Goal: Information Seeking & Learning: Learn about a topic

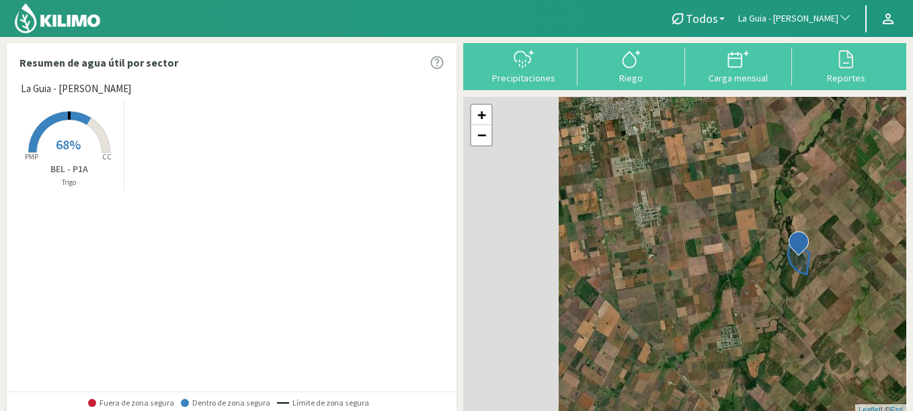
drag, startPoint x: 530, startPoint y: 315, endPoint x: 694, endPoint y: 313, distance: 164.7
click at [694, 313] on div "+ − Leaflet | © Esri" at bounding box center [684, 256] width 443 height 318
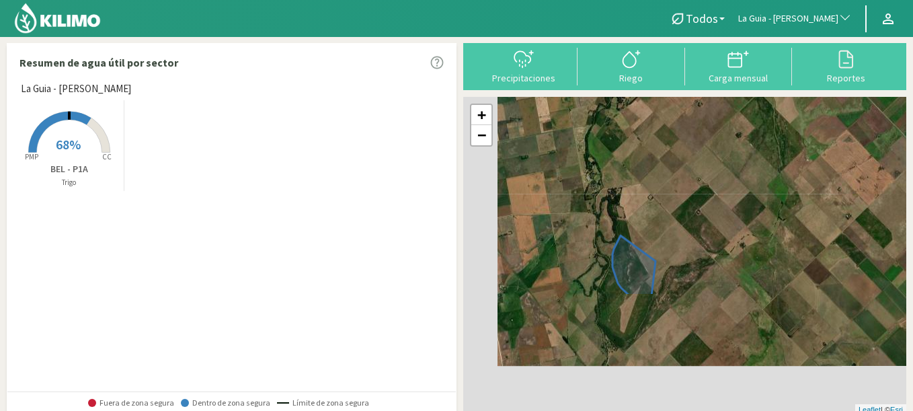
drag, startPoint x: 622, startPoint y: 321, endPoint x: 746, endPoint y: 167, distance: 197.8
click at [746, 167] on div "+ − Leaflet | © Esri" at bounding box center [684, 256] width 443 height 318
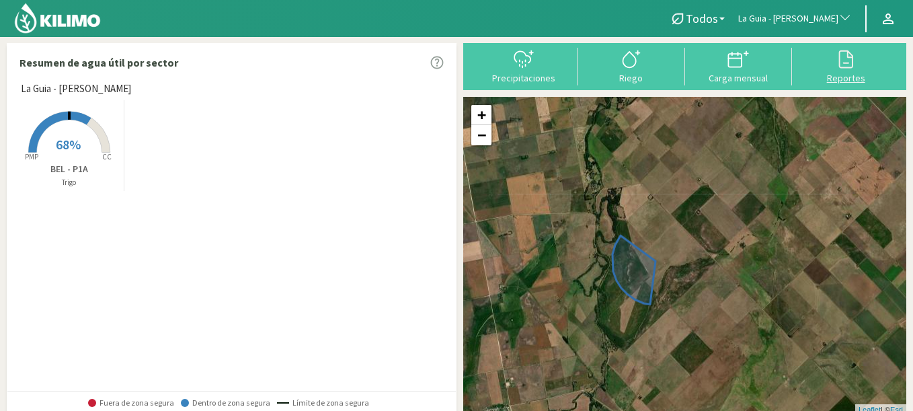
click at [845, 71] on svg-icon at bounding box center [846, 66] width 22 height 12
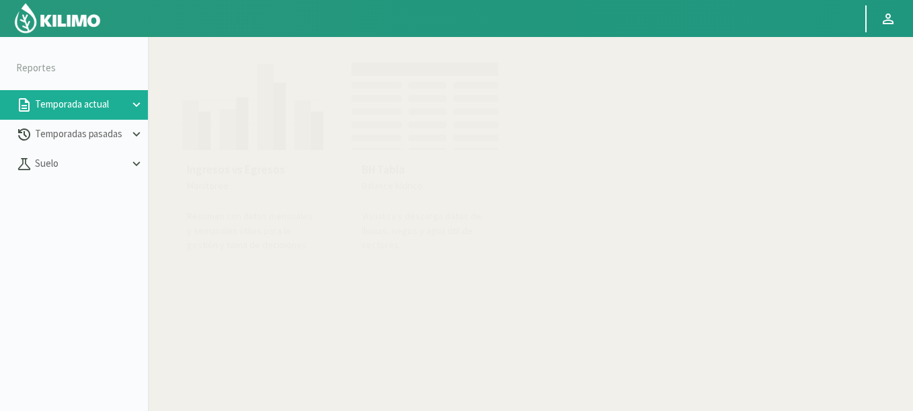
click at [256, 150] on img at bounding box center [250, 102] width 148 height 95
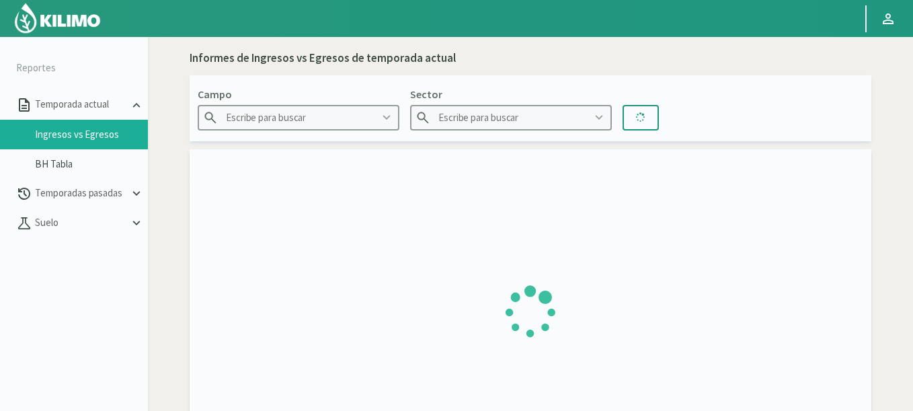
type input "Agr. Cardonal"
type input "El Cardonal Sector 1"
click at [220, 409] on div at bounding box center [530, 315] width 681 height 272
type input "26/08/2024 - 24/08/2025"
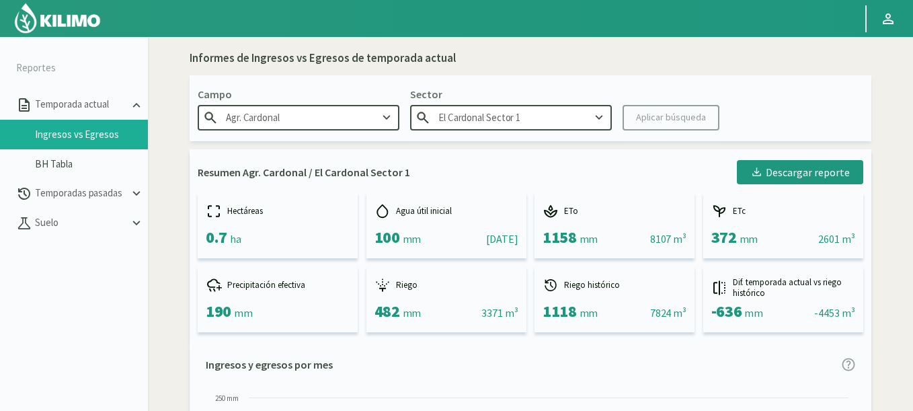
click at [290, 116] on input "Agr. Cardonal" at bounding box center [299, 117] width 202 height 25
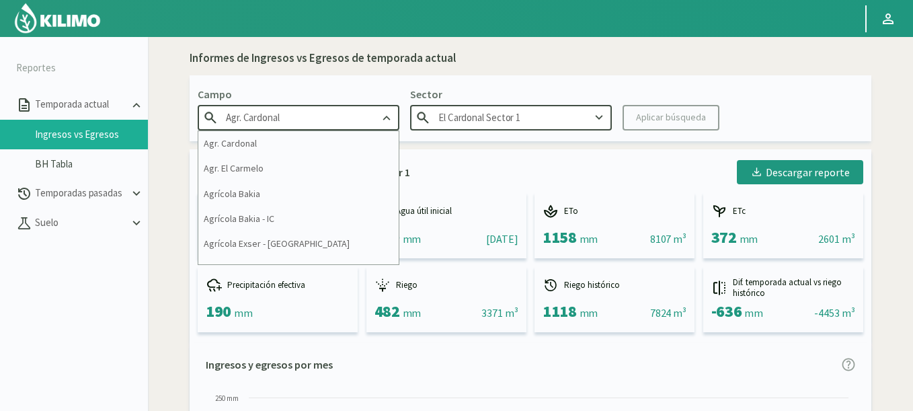
drag, startPoint x: 290, startPoint y: 116, endPoint x: 163, endPoint y: 87, distance: 129.8
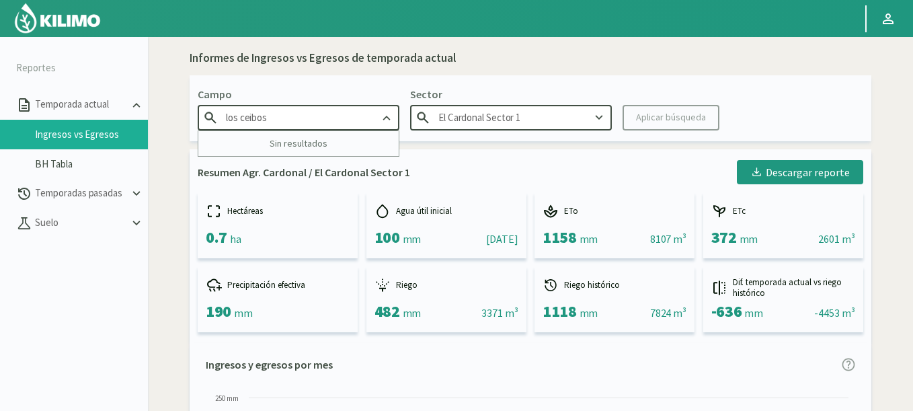
click at [370, 95] on p "Campo" at bounding box center [299, 94] width 202 height 16
type input "Agr. Cardonal"
click at [454, 115] on input "El Cardonal Sector 1" at bounding box center [511, 117] width 202 height 25
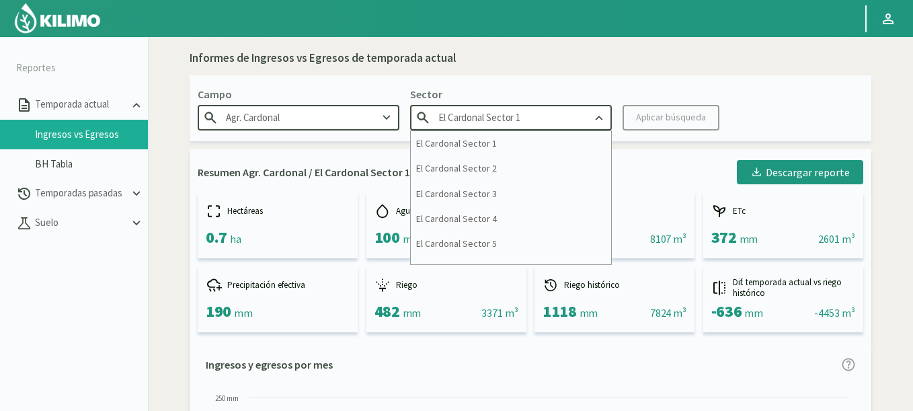
click at [454, 115] on input "El Cardonal Sector 1" at bounding box center [511, 117] width 202 height 25
click at [69, 169] on link "BH Tabla" at bounding box center [91, 164] width 113 height 12
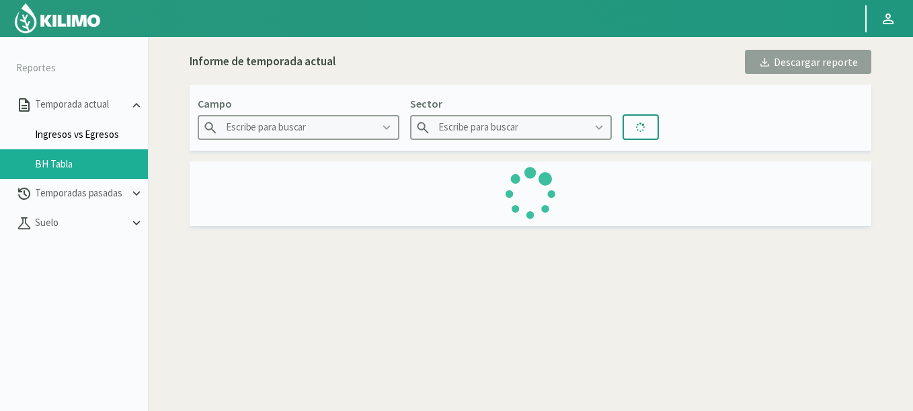
click at [40, 133] on link "Ingresos vs Egresos" at bounding box center [91, 134] width 113 height 12
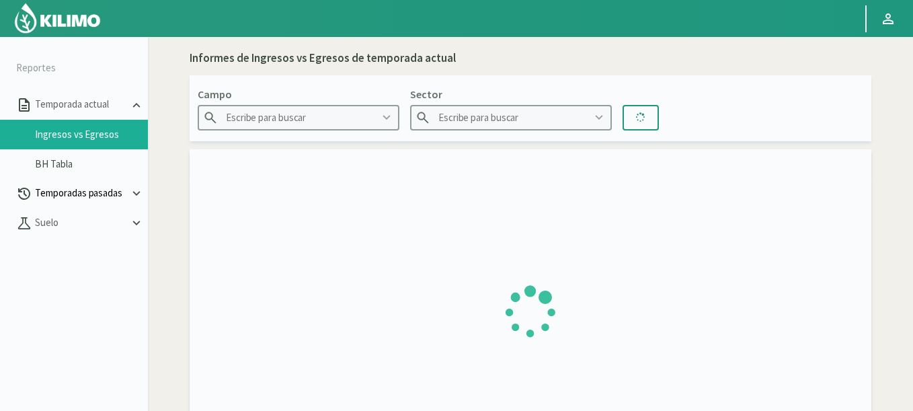
click at [48, 192] on p "Temporadas pasadas" at bounding box center [80, 192] width 97 height 15
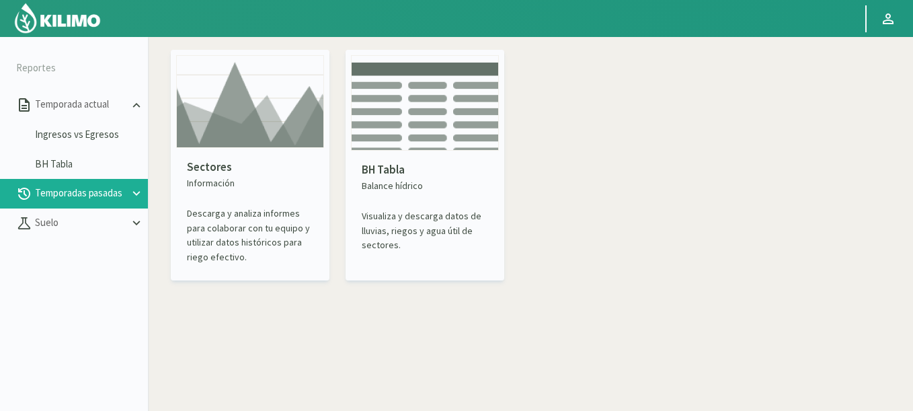
click at [249, 124] on img at bounding box center [250, 101] width 148 height 93
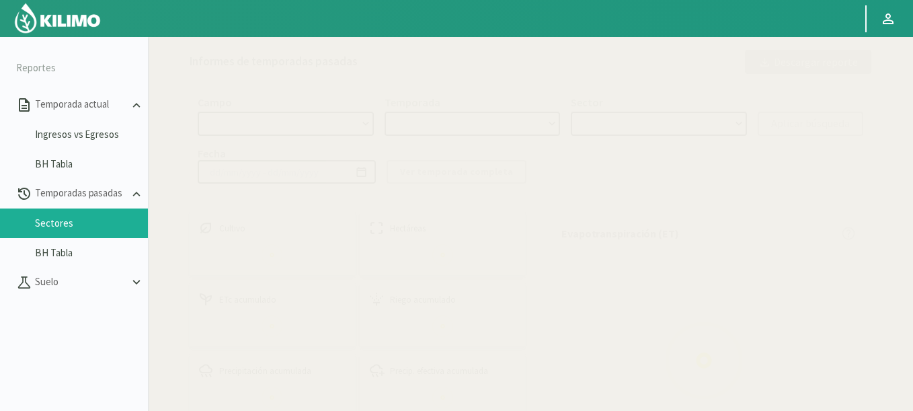
drag, startPoint x: 368, startPoint y: 125, endPoint x: 346, endPoint y: 124, distance: 21.5
click at [346, 124] on select at bounding box center [286, 124] width 176 height 24
click at [347, 119] on select at bounding box center [286, 124] width 176 height 24
select select "0: Object"
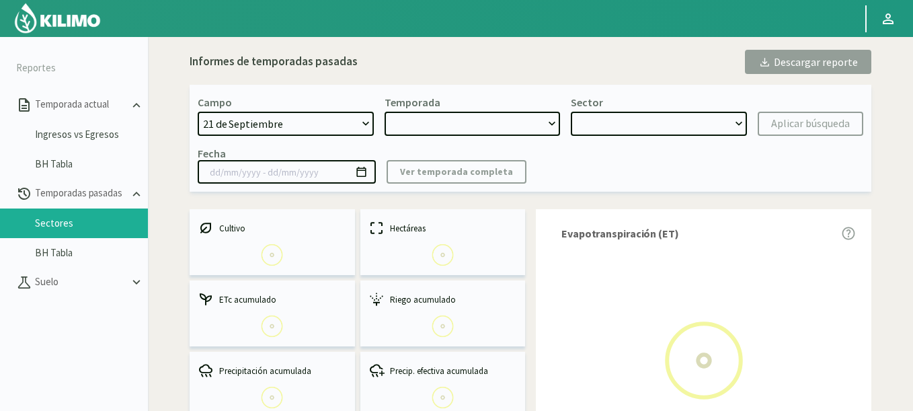
type input "20/10/2023 - 13/06/2024"
select select "0: 2023"
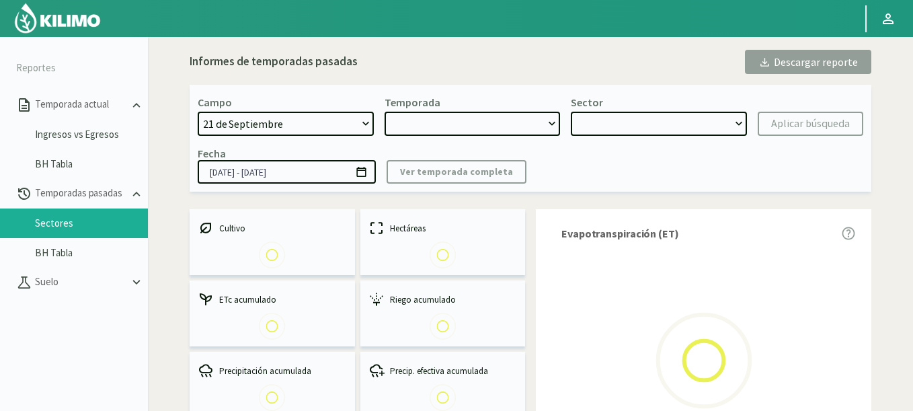
select select "0: Object"
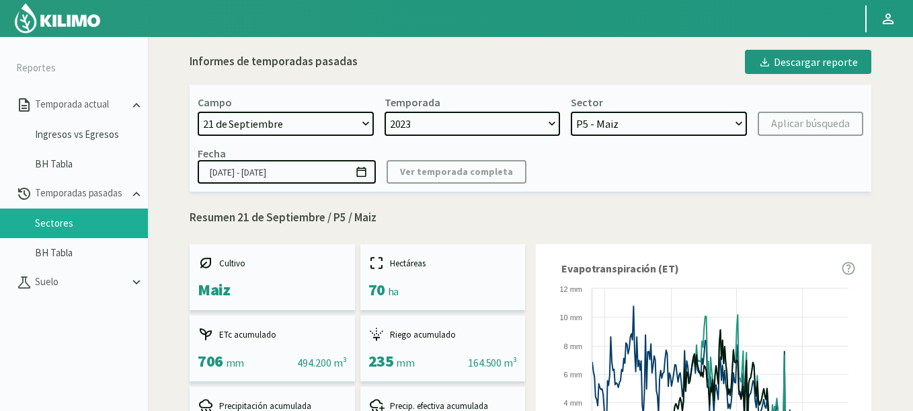
select select "1258: Object"
click at [198, 112] on select "21 de Septiembre 8 Fuegos Acograpes - Ag. Carlos Muñoz Herrera Acograpes - Ag. …" at bounding box center [286, 124] width 176 height 24
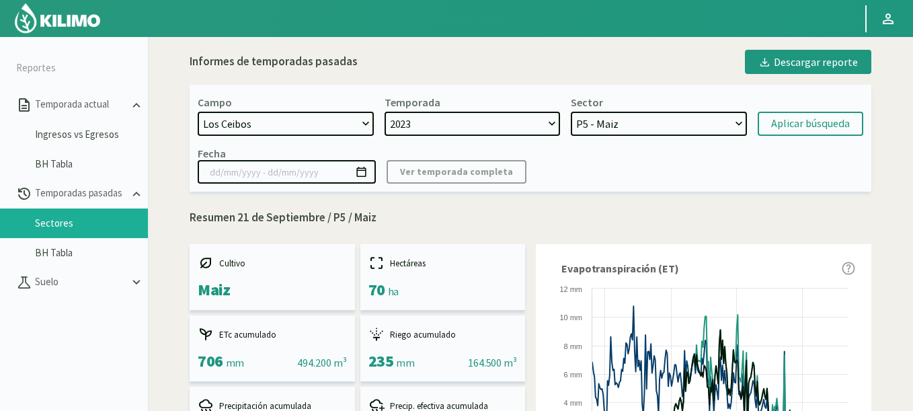
select select
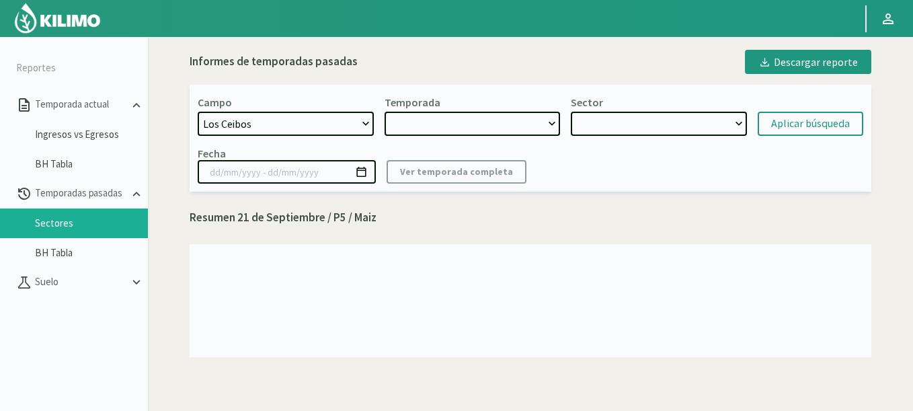
select select "2: 2024"
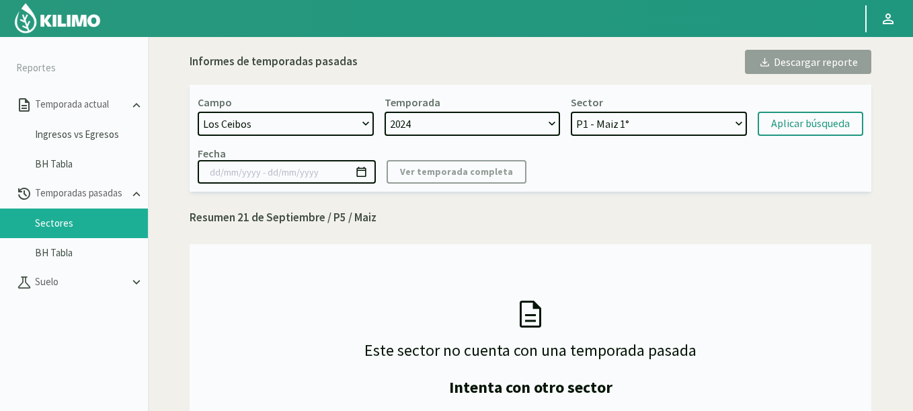
select select "8: Object"
click at [571, 112] on select "P1 - Maiz 1° P2 - Maiz 1°" at bounding box center [659, 124] width 176 height 24
click at [780, 124] on div "Aplicar búsqueda" at bounding box center [810, 124] width 79 height 16
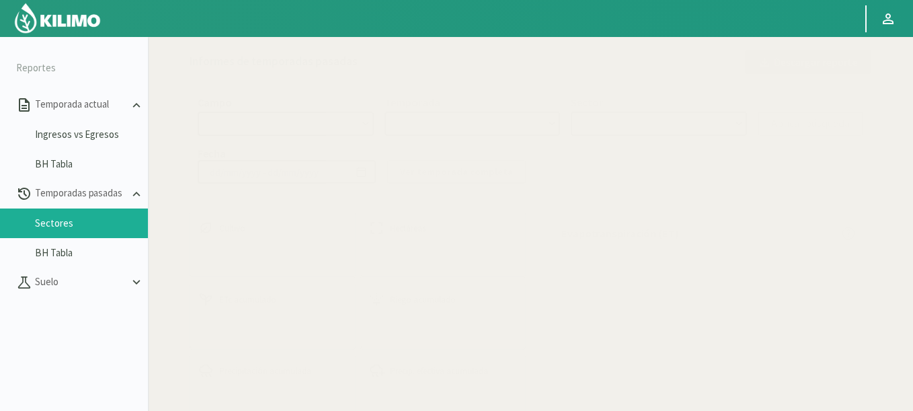
select select "1258: Object"
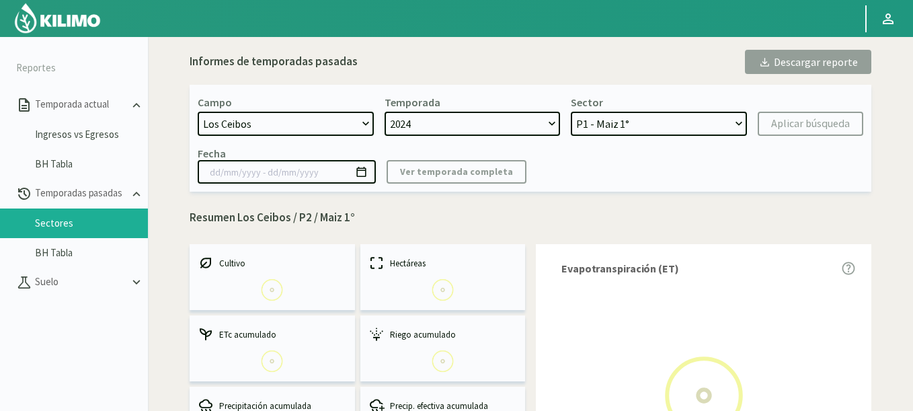
select select "0: 2024"
select select "1: Object"
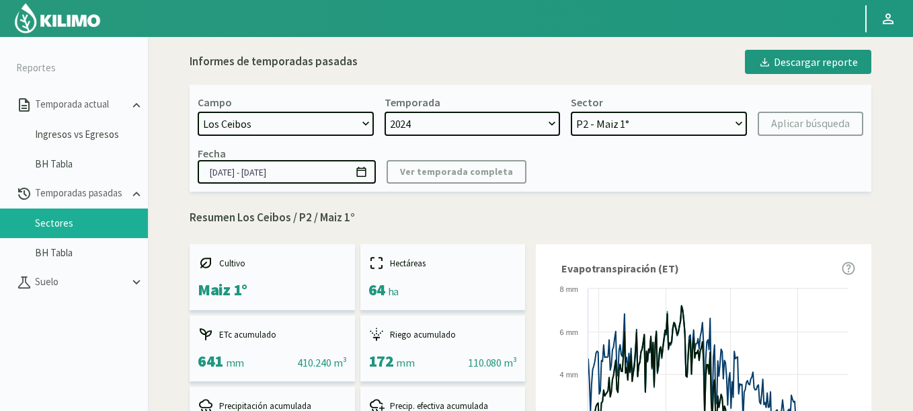
click at [361, 173] on icon at bounding box center [361, 171] width 13 height 13
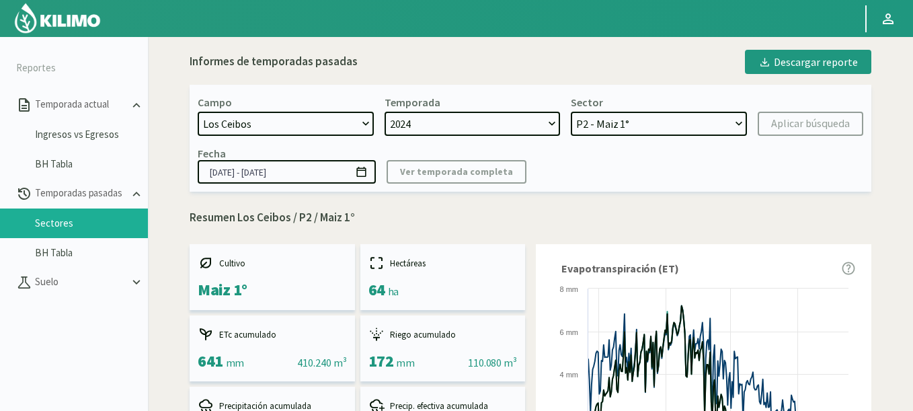
click at [366, 172] on icon at bounding box center [360, 172] width 9 height 10
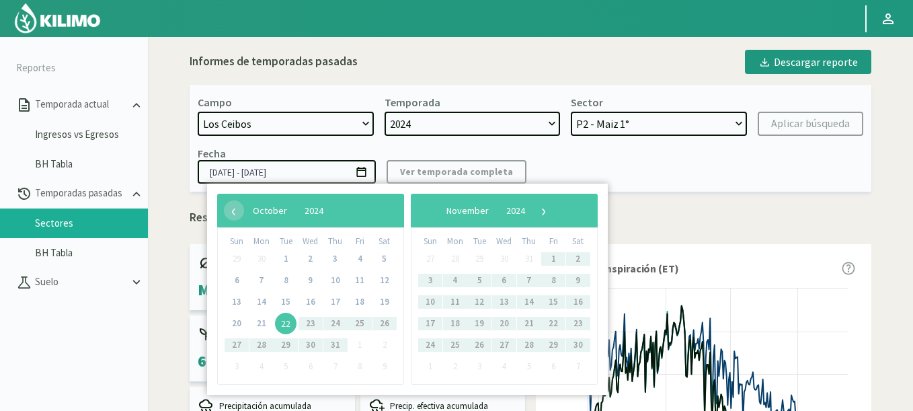
click at [647, 176] on div "Fecha 22/10/2024 - 18/06/2025 Ver temporada completa" at bounding box center [530, 165] width 665 height 37
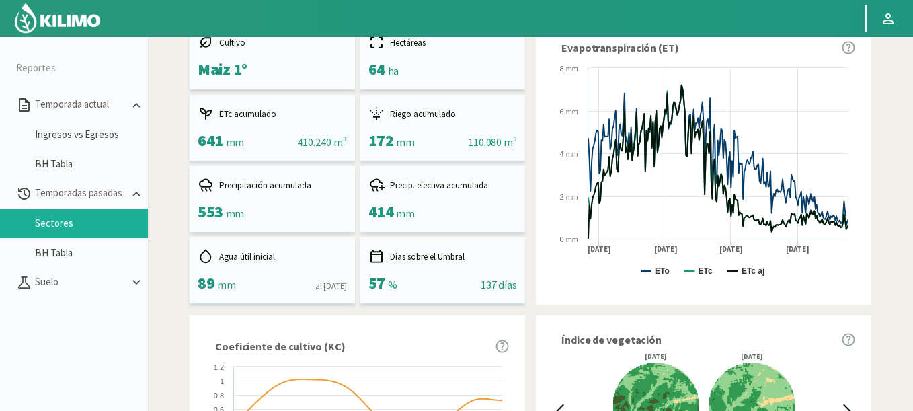
scroll to position [484, 0]
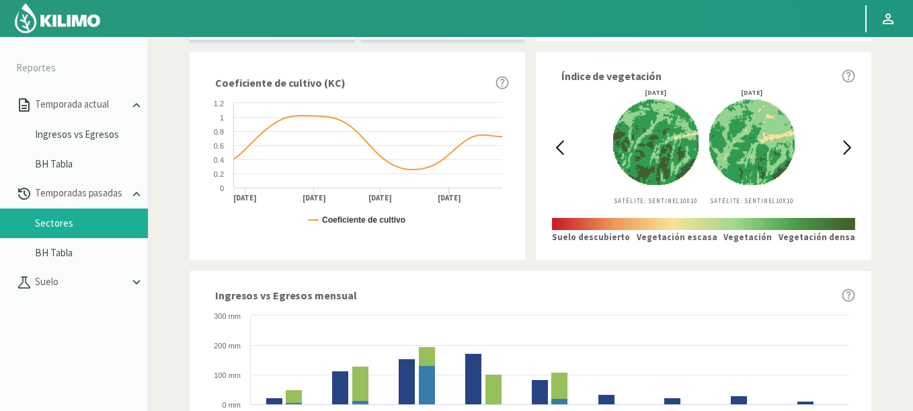
click at [561, 149] on icon at bounding box center [559, 147] width 15 height 15
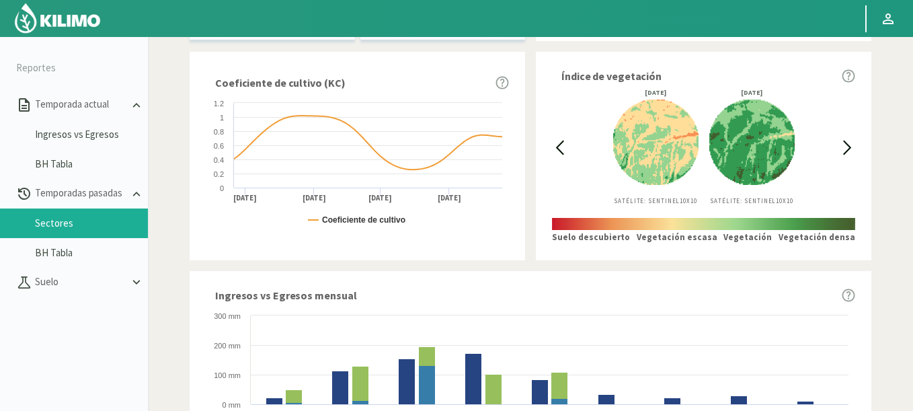
click at [561, 149] on icon at bounding box center [559, 147] width 15 height 15
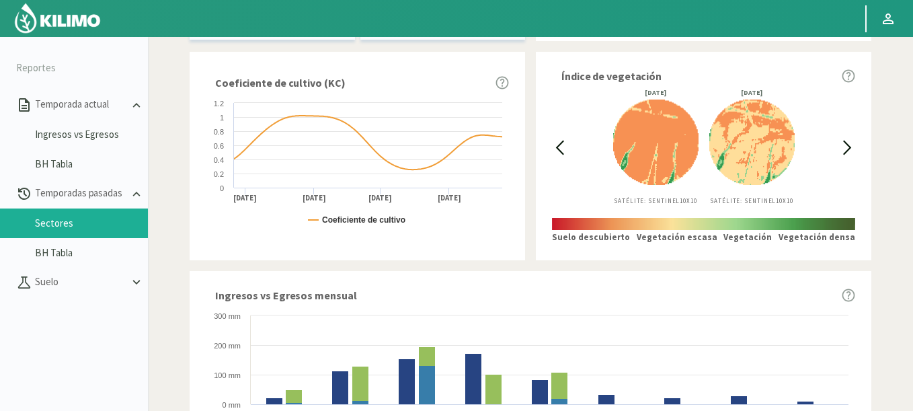
click at [561, 149] on icon at bounding box center [559, 147] width 15 height 15
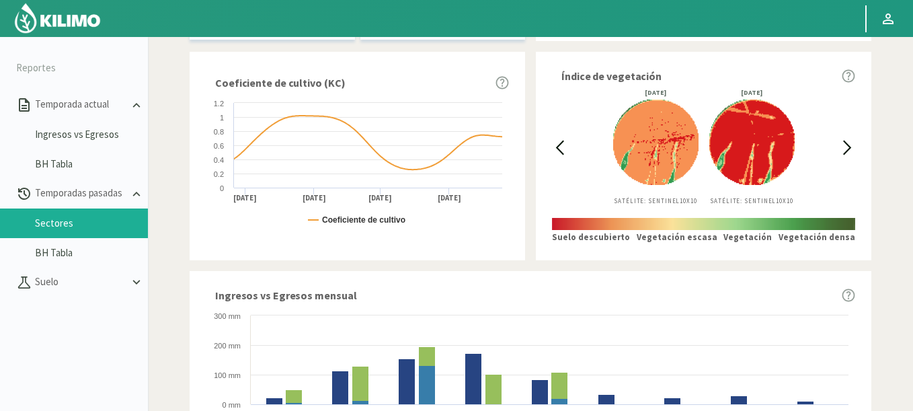
click at [561, 149] on icon at bounding box center [559, 147] width 15 height 15
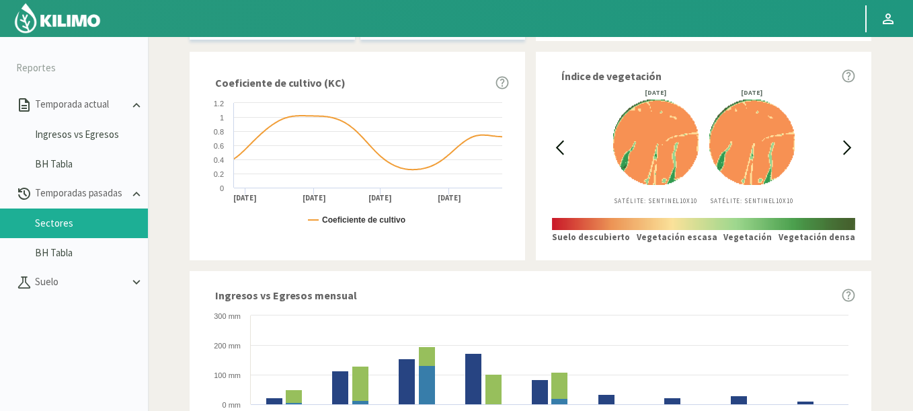
click at [561, 149] on icon at bounding box center [559, 147] width 15 height 15
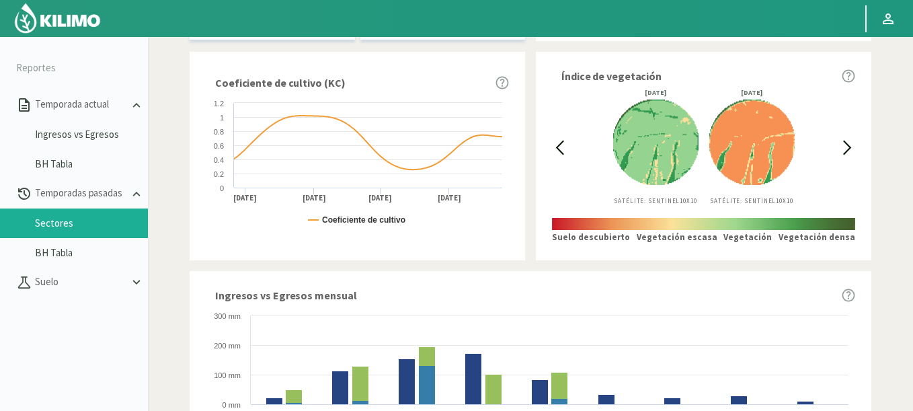
click at [561, 149] on icon at bounding box center [559, 147] width 15 height 15
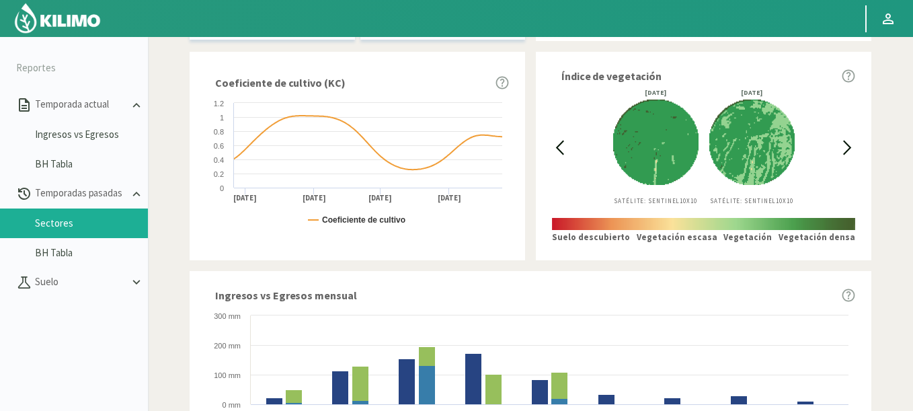
click at [843, 149] on icon at bounding box center [846, 147] width 15 height 15
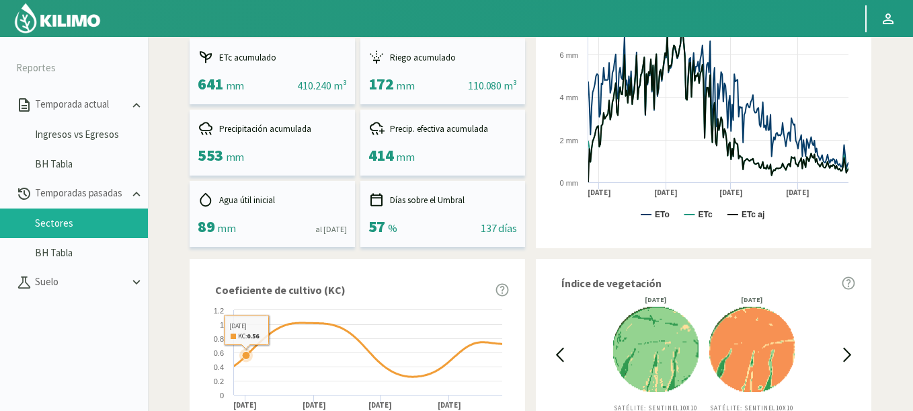
scroll to position [81, 0]
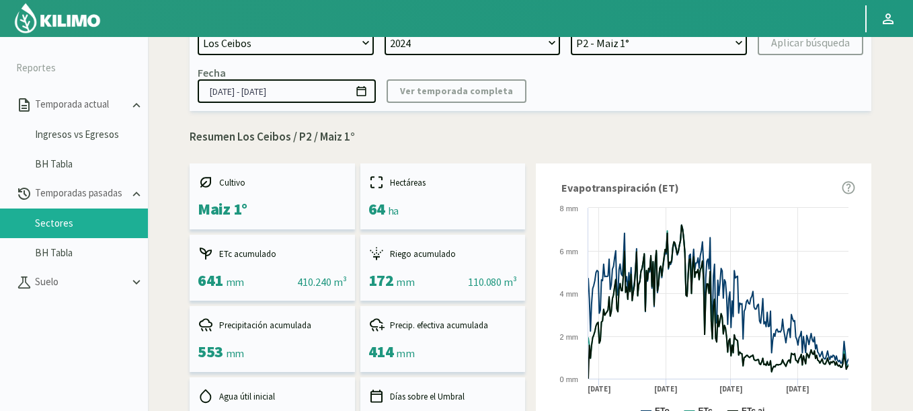
click at [360, 89] on icon at bounding box center [360, 91] width 9 height 10
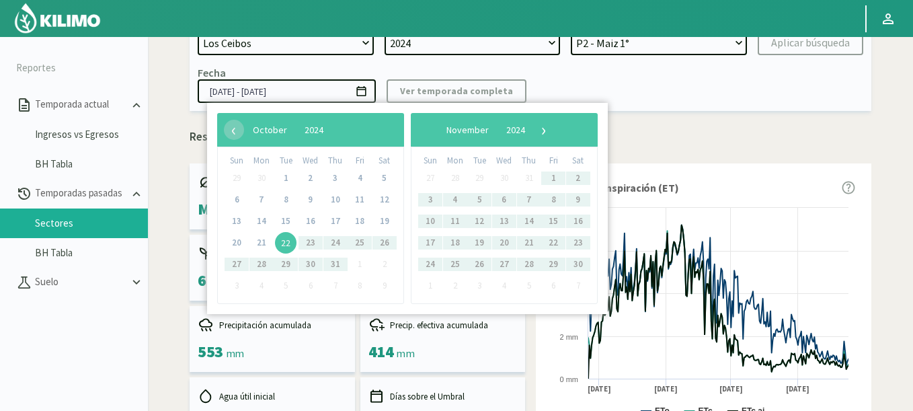
click at [280, 243] on span "22" at bounding box center [286, 243] width 22 height 22
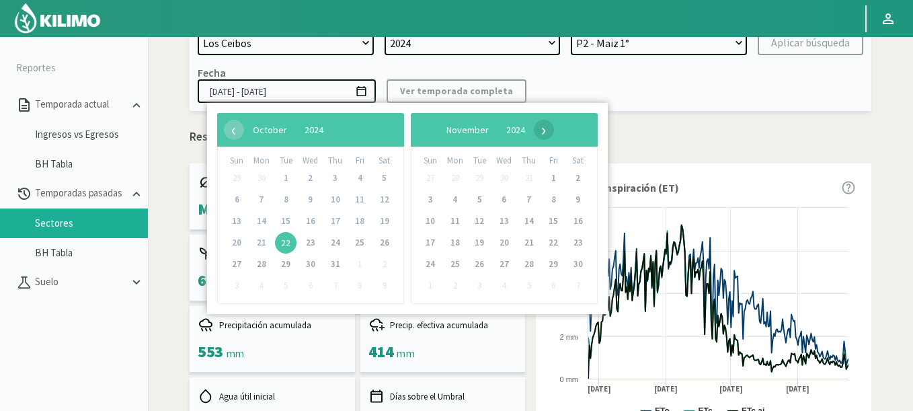
click at [554, 129] on span "›" at bounding box center [544, 130] width 20 height 20
click at [543, 129] on span "›" at bounding box center [533, 130] width 20 height 20
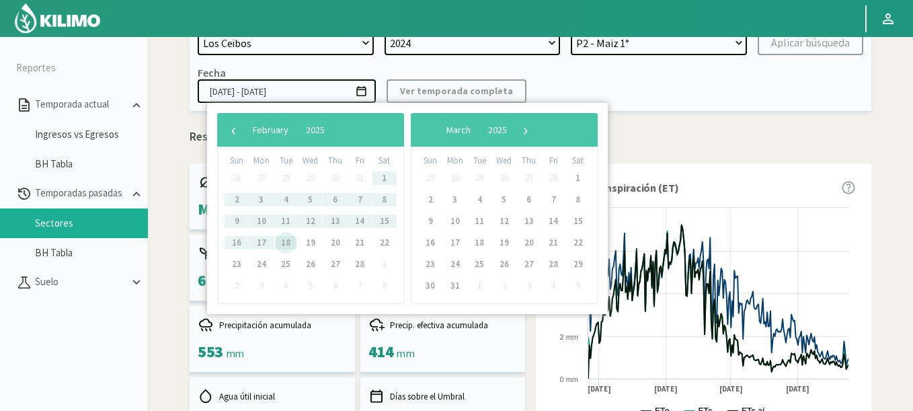
click at [282, 241] on span "18" at bounding box center [286, 243] width 22 height 22
type input "22/10/2024 - 18/02/2025"
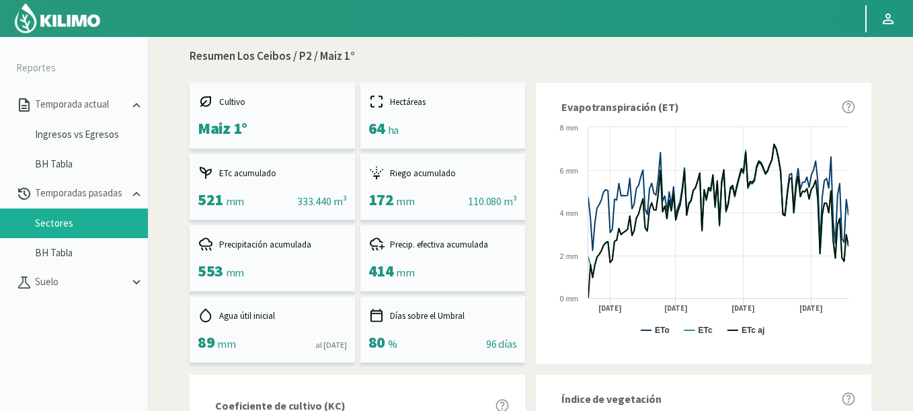
scroll to position [0, 0]
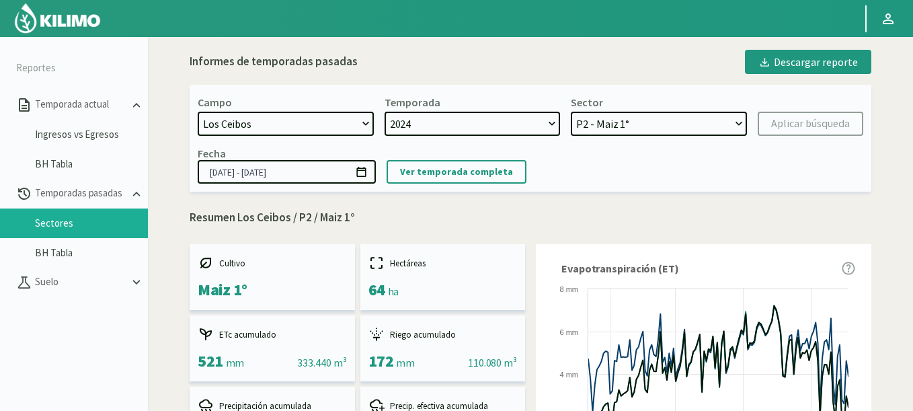
select select "725: Object"
click at [198, 112] on select "21 de Septiembre 8 Fuegos Acograpes - Ag. Carlos Muñoz Herrera Acograpes - Ag. …" at bounding box center [286, 124] width 176 height 24
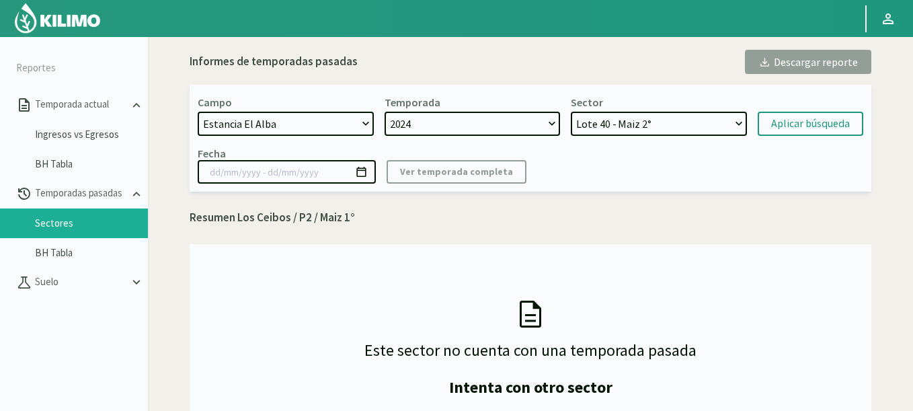
click at [595, 136] on div "Campo 21 de Septiembre 8 Fuegos Acograpes - Ag. Carlos Muñoz Herrera Acograpes …" at bounding box center [530, 138] width 681 height 107
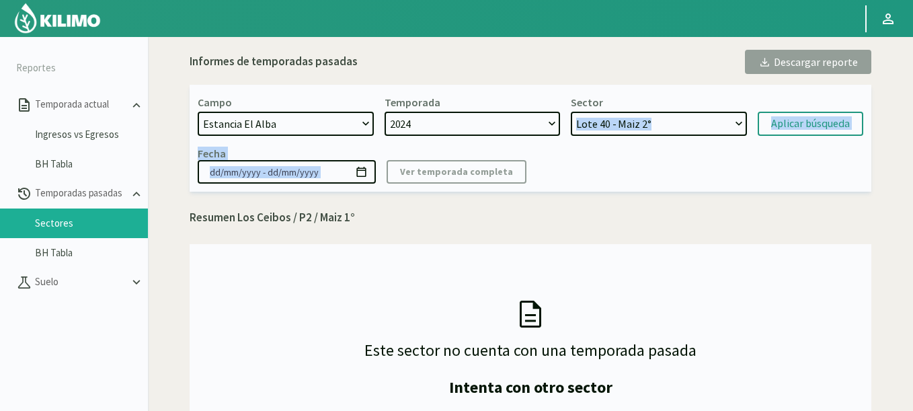
drag, startPoint x: 593, startPoint y: 133, endPoint x: 576, endPoint y: 93, distance: 43.9
click at [576, 93] on div "Campo 21 de Septiembre 8 Fuegos Acograpes - Ag. Carlos Muñoz Herrera Acograpes …" at bounding box center [530, 138] width 681 height 107
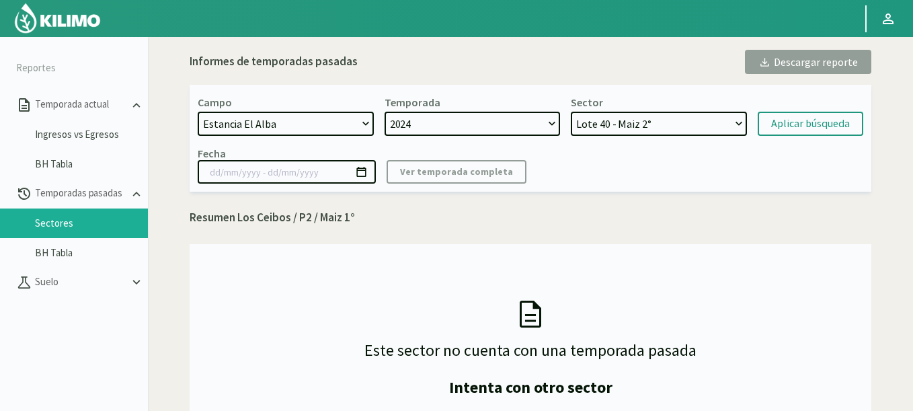
click at [566, 86] on div "Campo 21 de Septiembre 8 Fuegos Acograpes - Ag. Carlos Muñoz Herrera Acograpes …" at bounding box center [530, 138] width 681 height 107
select select "3: Object"
click at [571, 112] on select "Lote 40 - Maiz 2° Lote 33 - Maiz 2° Lote 38 - Soja 1º" at bounding box center [659, 124] width 176 height 24
click at [803, 127] on div "Aplicar búsqueda" at bounding box center [810, 124] width 79 height 16
type input "19/12/2024 - 18/06/2025"
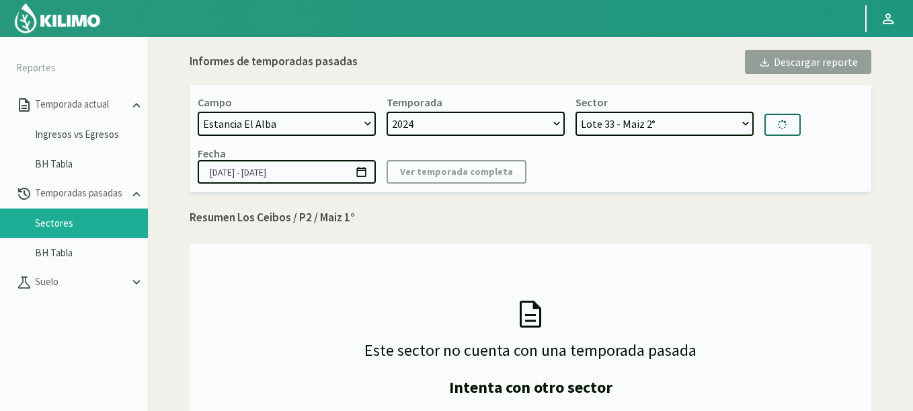
select select "6: Object"
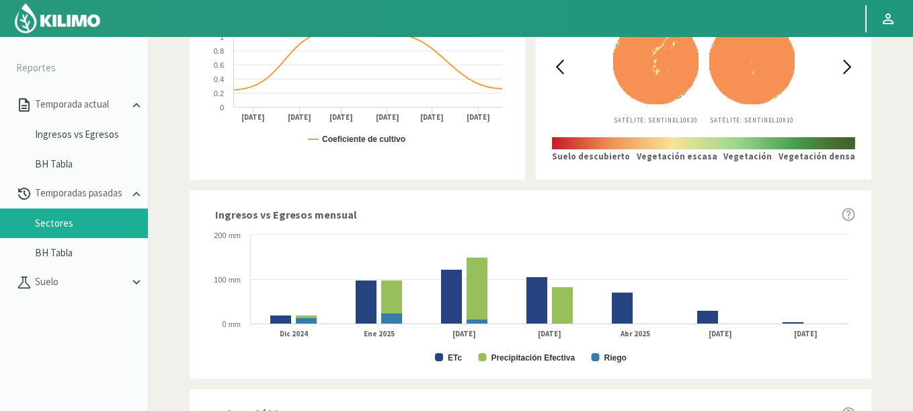
scroll to position [323, 0]
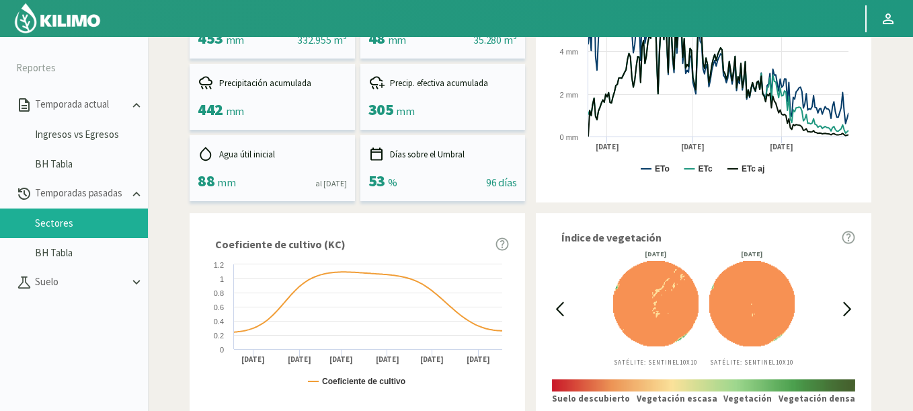
click at [565, 304] on icon at bounding box center [559, 308] width 15 height 15
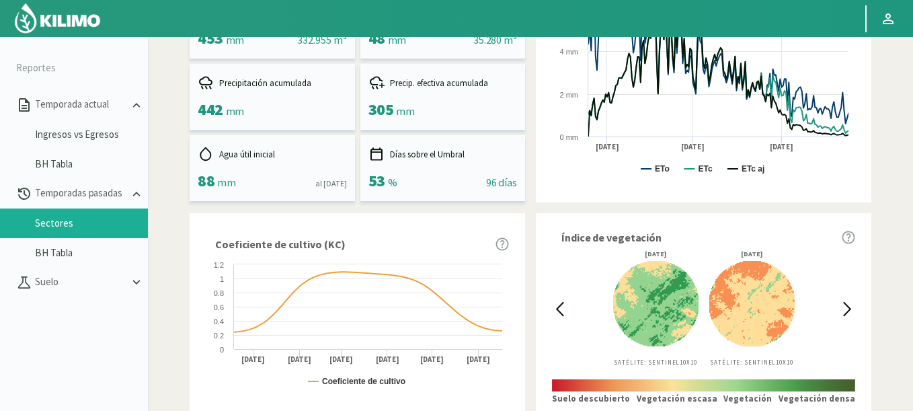
click at [565, 304] on icon at bounding box center [559, 308] width 15 height 15
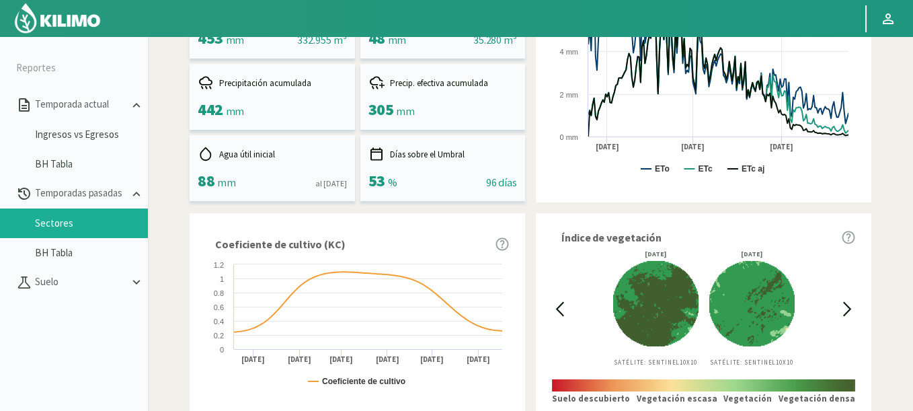
click at [565, 304] on icon at bounding box center [559, 308] width 15 height 15
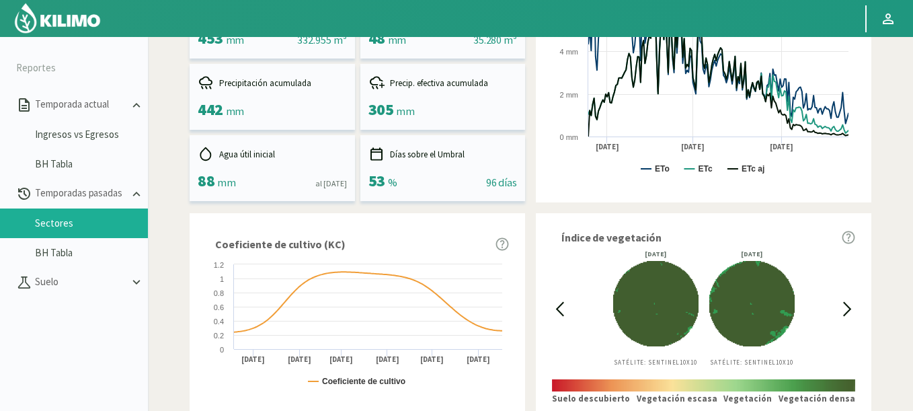
click at [565, 304] on icon at bounding box center [559, 308] width 15 height 15
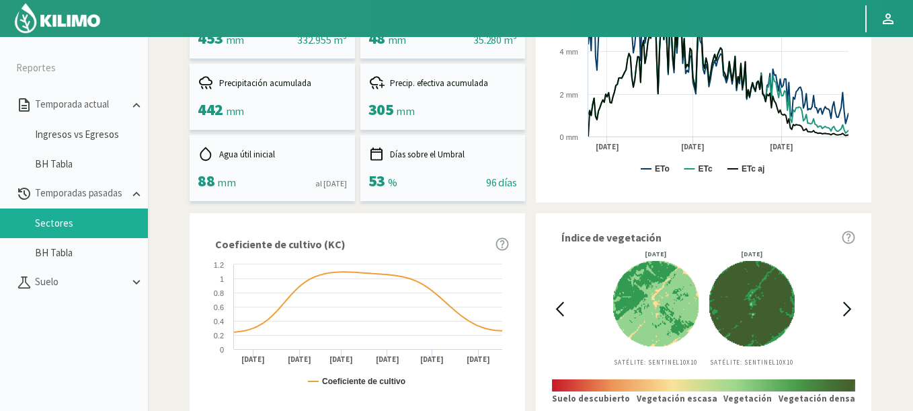
click at [847, 308] on icon at bounding box center [846, 308] width 15 height 15
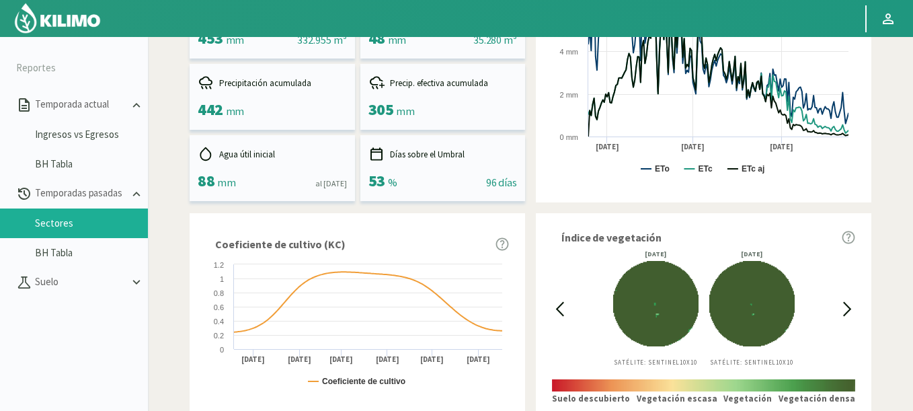
click at [847, 308] on icon at bounding box center [846, 308] width 15 height 15
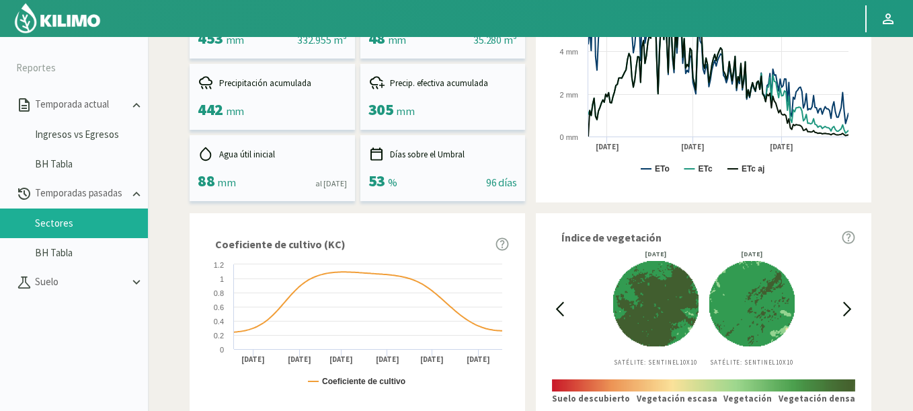
click at [847, 308] on icon at bounding box center [846, 308] width 15 height 15
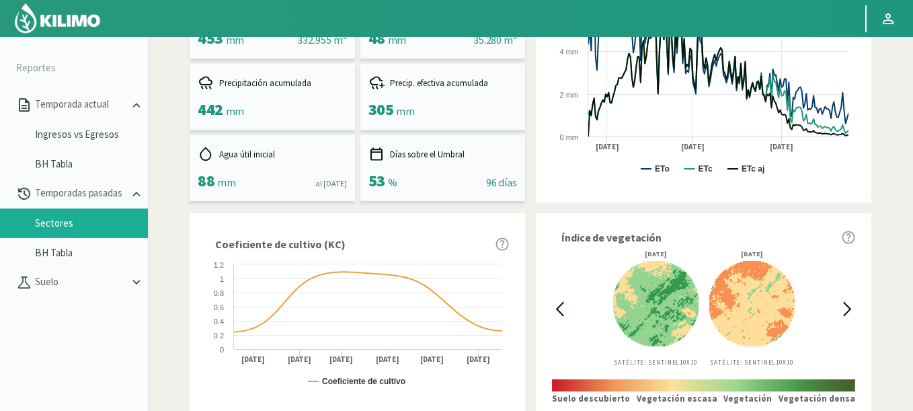
click at [566, 300] on div at bounding box center [559, 309] width 15 height 116
click at [561, 302] on icon at bounding box center [559, 308] width 15 height 15
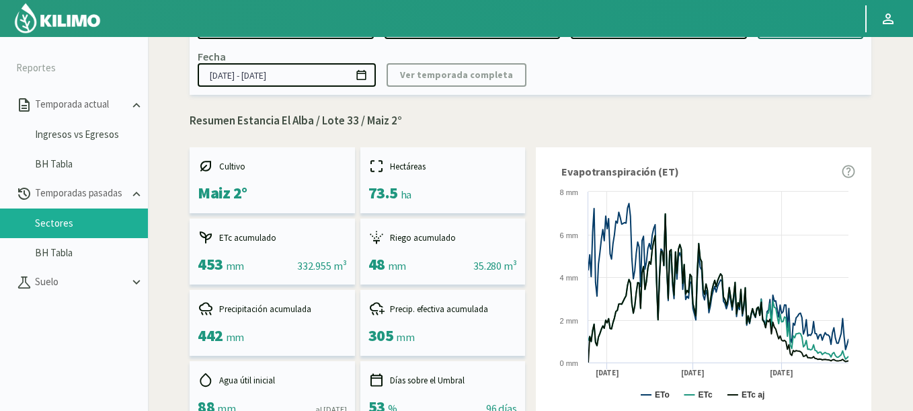
scroll to position [0, 0]
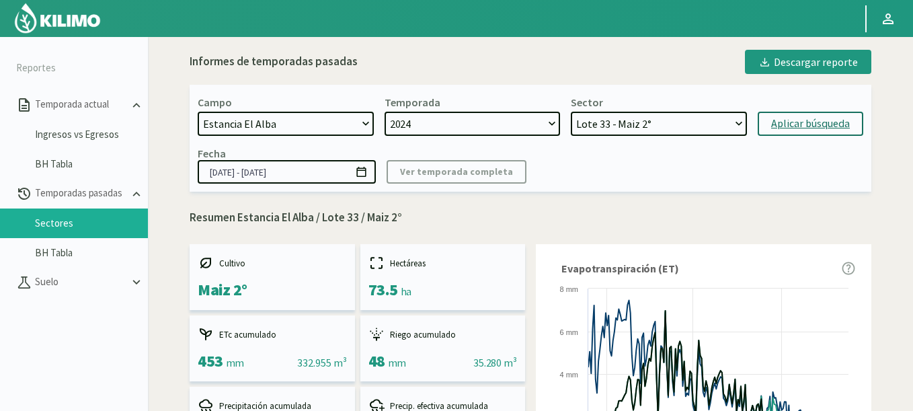
click at [360, 175] on icon at bounding box center [361, 171] width 13 height 13
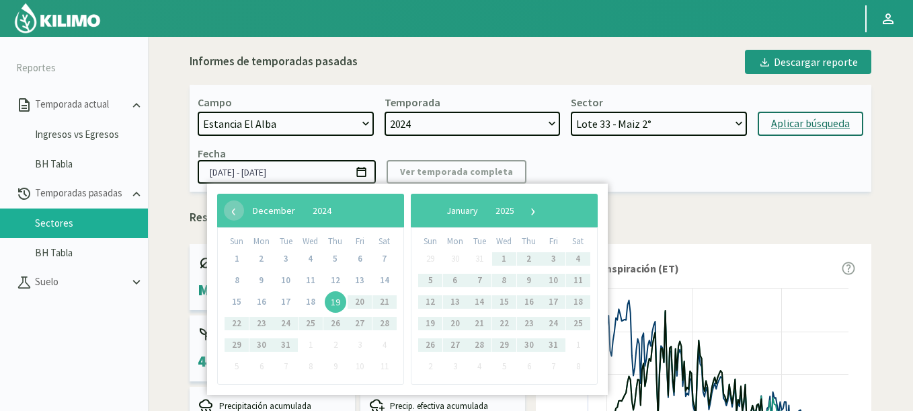
click at [333, 304] on span "19" at bounding box center [336, 302] width 22 height 22
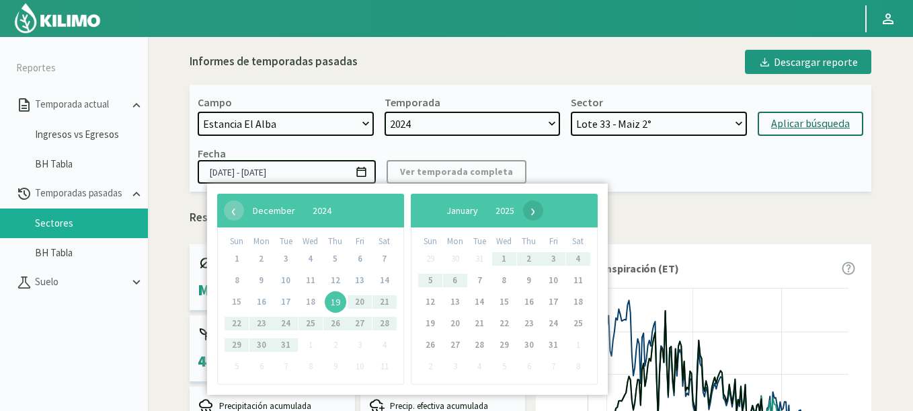
click at [543, 216] on span "›" at bounding box center [533, 210] width 20 height 20
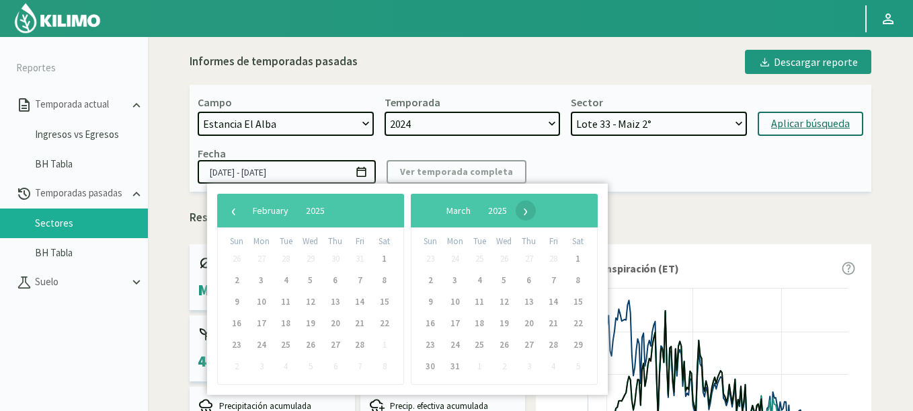
click at [536, 216] on span "›" at bounding box center [525, 210] width 20 height 20
click at [530, 216] on span "›" at bounding box center [519, 210] width 20 height 20
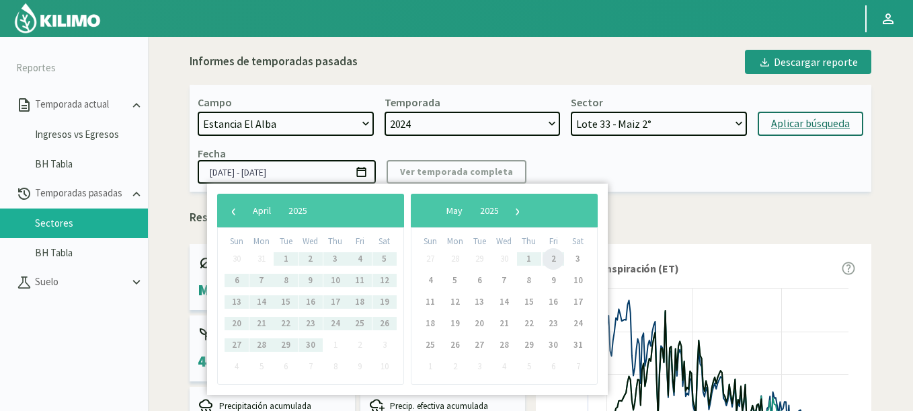
click at [554, 261] on span "2" at bounding box center [553, 259] width 22 height 22
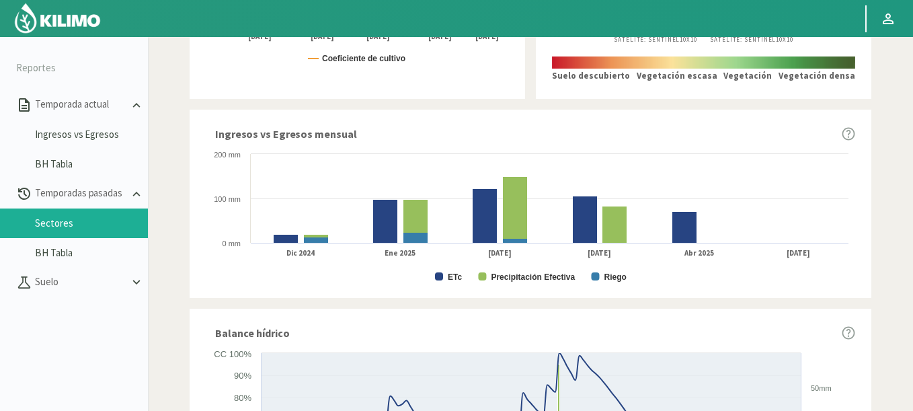
scroll to position [403, 0]
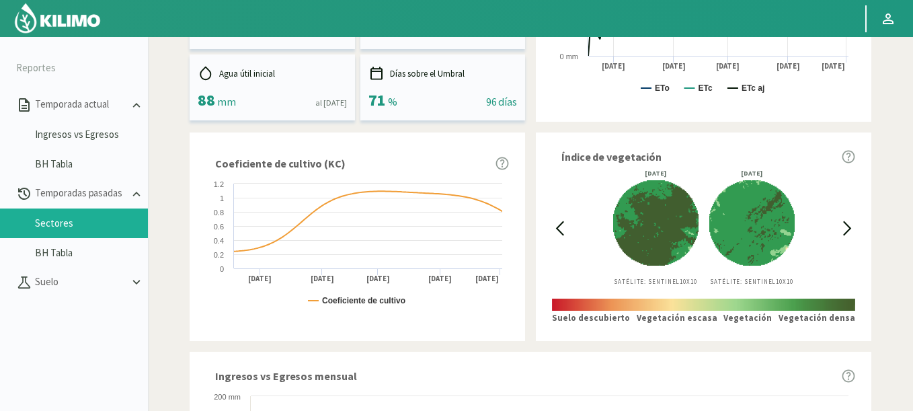
click at [847, 232] on icon at bounding box center [846, 227] width 15 height 15
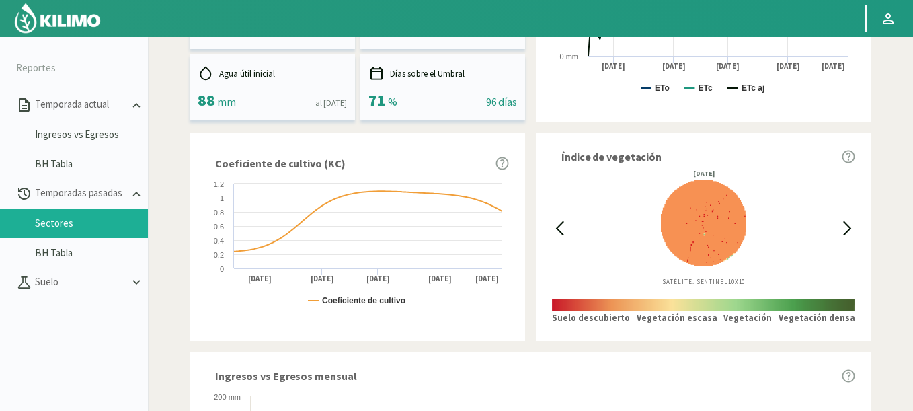
click at [554, 229] on icon at bounding box center [559, 227] width 15 height 15
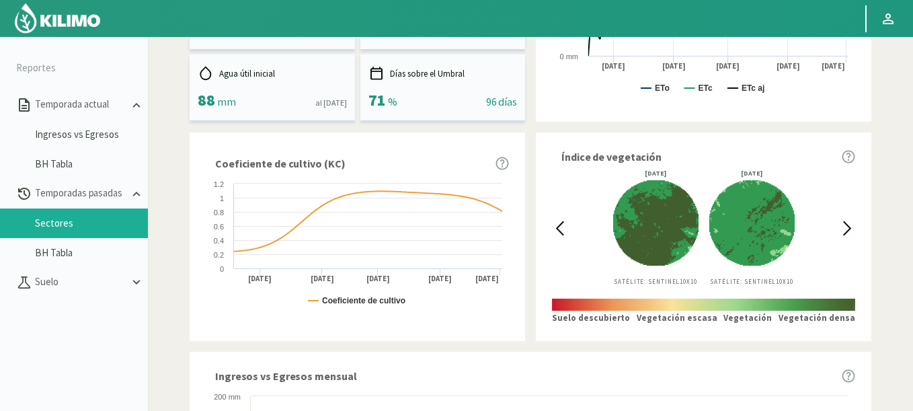
scroll to position [0, 0]
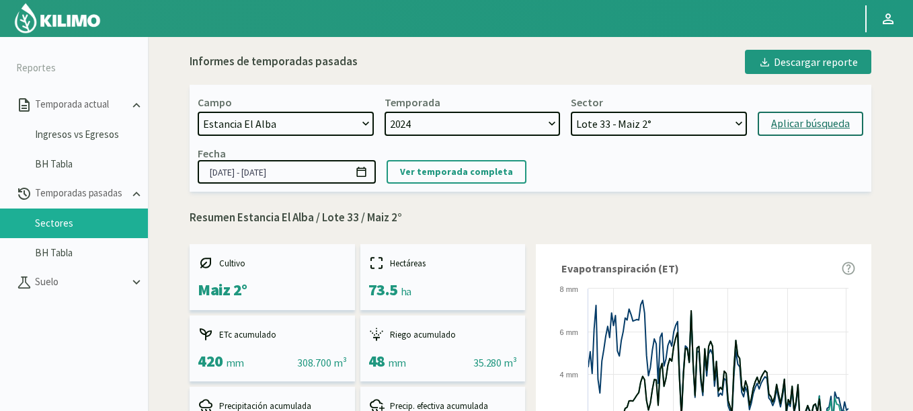
click at [368, 171] on input "19/12/2024 - 02/05/2025" at bounding box center [287, 172] width 178 height 24
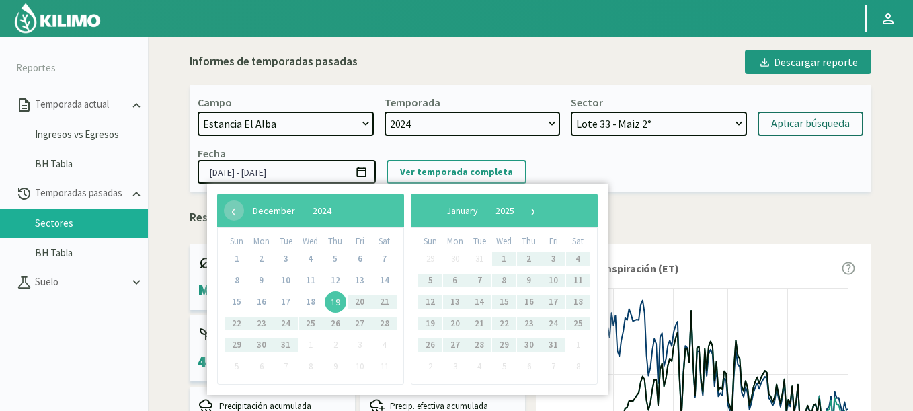
click at [337, 304] on span "19" at bounding box center [336, 302] width 22 height 22
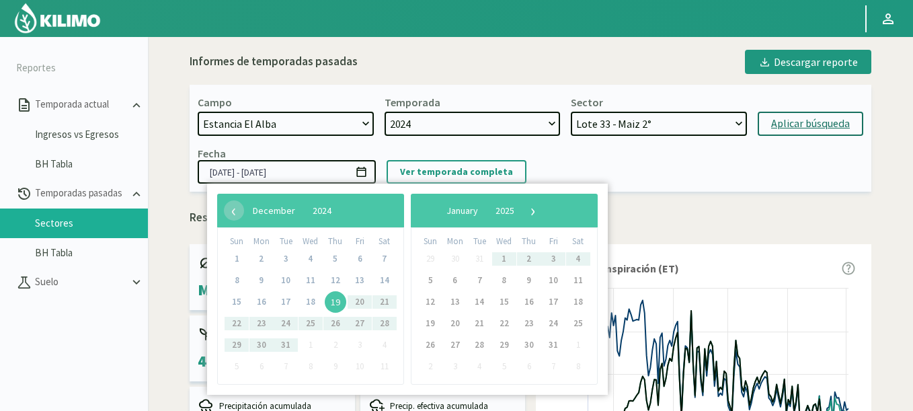
click at [601, 164] on div "Fecha 19/12/2024 - 02/05/2025 Ver temporada completa" at bounding box center [530, 165] width 665 height 37
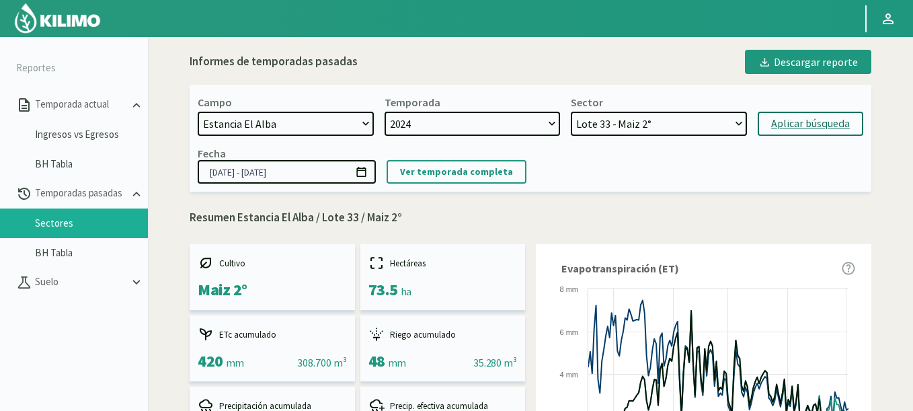
click at [485, 157] on div "Fecha 19/12/2024 - 02/05/2025 Ver temporada completa" at bounding box center [530, 165] width 665 height 37
click at [475, 181] on button "Ver temporada completa" at bounding box center [456, 172] width 140 height 24
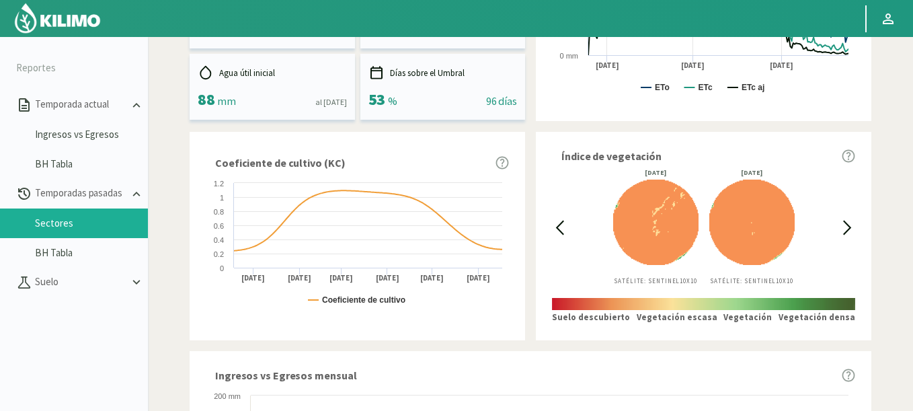
scroll to position [403, 0]
click at [552, 222] on icon at bounding box center [559, 227] width 15 height 15
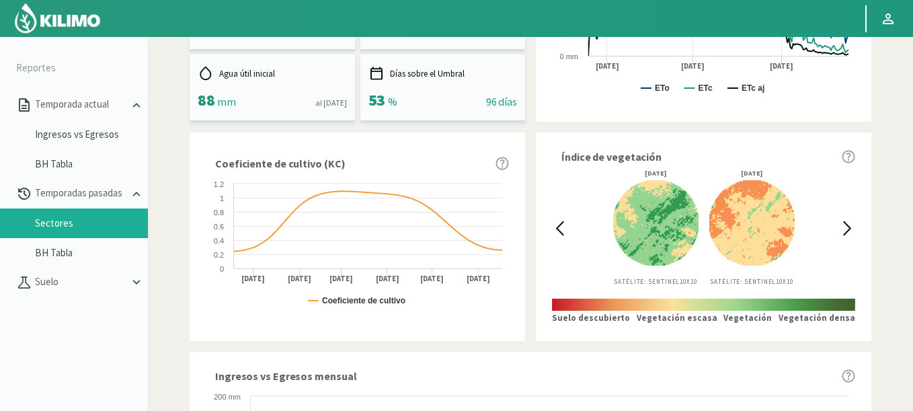
click at [561, 222] on icon at bounding box center [559, 227] width 15 height 15
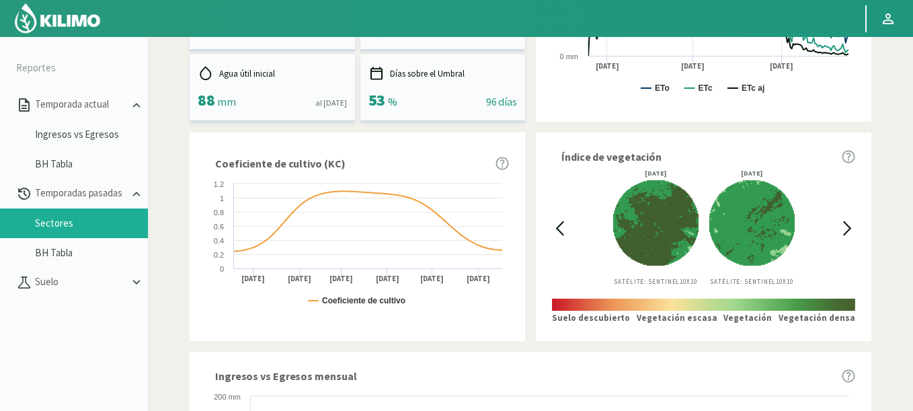
click at [561, 222] on icon at bounding box center [559, 227] width 15 height 15
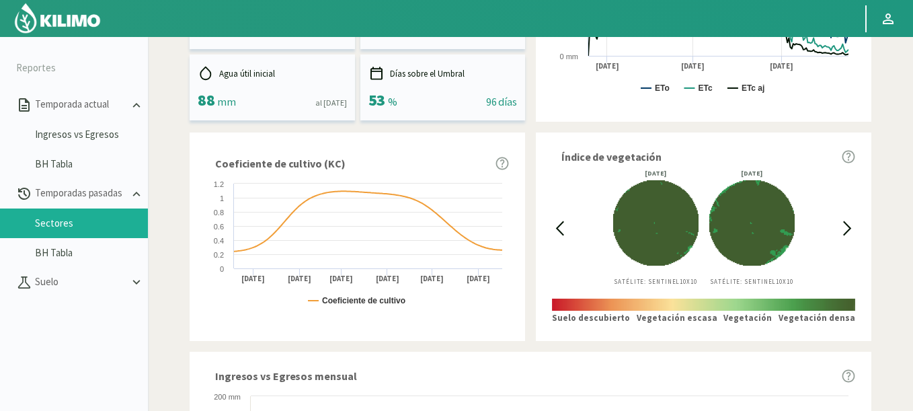
click at [843, 222] on div at bounding box center [846, 228] width 15 height 116
click at [843, 223] on icon at bounding box center [846, 227] width 15 height 15
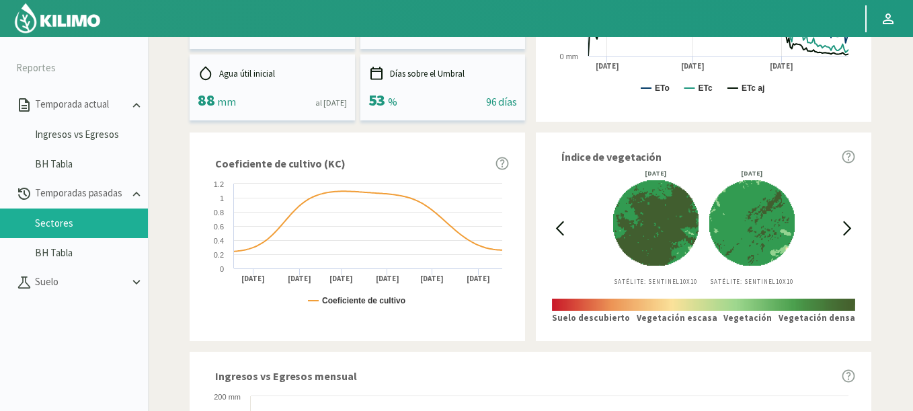
click at [843, 224] on icon at bounding box center [846, 227] width 15 height 15
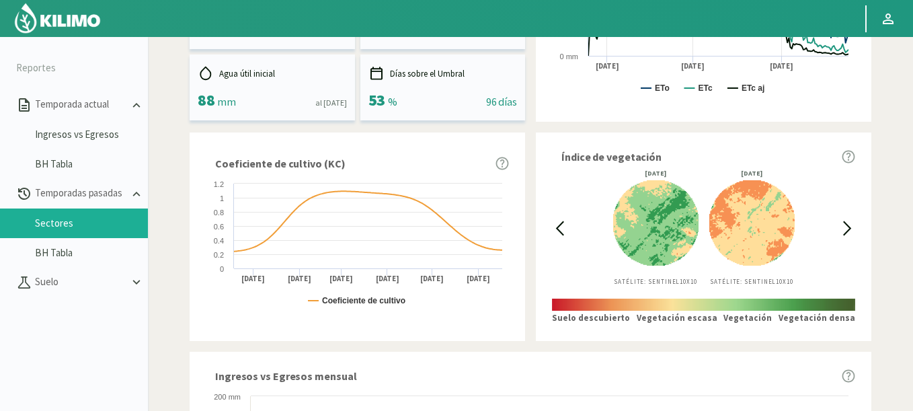
click at [563, 224] on icon at bounding box center [559, 227] width 15 height 15
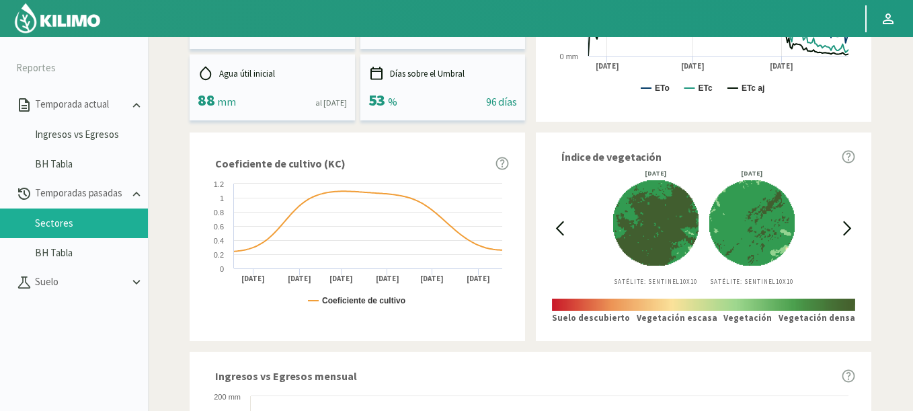
click at [839, 226] on icon at bounding box center [846, 227] width 15 height 15
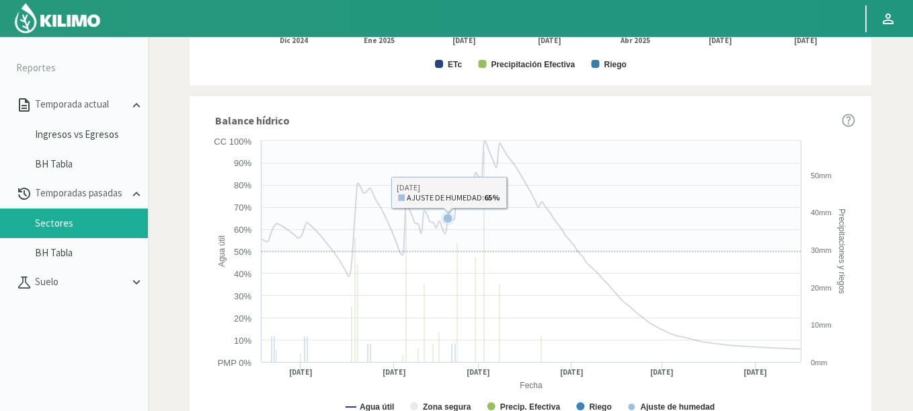
scroll to position [454, 0]
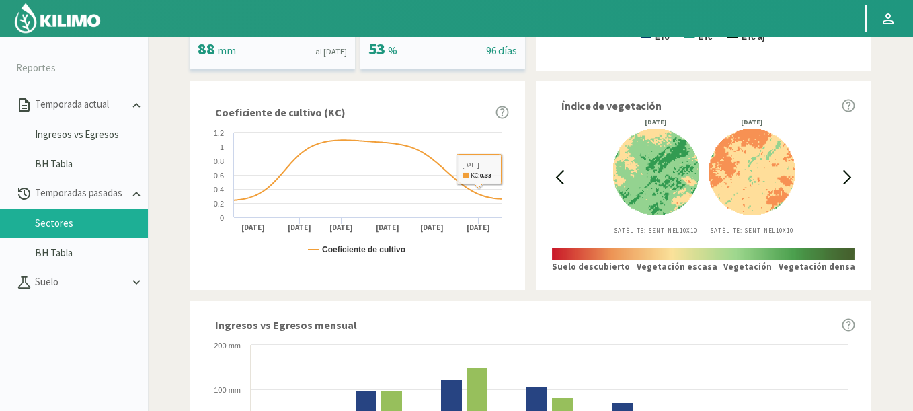
click at [563, 183] on icon at bounding box center [559, 177] width 7 height 13
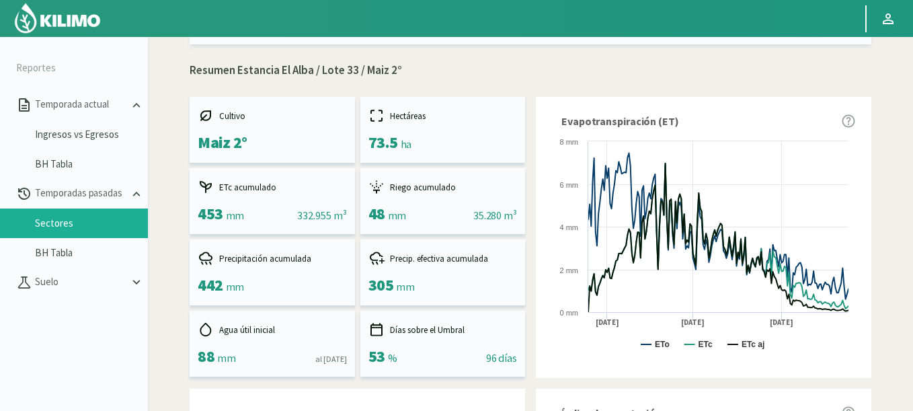
scroll to position [51, 0]
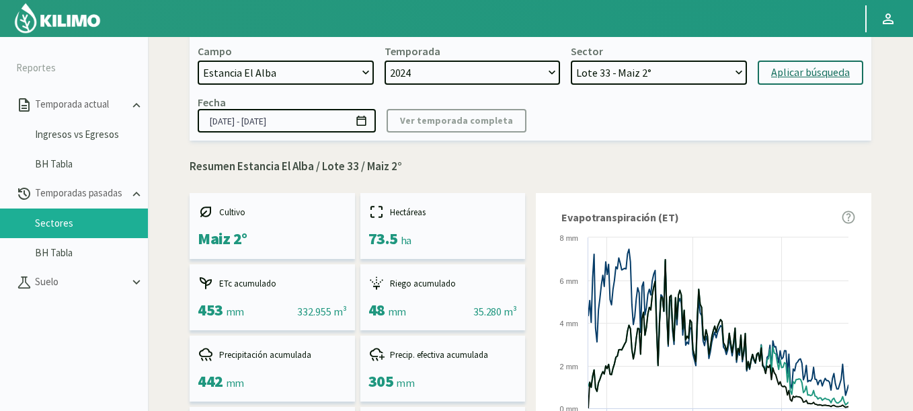
click at [363, 118] on icon at bounding box center [360, 121] width 9 height 10
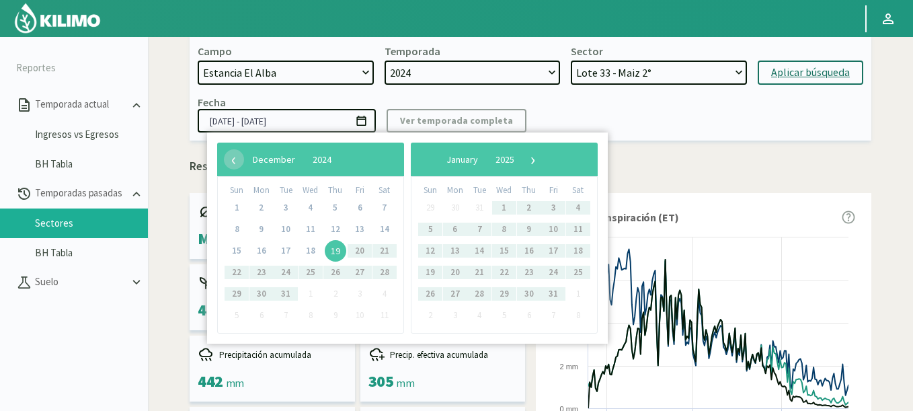
click at [335, 254] on span "19" at bounding box center [336, 251] width 22 height 22
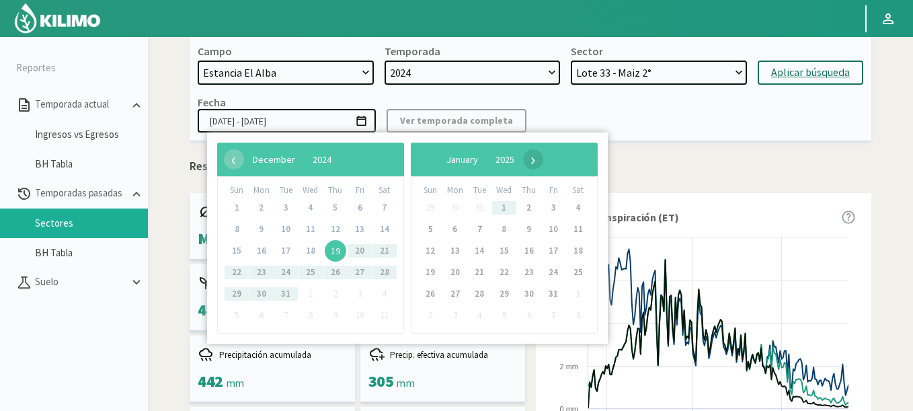
click at [543, 165] on span "›" at bounding box center [533, 159] width 20 height 20
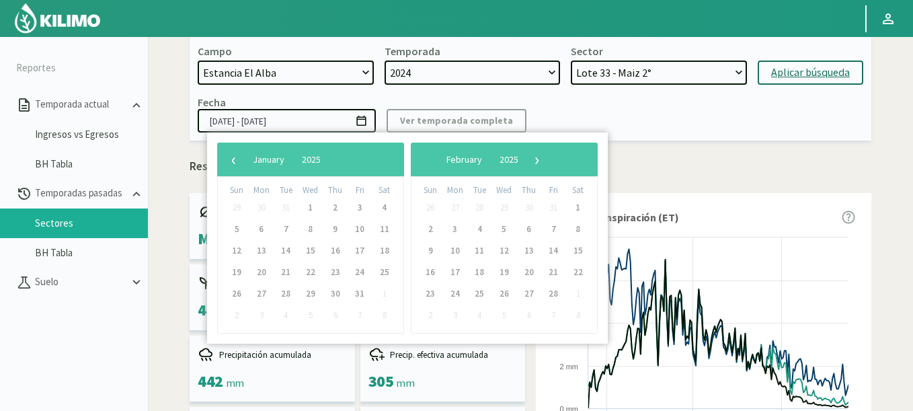
click at [547, 165] on span "›" at bounding box center [537, 159] width 20 height 20
click at [536, 165] on span "›" at bounding box center [525, 159] width 20 height 20
click at [530, 165] on span "›" at bounding box center [519, 159] width 20 height 20
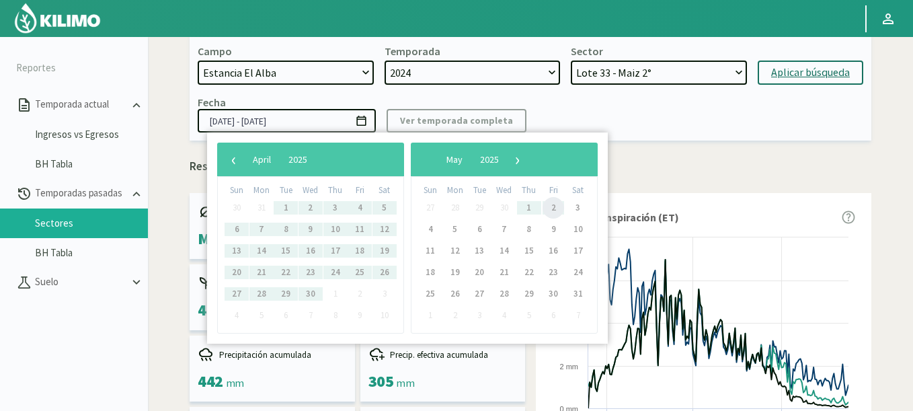
click at [552, 213] on span "2" at bounding box center [553, 208] width 22 height 22
type input "19/12/2024 - 02/05/2025"
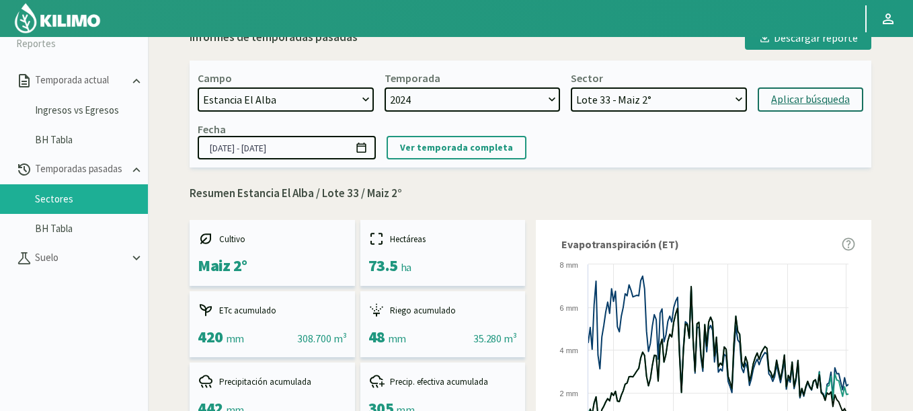
scroll to position [0, 0]
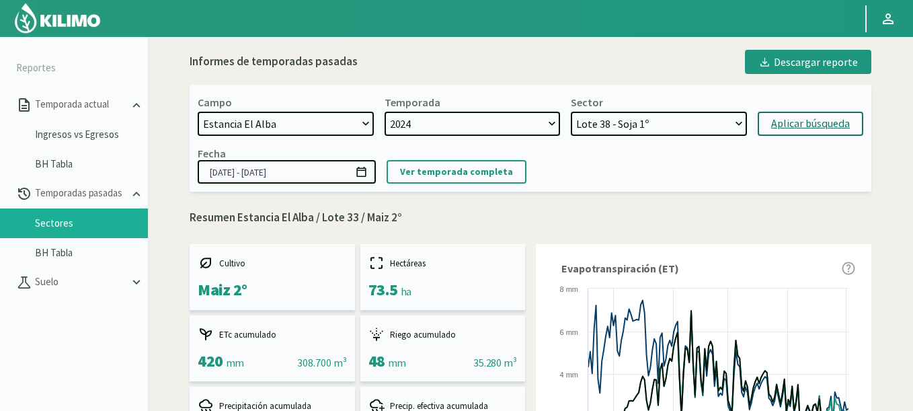
click at [571, 112] on select "Lote 40 - Maiz 2° Lote 33 - Maiz 2° Lote 38 - Soja 1º" at bounding box center [659, 124] width 176 height 24
select select "5: Object"
click at [571, 112] on select "Lote 40 - Maiz 2° Lote 33 - Maiz 2° Lote 38 - Soja 1º" at bounding box center [659, 124] width 176 height 24
click at [841, 128] on div "Aplicar búsqueda" at bounding box center [810, 124] width 79 height 16
type input "19/12/2024 - 18/06/2025"
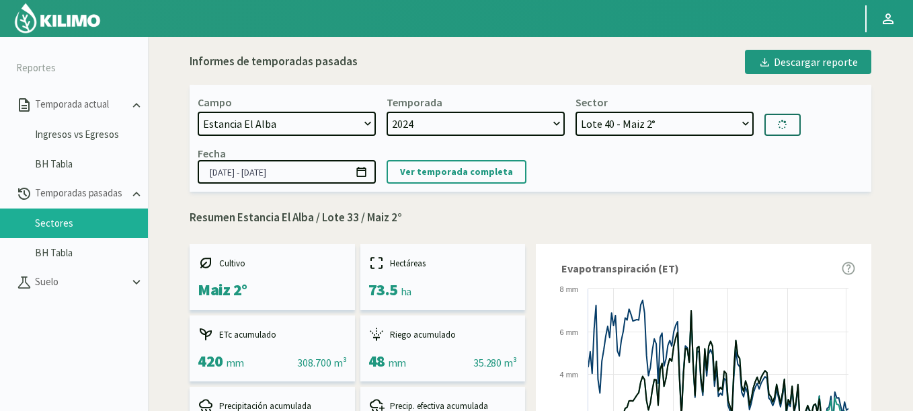
select select "8: Object"
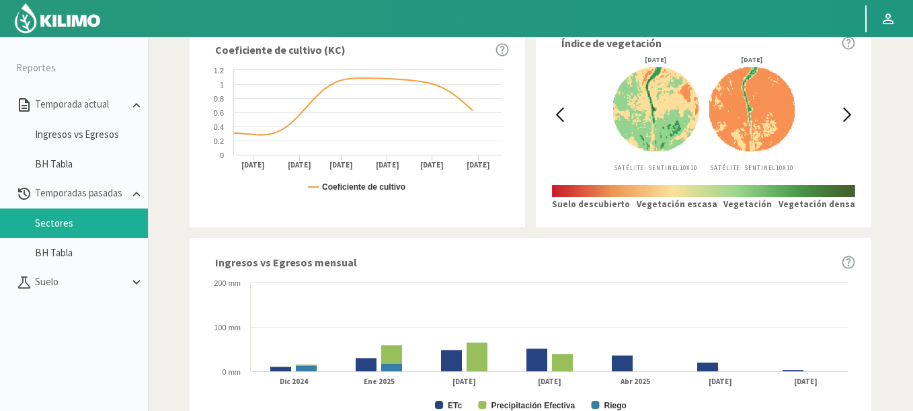
scroll to position [491, 0]
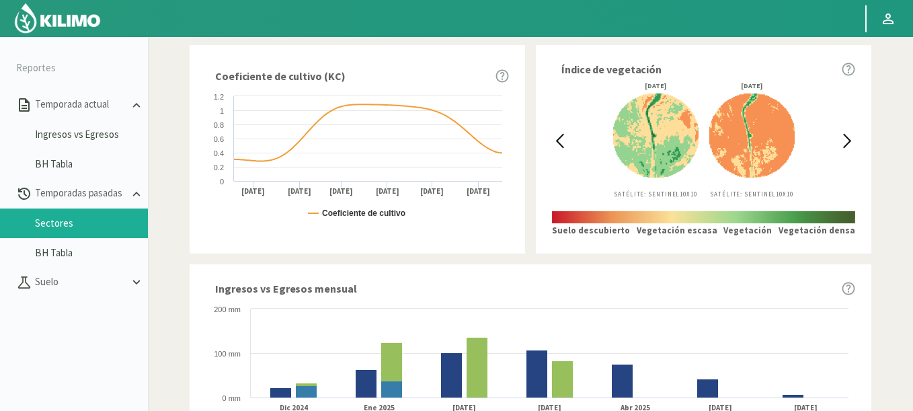
click at [573, 139] on div "[DATE] Satélite: Sentinel 10X10 [DATE] Satélite: Sentinel 10X10" at bounding box center [703, 141] width 272 height 116
click at [568, 139] on div "[DATE] Satélite: Sentinel 10X10 [DATE] Satélite: Sentinel 10X10" at bounding box center [703, 141] width 272 height 116
click at [563, 139] on icon at bounding box center [559, 140] width 15 height 15
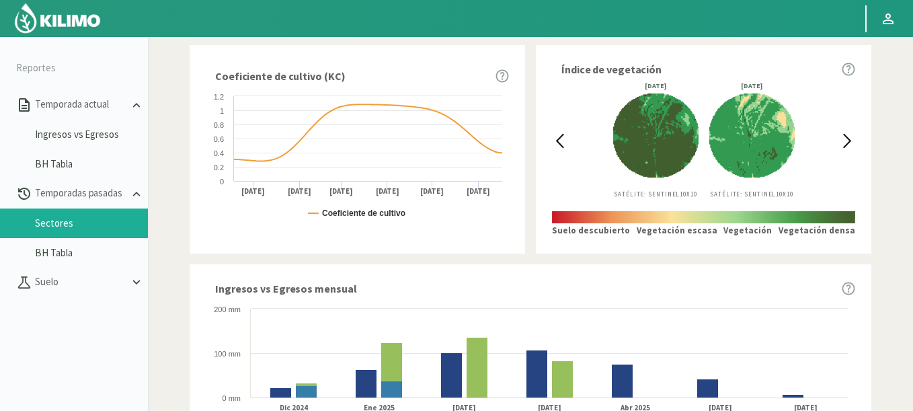
scroll to position [87, 0]
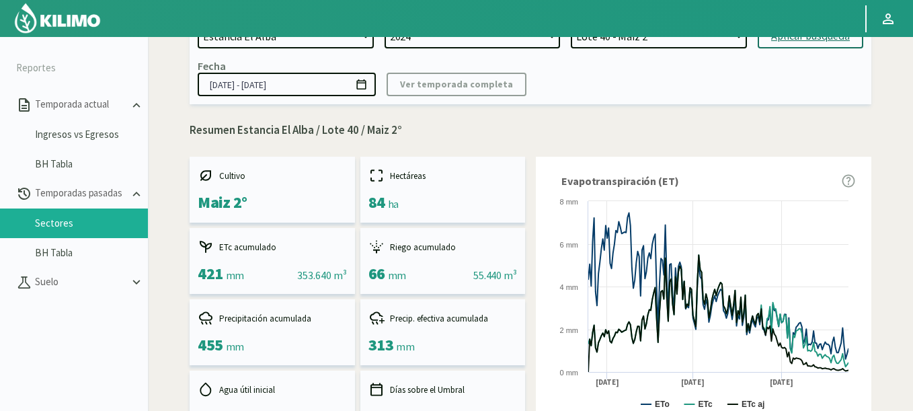
click at [358, 86] on icon at bounding box center [361, 84] width 13 height 13
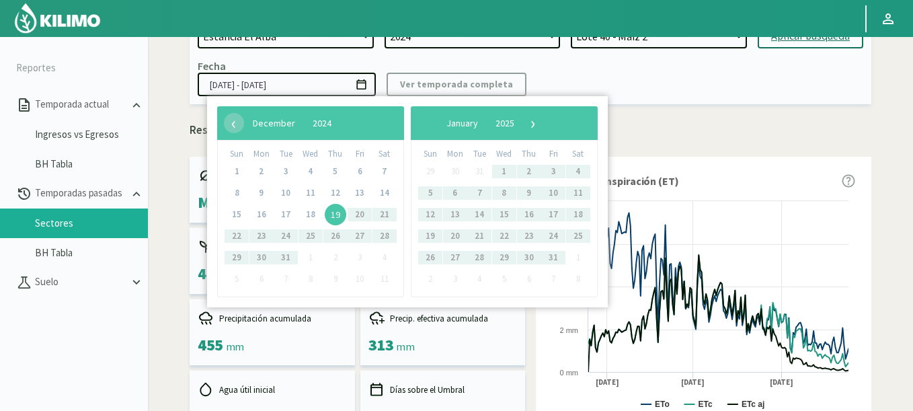
click at [327, 216] on span "19" at bounding box center [336, 215] width 22 height 22
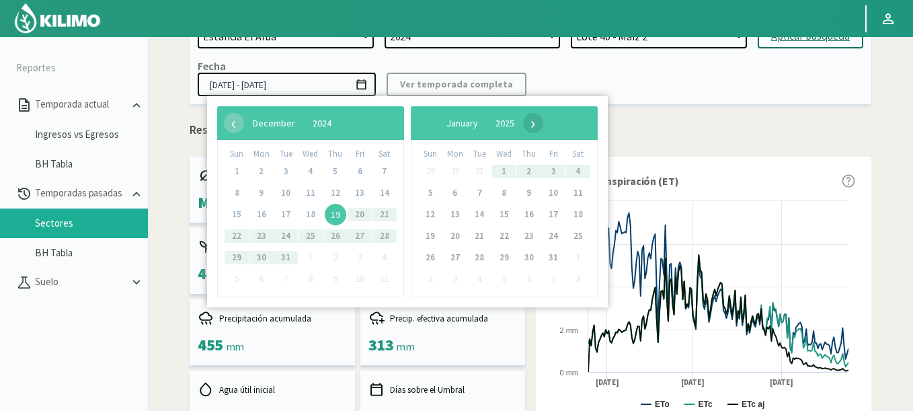
click at [543, 123] on span "›" at bounding box center [533, 123] width 20 height 20
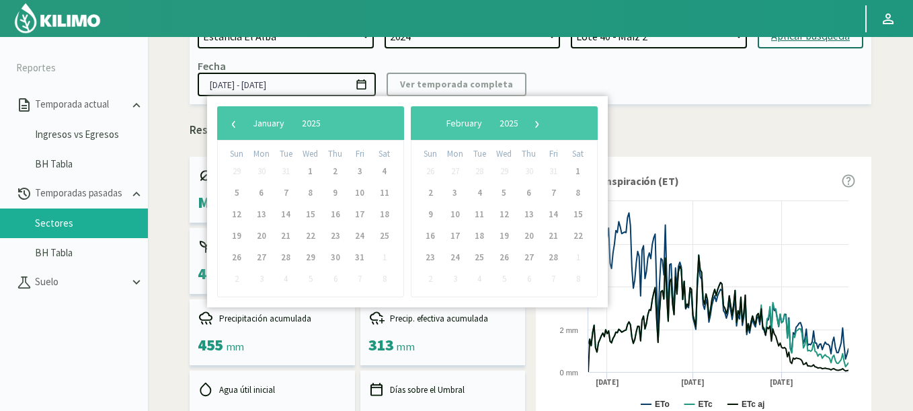
click at [547, 123] on span "›" at bounding box center [537, 123] width 20 height 20
click at [536, 123] on span "›" at bounding box center [525, 123] width 20 height 20
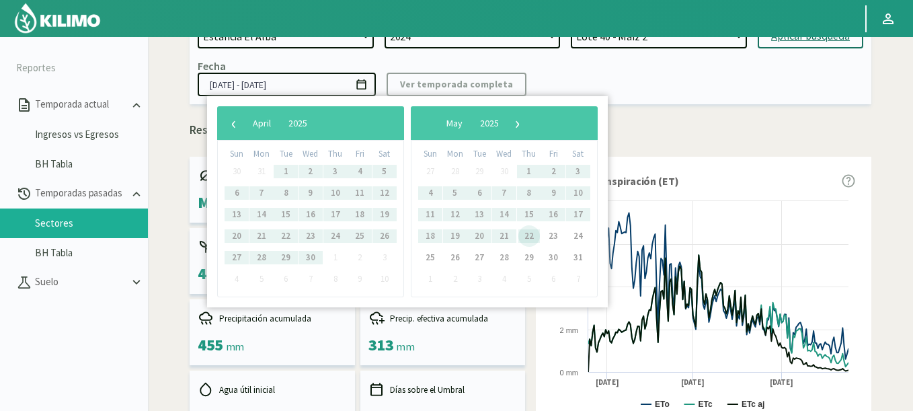
click at [525, 238] on span "22" at bounding box center [529, 236] width 22 height 22
type input "19/12/2024 - 22/05/2025"
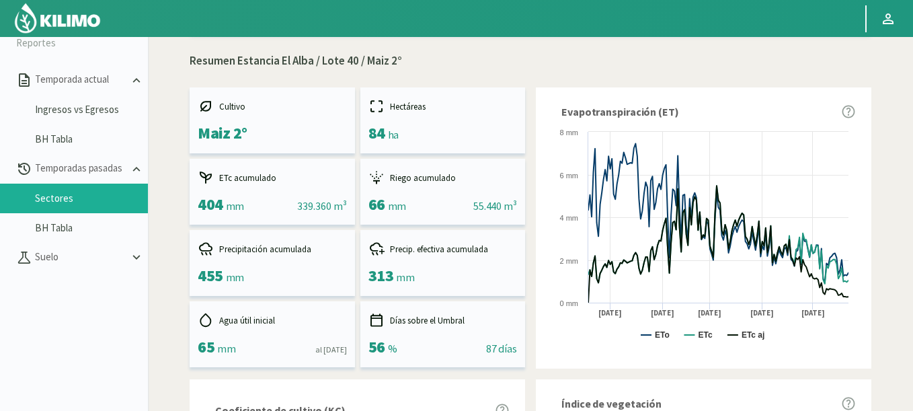
scroll to position [0, 0]
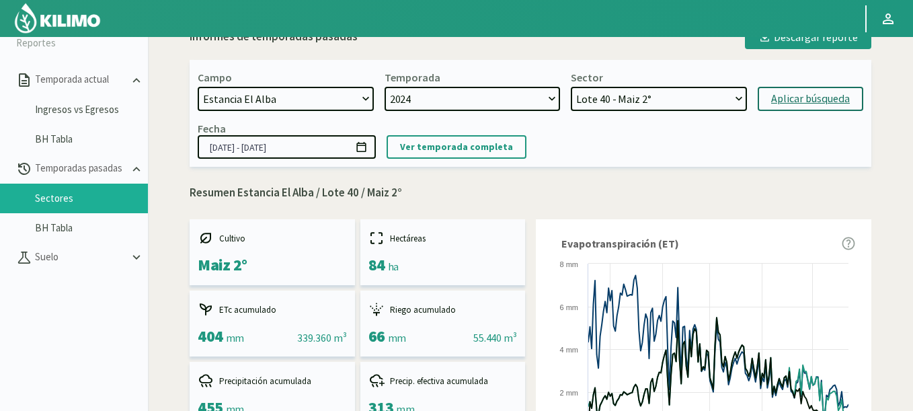
select select "10: Object"
click at [571, 87] on select "Lote 40 - Maiz 2° Lote 33 - Maiz 2° Lote 38 - Soja 1º" at bounding box center [659, 99] width 176 height 24
drag, startPoint x: 618, startPoint y: 99, endPoint x: 505, endPoint y: 213, distance: 159.7
click at [571, 87] on select "Lote 40 - Maiz 2° Lote 33 - Maiz 2° Lote 38 - Soja 1º" at bounding box center [659, 99] width 176 height 24
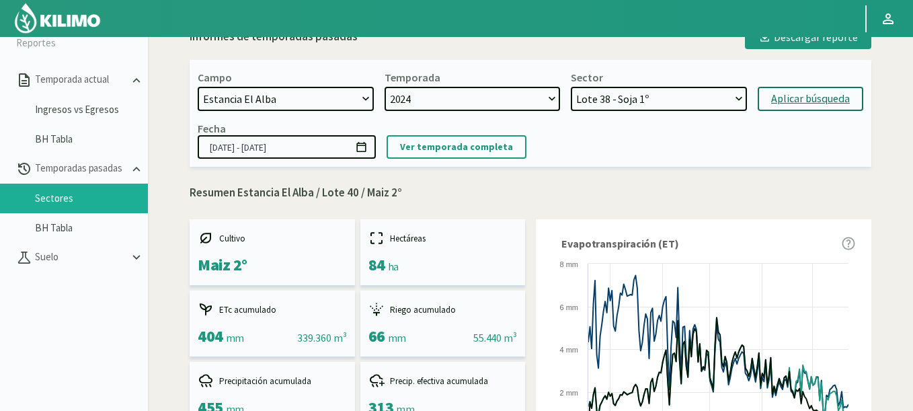
click at [797, 97] on div "Aplicar búsqueda" at bounding box center [810, 99] width 79 height 16
type input "22/10/2024 - 18/06/2025"
select select "13: Object"
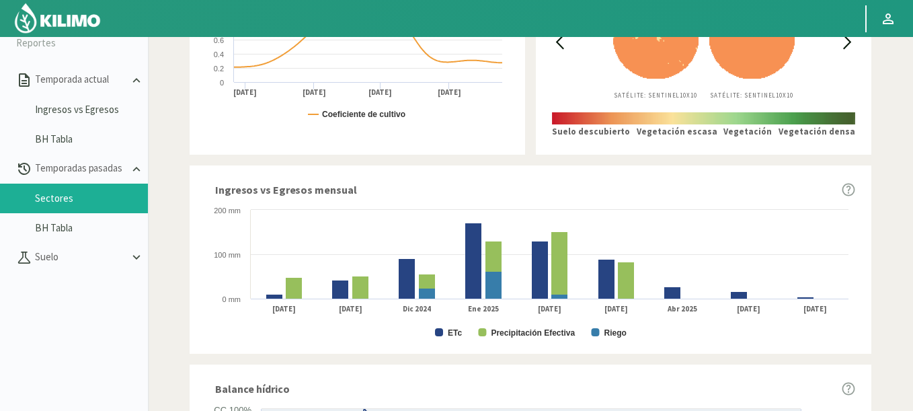
scroll to position [323, 0]
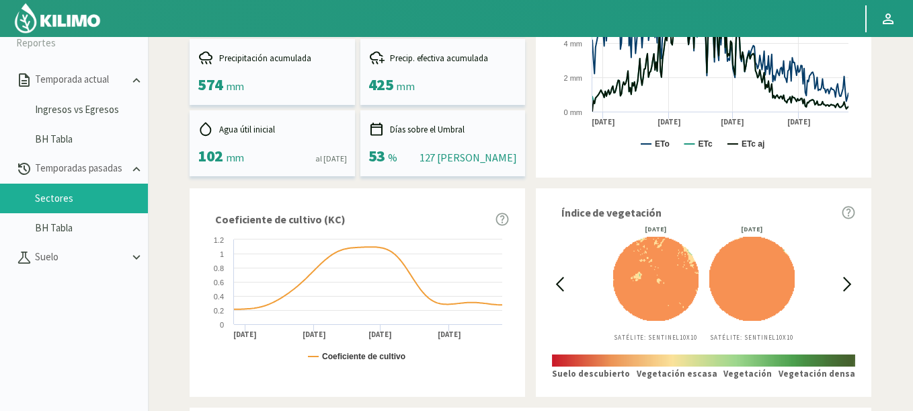
click at [552, 292] on div at bounding box center [559, 284] width 15 height 116
click at [560, 284] on icon at bounding box center [559, 283] width 15 height 15
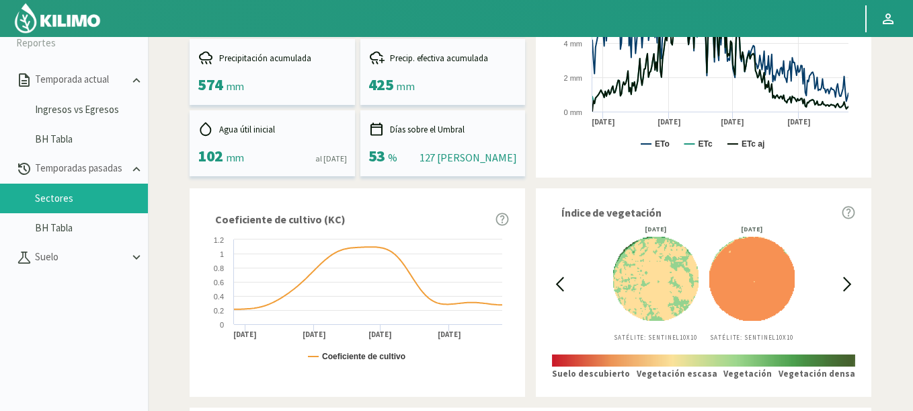
click at [560, 284] on icon at bounding box center [559, 283] width 15 height 15
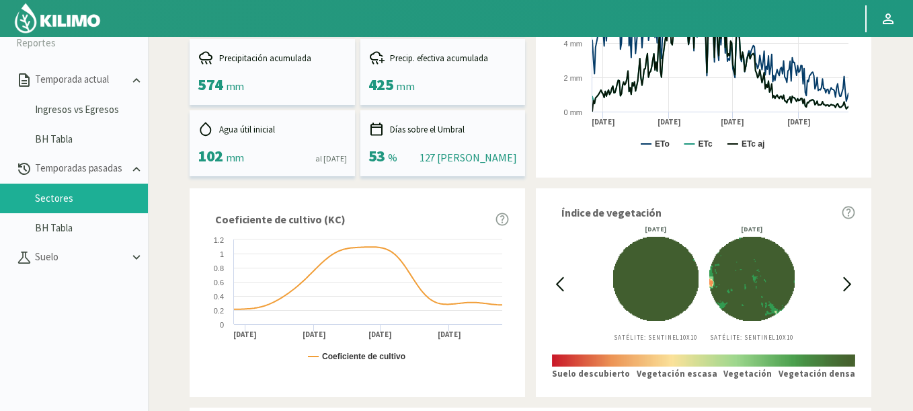
click at [841, 280] on icon at bounding box center [846, 283] width 15 height 15
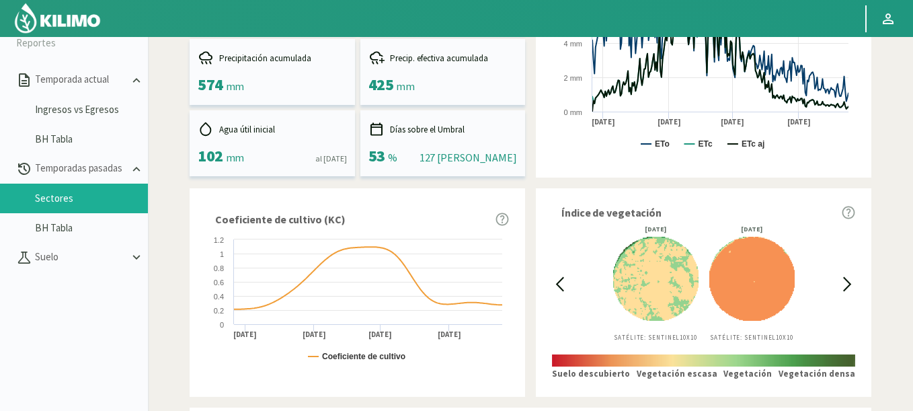
click at [550, 288] on svg-icon at bounding box center [555, 283] width 12 height 15
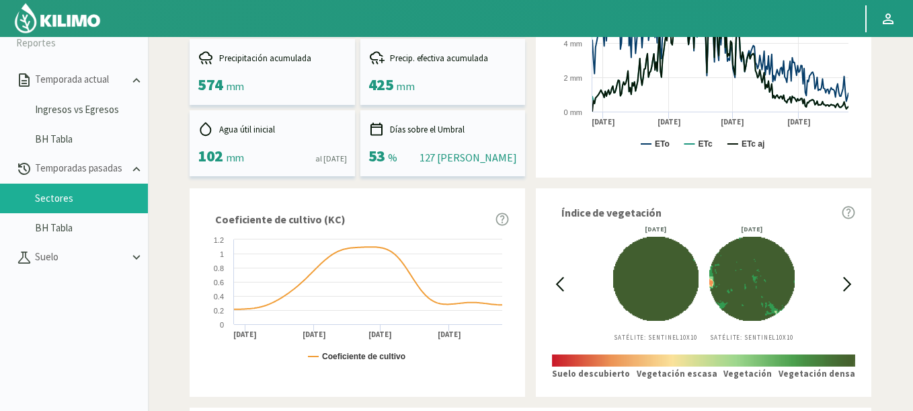
click at [839, 283] on div "13/03/2025 Satélite: Sentinel 10X10 18/03/2025 Satélite: Sentinel 10X10" at bounding box center [703, 284] width 272 height 116
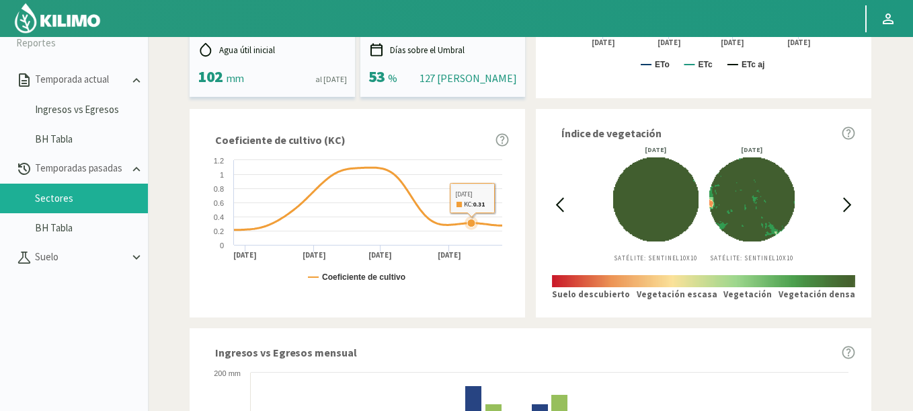
scroll to position [403, 0]
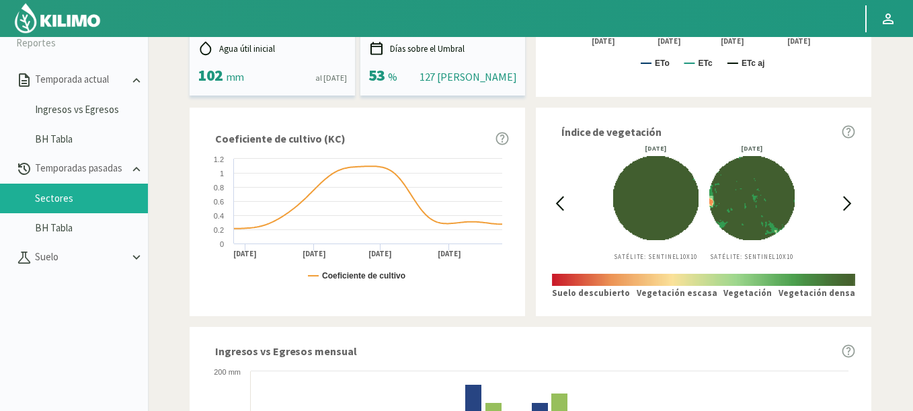
click at [851, 200] on icon at bounding box center [846, 203] width 15 height 15
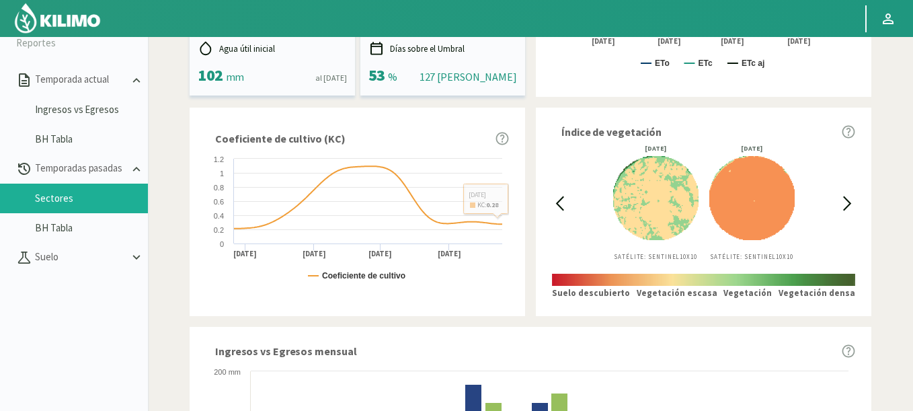
click at [558, 200] on icon at bounding box center [559, 203] width 15 height 15
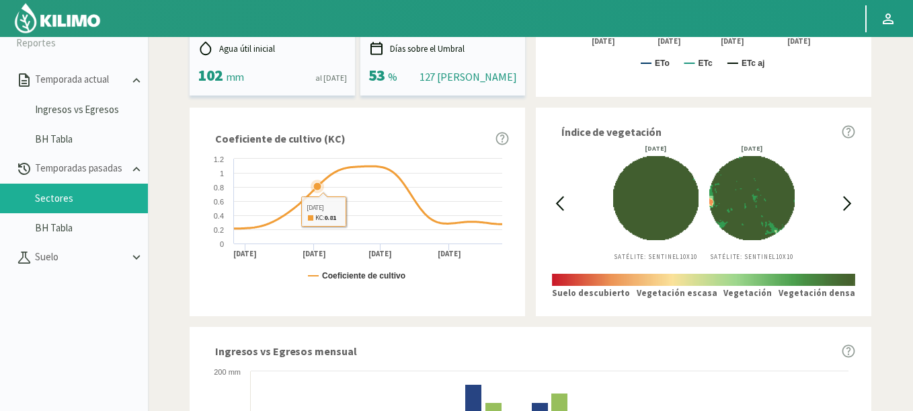
scroll to position [0, 0]
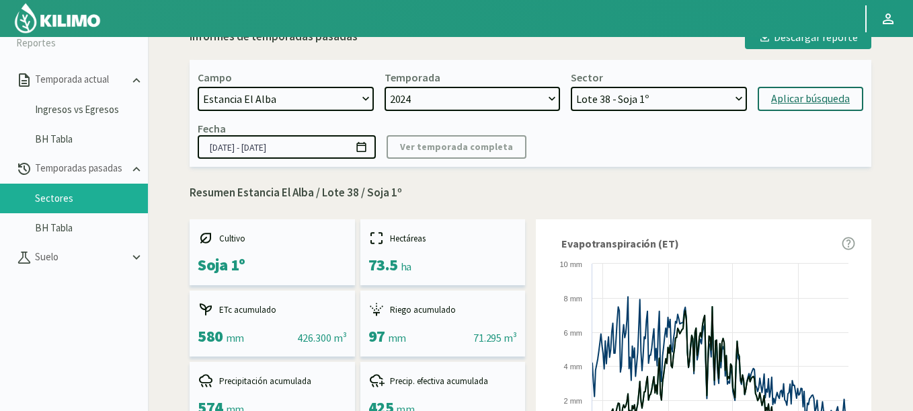
click at [364, 147] on icon at bounding box center [361, 146] width 13 height 13
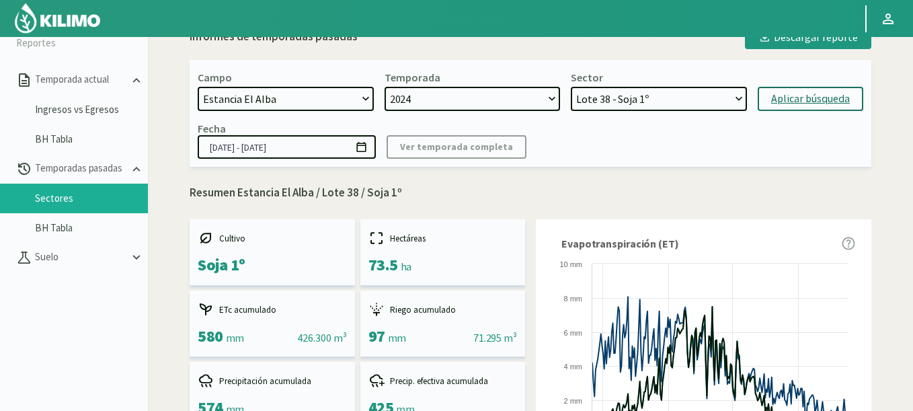
click at [362, 151] on icon at bounding box center [361, 146] width 13 height 13
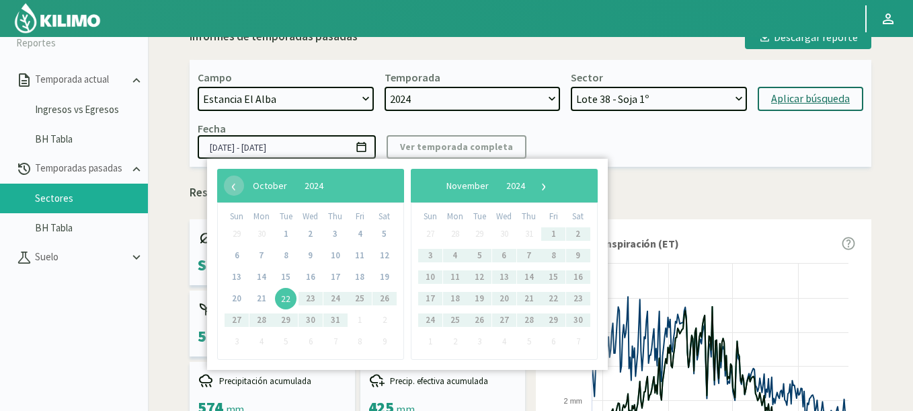
click at [284, 300] on span "22" at bounding box center [286, 299] width 22 height 22
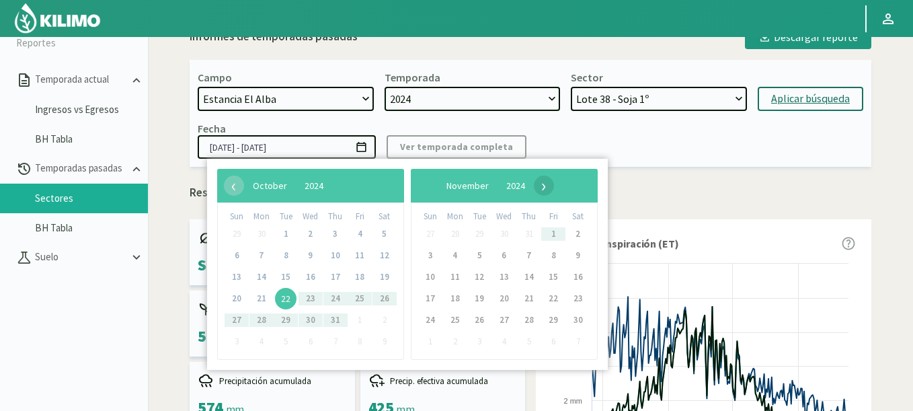
click at [554, 186] on span "›" at bounding box center [544, 185] width 20 height 20
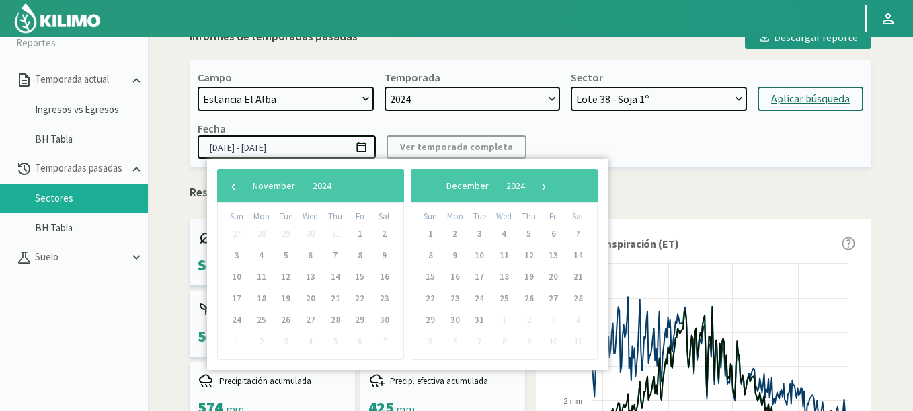
click at [554, 186] on span "›" at bounding box center [544, 185] width 20 height 20
click at [543, 186] on span "›" at bounding box center [533, 185] width 20 height 20
click at [547, 186] on span "›" at bounding box center [537, 185] width 20 height 20
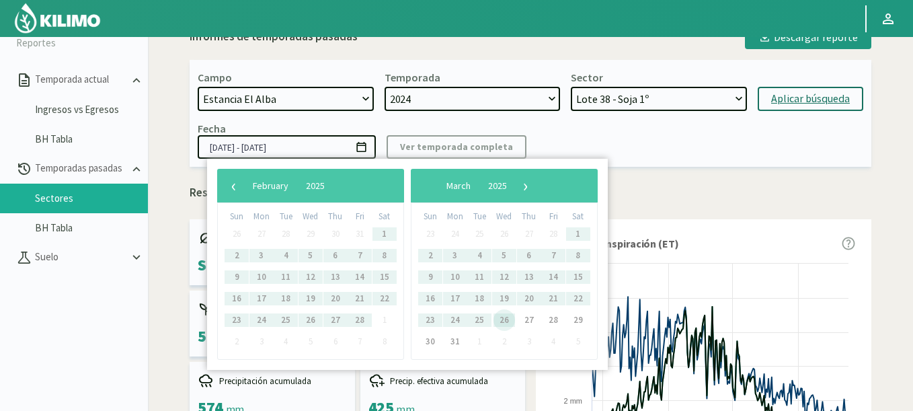
click at [500, 321] on span "26" at bounding box center [504, 320] width 22 height 22
type input "22/10/2024 - 26/03/2025"
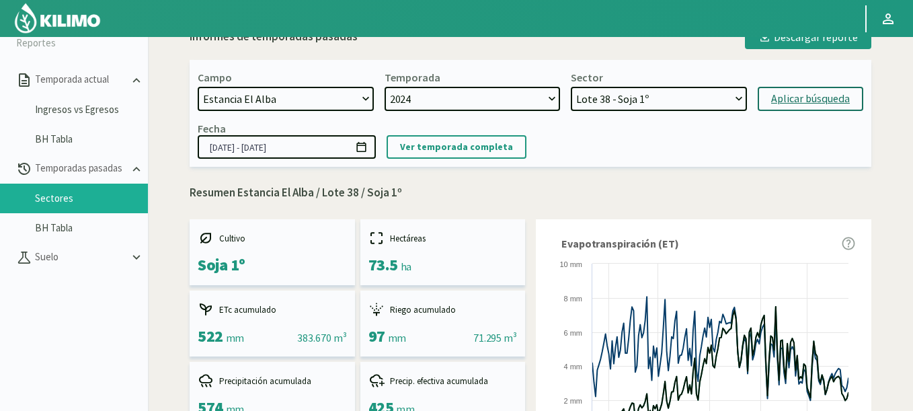
click at [274, 104] on select "21 de Septiembre 8 Fuegos Acograpes - Ag. Carlos Muñoz Herrera Acograpes - Ag. …" at bounding box center [286, 99] width 176 height 24
select select "1711: Object"
click at [198, 87] on select "21 de Septiembre 8 Fuegos Acograpes - Ag. Carlos Muñoz Herrera Acograpes - Ag. …" at bounding box center [286, 99] width 176 height 24
select select
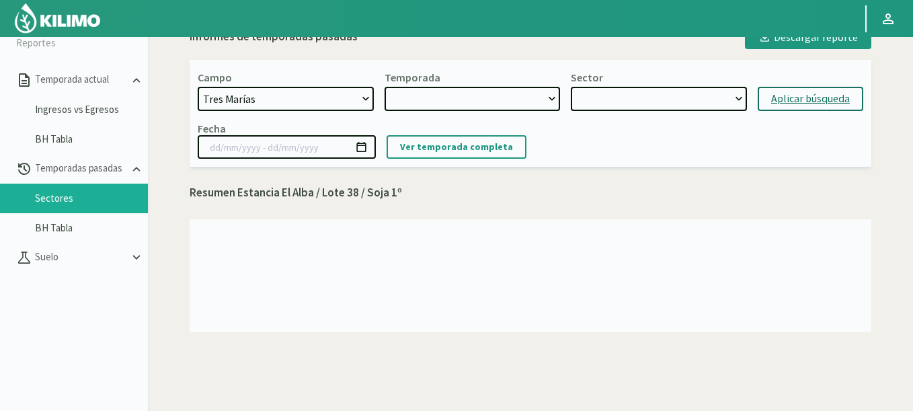
select select "4: 2025"
select select "14: Object"
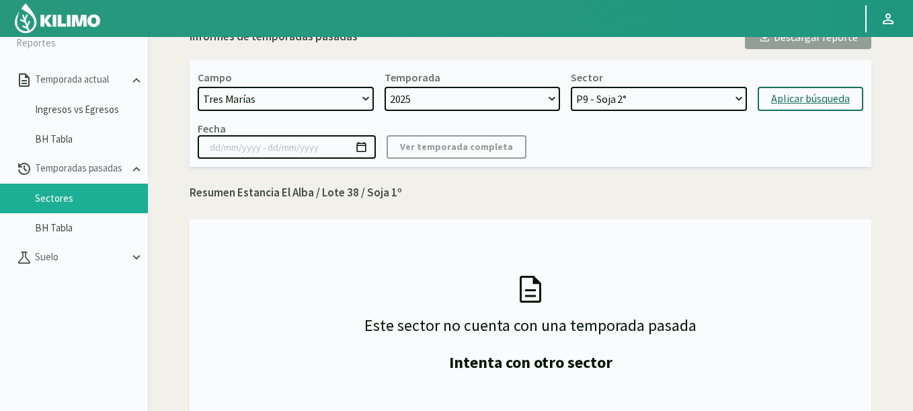
click at [788, 88] on button "Aplicar búsqueda" at bounding box center [810, 99] width 106 height 24
type input "13/01/2025 - 18/06/2025"
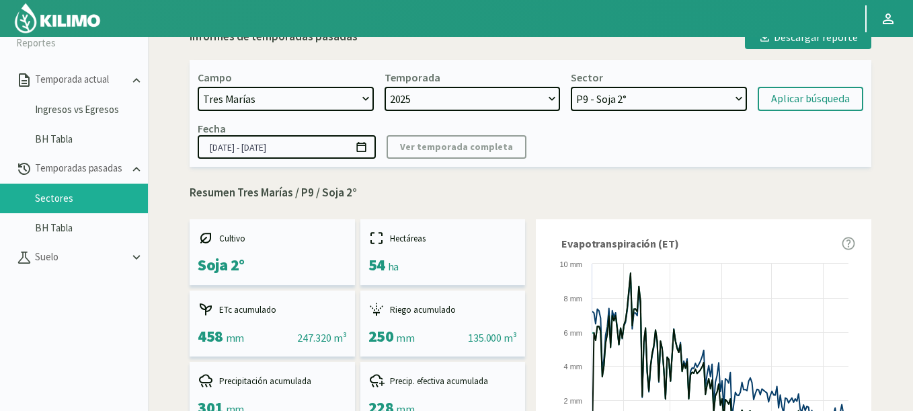
click at [479, 103] on select "2025 2024 2023 2020" at bounding box center [472, 99] width 176 height 24
click at [636, 105] on select "P9 - Soja 2° P8 - Soja 2° P7 - Soja 2°" at bounding box center [659, 99] width 176 height 24
click at [571, 87] on select "P9 - Soja 2° P8 - Soja 2° P7 - Soja 2°" at bounding box center [659, 99] width 176 height 24
click at [776, 96] on div "Aplicar búsqueda" at bounding box center [810, 99] width 79 height 16
select select "22: Object"
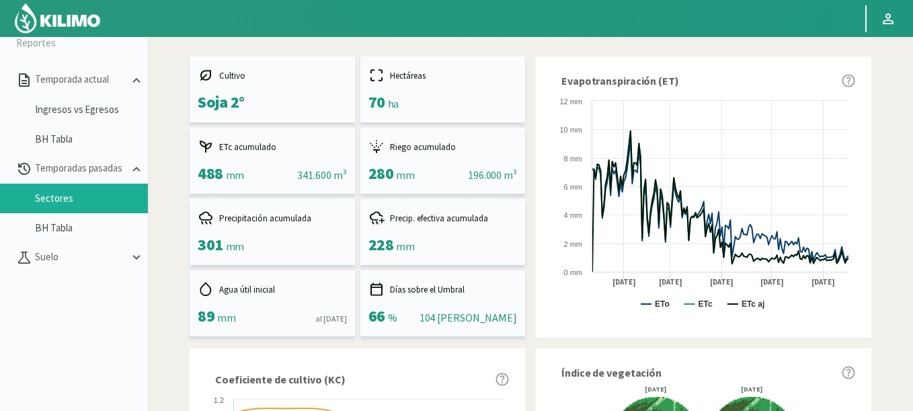
scroll to position [323, 0]
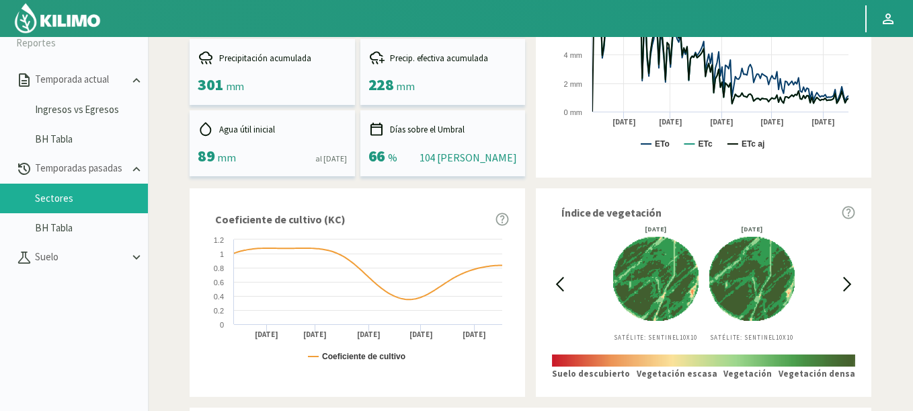
click at [557, 284] on icon at bounding box center [559, 284] width 7 height 13
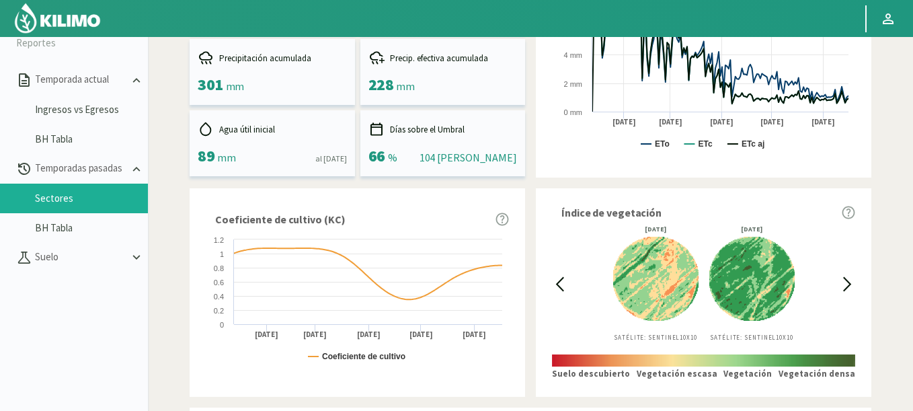
click at [557, 284] on icon at bounding box center [559, 284] width 7 height 13
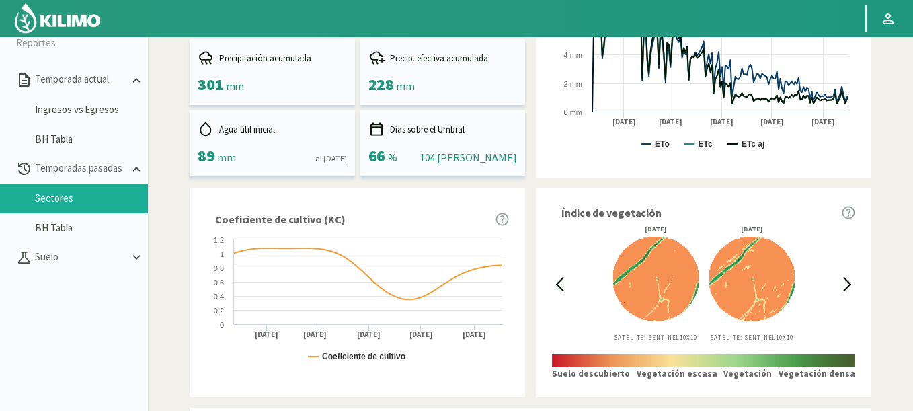
click at [557, 284] on icon at bounding box center [559, 284] width 7 height 13
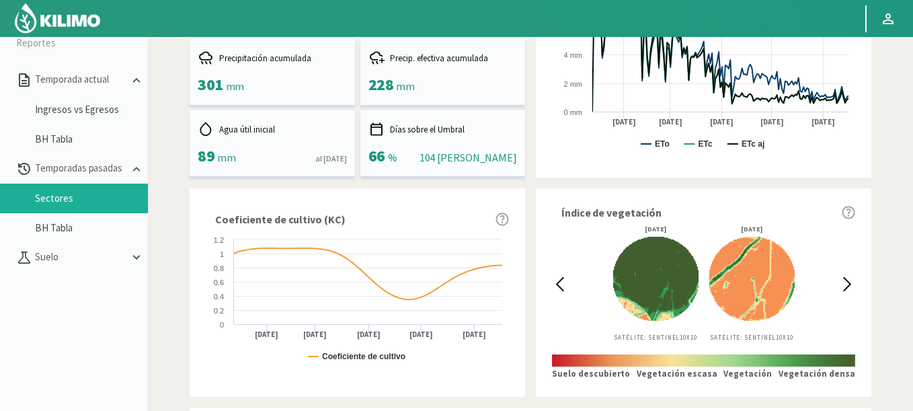
click at [557, 284] on icon at bounding box center [559, 284] width 7 height 13
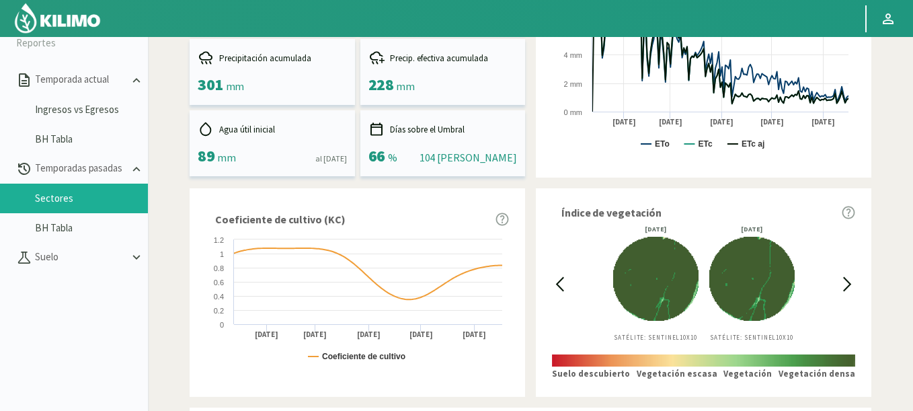
click at [859, 300] on div "Índice de vegetación 03/03/2025 Satélite: Sentinel 10X10 08/03/2025 Satélite: S…" at bounding box center [703, 292] width 335 height 208
click at [848, 291] on icon at bounding box center [846, 283] width 15 height 15
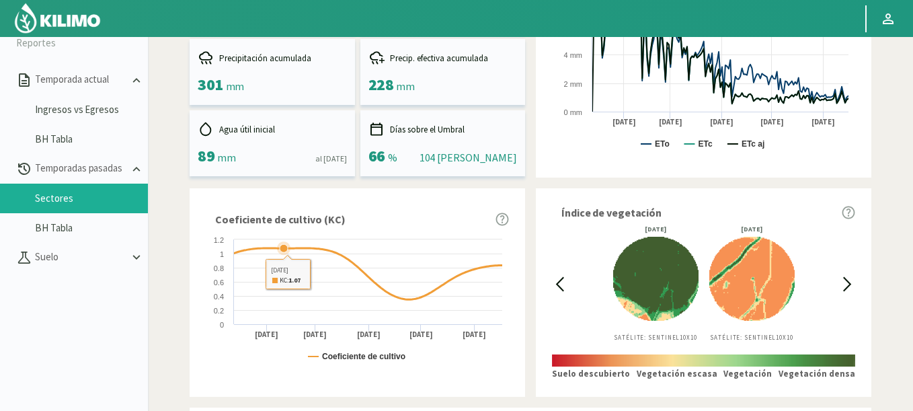
scroll to position [0, 0]
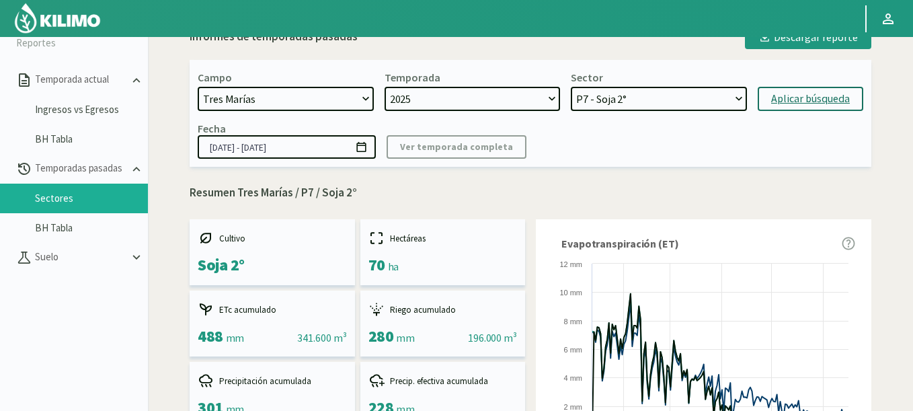
click at [361, 152] on icon at bounding box center [360, 147] width 9 height 10
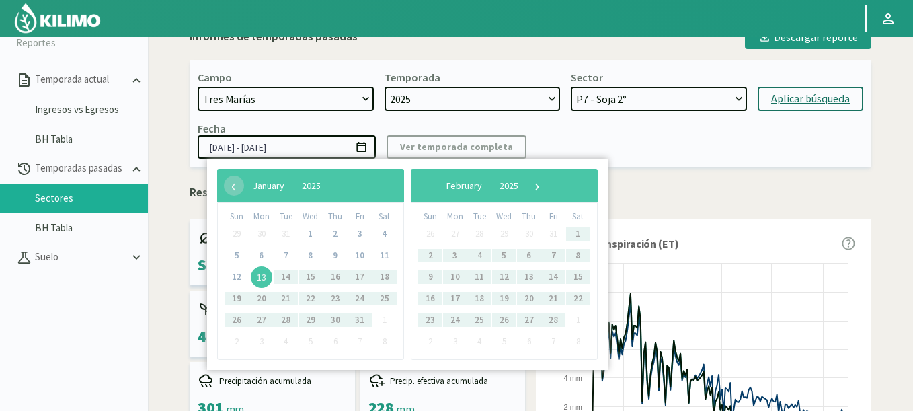
click at [257, 277] on span "13" at bounding box center [262, 277] width 22 height 22
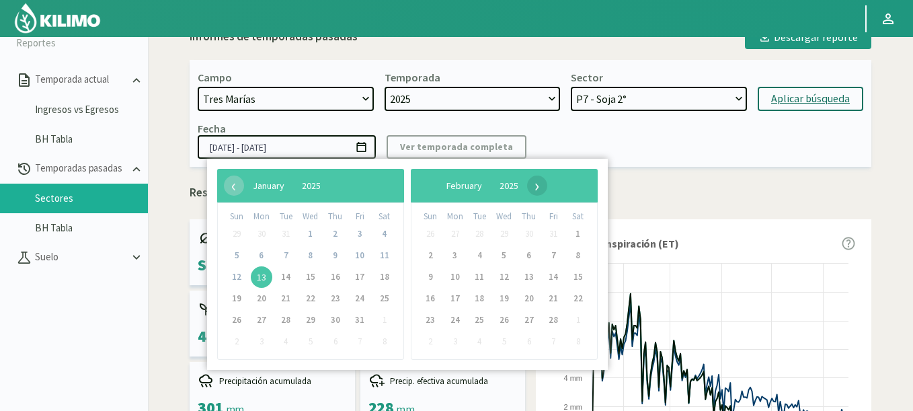
click at [547, 187] on span "›" at bounding box center [537, 185] width 20 height 20
click at [536, 187] on span "›" at bounding box center [525, 185] width 20 height 20
click at [225, 184] on span "‹" at bounding box center [234, 185] width 20 height 20
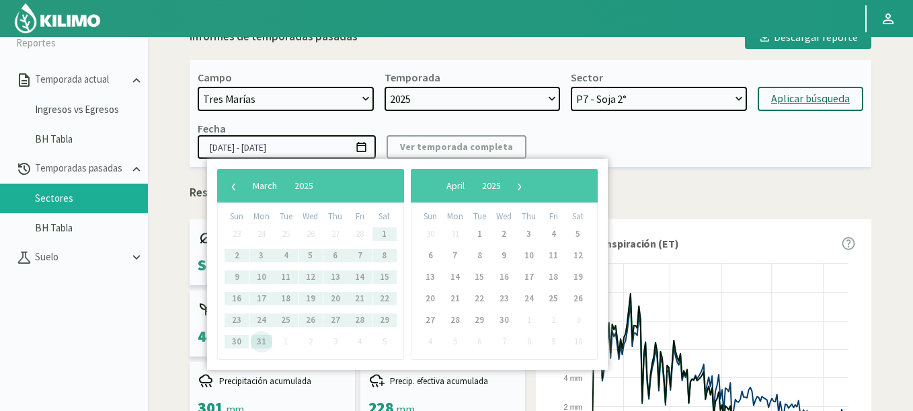
click at [258, 348] on span "31" at bounding box center [262, 342] width 22 height 22
type input "13/01/2025 - 31/03/2025"
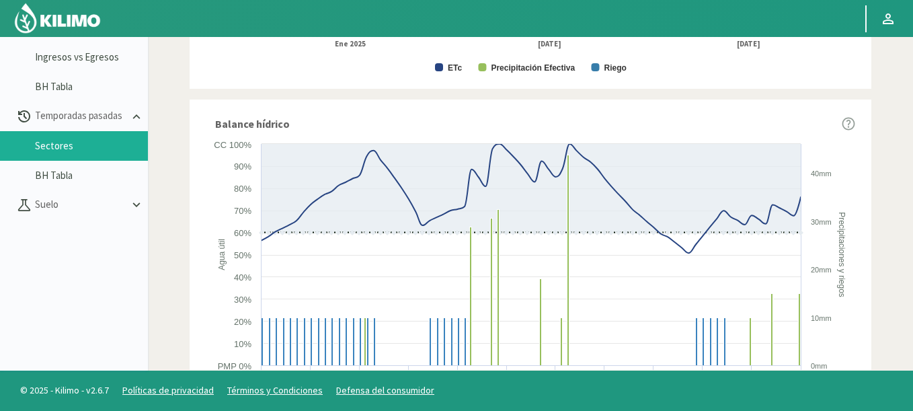
scroll to position [858, 0]
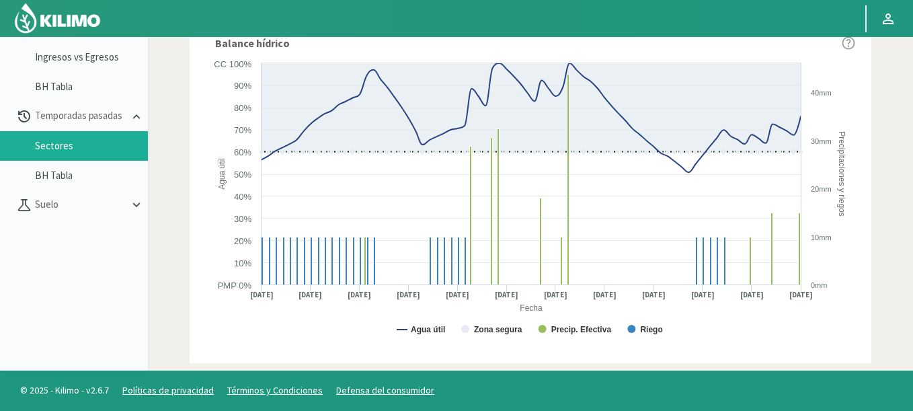
click at [144, 288] on aside "Reportes Temporada actual Ingresos vs Egresos BH Tabla Temporadas pasadas Secto…" at bounding box center [74, 165] width 148 height 411
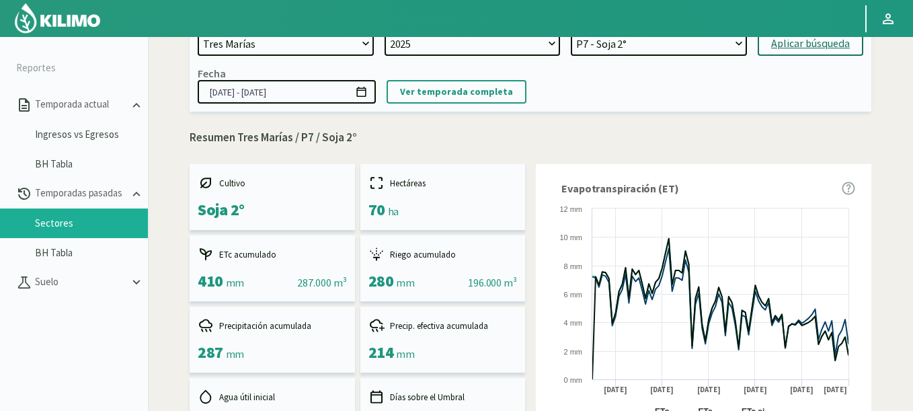
scroll to position [0, 0]
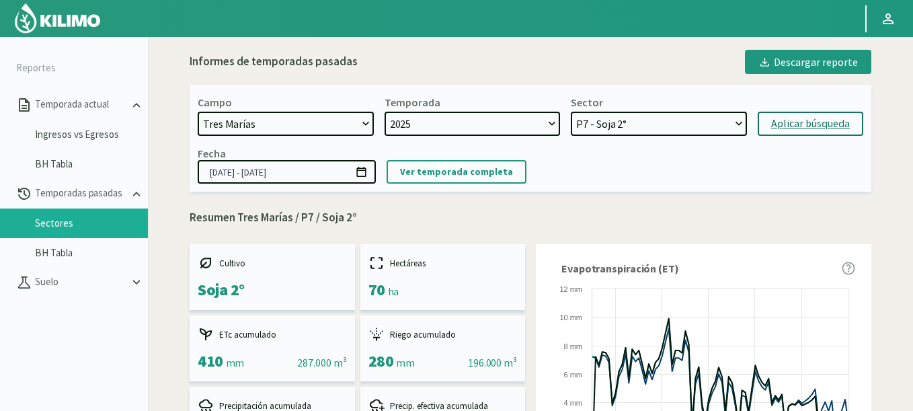
select select "21: Object"
click at [571, 112] on select "P9 - Soja 2° P8 - Soja 2° P7 - Soja 2°" at bounding box center [659, 124] width 176 height 24
click at [771, 122] on button "Aplicar búsqueda" at bounding box center [810, 124] width 106 height 24
type input "13/01/2025 - 18/06/2025"
select select "24: Object"
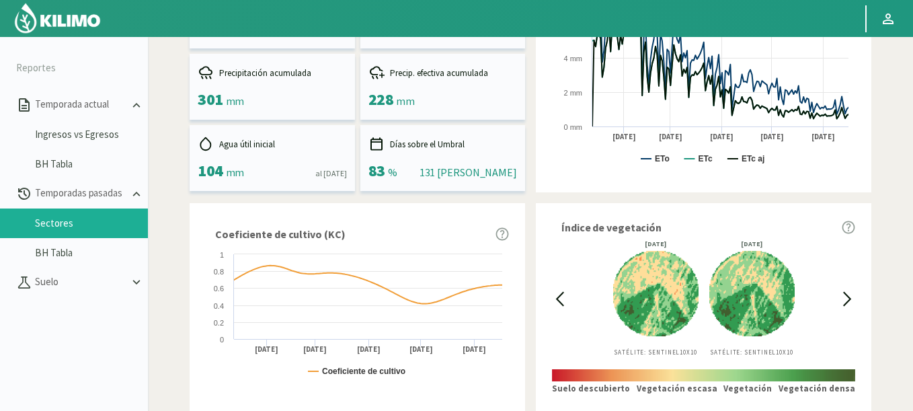
scroll to position [403, 0]
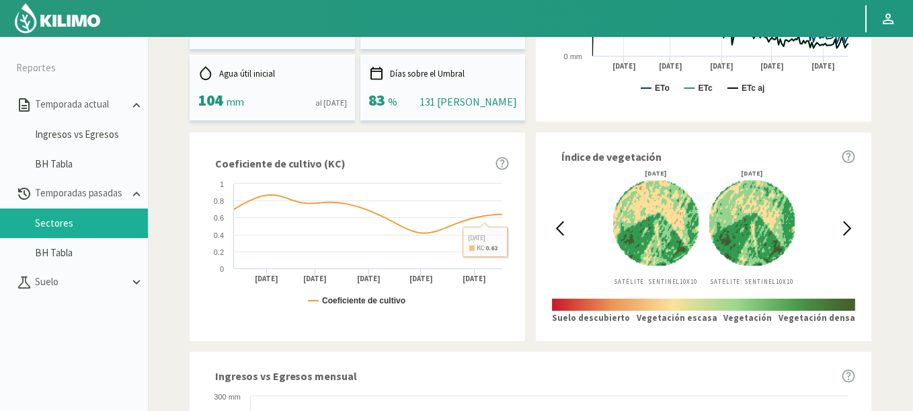
click at [565, 229] on icon at bounding box center [559, 227] width 15 height 15
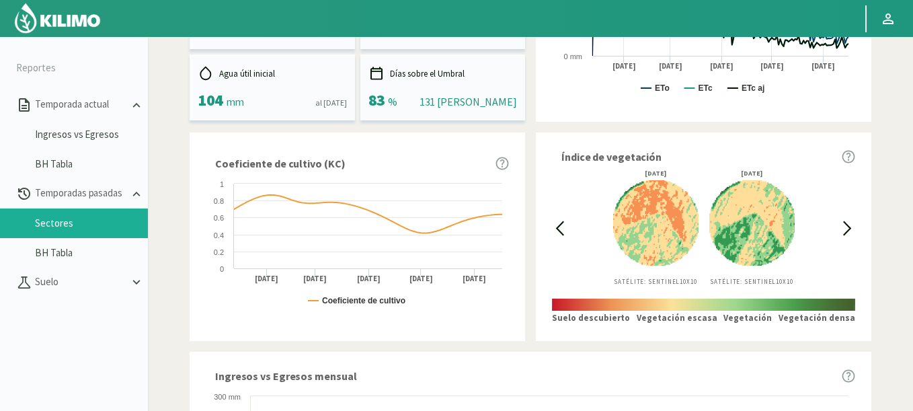
click at [565, 229] on icon at bounding box center [559, 227] width 15 height 15
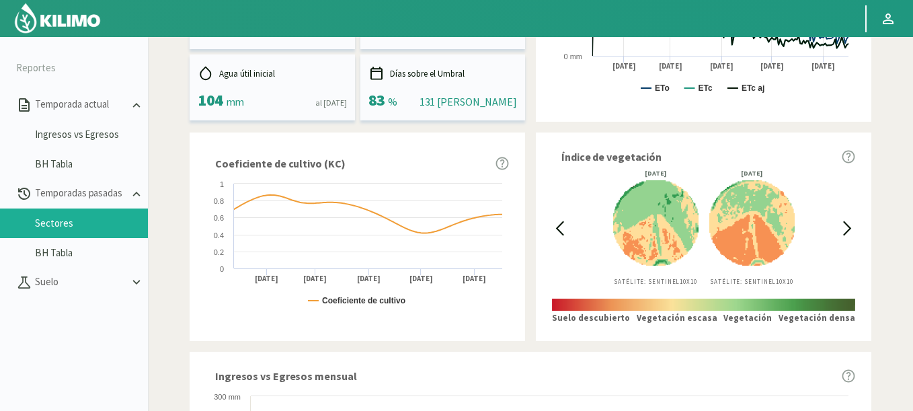
click at [565, 229] on icon at bounding box center [559, 227] width 15 height 15
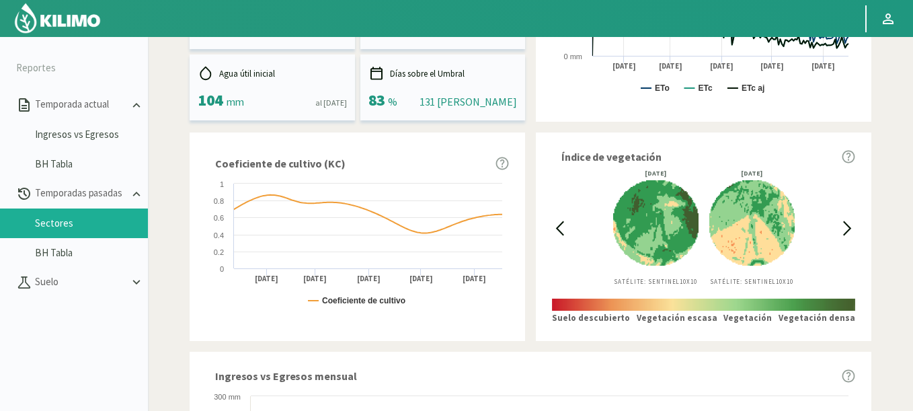
click at [565, 229] on icon at bounding box center [559, 227] width 15 height 15
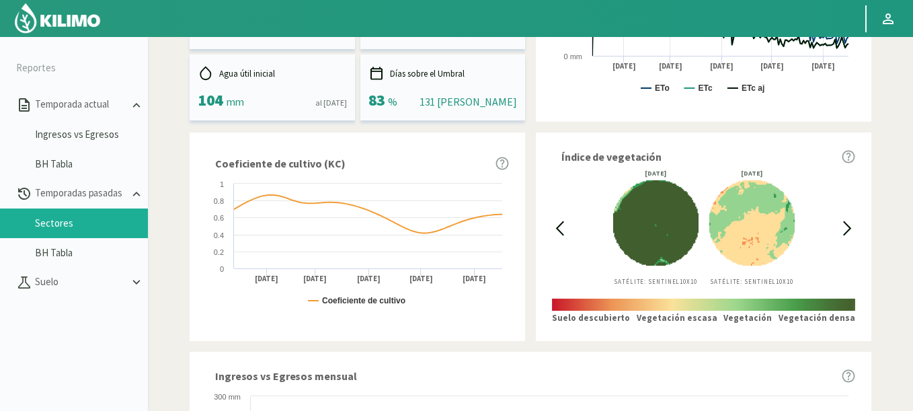
click at [565, 229] on icon at bounding box center [559, 227] width 15 height 15
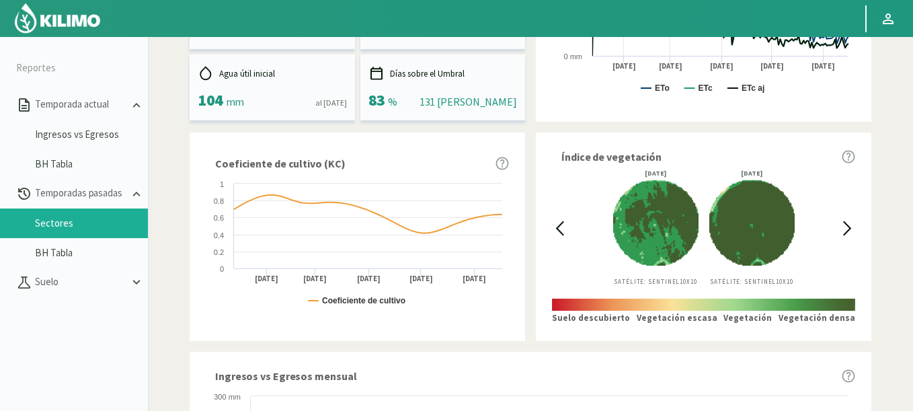
click at [565, 229] on icon at bounding box center [559, 227] width 15 height 15
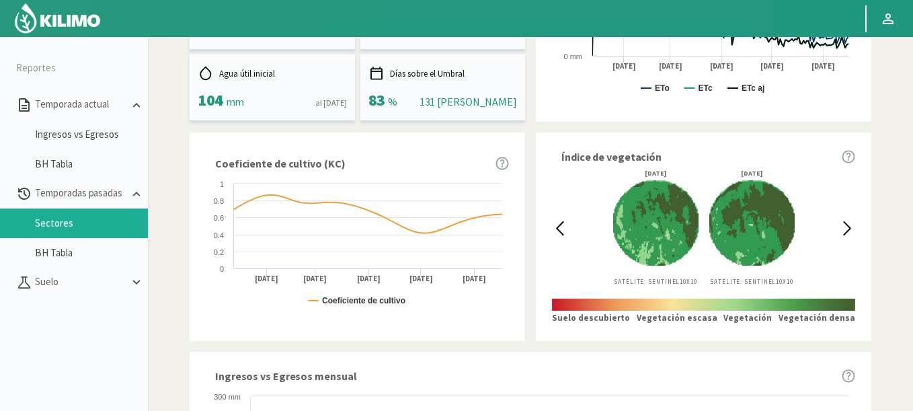
click at [565, 229] on icon at bounding box center [559, 227] width 15 height 15
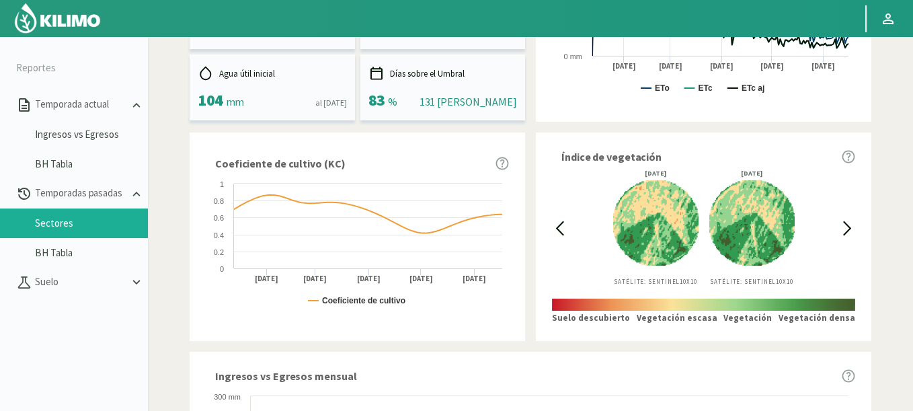
click at [565, 229] on icon at bounding box center [559, 227] width 15 height 15
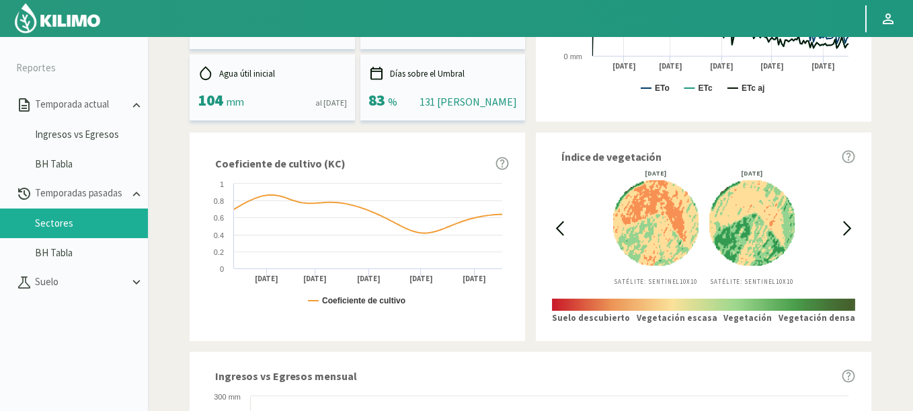
click at [565, 229] on icon at bounding box center [559, 227] width 15 height 15
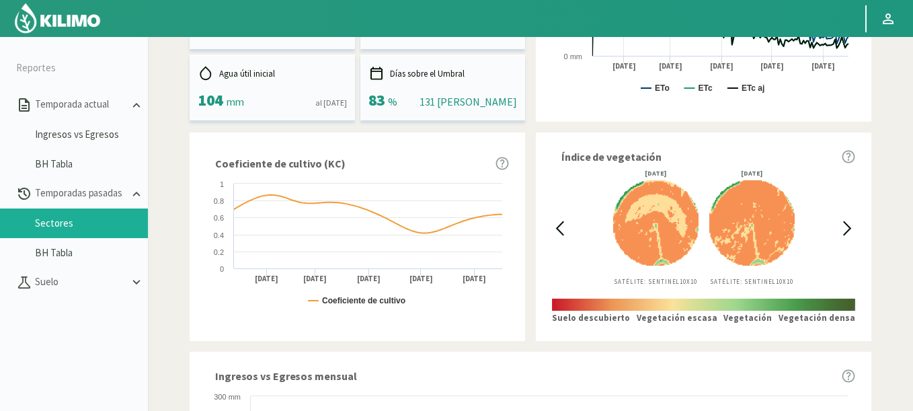
click at [565, 229] on icon at bounding box center [559, 227] width 15 height 15
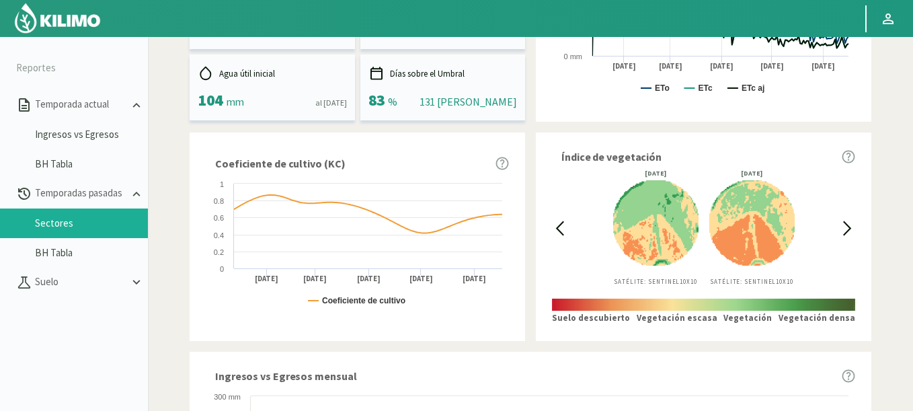
click at [565, 229] on icon at bounding box center [559, 227] width 15 height 15
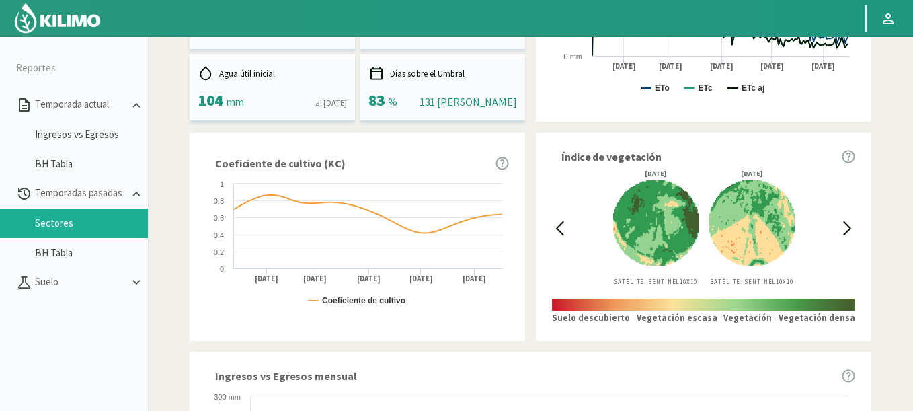
click at [565, 229] on icon at bounding box center [559, 227] width 15 height 15
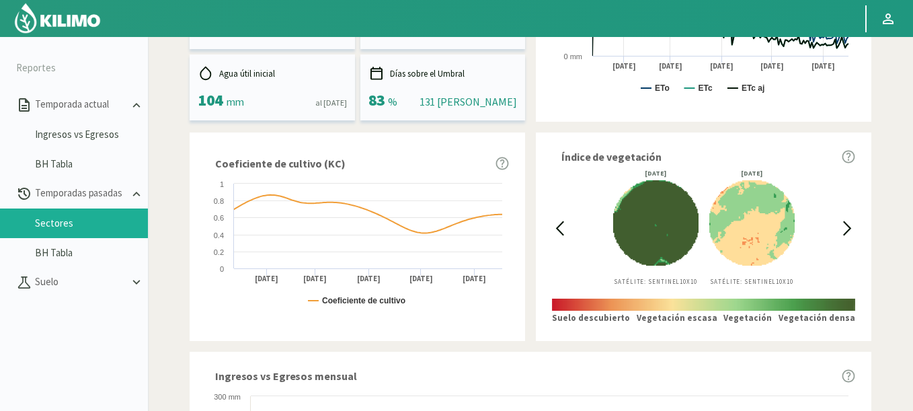
click at [565, 229] on icon at bounding box center [559, 227] width 15 height 15
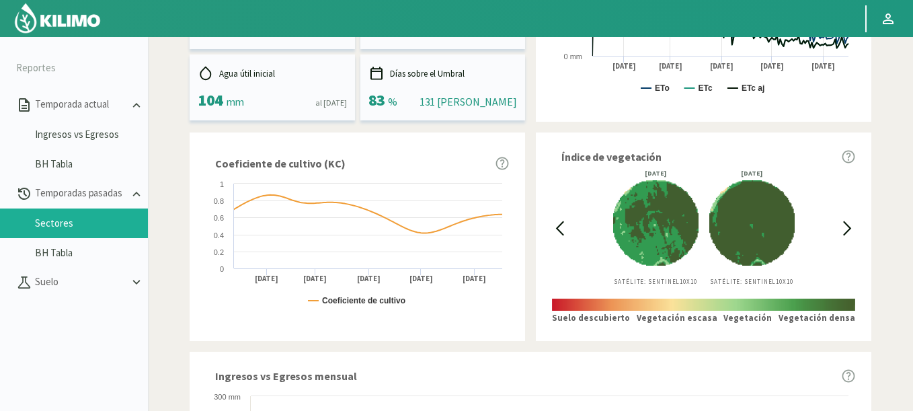
click at [558, 224] on icon at bounding box center [559, 227] width 15 height 15
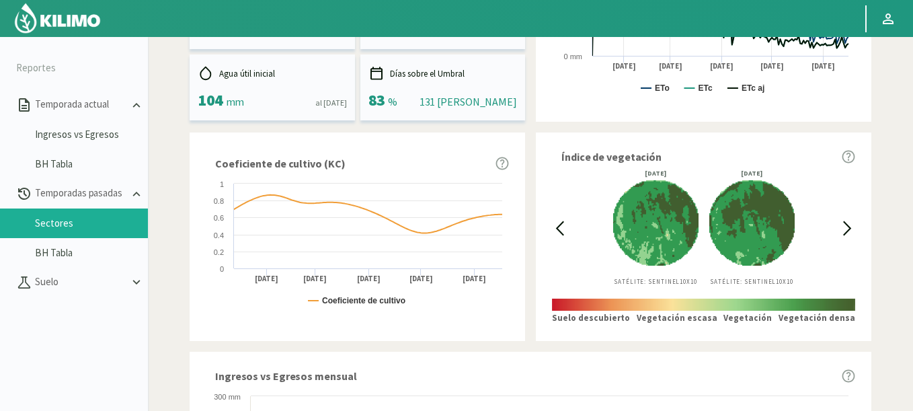
click at [558, 224] on icon at bounding box center [559, 227] width 15 height 15
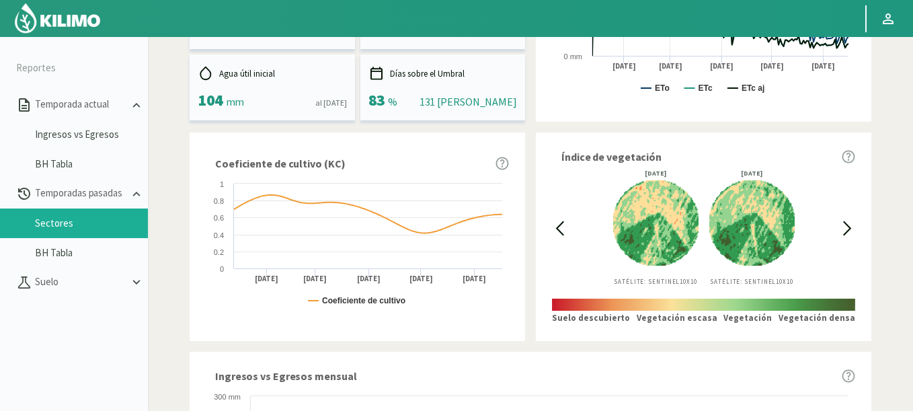
click at [845, 225] on icon at bounding box center [846, 227] width 15 height 15
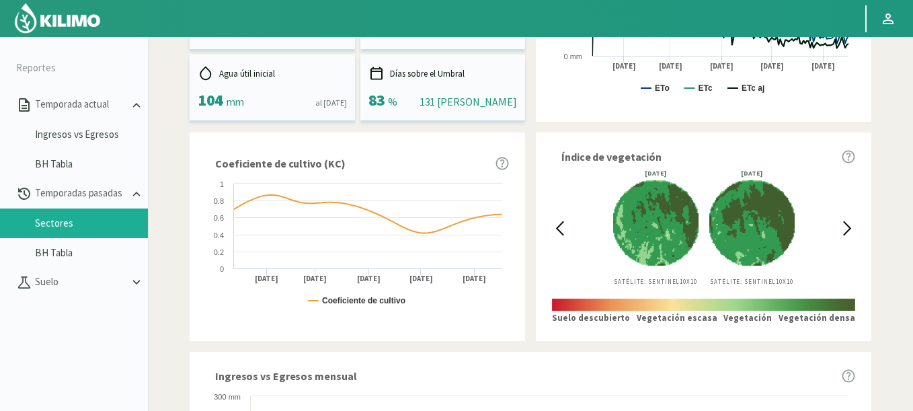
click at [843, 225] on icon at bounding box center [846, 227] width 15 height 15
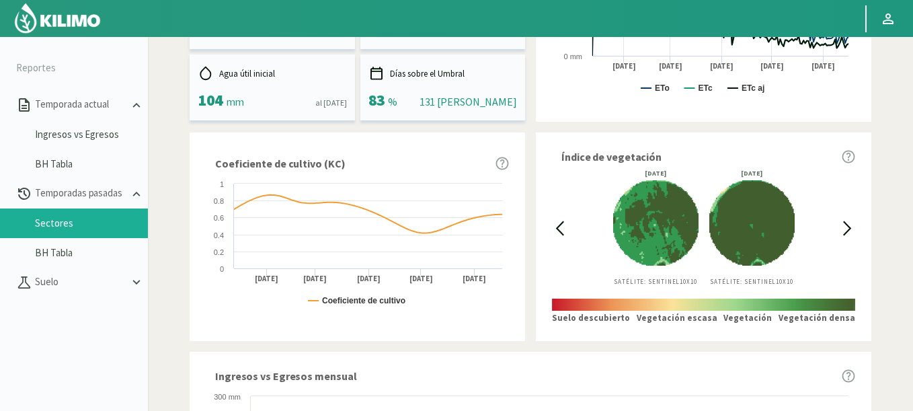
click at [845, 225] on icon at bounding box center [846, 227] width 15 height 15
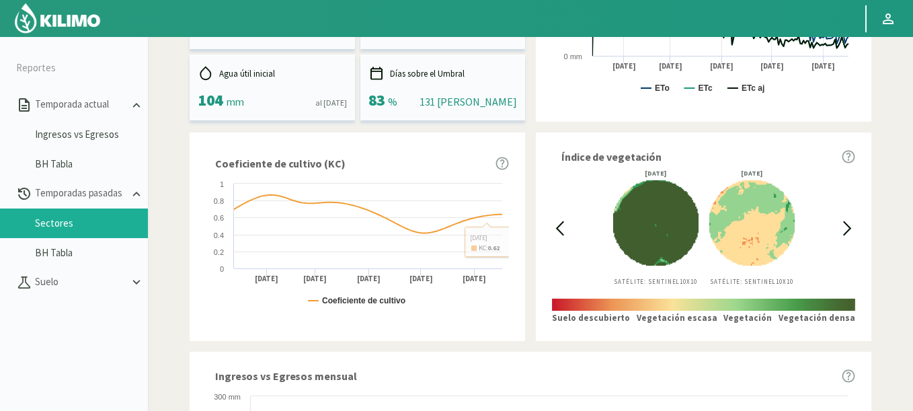
click at [837, 217] on div "06/02/2025 Satélite: Sentinel 10X10 21/02/2025 Satélite: Sentinel 10X10" at bounding box center [703, 228] width 272 height 116
click at [843, 224] on icon at bounding box center [846, 227] width 15 height 15
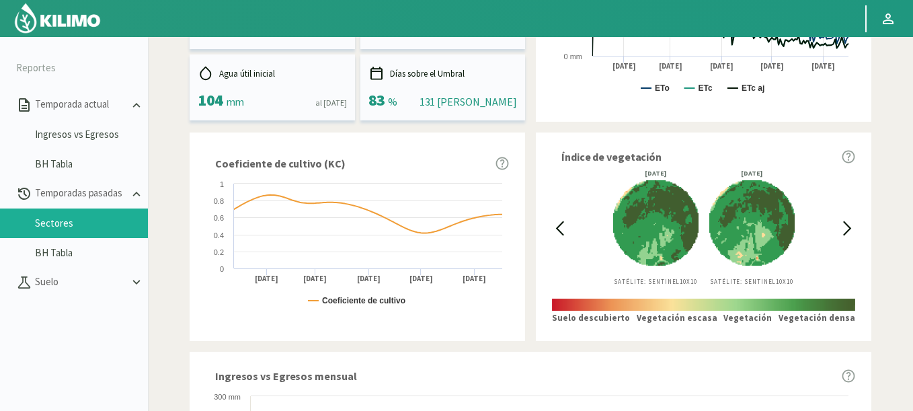
click at [843, 224] on icon at bounding box center [846, 227] width 15 height 15
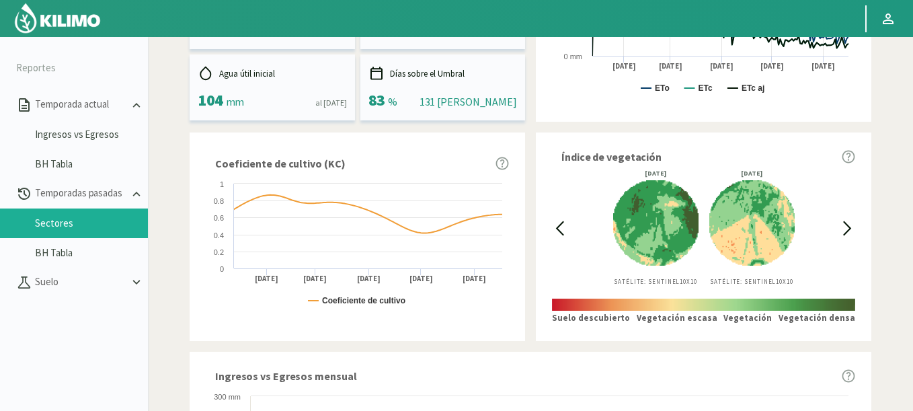
click at [843, 224] on icon at bounding box center [846, 227] width 15 height 15
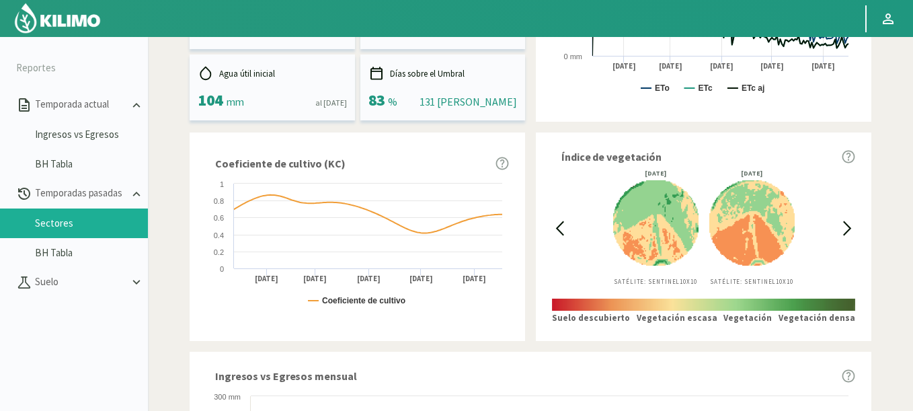
click at [843, 224] on icon at bounding box center [846, 227] width 15 height 15
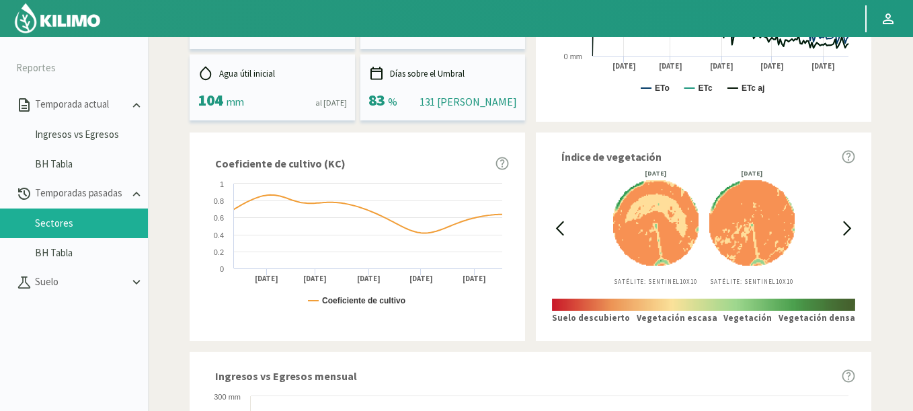
click at [556, 229] on icon at bounding box center [559, 227] width 15 height 15
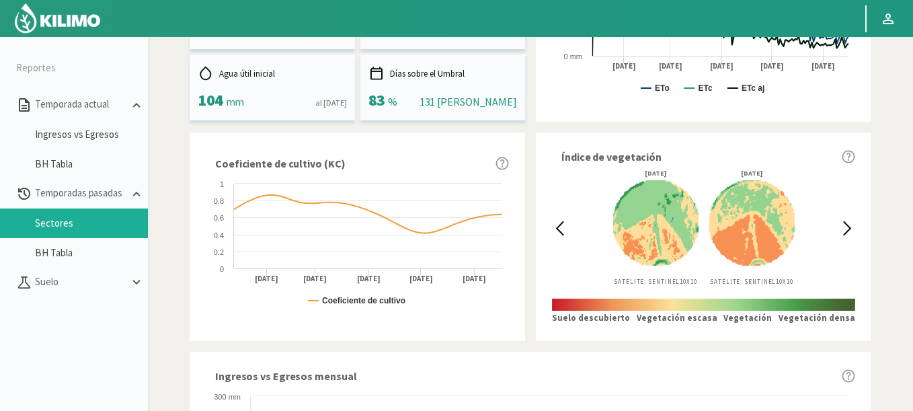
click at [556, 229] on icon at bounding box center [559, 227] width 15 height 15
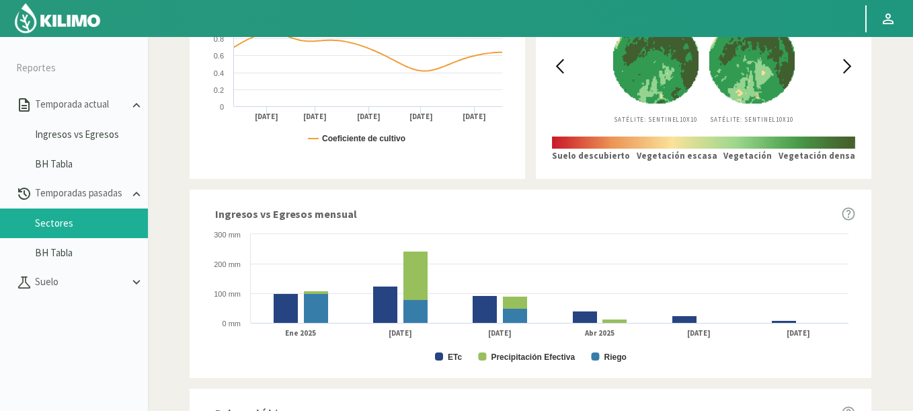
scroll to position [374, 0]
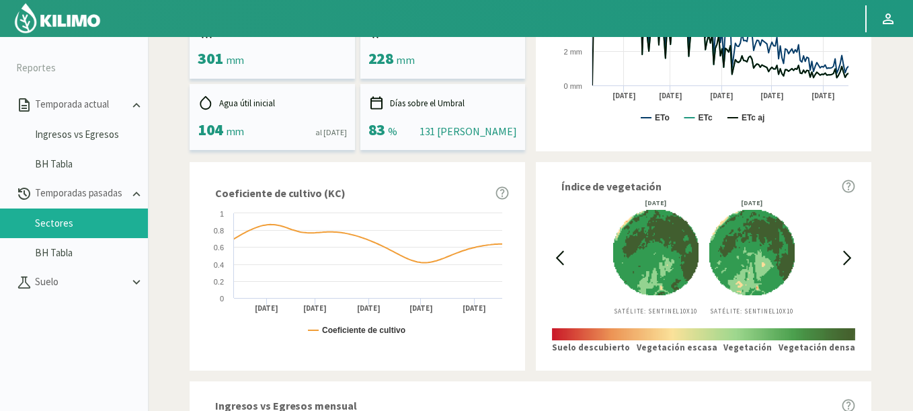
click at [563, 263] on icon at bounding box center [559, 257] width 7 height 13
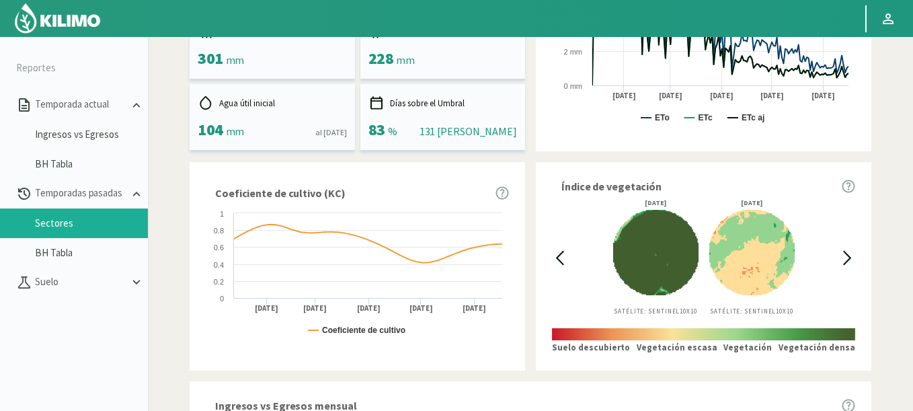
click at [563, 263] on icon at bounding box center [559, 257] width 7 height 13
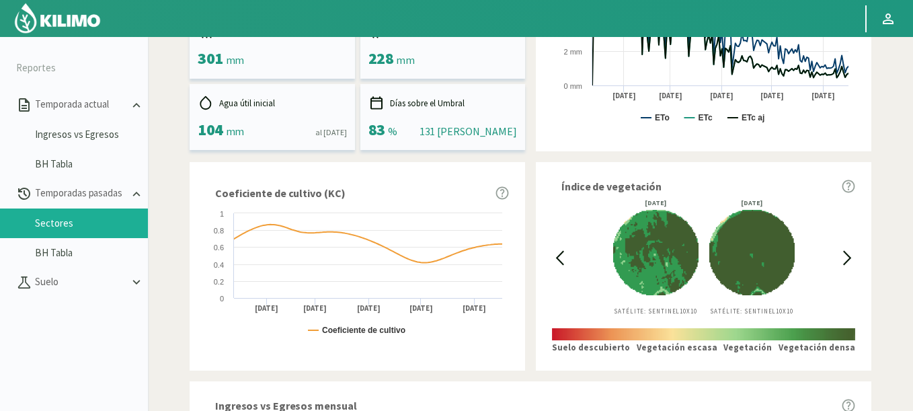
click at [842, 249] on div at bounding box center [846, 258] width 15 height 116
click at [844, 251] on icon at bounding box center [846, 257] width 7 height 13
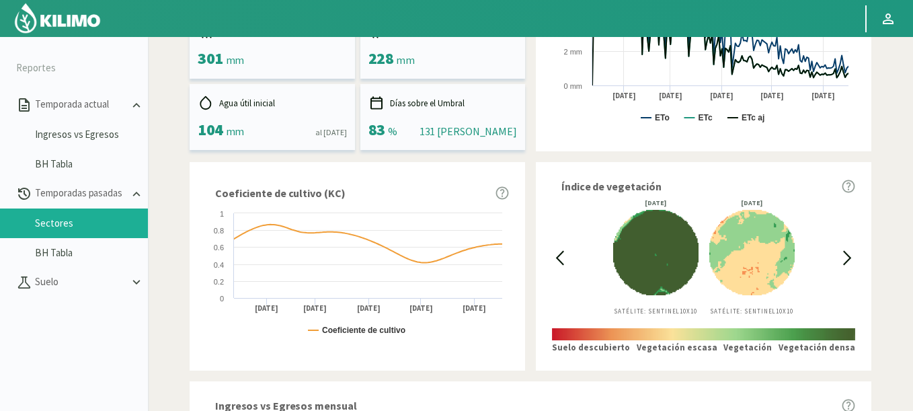
click at [844, 251] on icon at bounding box center [846, 257] width 7 height 13
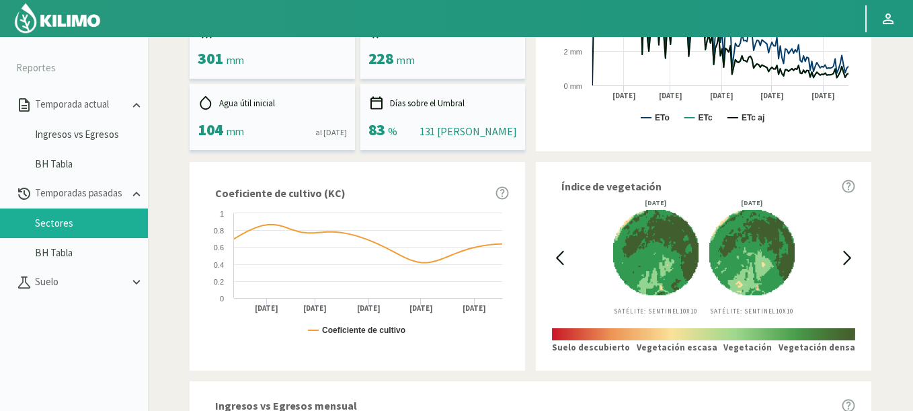
click at [845, 251] on icon at bounding box center [846, 257] width 15 height 15
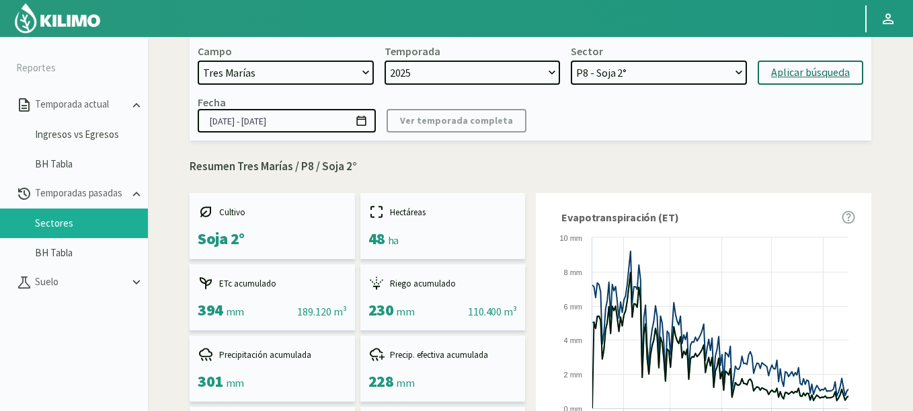
scroll to position [0, 0]
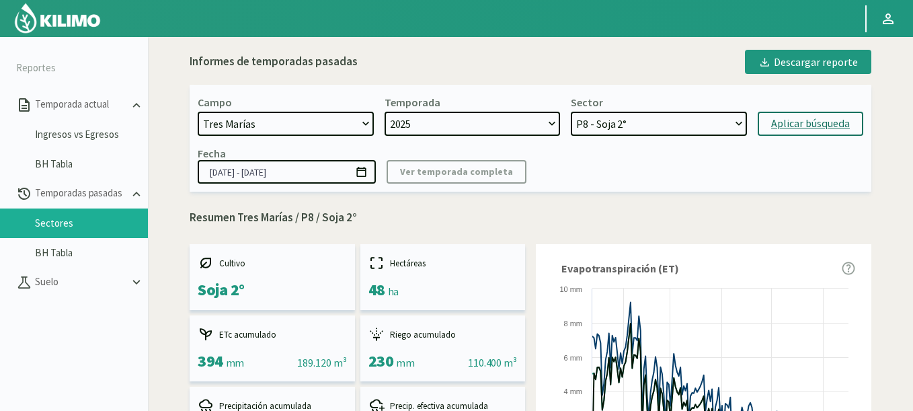
click at [364, 175] on icon at bounding box center [361, 171] width 13 height 13
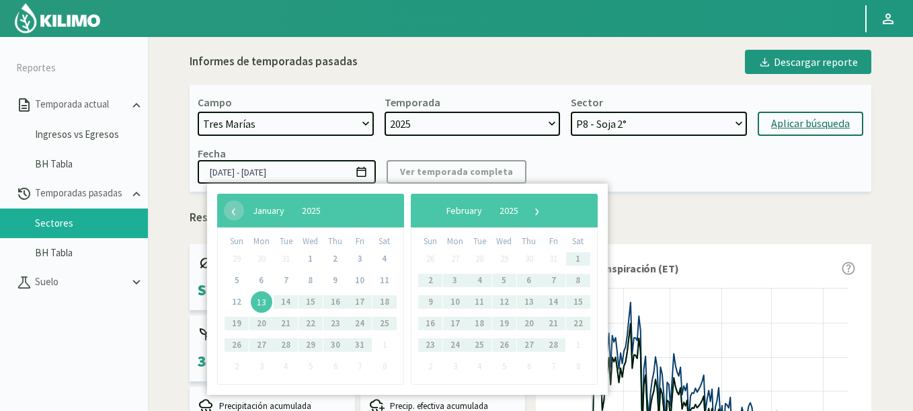
click at [264, 301] on span "13" at bounding box center [262, 302] width 22 height 22
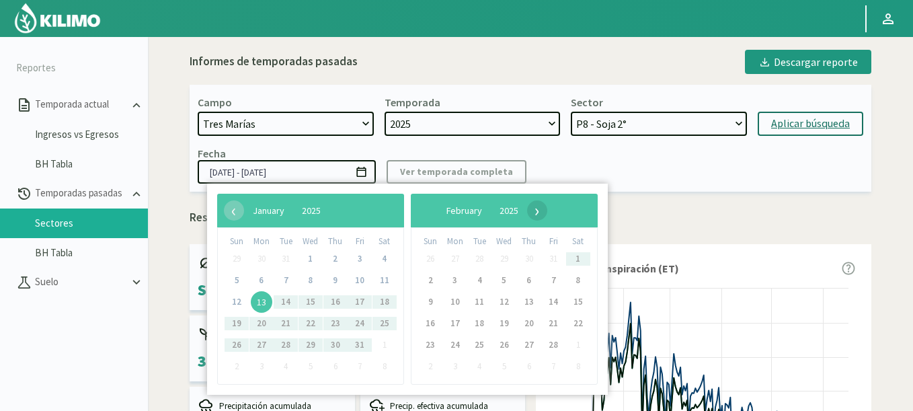
click at [547, 214] on span "›" at bounding box center [537, 210] width 20 height 20
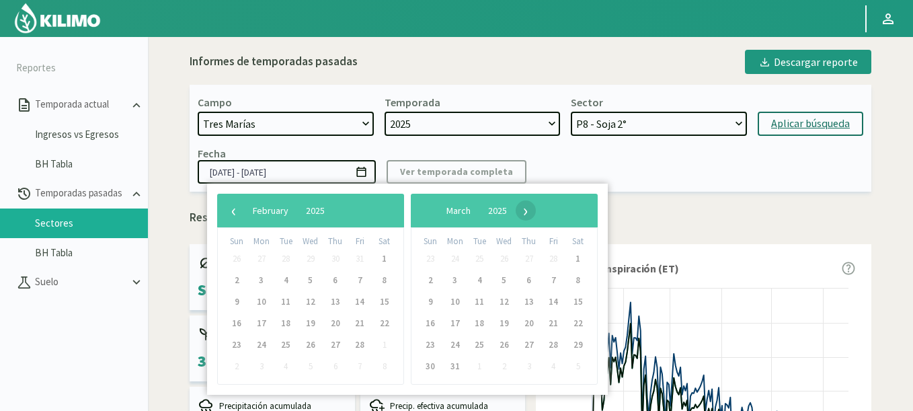
click at [536, 209] on span "›" at bounding box center [525, 210] width 20 height 20
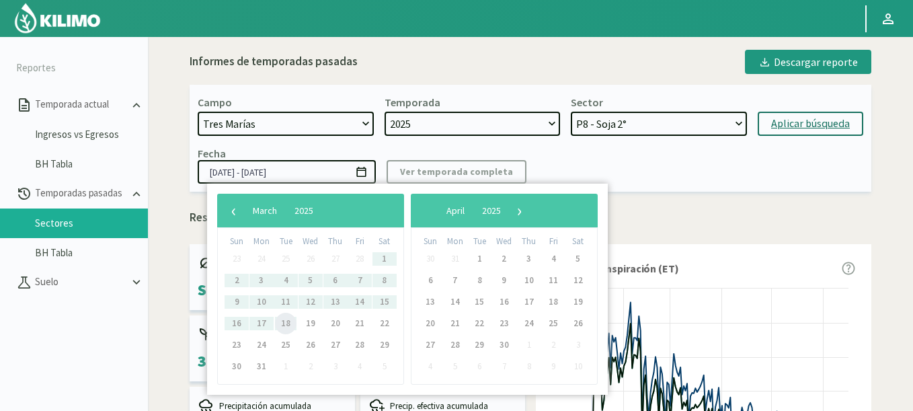
click at [285, 320] on span "18" at bounding box center [286, 324] width 22 height 22
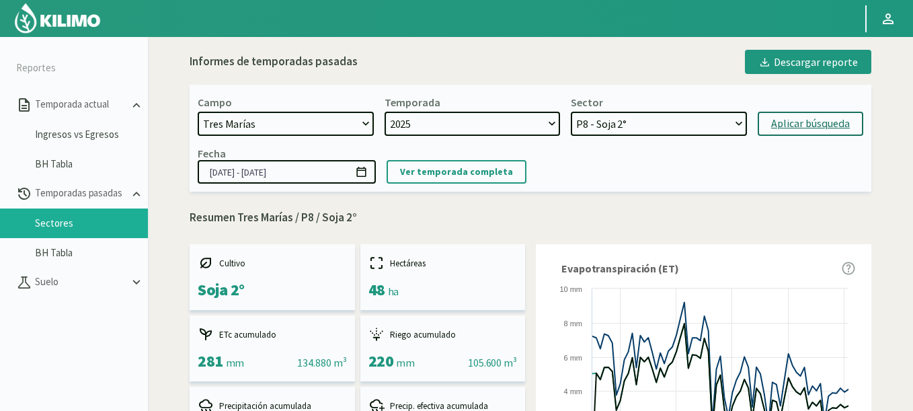
click at [358, 175] on icon at bounding box center [361, 171] width 13 height 13
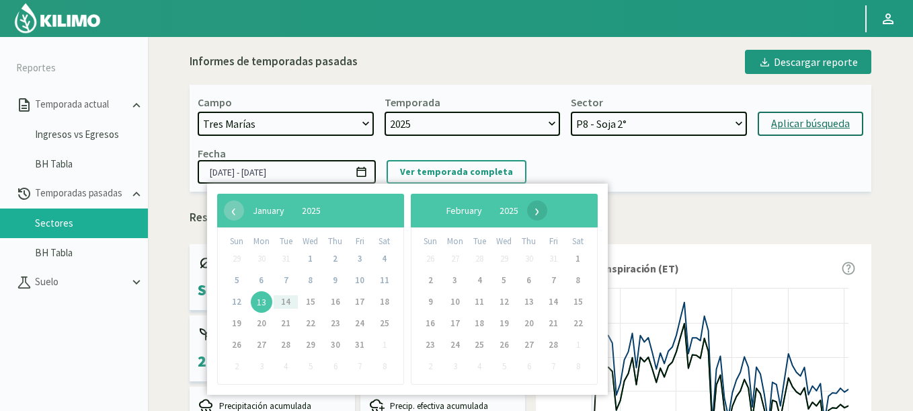
click at [547, 204] on span "›" at bounding box center [537, 210] width 20 height 20
click at [536, 204] on span "›" at bounding box center [525, 210] width 20 height 20
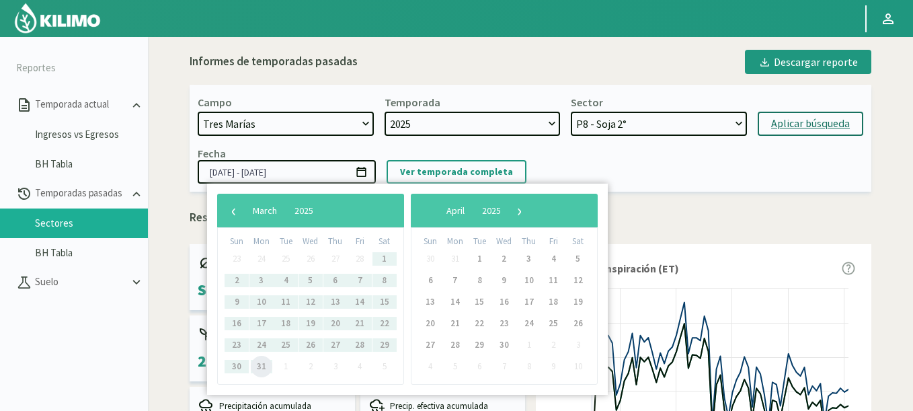
click at [253, 368] on span "31" at bounding box center [262, 367] width 22 height 22
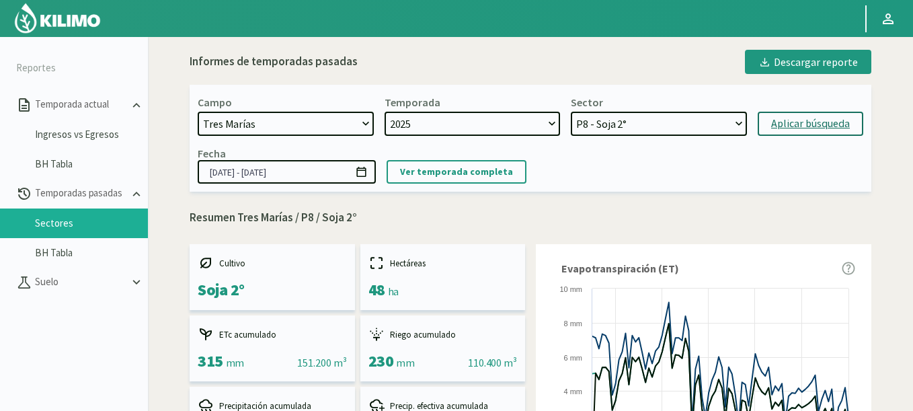
click at [362, 172] on icon at bounding box center [361, 171] width 13 height 13
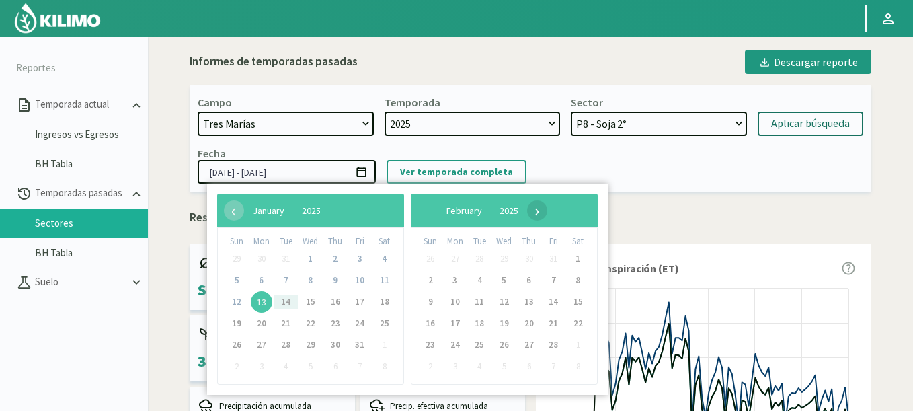
click at [547, 209] on span "›" at bounding box center [537, 210] width 20 height 20
click at [536, 209] on span "›" at bounding box center [525, 210] width 20 height 20
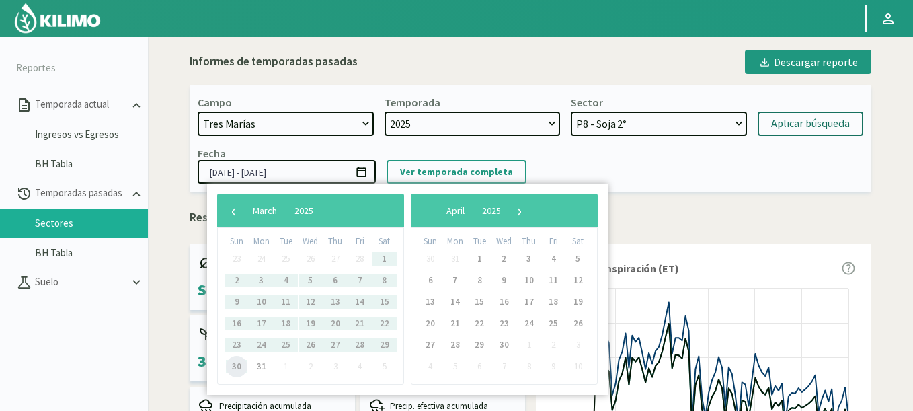
click at [236, 361] on span "30" at bounding box center [237, 367] width 22 height 22
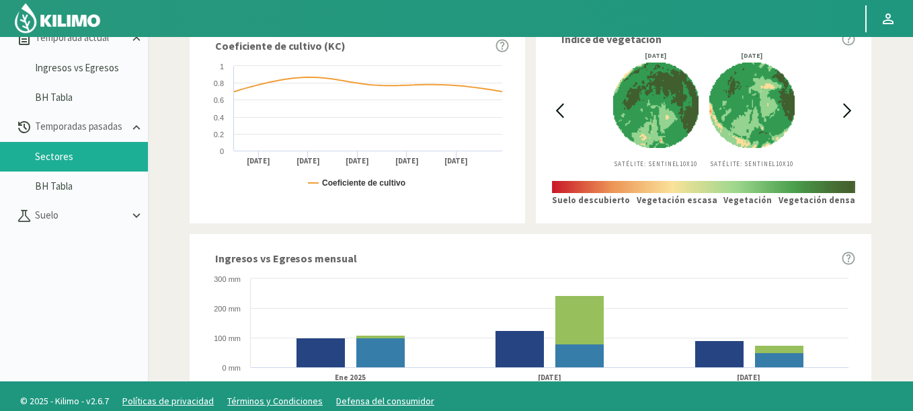
scroll to position [293, 0]
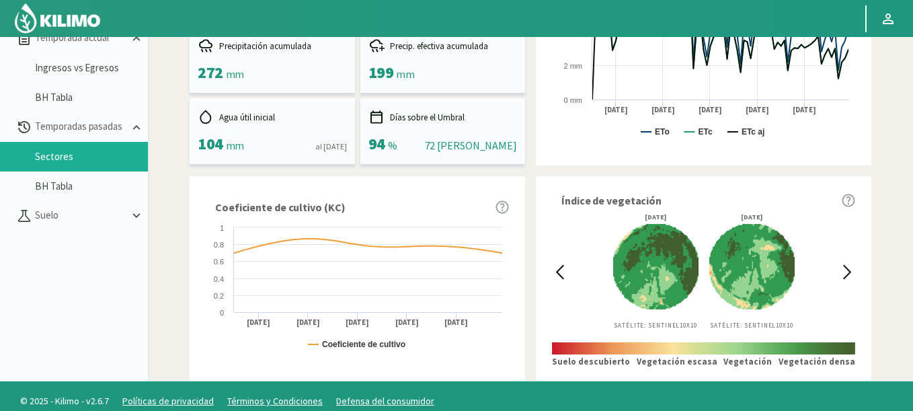
click at [847, 269] on icon at bounding box center [846, 271] width 7 height 13
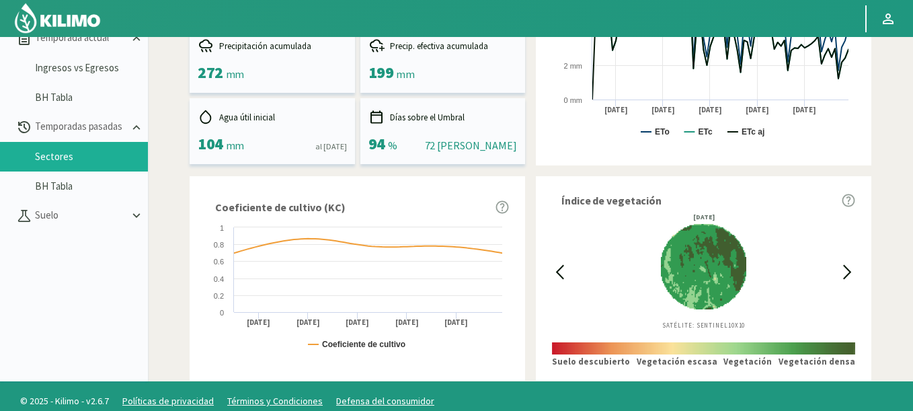
click at [847, 269] on icon at bounding box center [846, 271] width 7 height 13
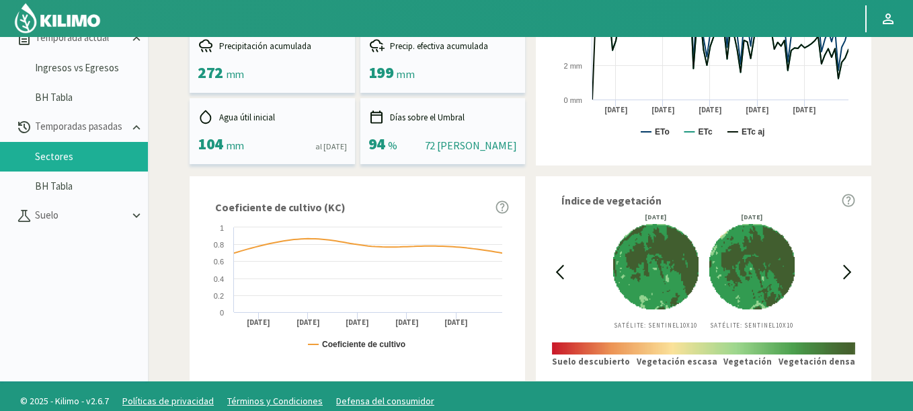
click at [833, 273] on div "22/01/2025 Satélite: Sentinel 10X10 27/01/2025 Satélite: Sentinel 10X10" at bounding box center [703, 272] width 272 height 116
click at [837, 272] on div "22/01/2025 Satélite: Sentinel 10X10 27/01/2025 Satélite: Sentinel 10X10" at bounding box center [703, 272] width 272 height 116
click at [844, 271] on icon at bounding box center [846, 271] width 15 height 15
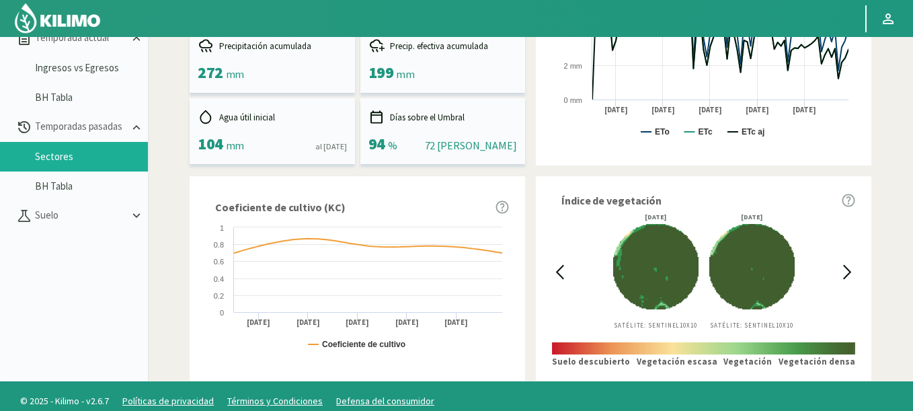
click at [844, 271] on icon at bounding box center [846, 271] width 15 height 15
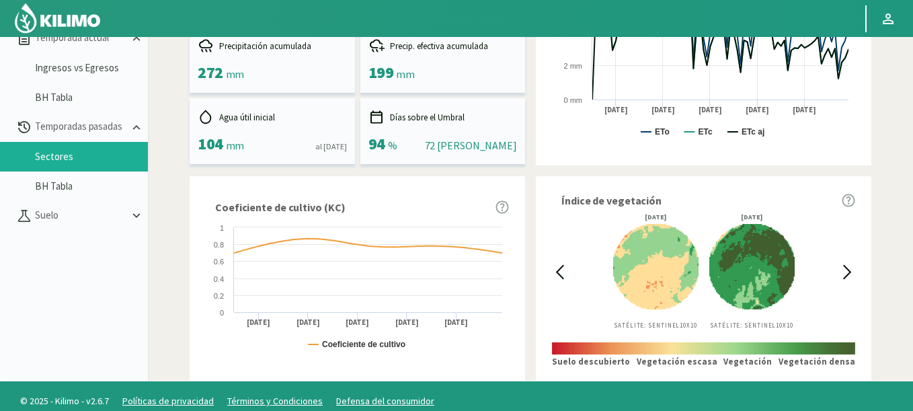
click at [844, 271] on icon at bounding box center [846, 271] width 15 height 15
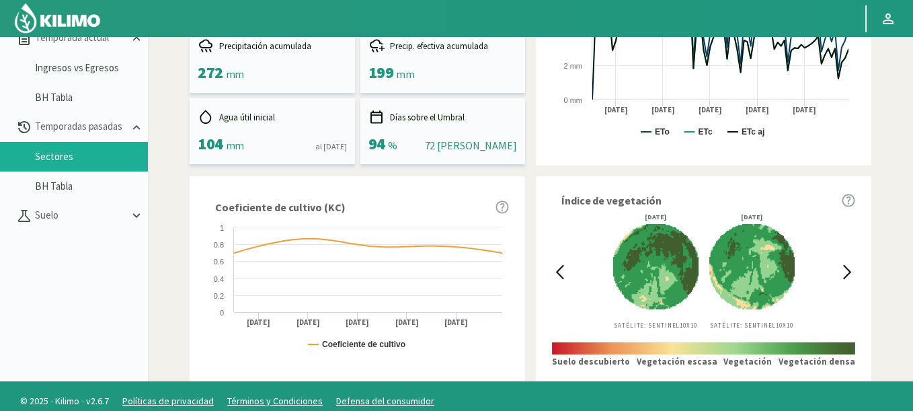
click at [844, 271] on icon at bounding box center [846, 271] width 15 height 15
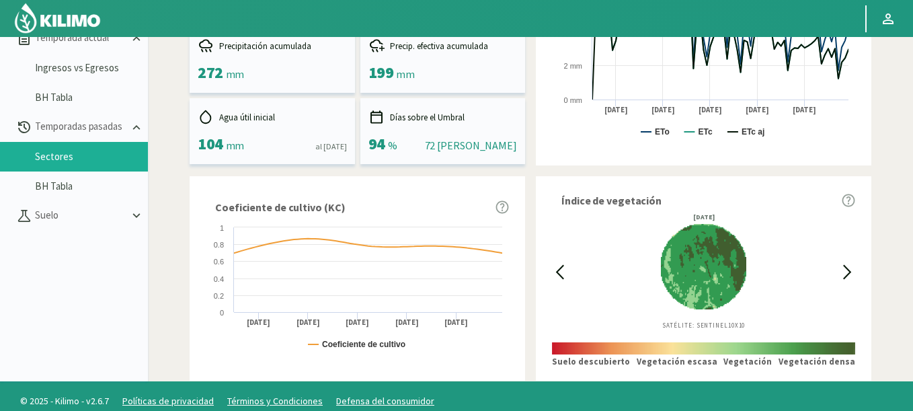
click at [563, 276] on icon at bounding box center [559, 271] width 15 height 15
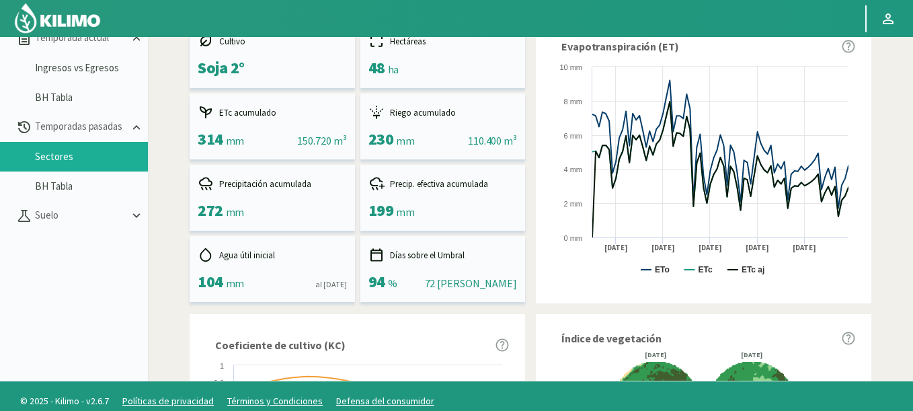
scroll to position [0, 0]
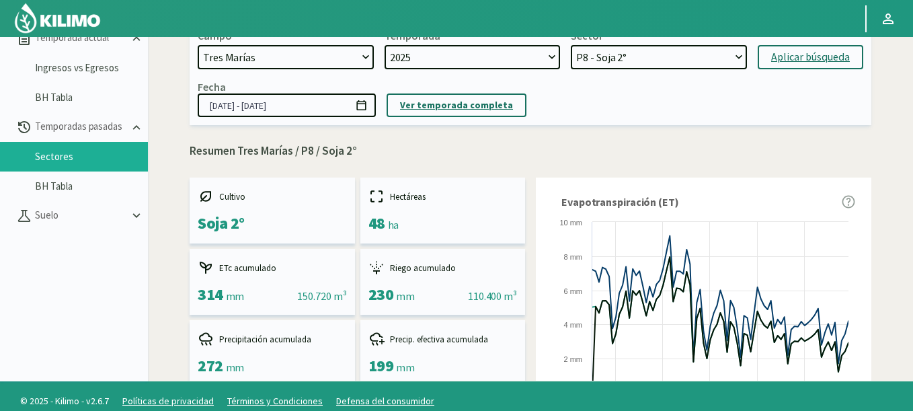
click at [477, 107] on p "Ver temporada completa" at bounding box center [456, 104] width 113 height 15
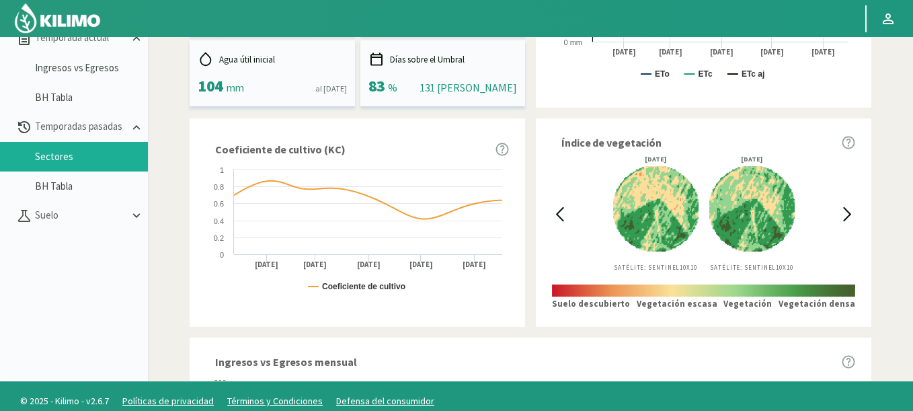
scroll to position [332, 0]
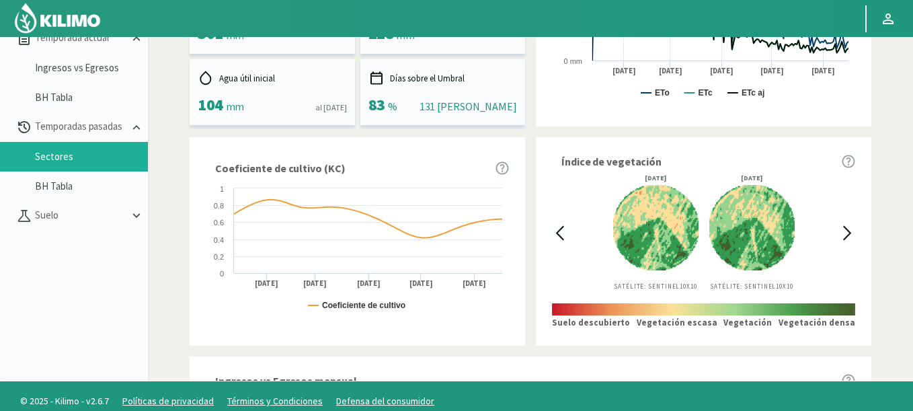
click at [564, 232] on icon at bounding box center [559, 232] width 15 height 15
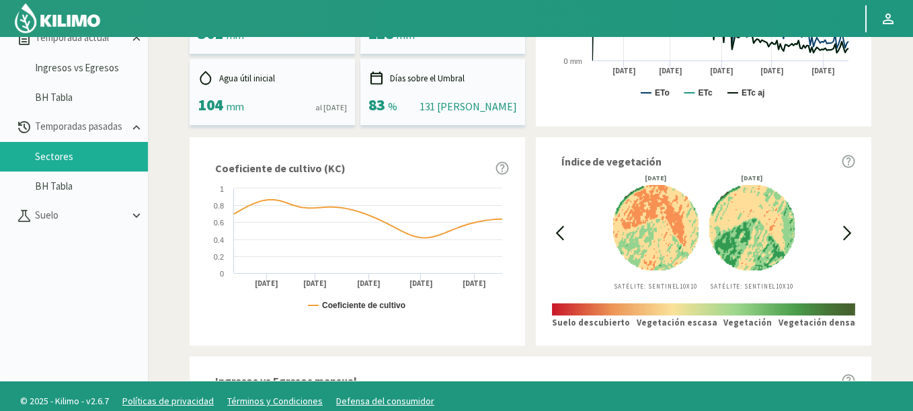
click at [564, 232] on icon at bounding box center [559, 232] width 15 height 15
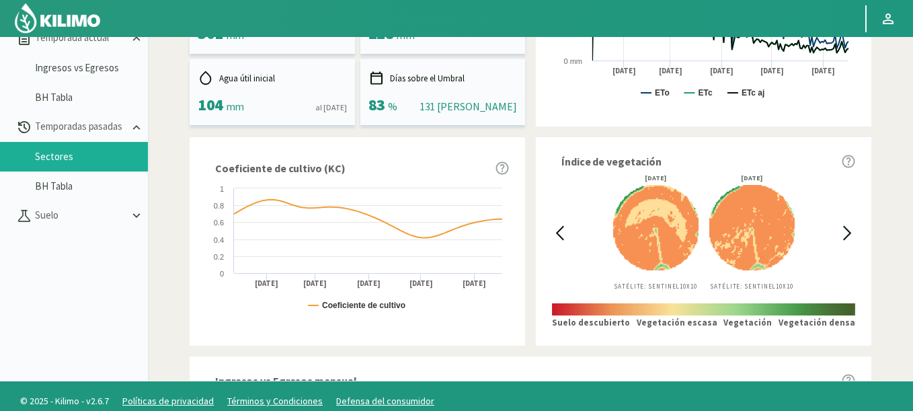
click at [564, 232] on icon at bounding box center [559, 232] width 15 height 15
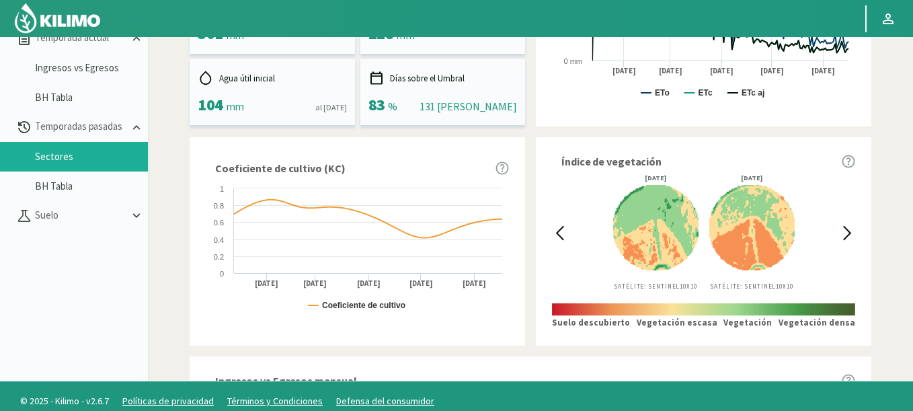
click at [564, 232] on icon at bounding box center [559, 232] width 15 height 15
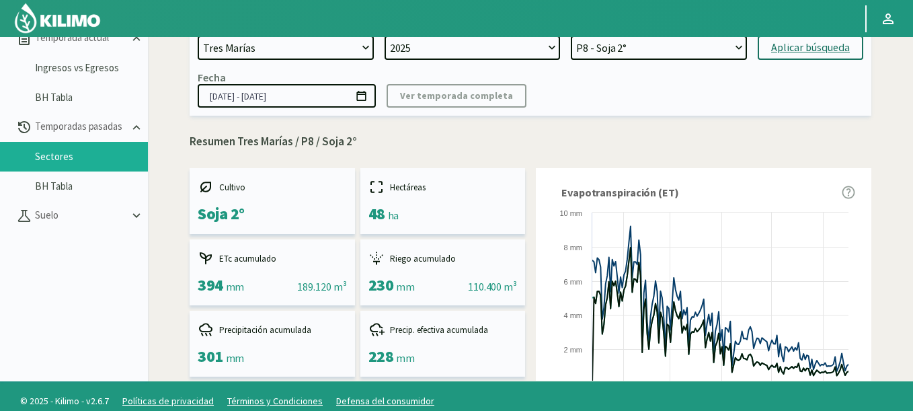
scroll to position [0, 0]
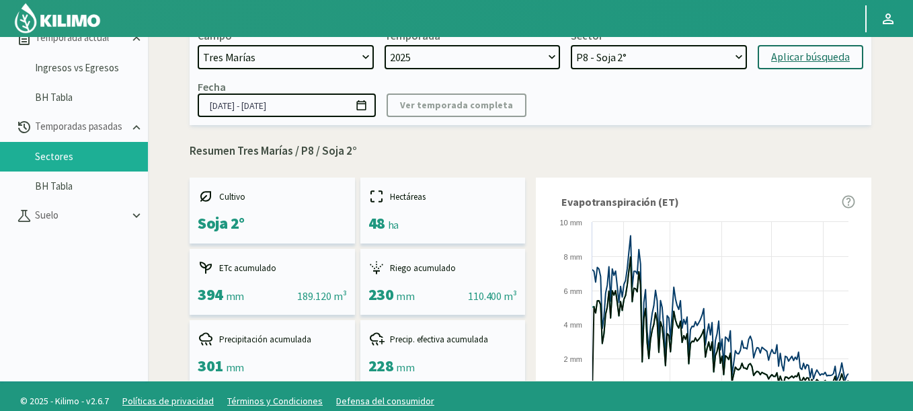
click at [368, 101] on input "13/01/2025 - 18/06/2025" at bounding box center [287, 105] width 178 height 24
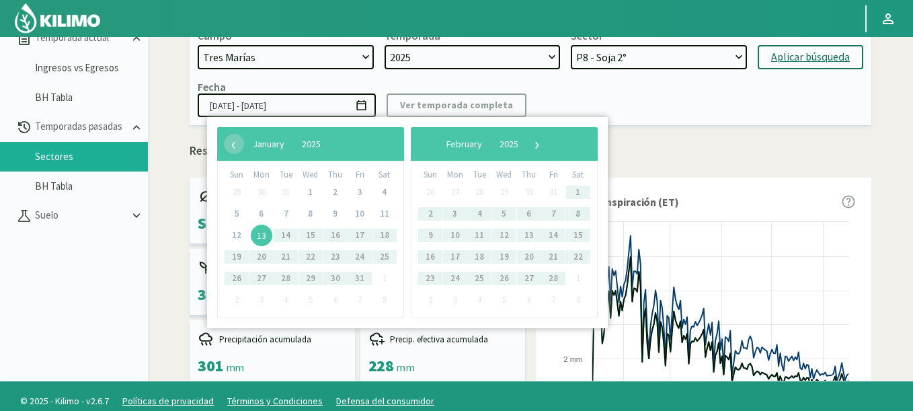
click at [255, 237] on span "13" at bounding box center [262, 235] width 22 height 22
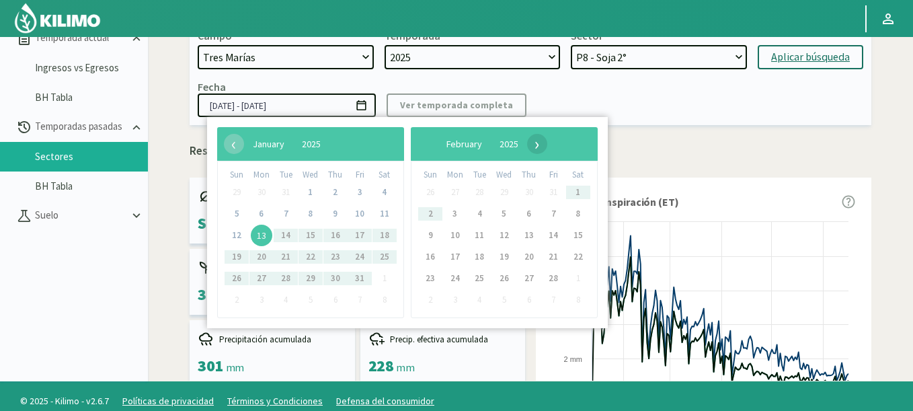
click at [547, 140] on span "›" at bounding box center [537, 144] width 20 height 20
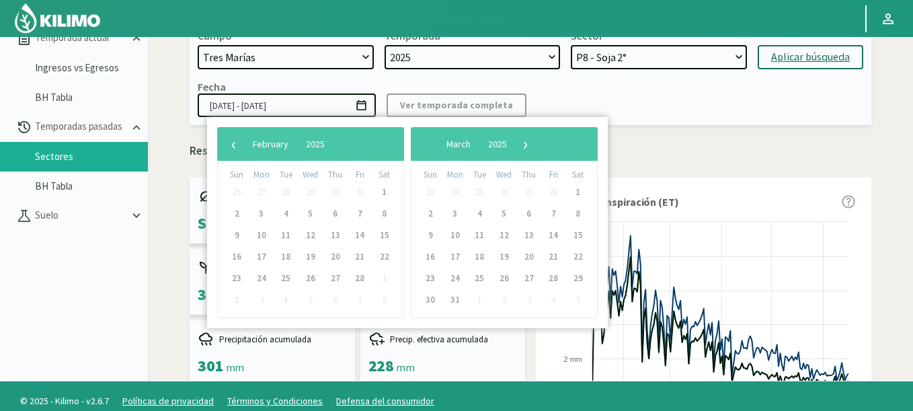
click at [536, 141] on span "›" at bounding box center [525, 144] width 20 height 20
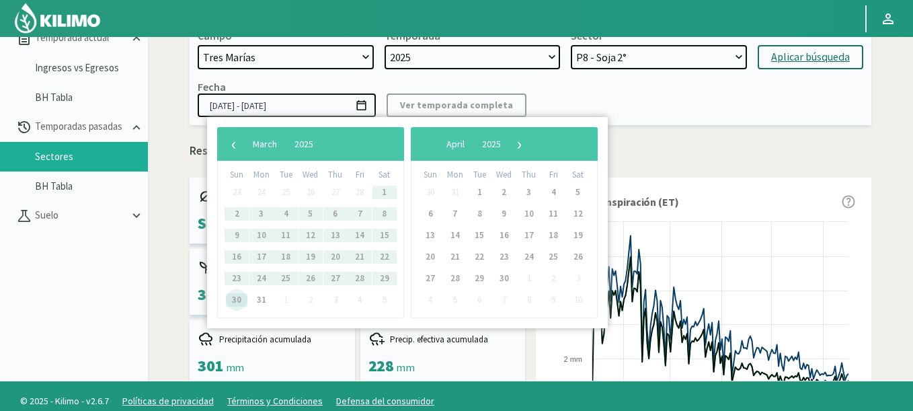
click at [235, 298] on span "30" at bounding box center [237, 300] width 22 height 22
type input "13/01/2025 - 30/03/2025"
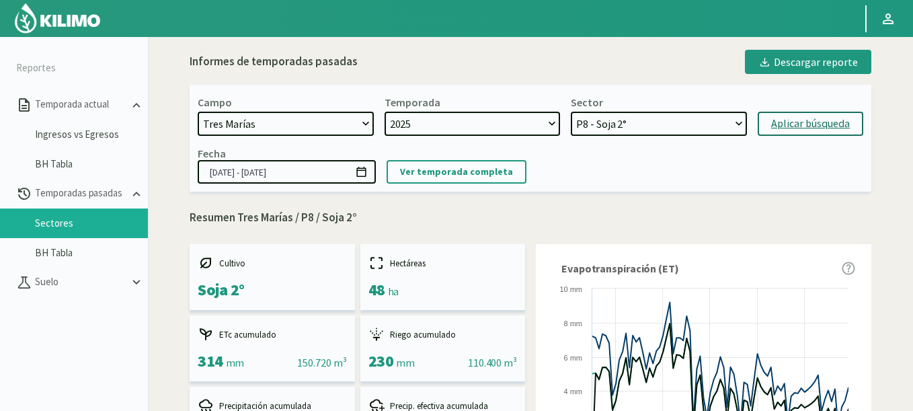
select select "23: Object"
click at [571, 112] on select "P9 - Soja 2° P8 - Soja 2° P7 - Soja 2°" at bounding box center [659, 124] width 176 height 24
click at [776, 128] on div "Aplicar búsqueda" at bounding box center [810, 124] width 79 height 16
type input "13/01/2025 - 18/06/2025"
select select "26: Object"
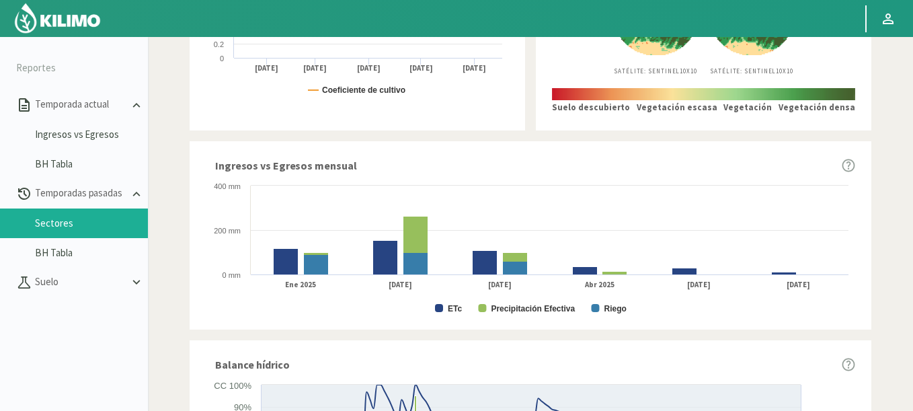
scroll to position [403, 0]
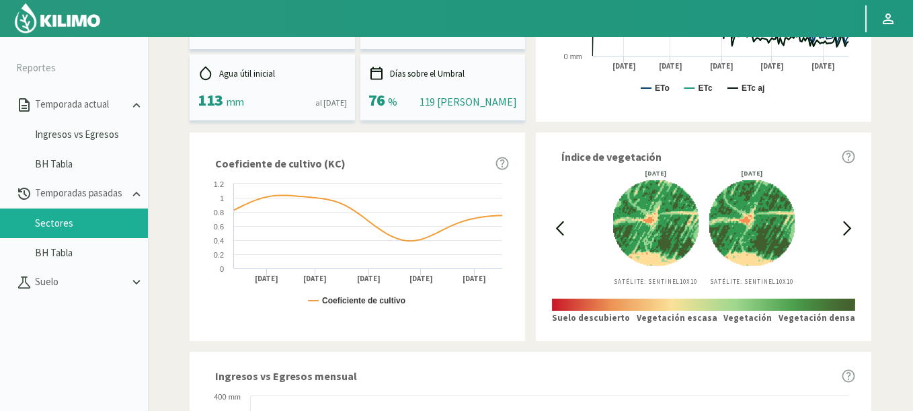
click at [561, 225] on icon at bounding box center [559, 227] width 15 height 15
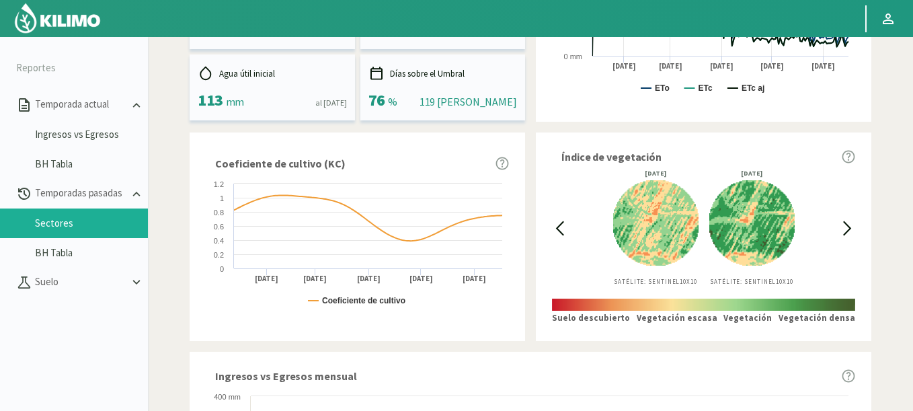
click at [561, 225] on icon at bounding box center [559, 227] width 15 height 15
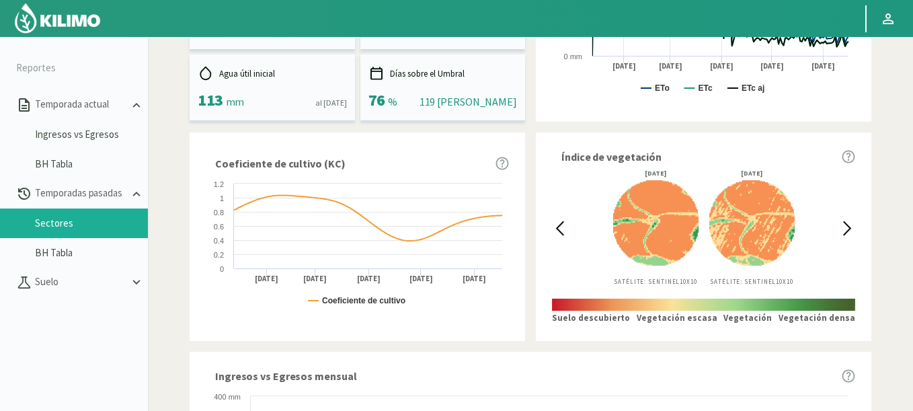
click at [561, 225] on icon at bounding box center [559, 227] width 15 height 15
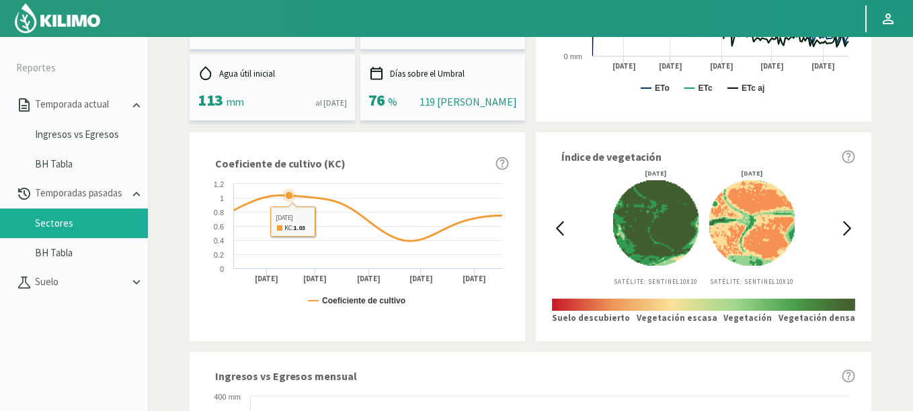
scroll to position [0, 0]
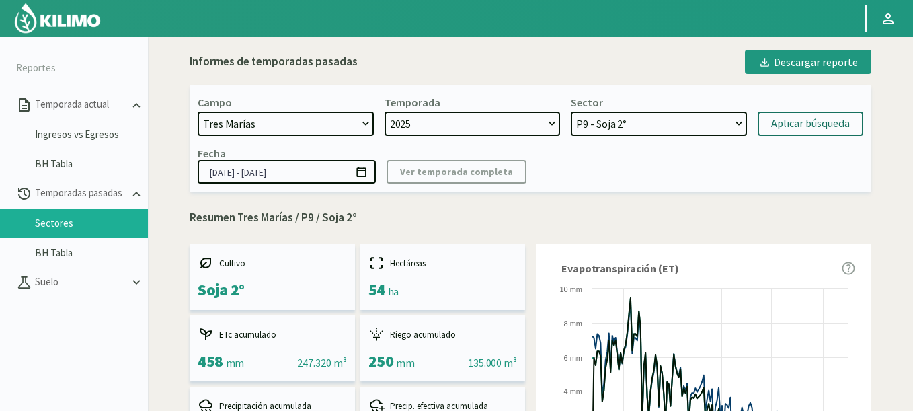
click at [360, 174] on icon at bounding box center [361, 171] width 13 height 13
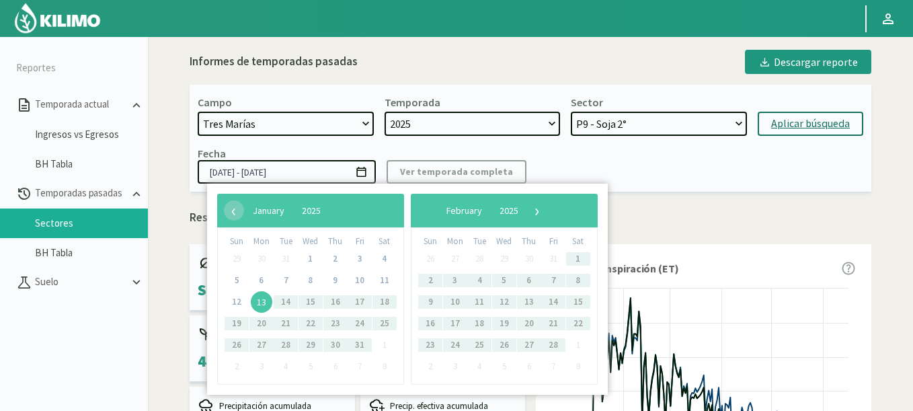
click at [262, 302] on span "13" at bounding box center [262, 302] width 22 height 22
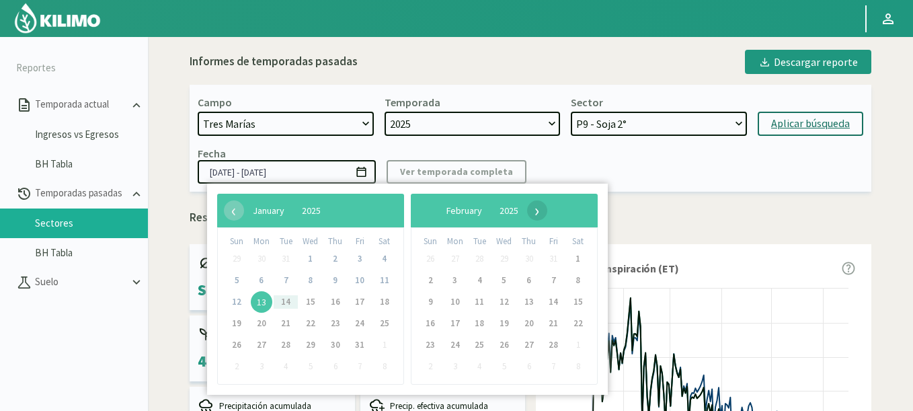
click at [547, 210] on span "›" at bounding box center [537, 210] width 20 height 20
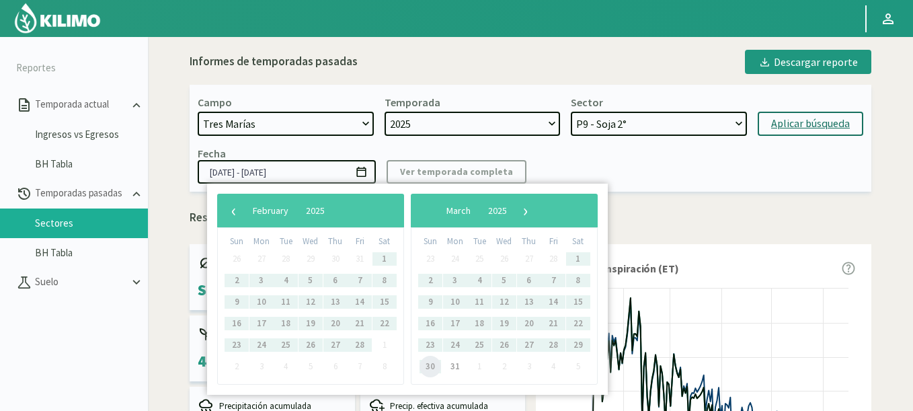
click at [431, 366] on span "30" at bounding box center [430, 367] width 22 height 22
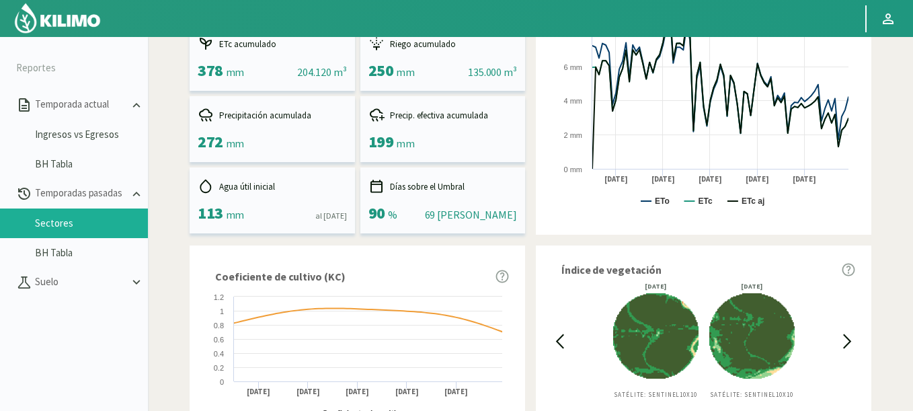
scroll to position [374, 0]
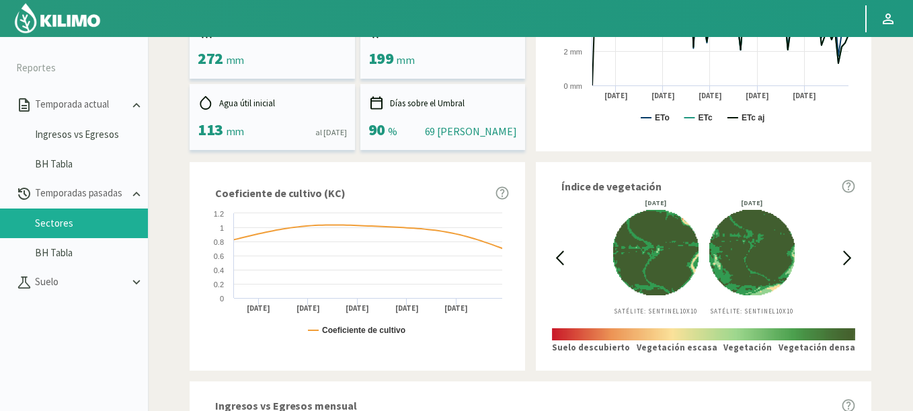
click at [845, 260] on icon at bounding box center [846, 257] width 15 height 15
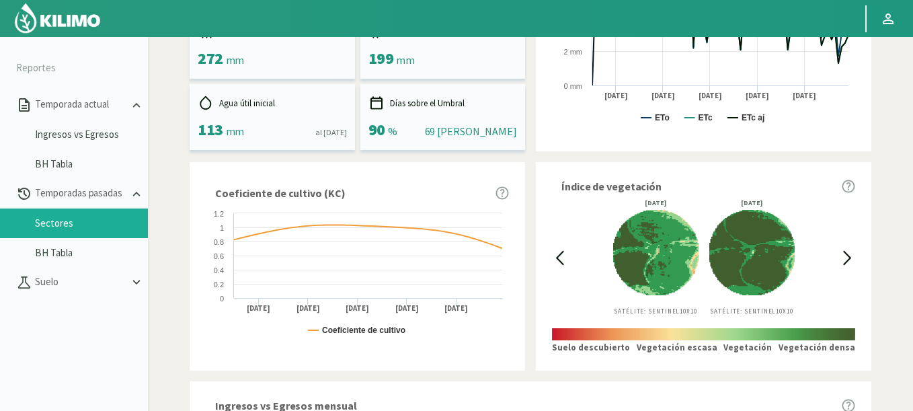
click at [563, 261] on icon at bounding box center [559, 257] width 15 height 15
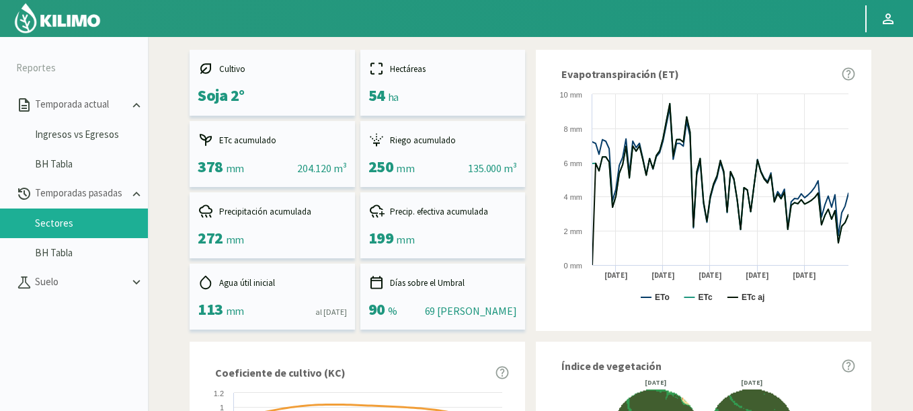
scroll to position [0, 0]
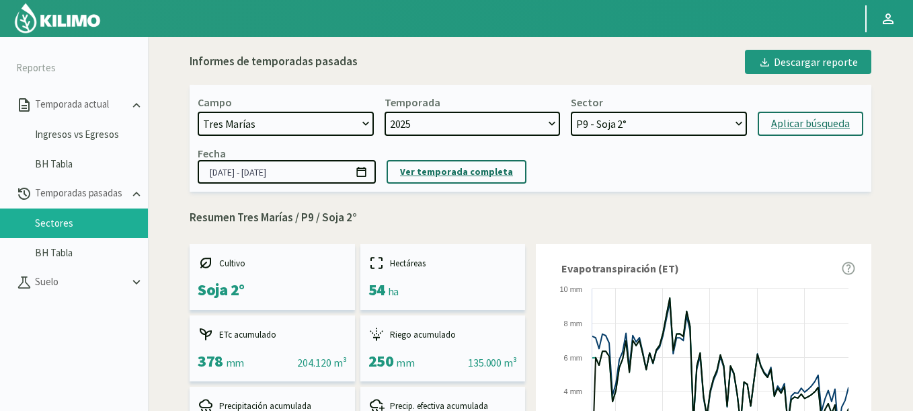
click at [512, 171] on button "Ver temporada completa" at bounding box center [456, 172] width 140 height 24
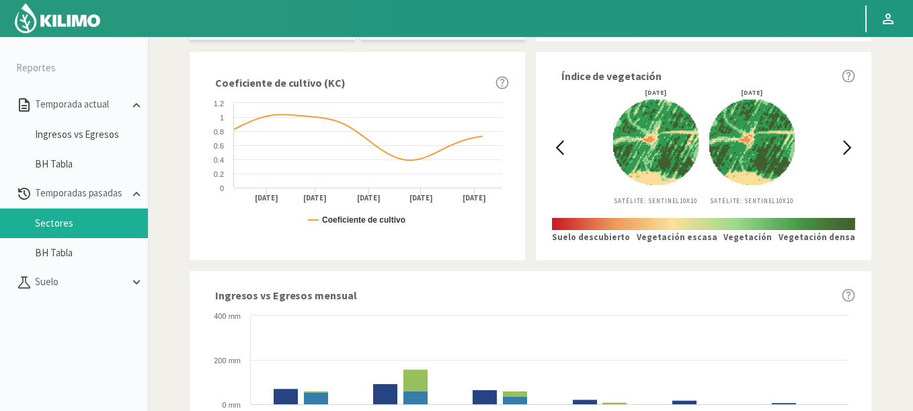
scroll to position [332, 0]
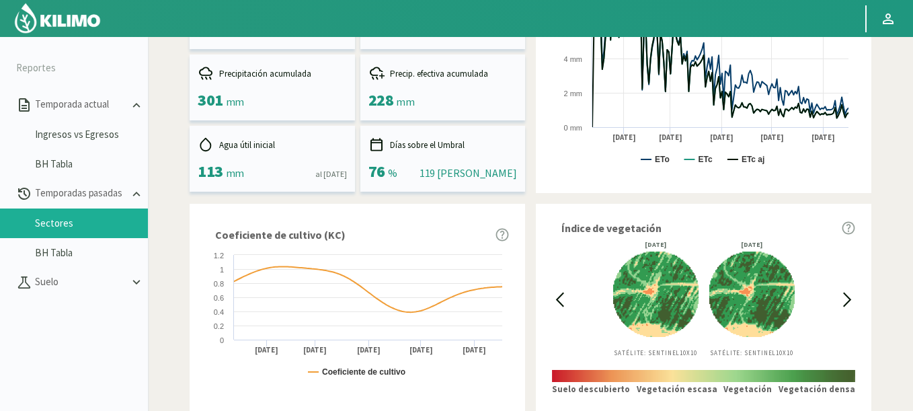
click at [560, 296] on icon at bounding box center [559, 299] width 7 height 13
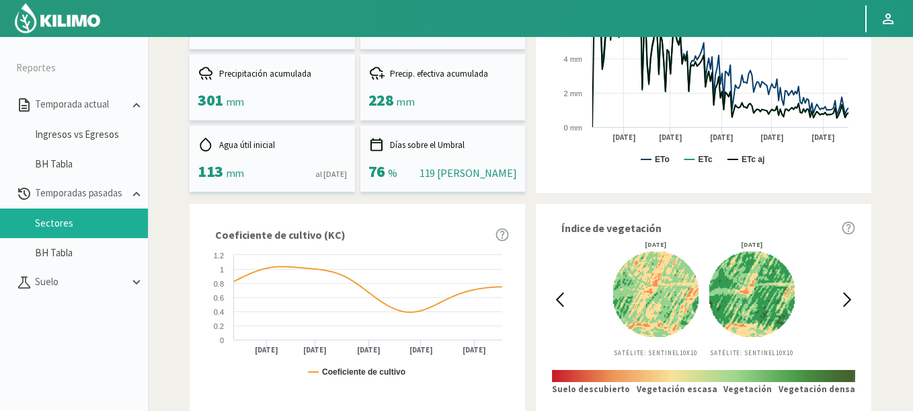
click at [560, 296] on icon at bounding box center [559, 299] width 7 height 13
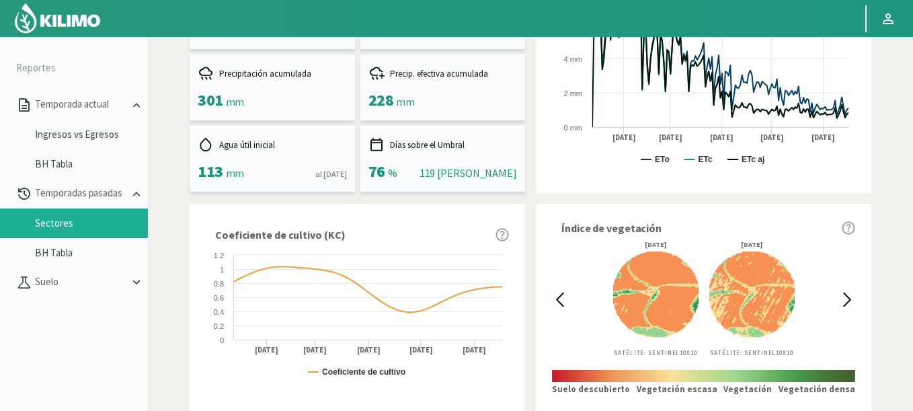
click at [560, 296] on icon at bounding box center [559, 299] width 7 height 13
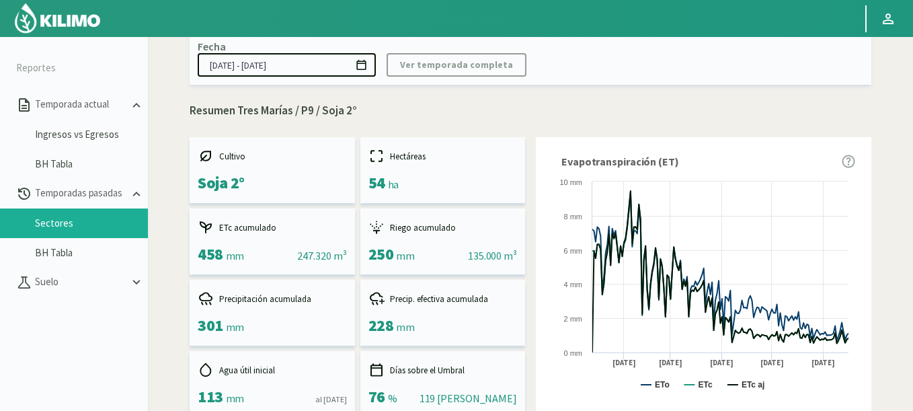
scroll to position [0, 0]
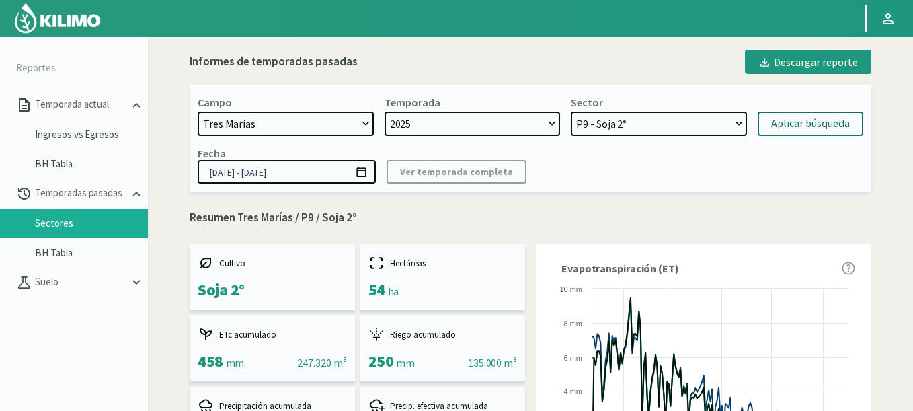
click at [364, 175] on icon at bounding box center [361, 171] width 13 height 13
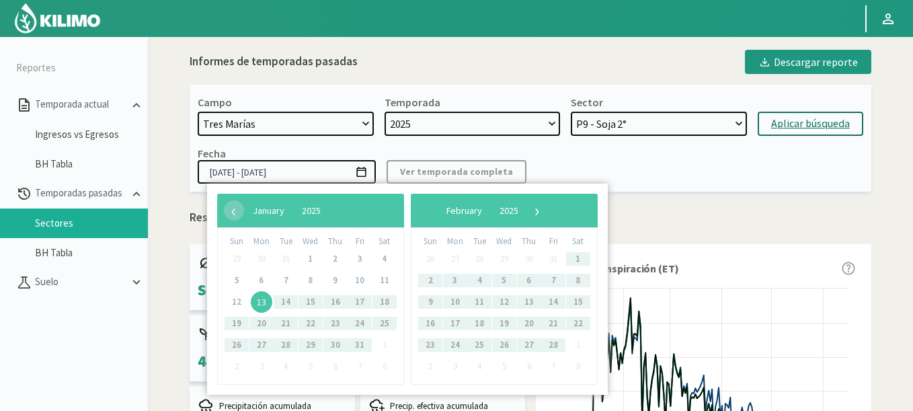
click at [261, 300] on span "13" at bounding box center [262, 302] width 22 height 22
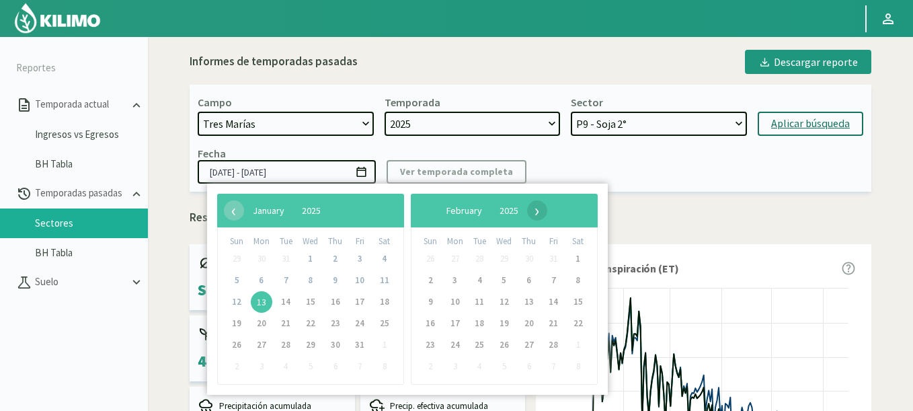
click at [547, 210] on span "›" at bounding box center [537, 210] width 20 height 20
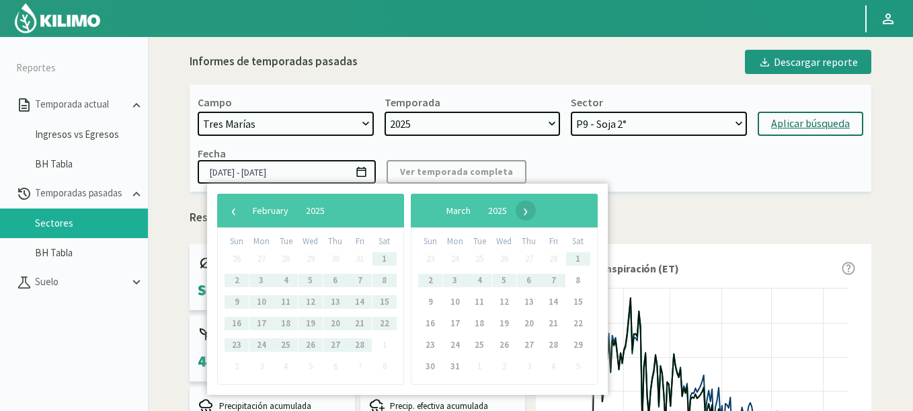
click at [536, 204] on span "›" at bounding box center [525, 210] width 20 height 20
click at [476, 263] on span "1" at bounding box center [479, 259] width 22 height 22
type input "13/01/2025 - 01/04/2025"
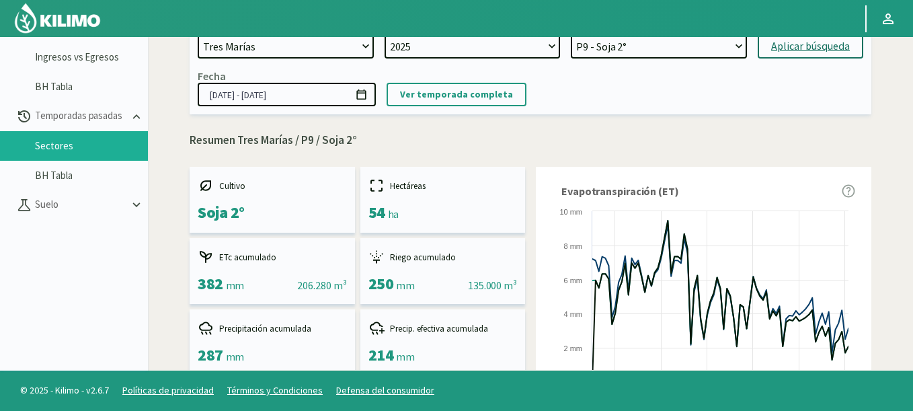
click at [269, 32] on div at bounding box center [424, 18] width 848 height 37
select select "343: Object"
click at [198, 34] on select "21 de Septiembre 8 Fuegos Acograpes - Ag. Carlos Muñoz Herrera Acograpes - Ag. …" at bounding box center [286, 46] width 176 height 24
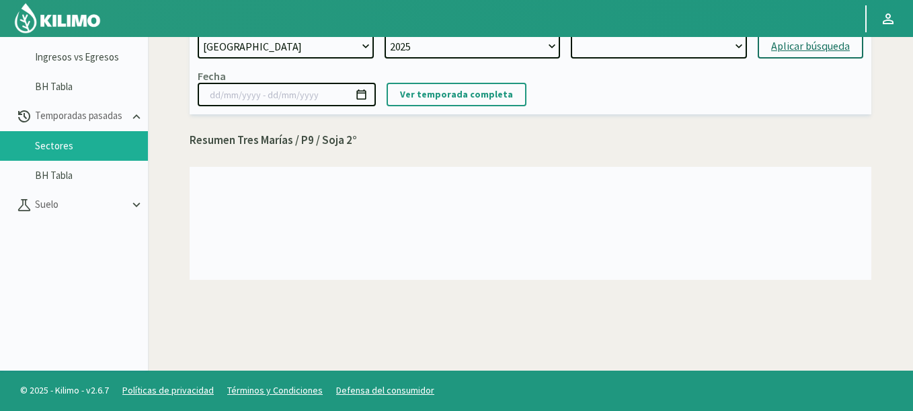
select select "29: Object"
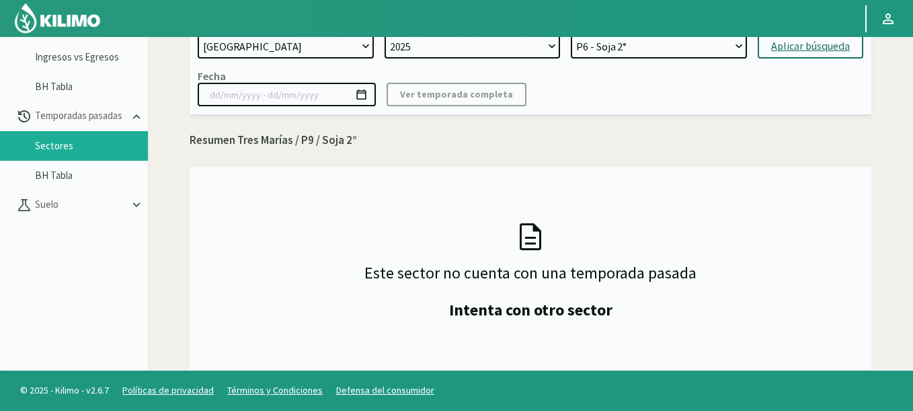
click at [653, 52] on select "P6 - Soja 2°" at bounding box center [659, 46] width 176 height 24
select select "0: 2024"
click at [384, 34] on select "2025 2024 2023 2022 2020 2019" at bounding box center [472, 46] width 176 height 24
select select "30: Object"
click at [606, 51] on select "P1 - Maiz 1°" at bounding box center [659, 46] width 176 height 24
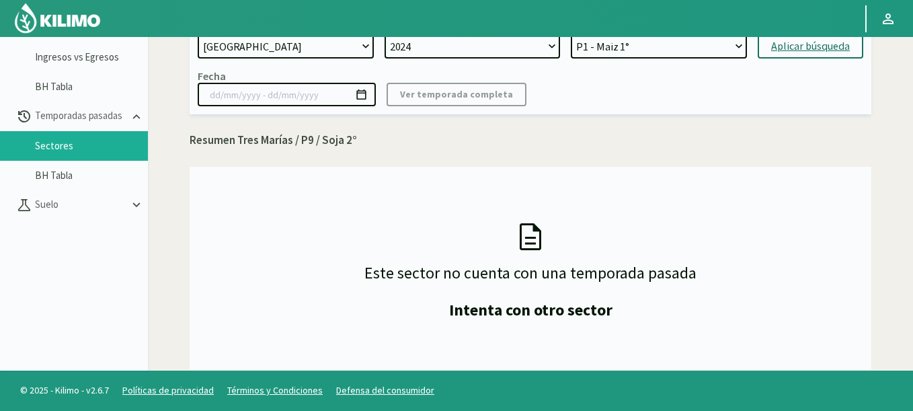
click at [833, 57] on button "Aplicar búsqueda" at bounding box center [810, 46] width 106 height 24
type input "22/10/2024 - 18/06/2025"
select select "31: Object"
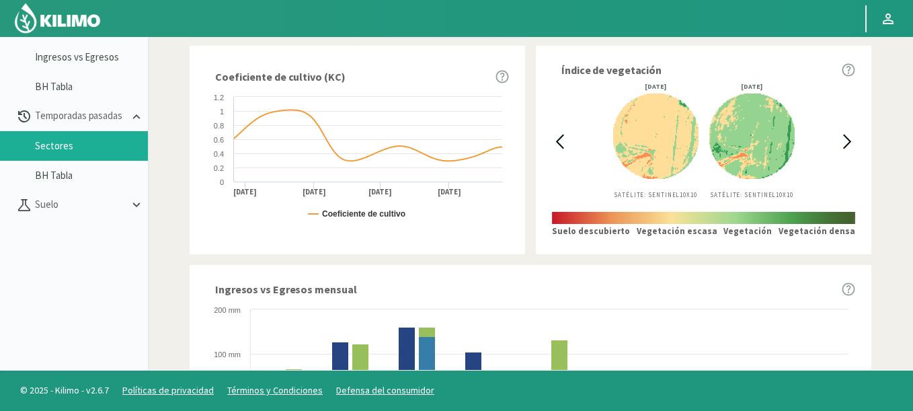
scroll to position [332, 0]
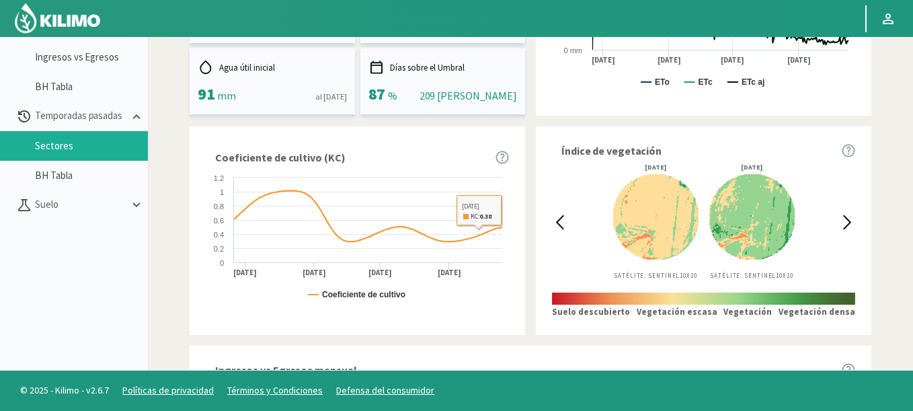
click at [561, 224] on icon at bounding box center [559, 221] width 15 height 15
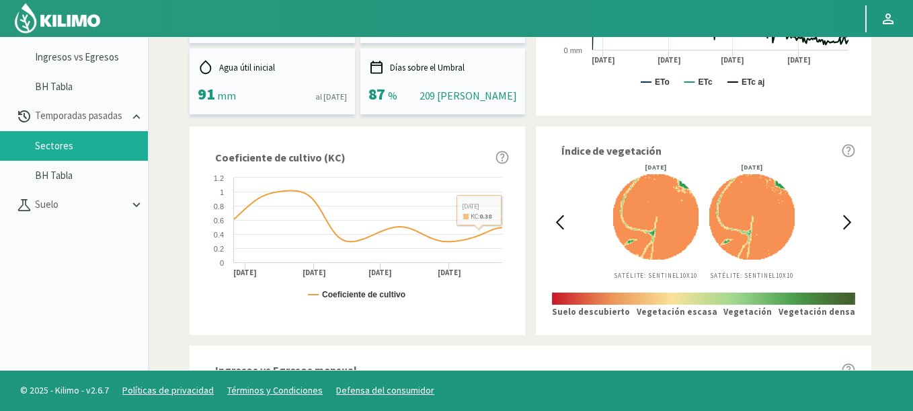
click at [561, 224] on icon at bounding box center [559, 221] width 15 height 15
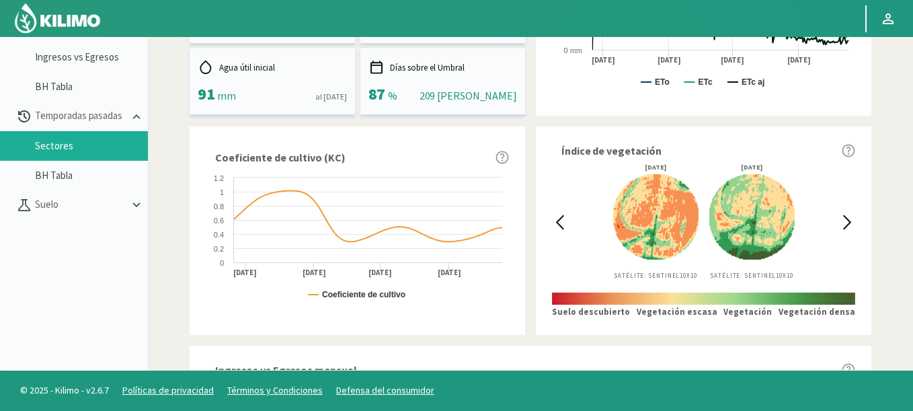
click at [561, 224] on icon at bounding box center [559, 221] width 15 height 15
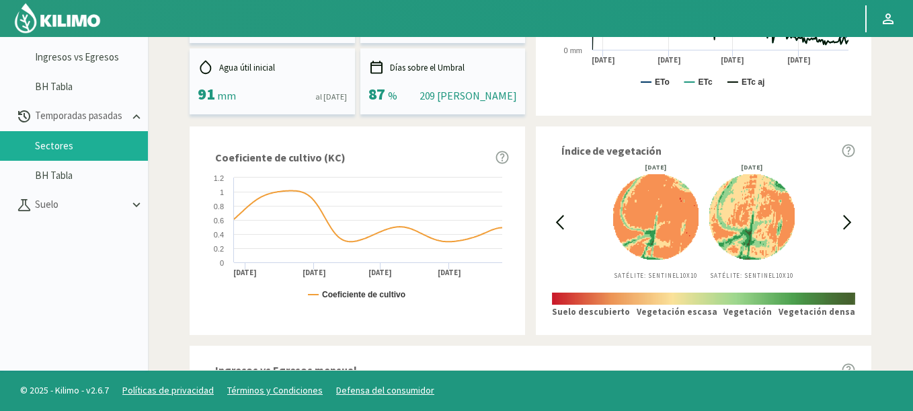
click at [561, 224] on icon at bounding box center [559, 221] width 15 height 15
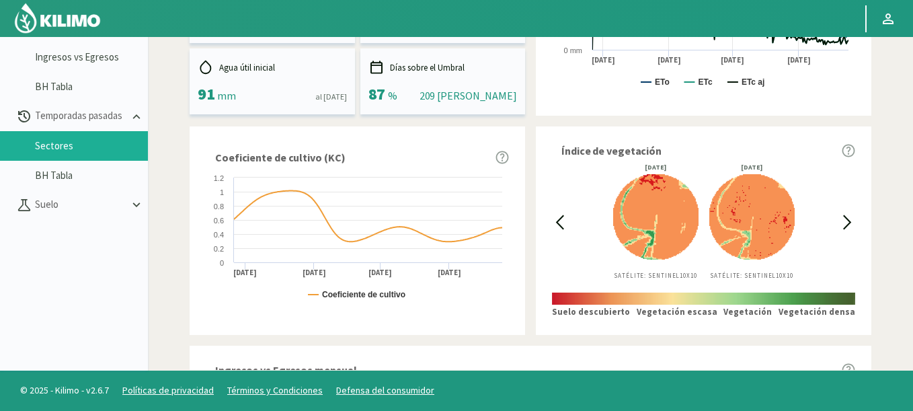
click at [561, 224] on icon at bounding box center [559, 221] width 15 height 15
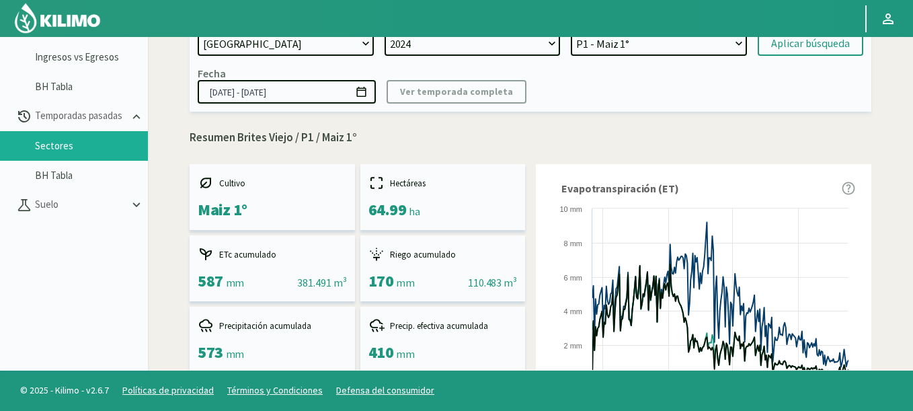
scroll to position [0, 0]
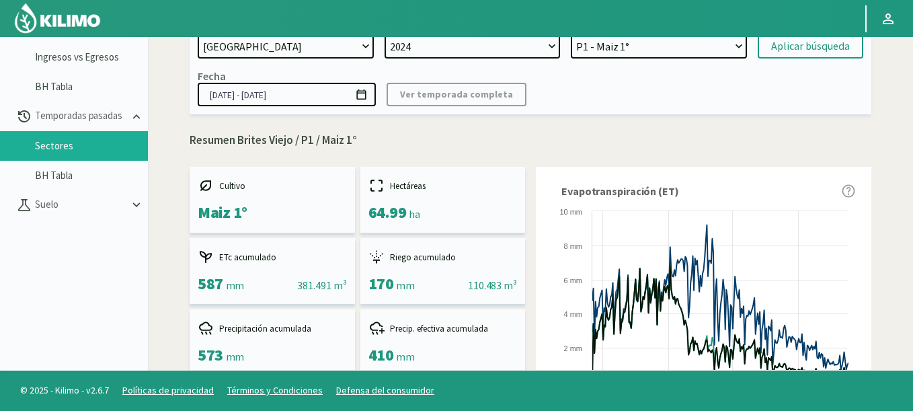
click at [362, 87] on input "22/10/2024 - 18/06/2025" at bounding box center [287, 95] width 178 height 24
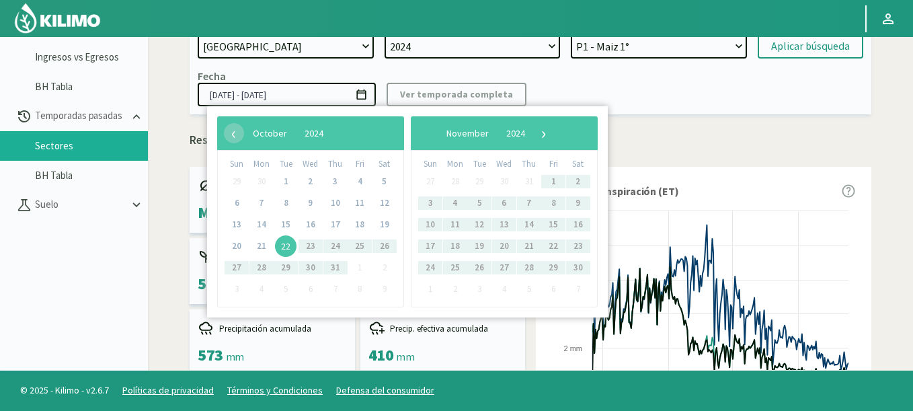
click at [287, 249] on span "22" at bounding box center [286, 246] width 22 height 22
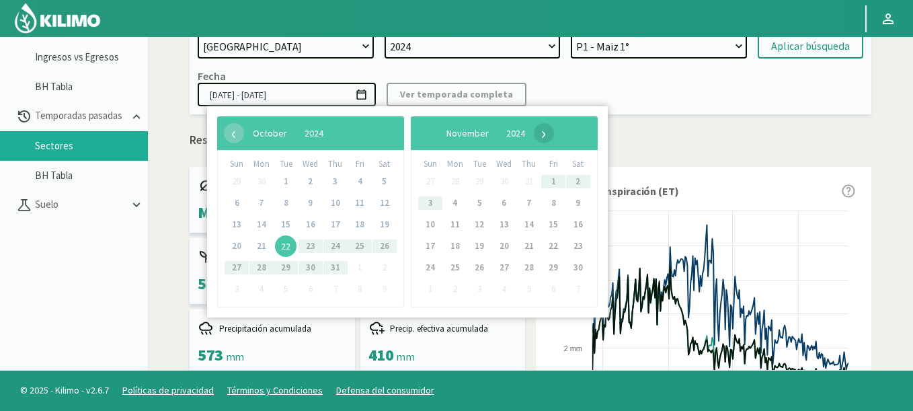
click at [554, 130] on span "›" at bounding box center [544, 133] width 20 height 20
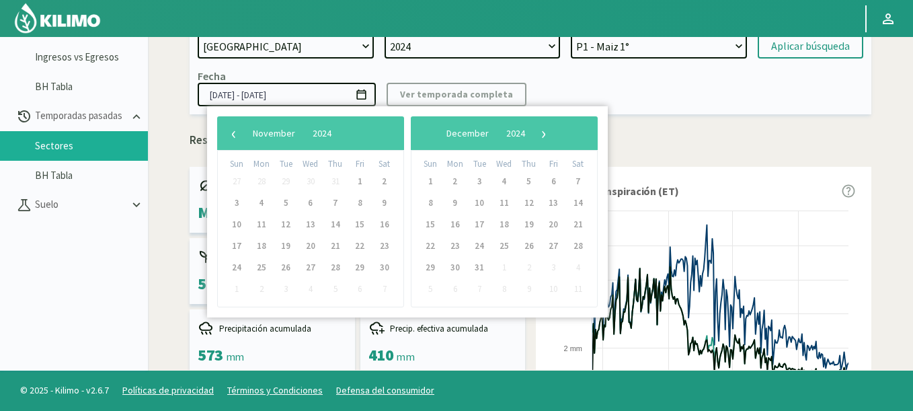
click at [554, 130] on span "›" at bounding box center [544, 133] width 20 height 20
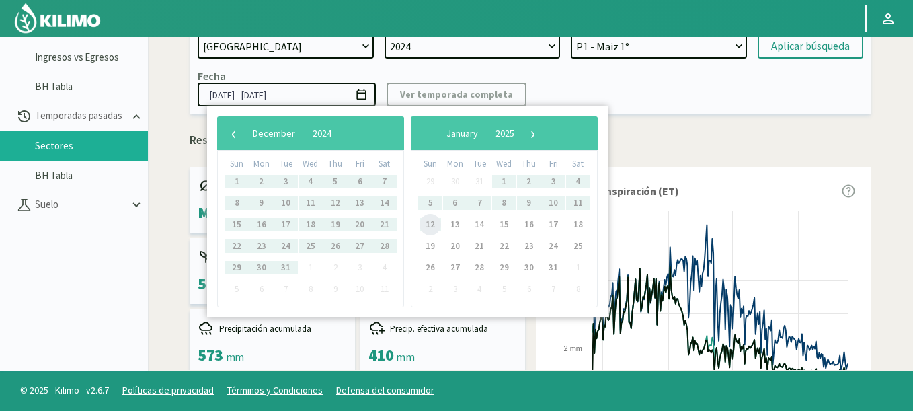
click at [429, 222] on span "12" at bounding box center [430, 225] width 22 height 22
type input "22/10/2024 - 12/01/2025"
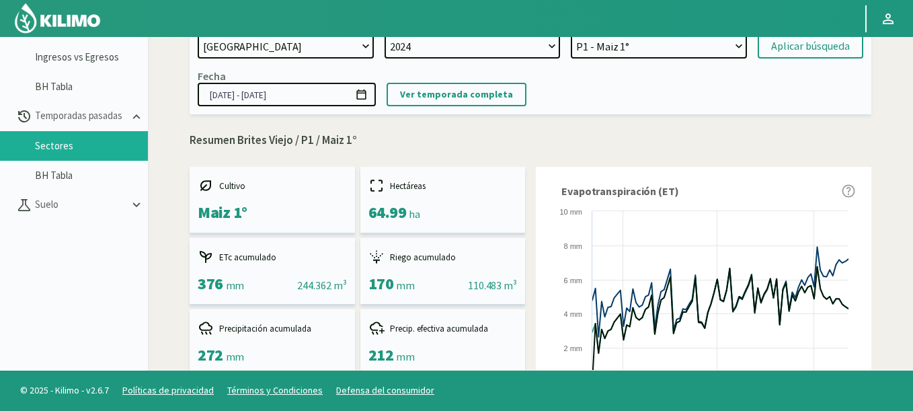
select select "4: 2025"
click at [384, 34] on select "2025 2024 2023 2022 2020 2019" at bounding box center [472, 46] width 176 height 24
select select "32: Object"
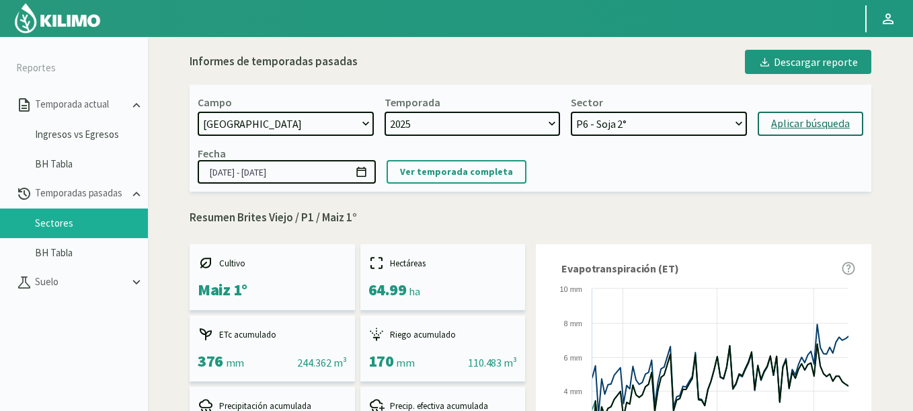
click at [827, 120] on div "Aplicar búsqueda" at bounding box center [810, 124] width 79 height 16
type input "13/01/2025 - 18/06/2025"
select select "33: Object"
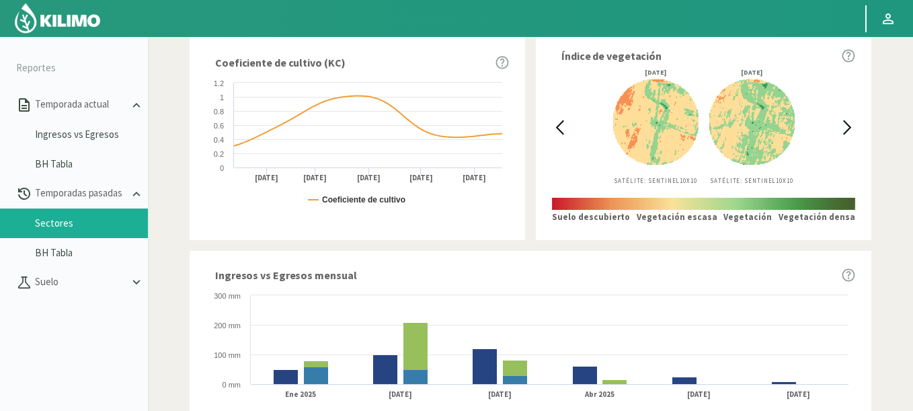
scroll to position [403, 0]
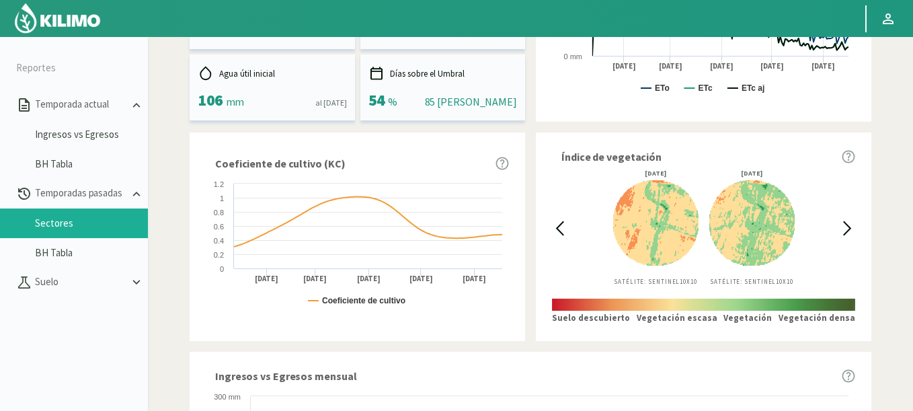
click at [557, 229] on icon at bounding box center [559, 228] width 7 height 13
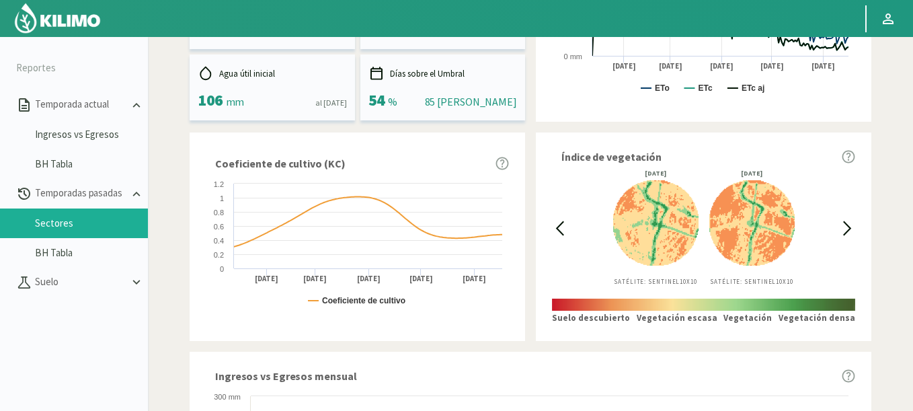
click at [557, 229] on icon at bounding box center [559, 228] width 7 height 13
click at [557, 230] on icon at bounding box center [559, 227] width 15 height 15
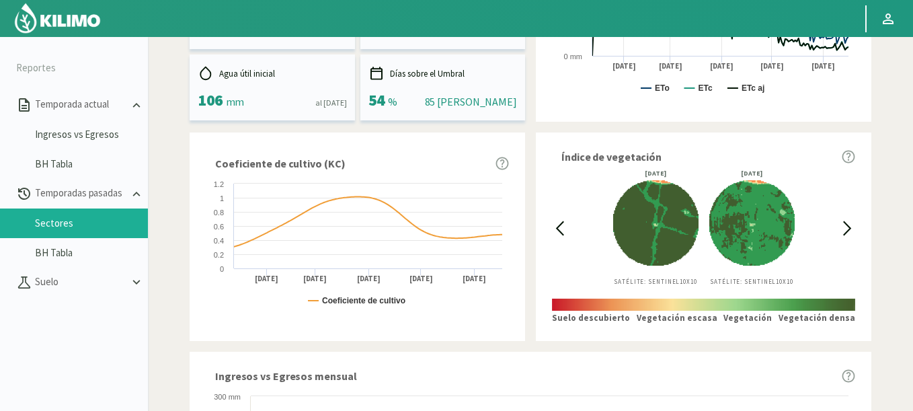
click at [557, 230] on icon at bounding box center [559, 227] width 15 height 15
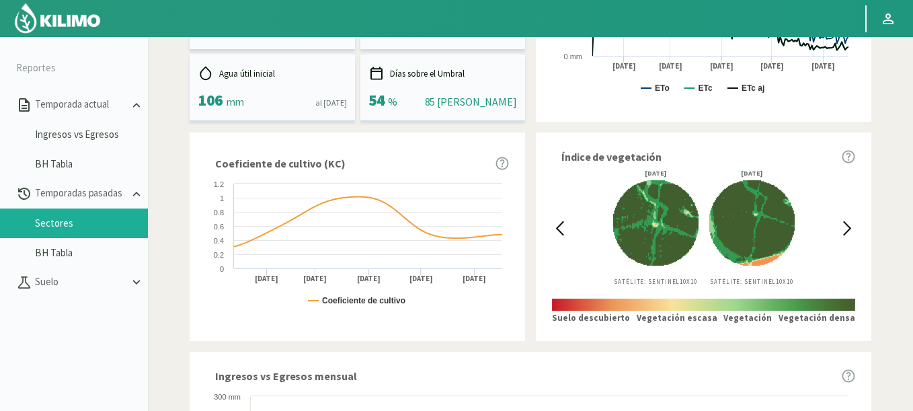
click at [852, 228] on icon at bounding box center [846, 227] width 15 height 15
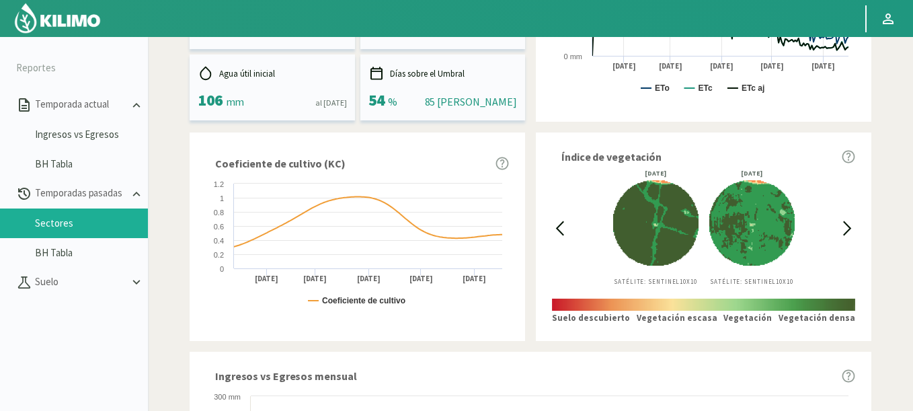
click at [560, 229] on icon at bounding box center [559, 227] width 15 height 15
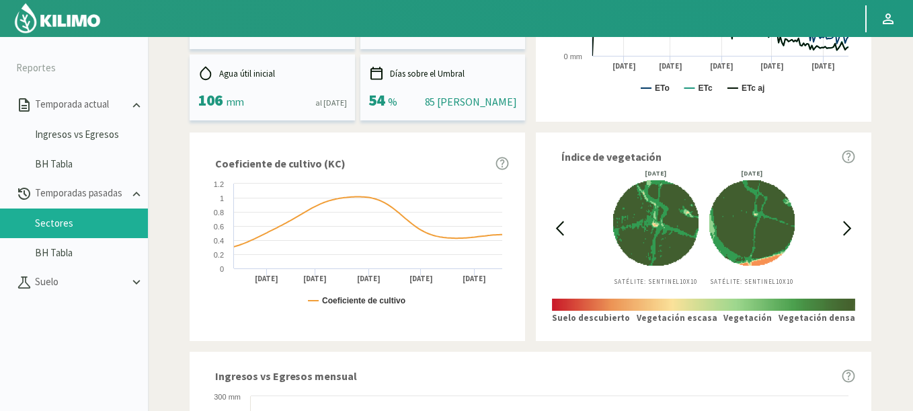
click at [847, 225] on icon at bounding box center [846, 228] width 7 height 13
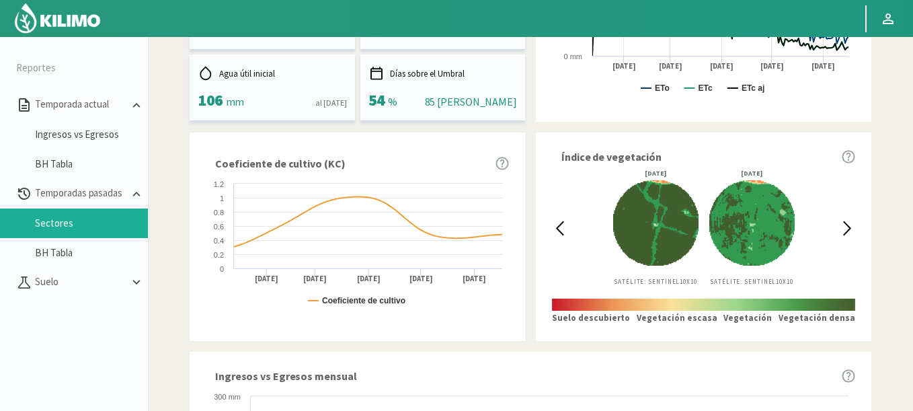
click at [847, 225] on icon at bounding box center [846, 228] width 7 height 13
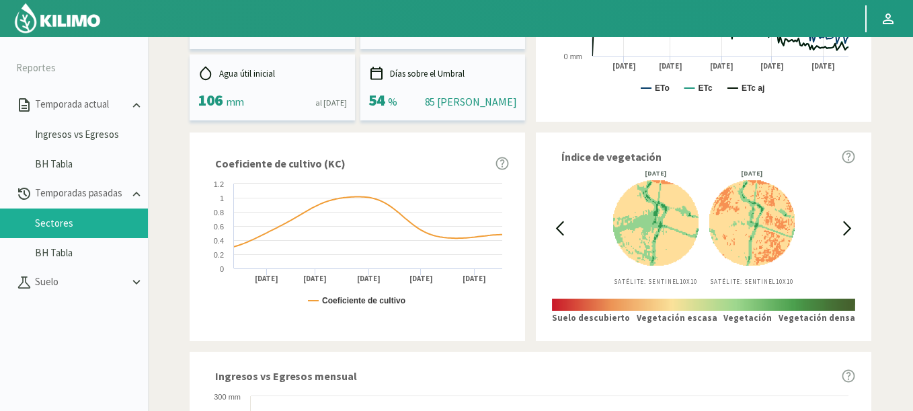
click at [558, 231] on icon at bounding box center [559, 228] width 7 height 13
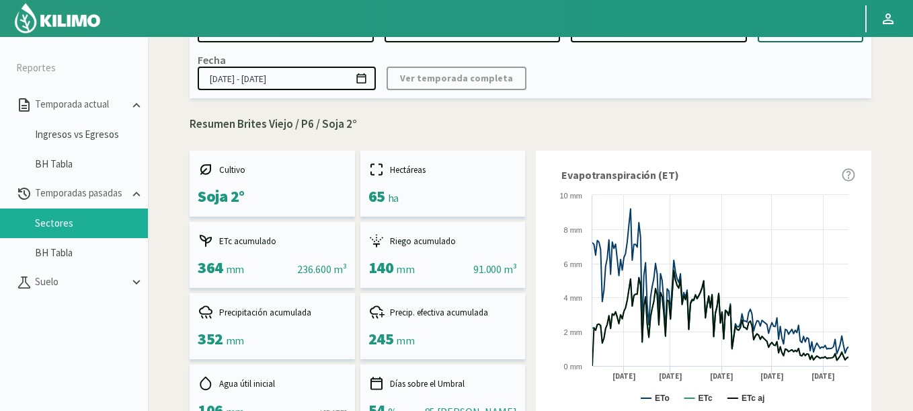
scroll to position [0, 0]
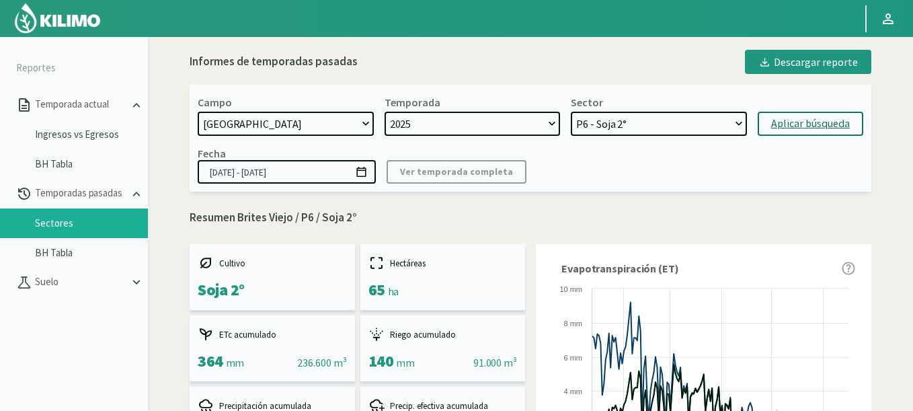
click at [362, 167] on icon at bounding box center [361, 171] width 13 height 13
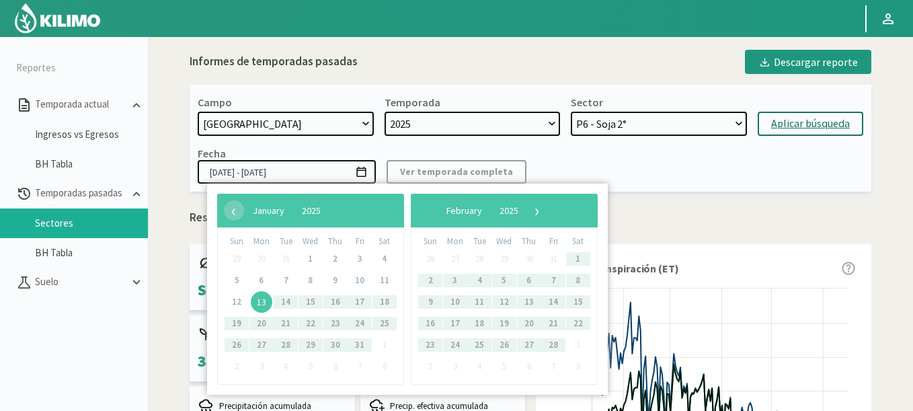
click at [261, 296] on span "13" at bounding box center [262, 302] width 22 height 22
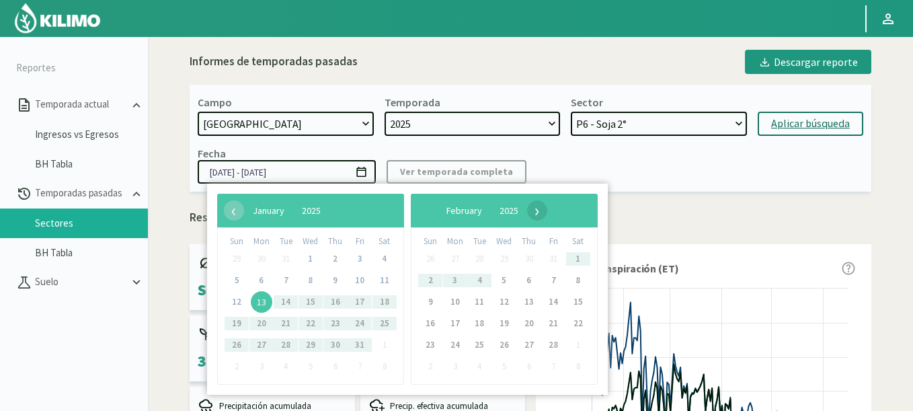
click at [547, 213] on span "›" at bounding box center [537, 210] width 20 height 20
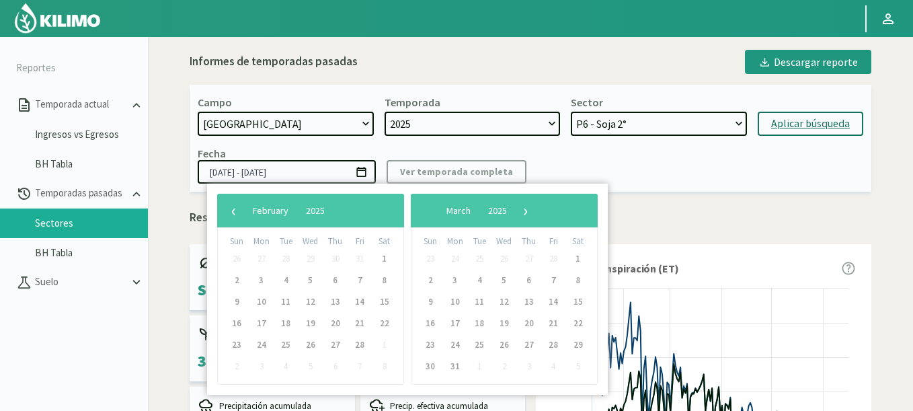
click at [536, 213] on span "›" at bounding box center [525, 210] width 20 height 20
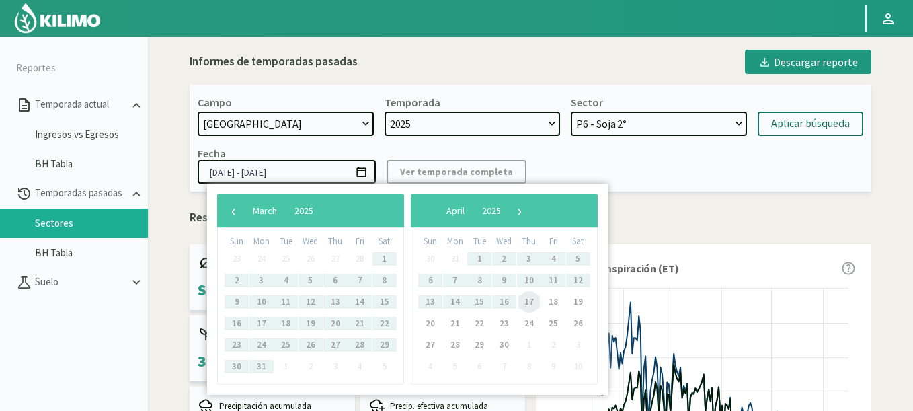
click at [529, 300] on span "17" at bounding box center [529, 302] width 22 height 22
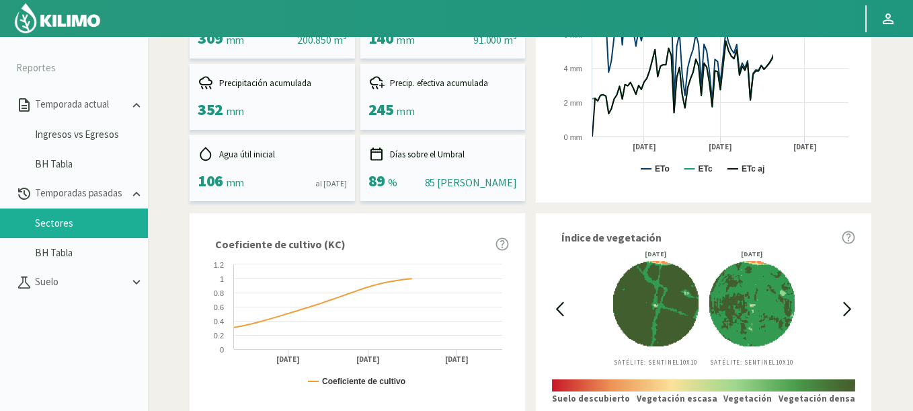
scroll to position [332, 0]
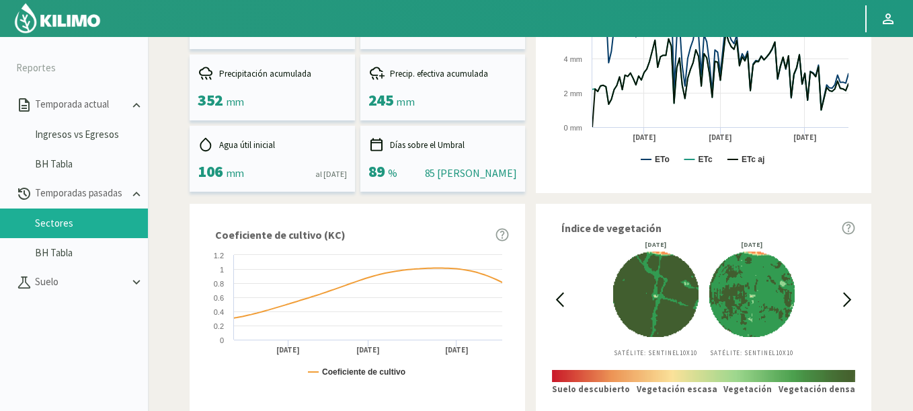
click at [842, 303] on icon at bounding box center [846, 299] width 15 height 15
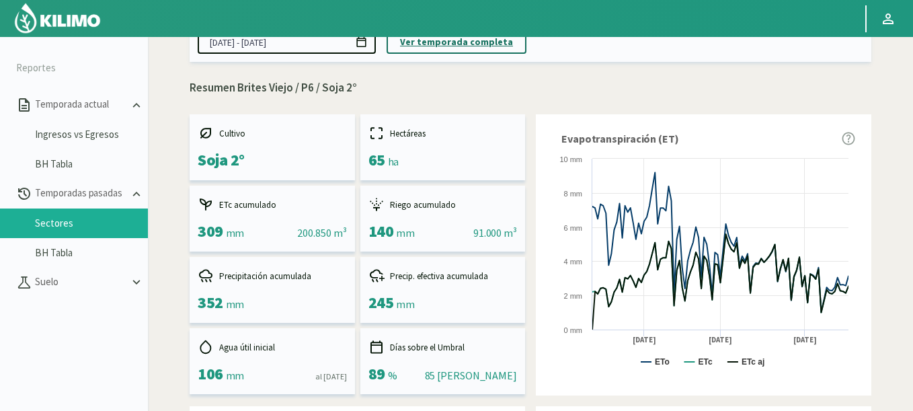
scroll to position [9, 0]
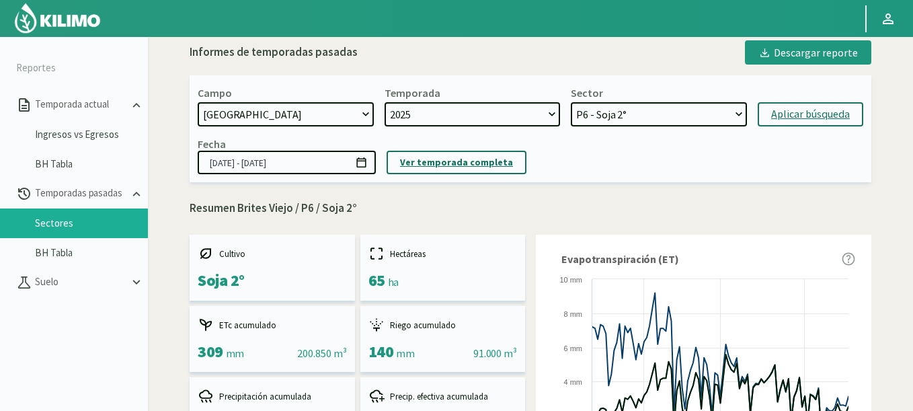
click at [466, 155] on p "Ver temporada completa" at bounding box center [456, 162] width 113 height 15
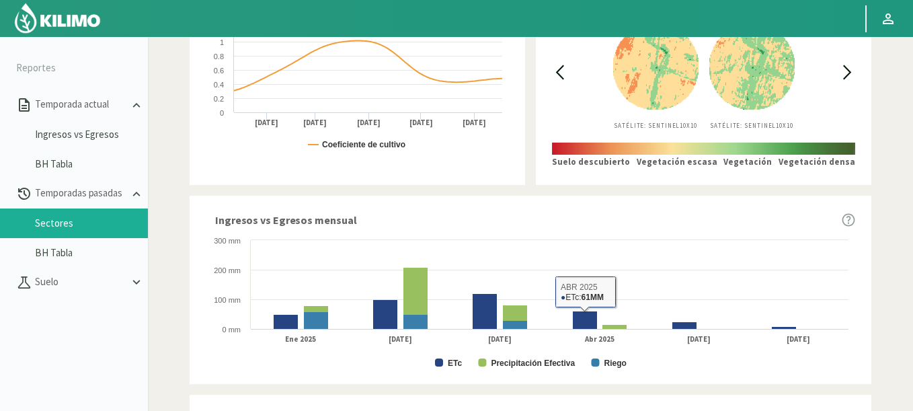
scroll to position [493, 0]
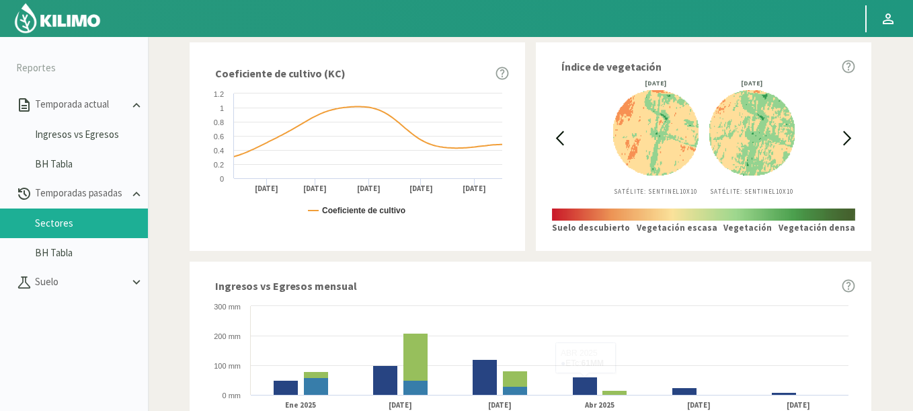
click at [563, 133] on icon at bounding box center [559, 138] width 7 height 13
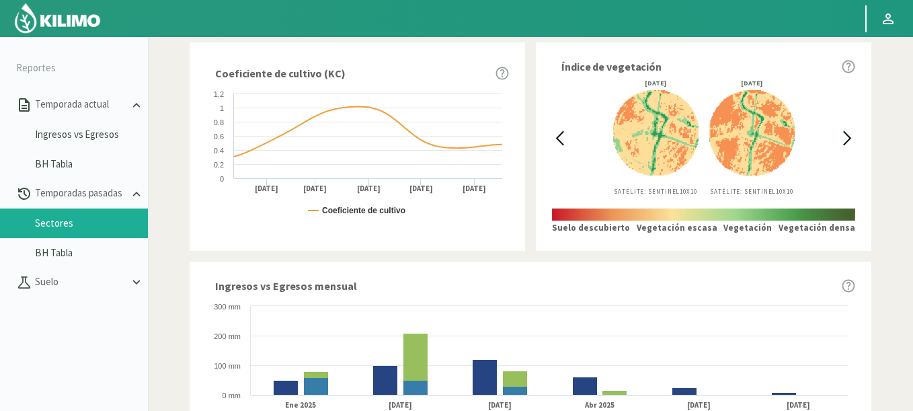
click at [563, 133] on icon at bounding box center [559, 138] width 7 height 13
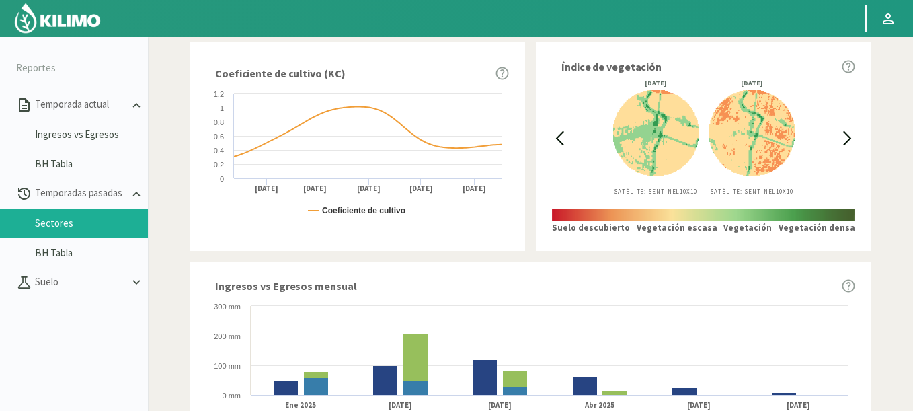
click at [563, 133] on icon at bounding box center [559, 138] width 7 height 13
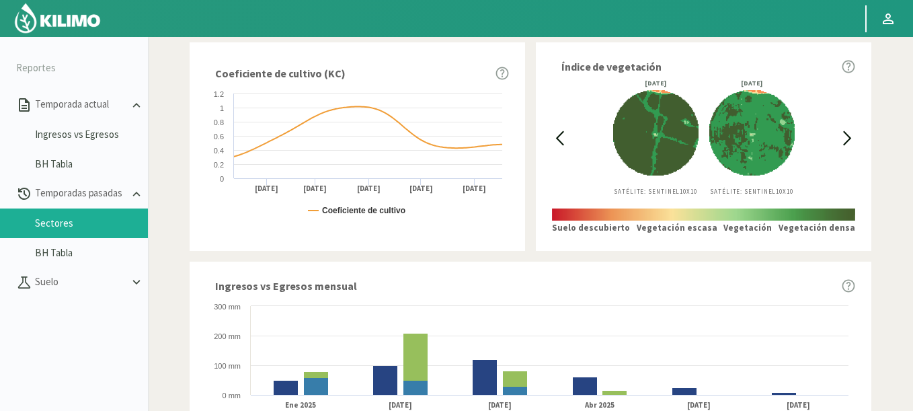
click at [858, 136] on div "Índice de vegetación 14/04/2025 Satélite: Sentinel 10X10 17/04/2025 Satélite: S…" at bounding box center [703, 146] width 335 height 208
click at [850, 140] on icon at bounding box center [846, 137] width 15 height 15
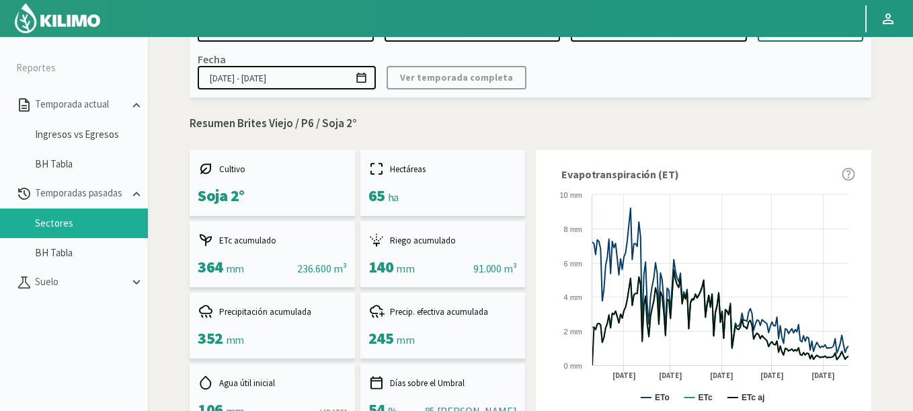
scroll to position [90, 0]
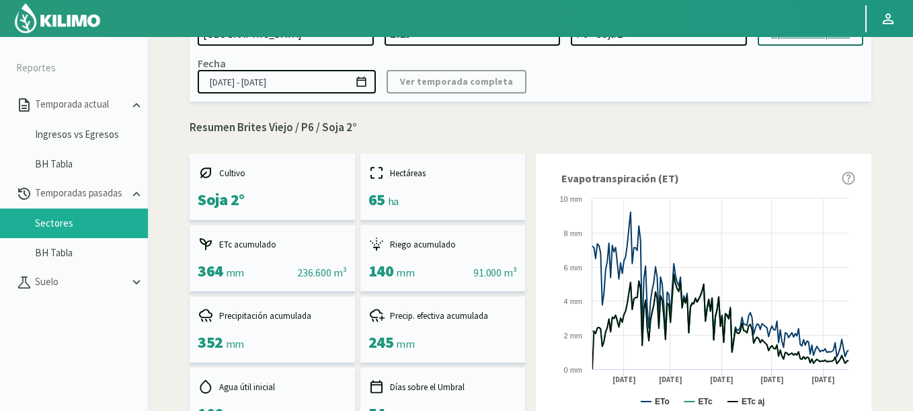
click at [367, 86] on icon at bounding box center [361, 81] width 13 height 13
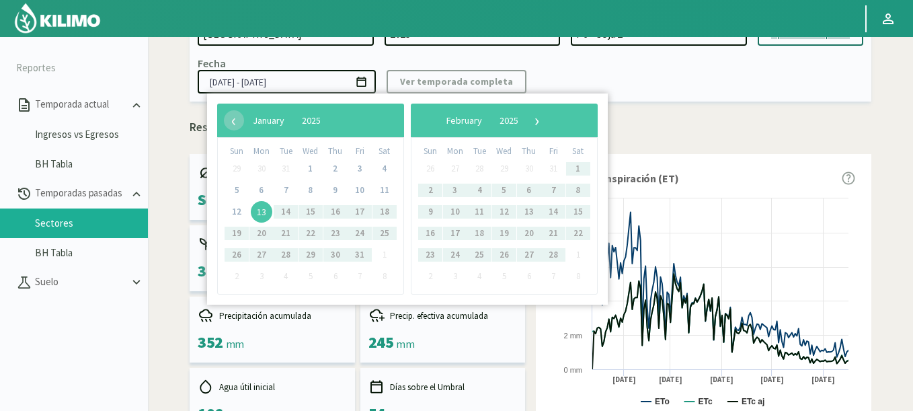
click at [264, 208] on span "13" at bounding box center [262, 212] width 22 height 22
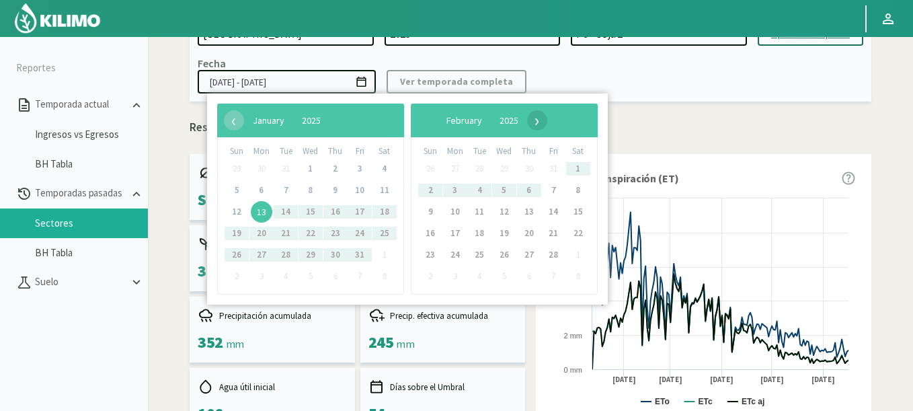
click at [547, 124] on span "›" at bounding box center [537, 120] width 20 height 20
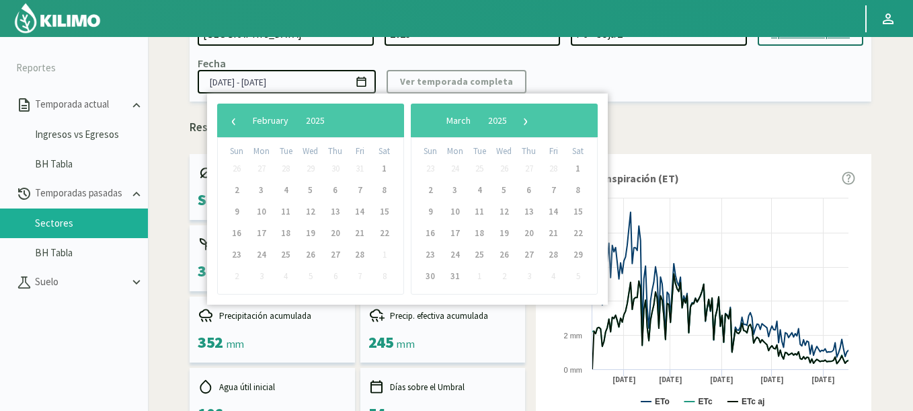
click at [536, 124] on span "›" at bounding box center [525, 120] width 20 height 20
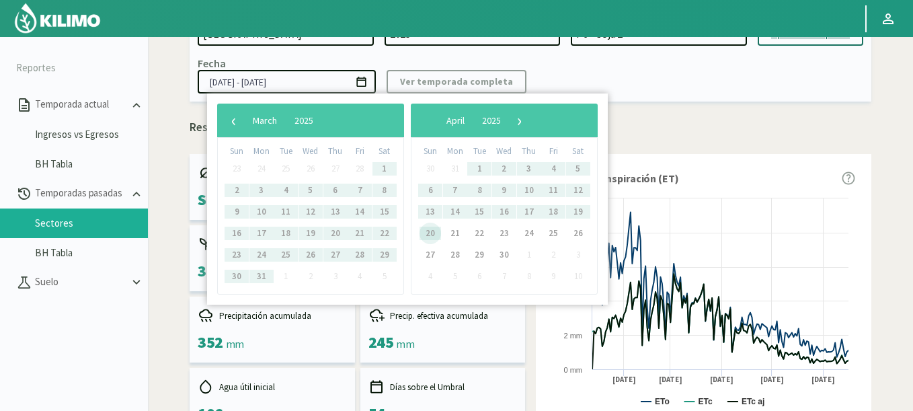
click at [434, 229] on span "20" at bounding box center [430, 233] width 22 height 22
type input "13/01/2025 - 20/04/2025"
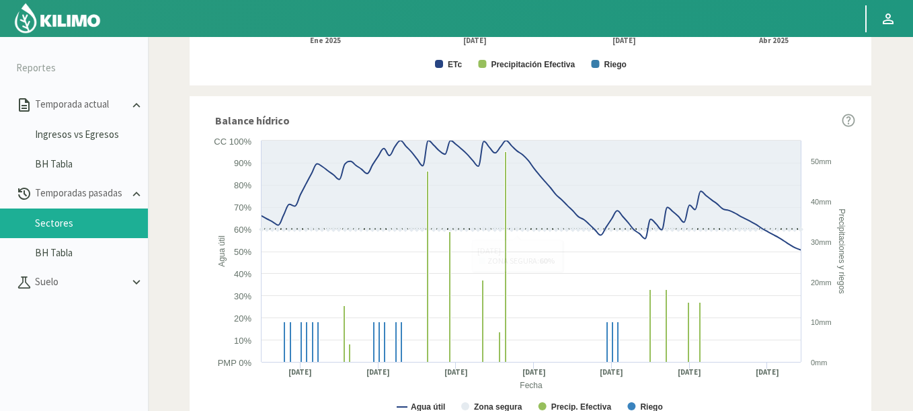
scroll to position [77, 0]
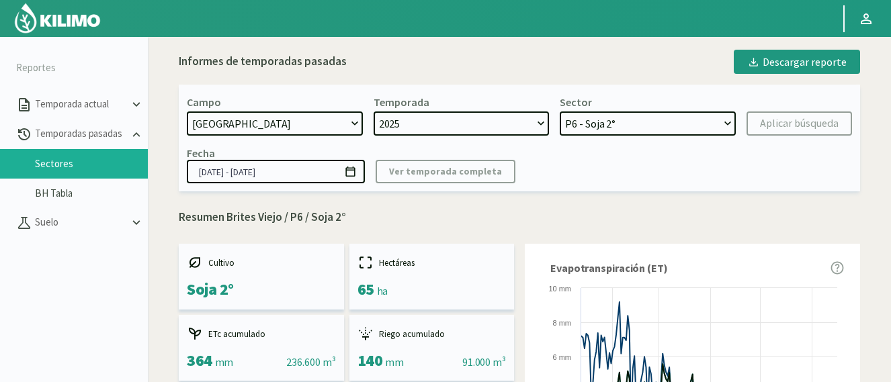
select select "343: Object"
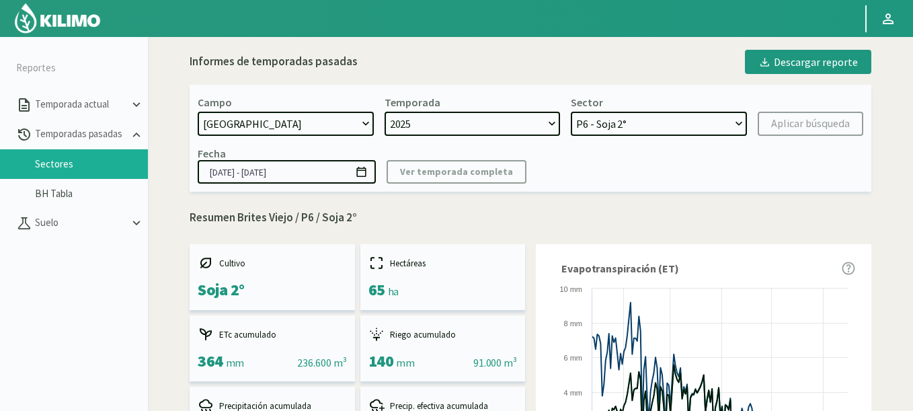
click at [362, 169] on icon at bounding box center [360, 172] width 9 height 10
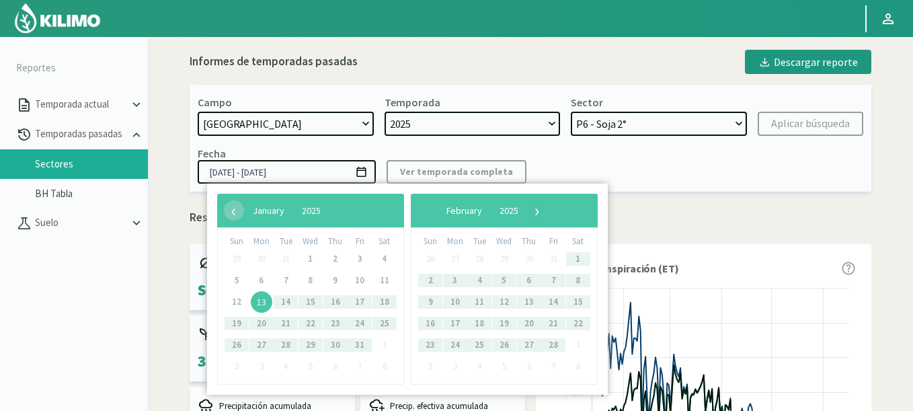
click at [257, 306] on span "13" at bounding box center [262, 302] width 22 height 22
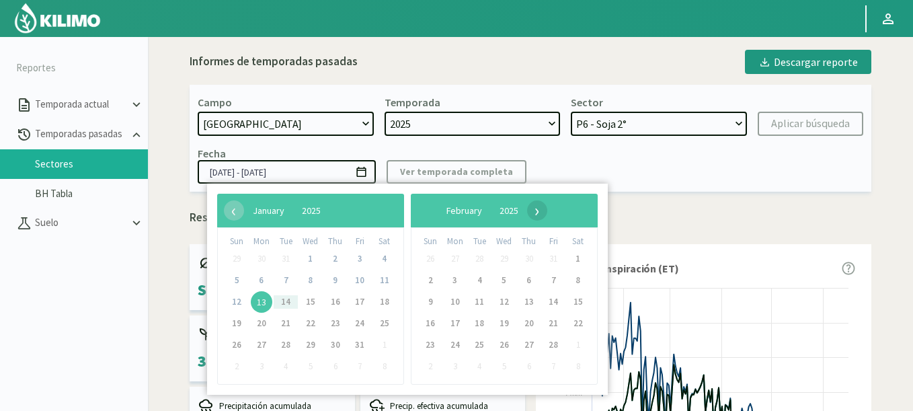
click at [547, 212] on span "›" at bounding box center [537, 210] width 20 height 20
click at [536, 212] on span "›" at bounding box center [525, 210] width 20 height 20
click at [688, 188] on div "Campo 21 de Septiembre 8 Fuegos Acograpes - Ag. Carlos Muñoz Herrera Acograpes …" at bounding box center [530, 138] width 681 height 107
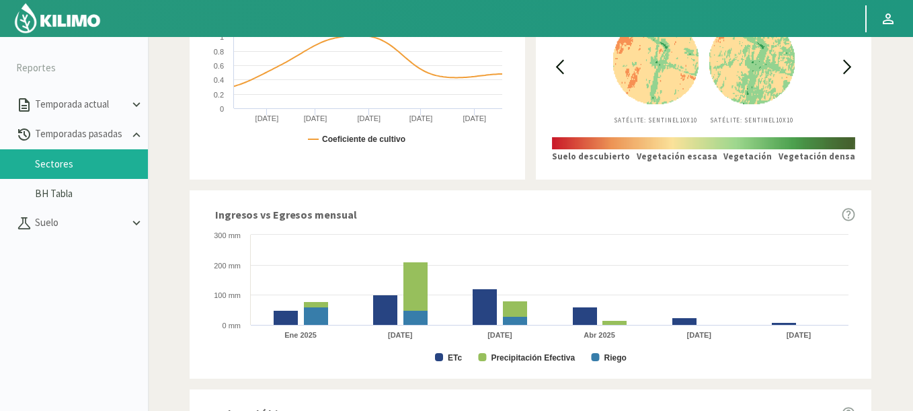
scroll to position [403, 0]
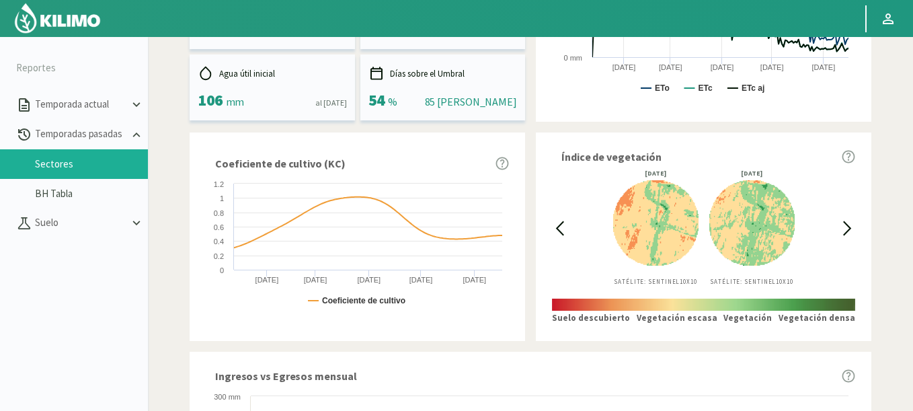
click at [558, 222] on icon at bounding box center [559, 227] width 15 height 15
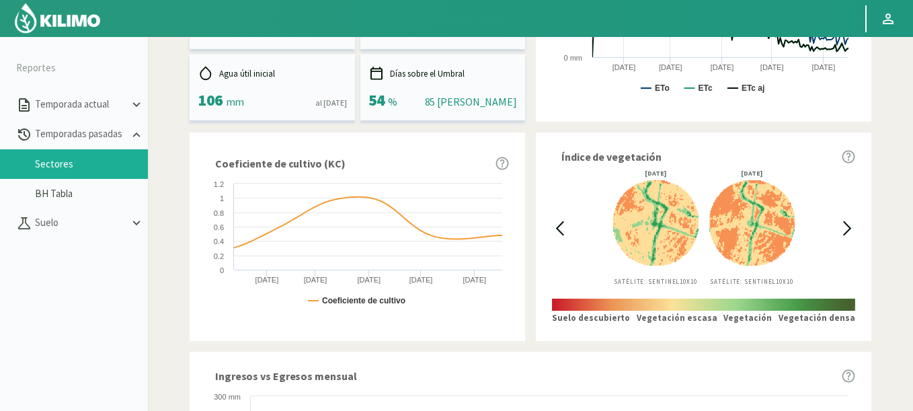
click at [558, 222] on icon at bounding box center [559, 227] width 15 height 15
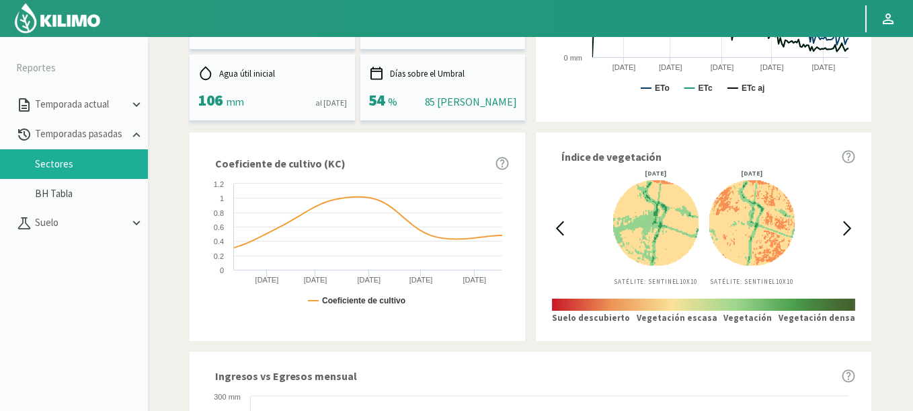
click at [558, 222] on icon at bounding box center [559, 227] width 15 height 15
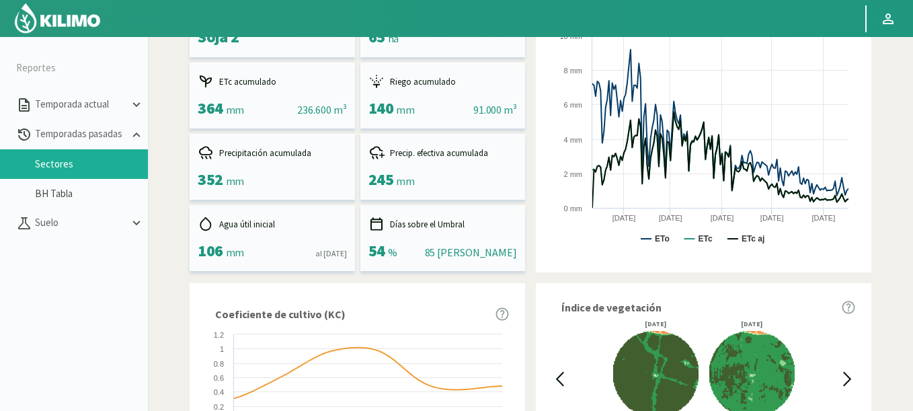
scroll to position [0, 0]
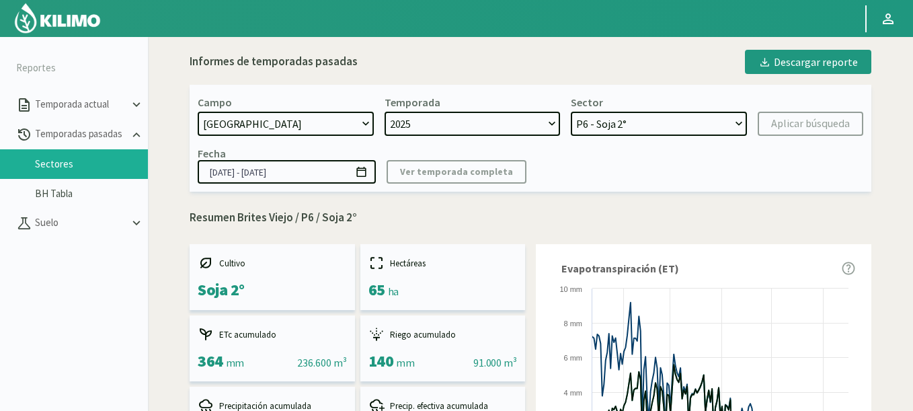
click at [366, 169] on icon at bounding box center [361, 171] width 13 height 13
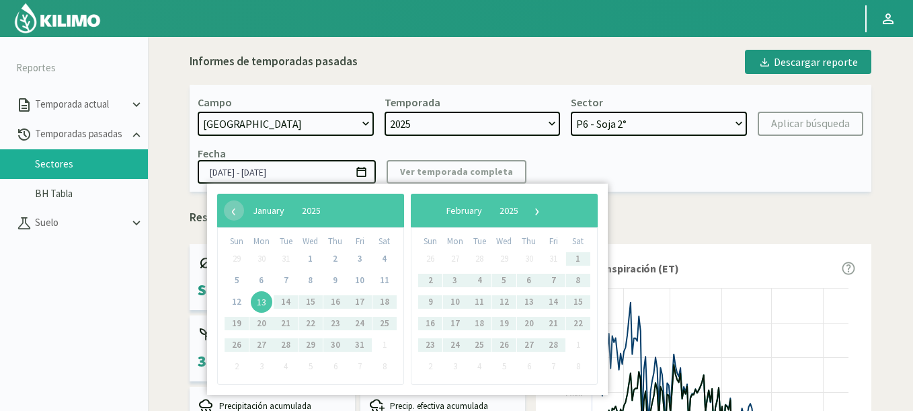
click at [259, 298] on span "13" at bounding box center [262, 302] width 22 height 22
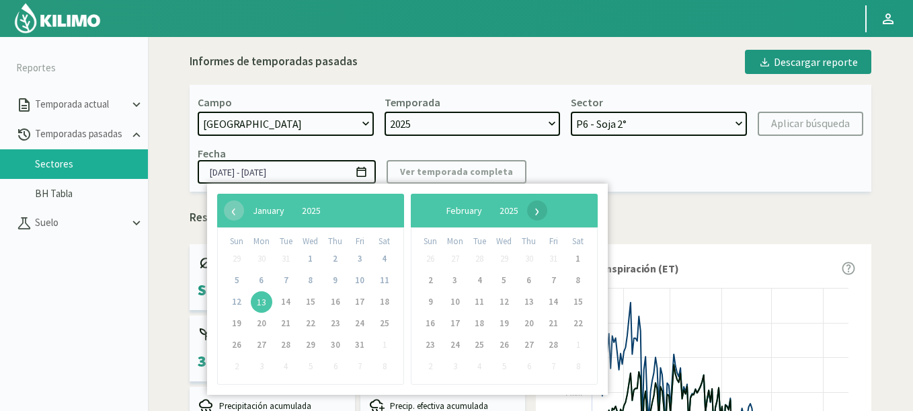
click at [547, 216] on span "›" at bounding box center [537, 210] width 20 height 20
click at [536, 215] on span "›" at bounding box center [525, 210] width 20 height 20
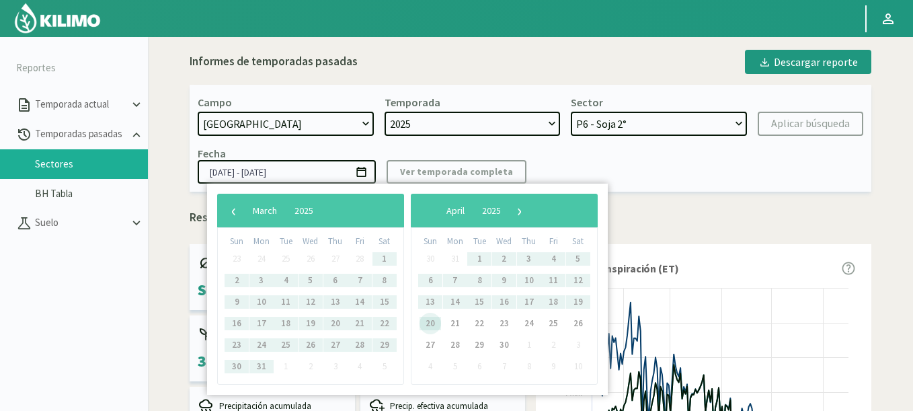
click at [425, 321] on span "20" at bounding box center [430, 324] width 22 height 22
type input "13/01/2025 - 20/04/2025"
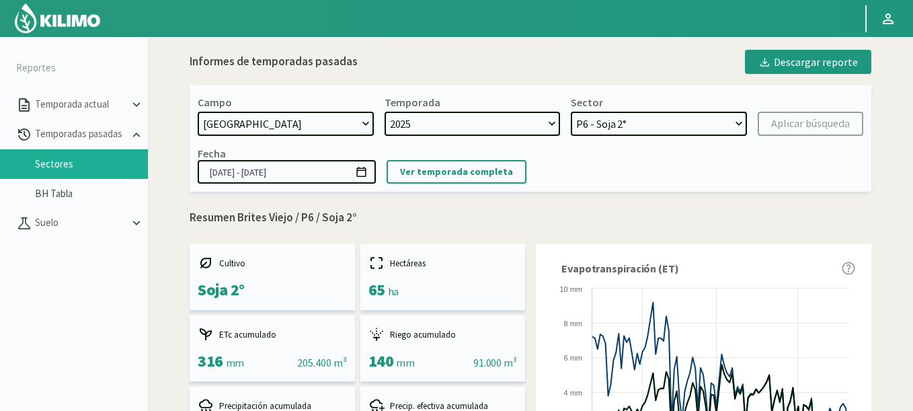
select select "1711: Object"
click at [198, 112] on select "21 de Septiembre 8 Fuegos Acograpes - Ag. Carlos Muñoz Herrera Acograpes - Ag. …" at bounding box center [286, 124] width 176 height 24
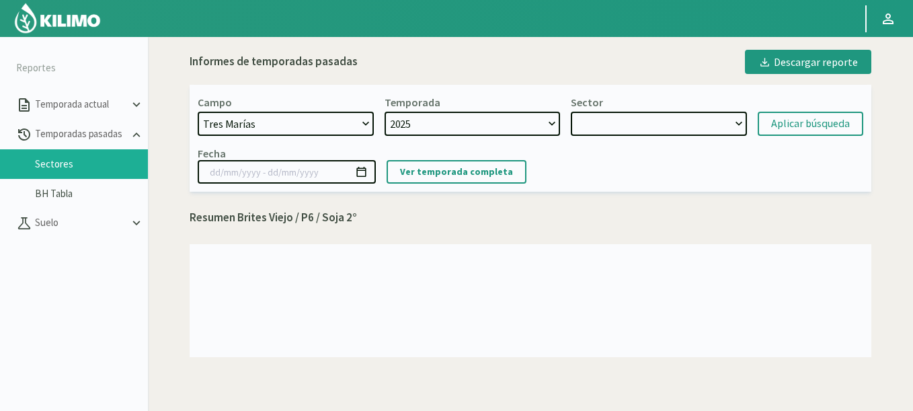
select select "1: Object"
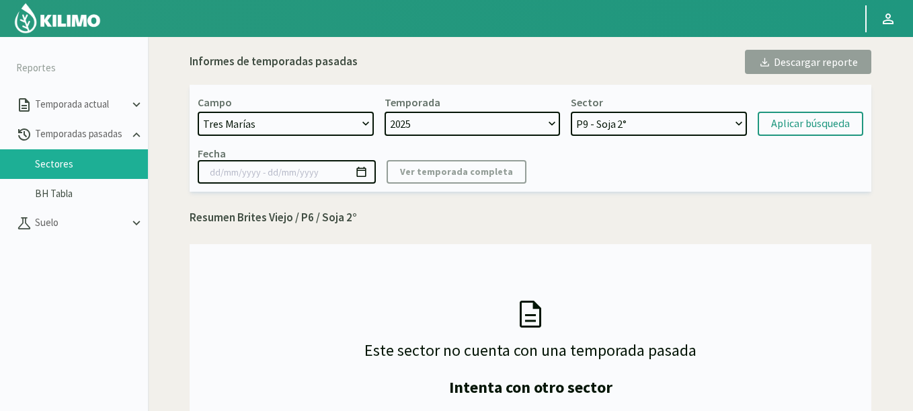
select select "1: 2024"
click at [384, 112] on select "2025 2024 2023 2020" at bounding box center [472, 124] width 176 height 24
select select "4: Object"
click at [571, 112] on select "P6 - Maiz 1°" at bounding box center [659, 124] width 176 height 24
click at [798, 123] on div "Aplicar búsqueda" at bounding box center [810, 124] width 79 height 16
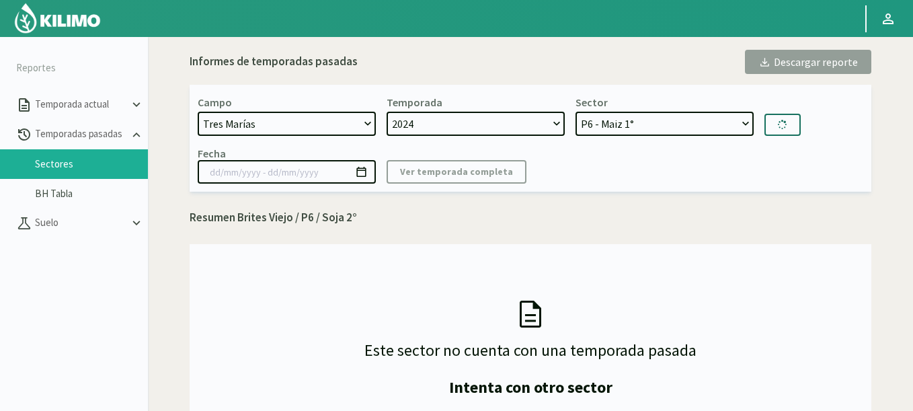
type input "22/10/2024 - 18/06/2025"
select select "5: Object"
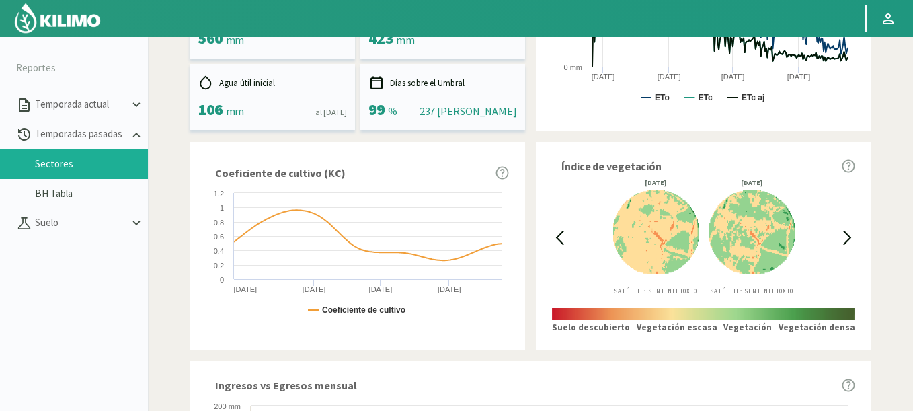
scroll to position [403, 0]
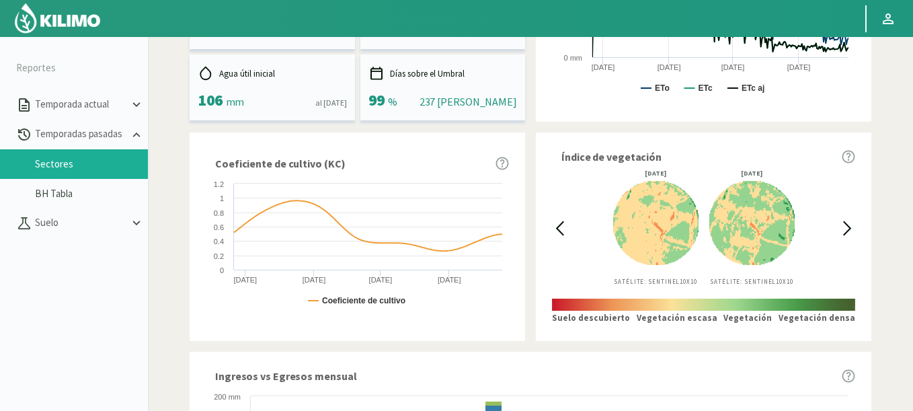
click at [565, 225] on icon at bounding box center [559, 227] width 15 height 15
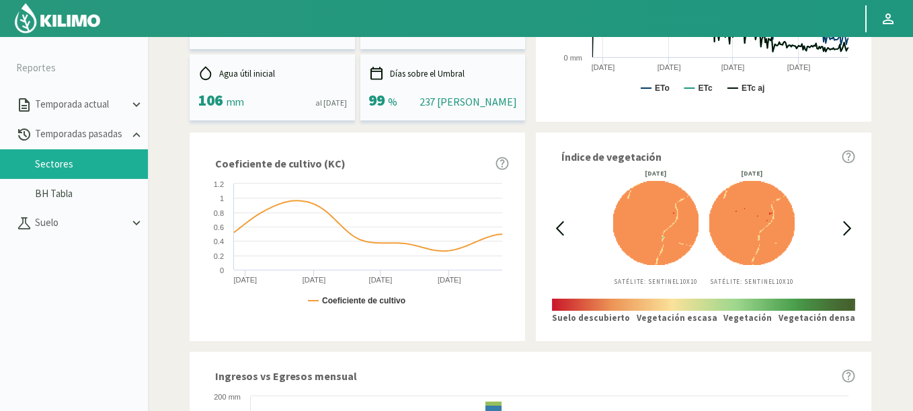
click at [565, 225] on icon at bounding box center [559, 227] width 15 height 15
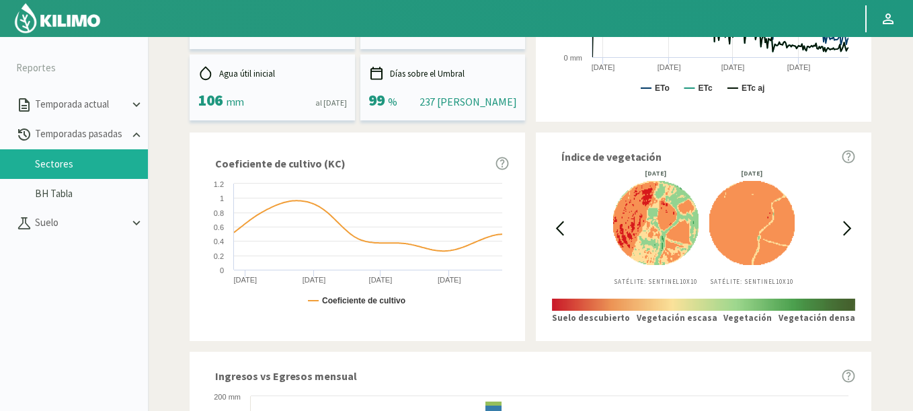
click at [565, 225] on icon at bounding box center [559, 227] width 15 height 15
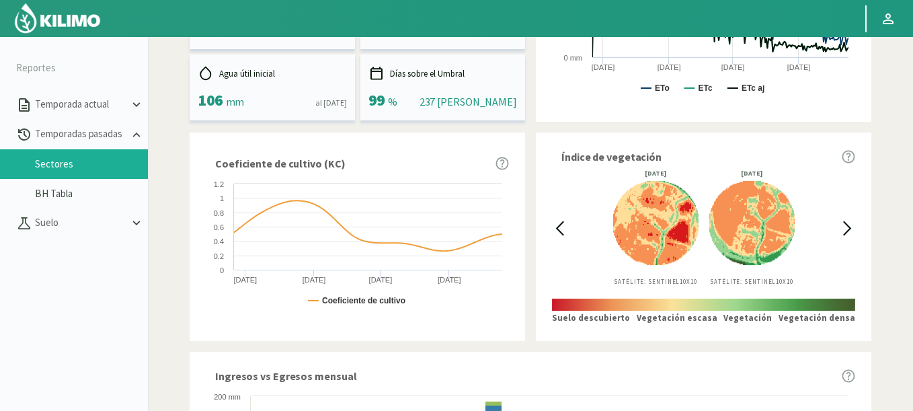
click at [565, 225] on icon at bounding box center [559, 227] width 15 height 15
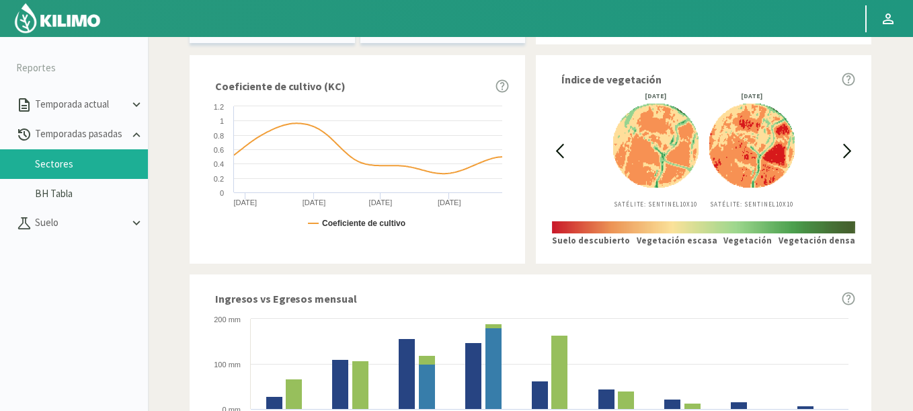
scroll to position [454, 0]
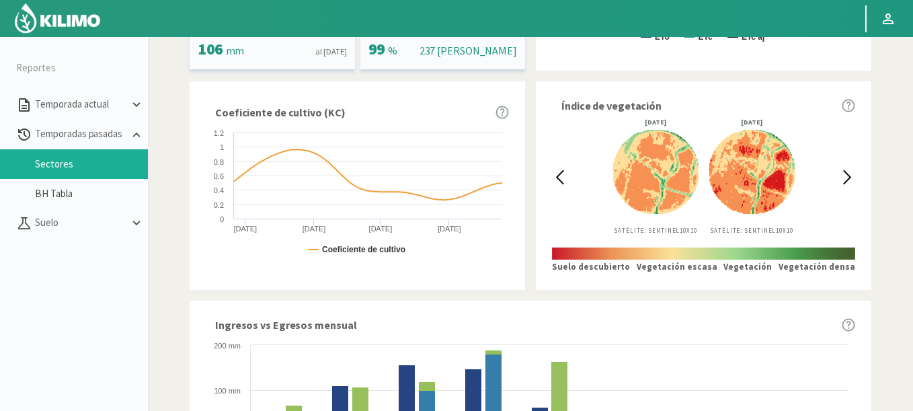
click at [561, 175] on icon at bounding box center [559, 176] width 15 height 15
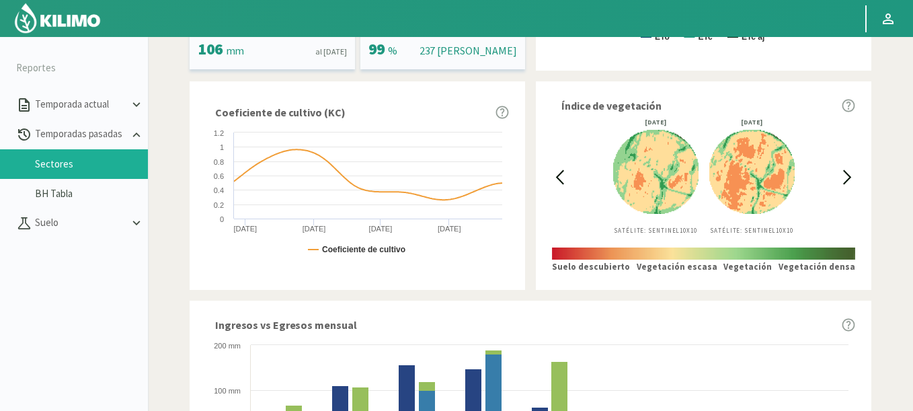
click at [561, 175] on icon at bounding box center [559, 176] width 15 height 15
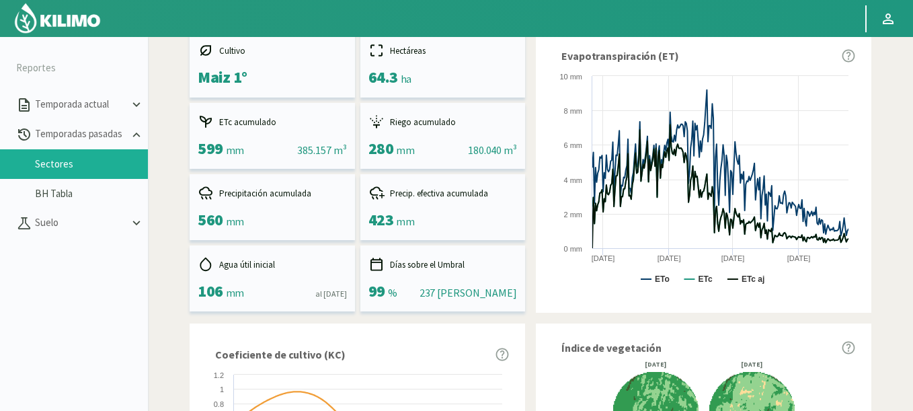
scroll to position [0, 0]
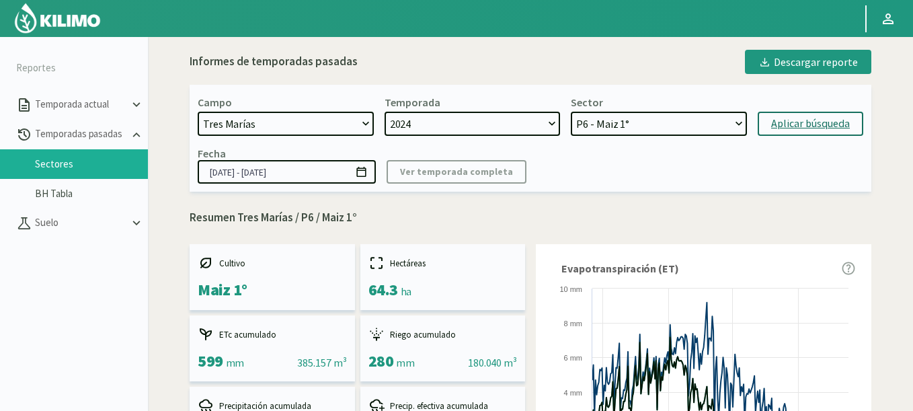
click at [362, 173] on icon at bounding box center [361, 171] width 13 height 13
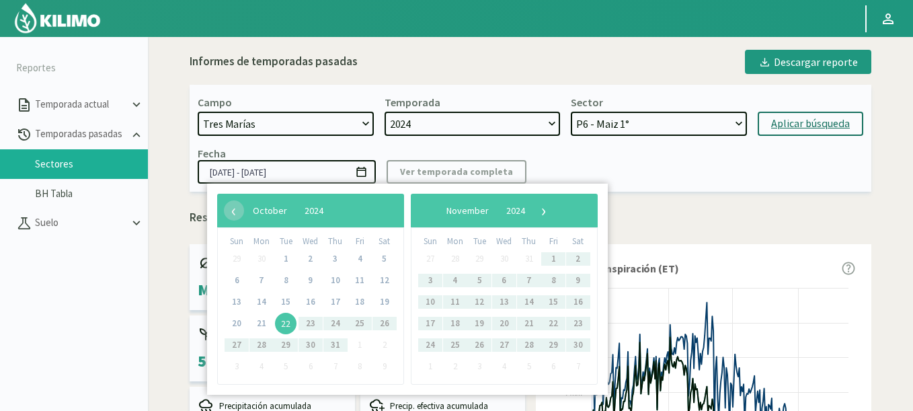
click at [362, 173] on icon at bounding box center [361, 171] width 13 height 13
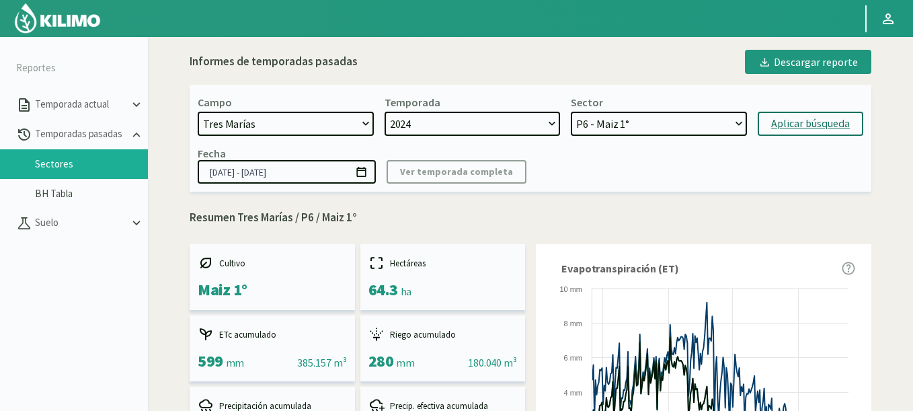
click at [360, 173] on icon at bounding box center [361, 171] width 13 height 13
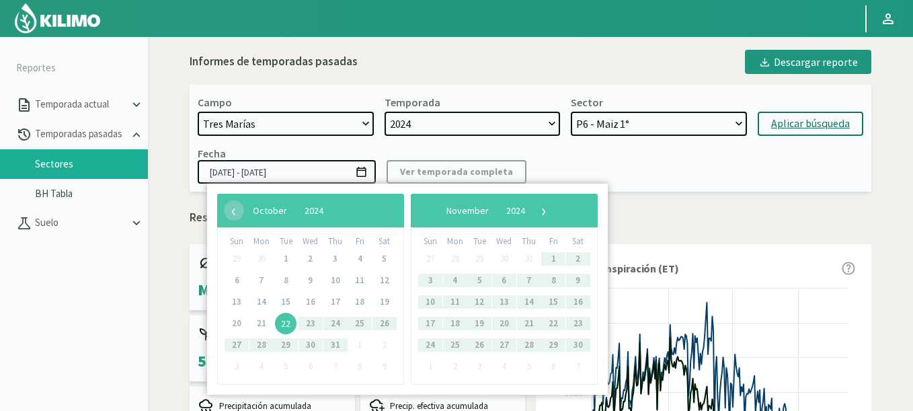
click at [285, 323] on span "22" at bounding box center [286, 324] width 22 height 22
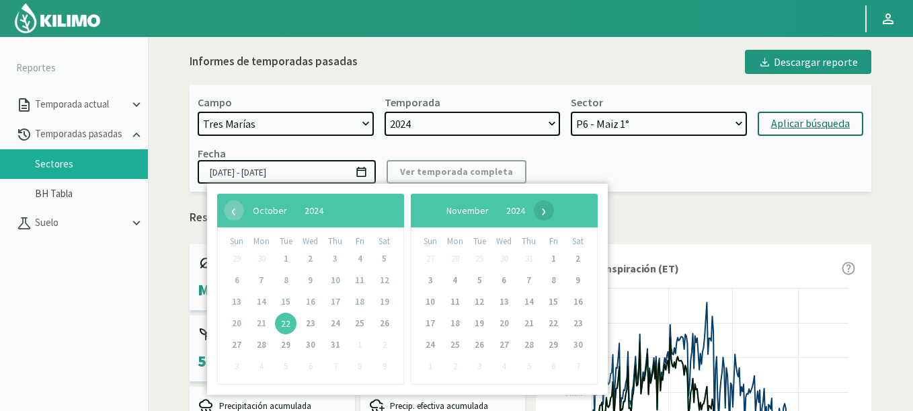
click at [554, 206] on span "›" at bounding box center [544, 210] width 20 height 20
click at [708, 187] on div "Campo 21 de Septiembre 8 Fuegos Acograpes - Ag. Carlos Muñoz Herrera Acograpes …" at bounding box center [530, 138] width 681 height 107
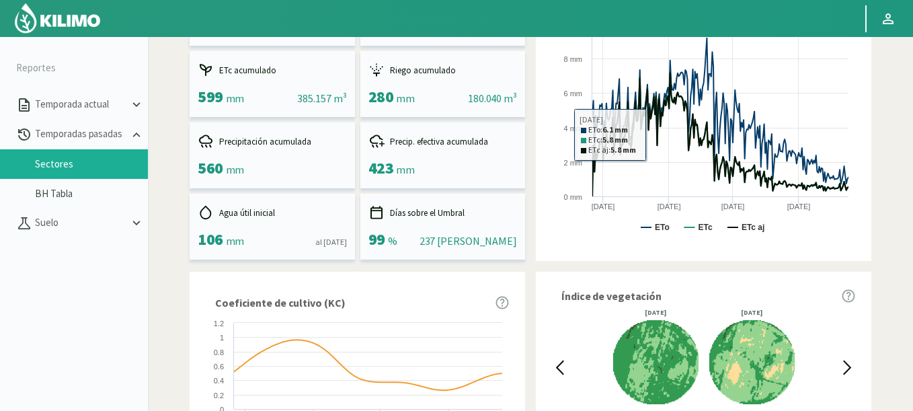
scroll to position [323, 0]
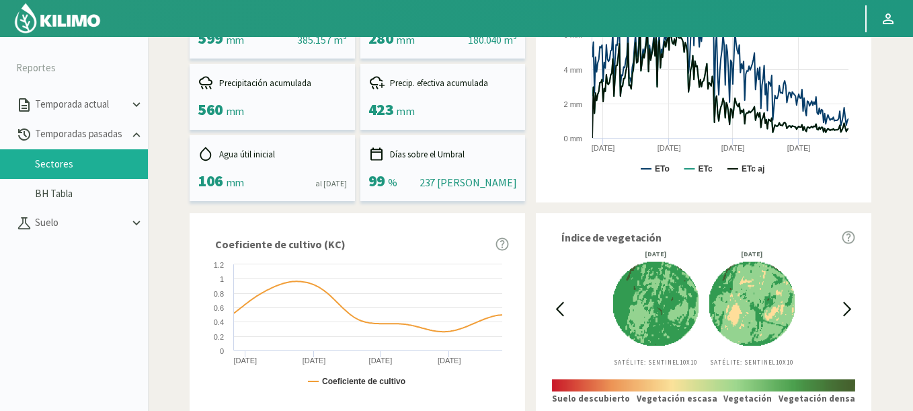
click at [847, 311] on icon at bounding box center [846, 308] width 7 height 13
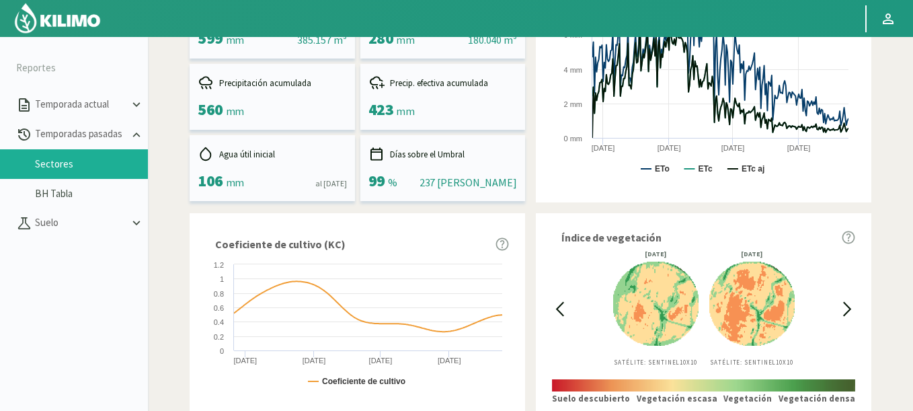
click at [552, 308] on icon at bounding box center [559, 308] width 15 height 15
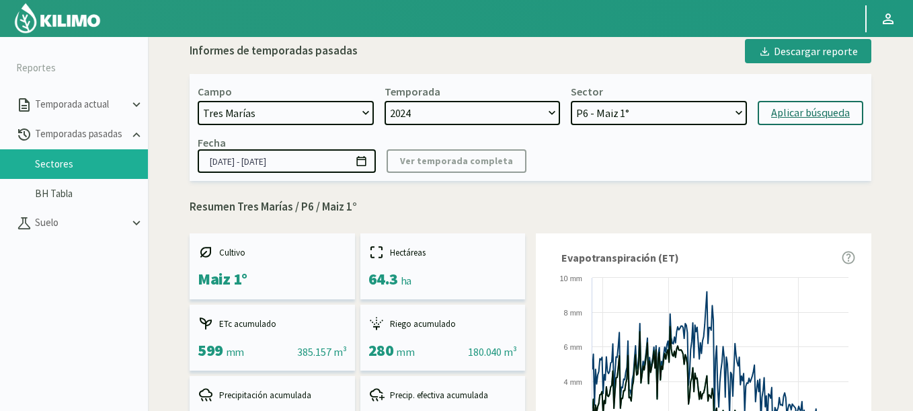
scroll to position [0, 0]
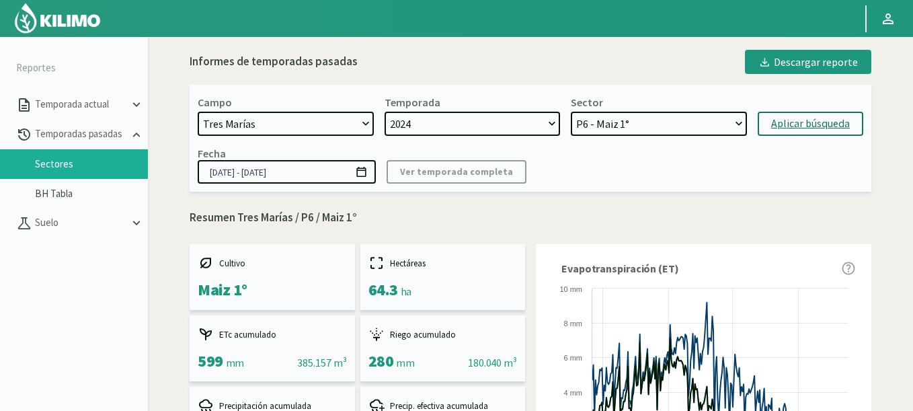
click at [367, 179] on svg-icon at bounding box center [361, 175] width 13 height 12
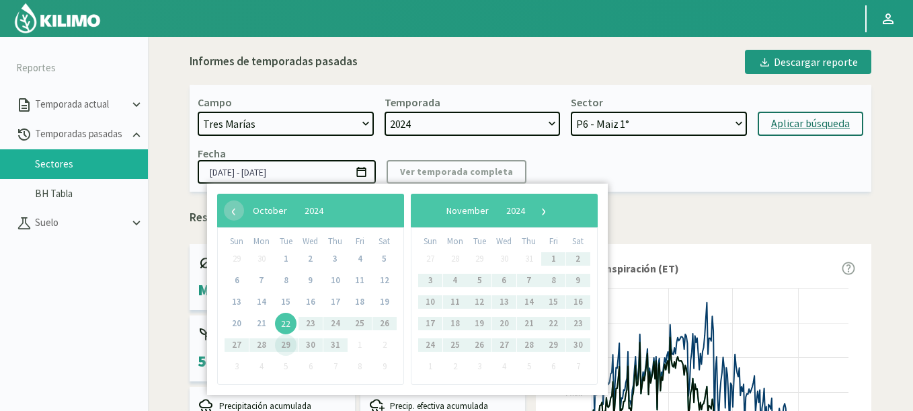
click at [288, 325] on span "22" at bounding box center [286, 324] width 22 height 22
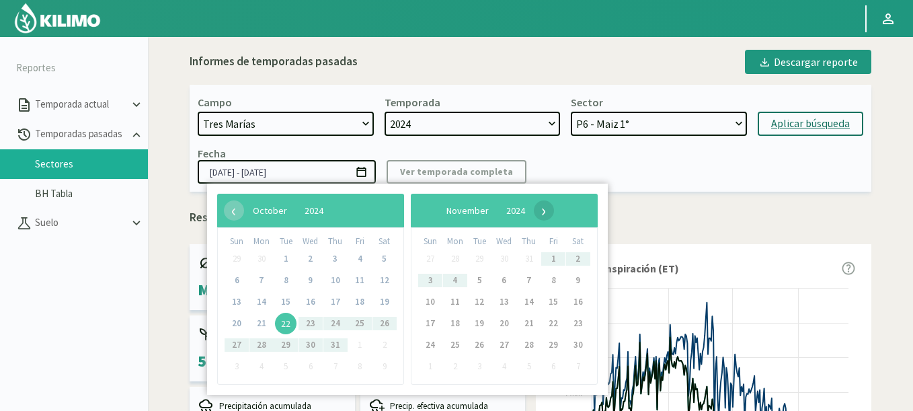
click at [554, 204] on span "›" at bounding box center [544, 210] width 20 height 20
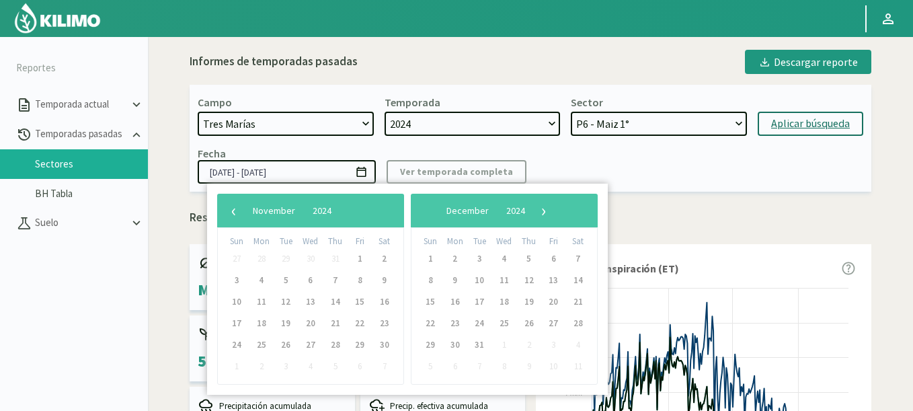
click at [554, 204] on span "›" at bounding box center [544, 210] width 20 height 20
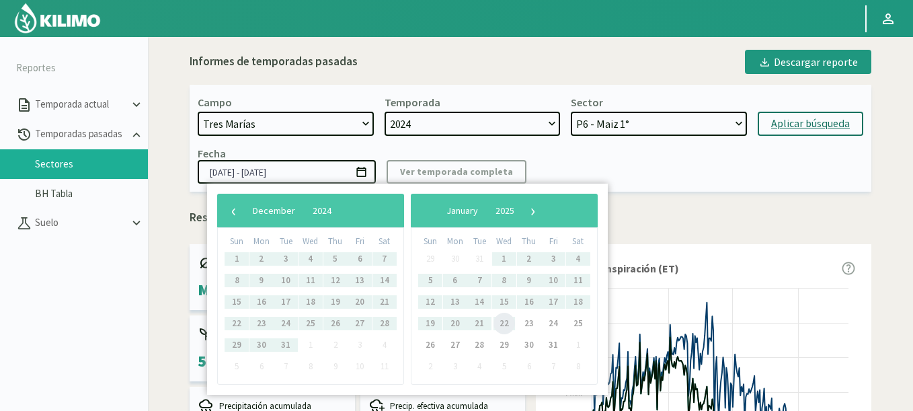
click at [507, 325] on span "22" at bounding box center [504, 324] width 22 height 22
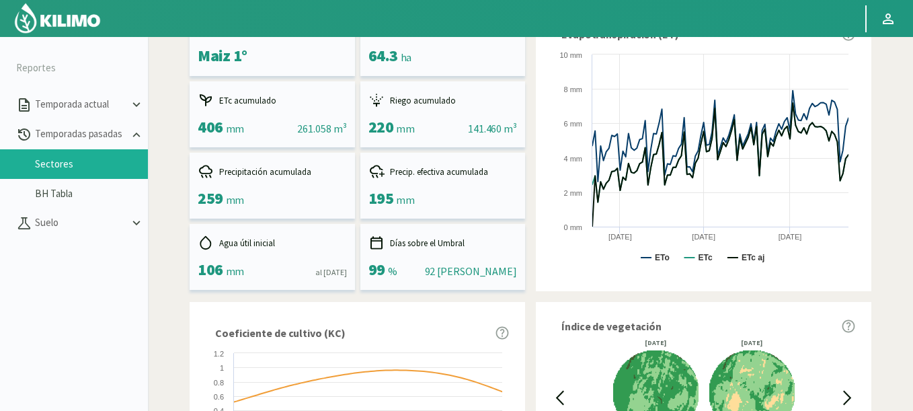
scroll to position [374, 0]
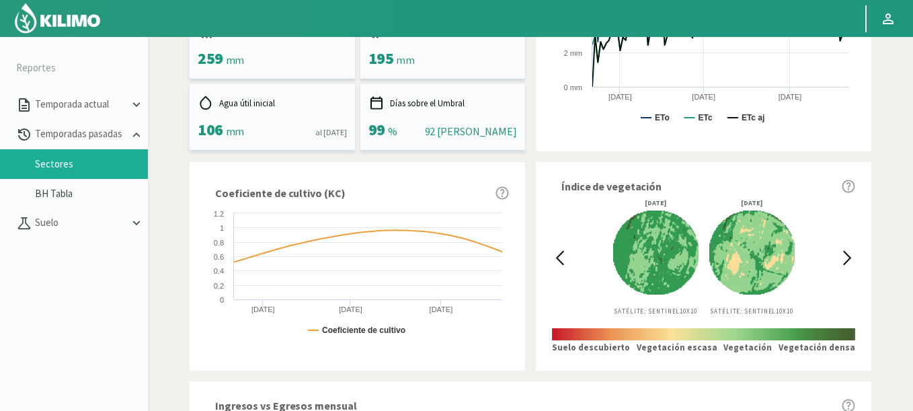
click at [841, 255] on icon at bounding box center [846, 257] width 15 height 15
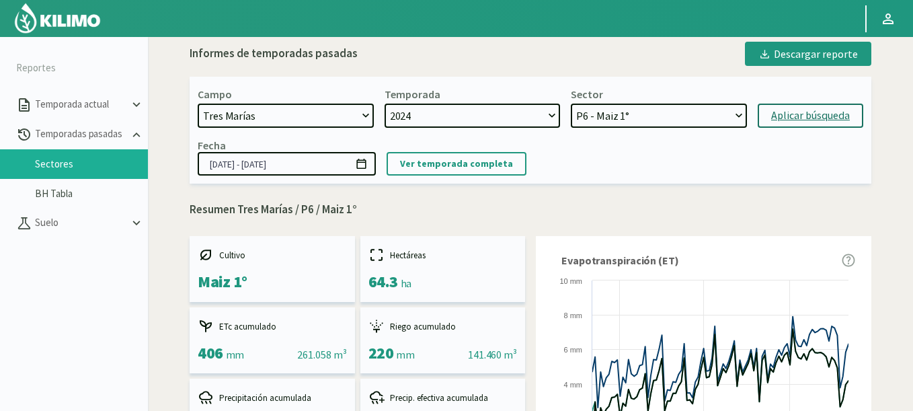
scroll to position [0, 0]
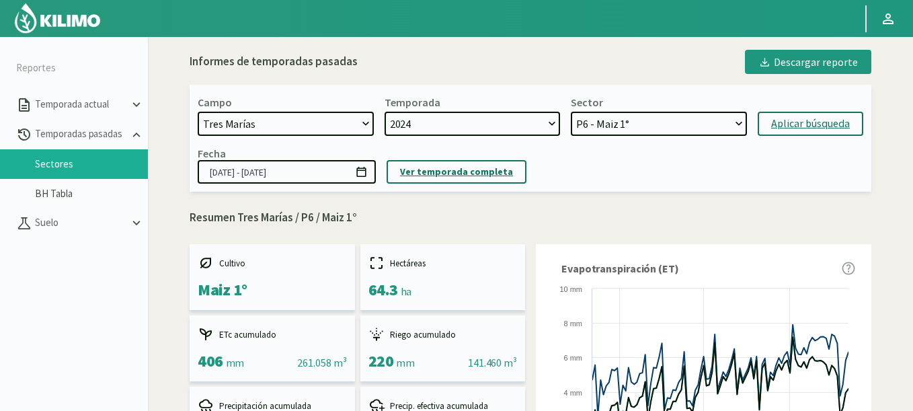
click at [473, 161] on button "Ver temporada completa" at bounding box center [456, 172] width 140 height 24
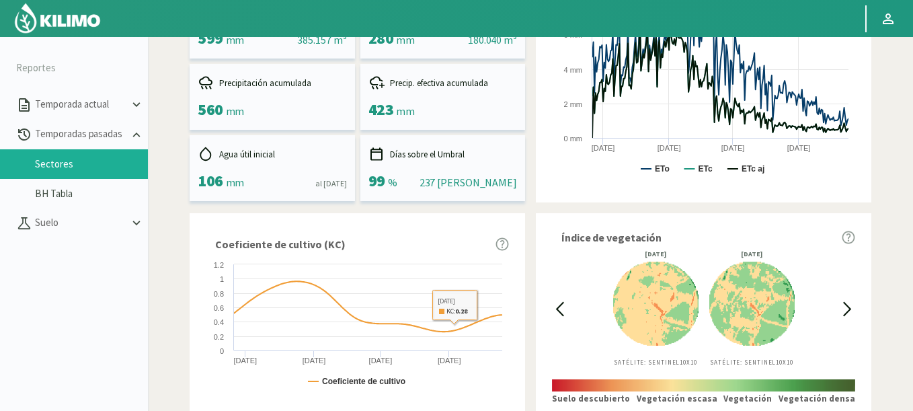
scroll to position [332, 0]
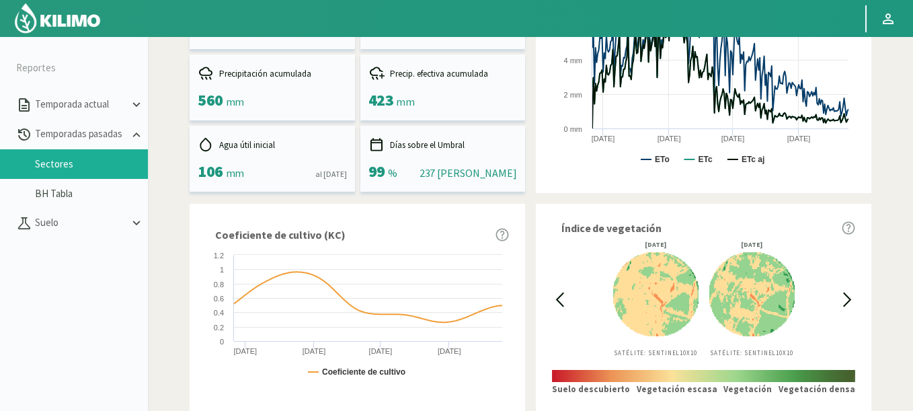
click at [563, 298] on icon at bounding box center [559, 299] width 15 height 15
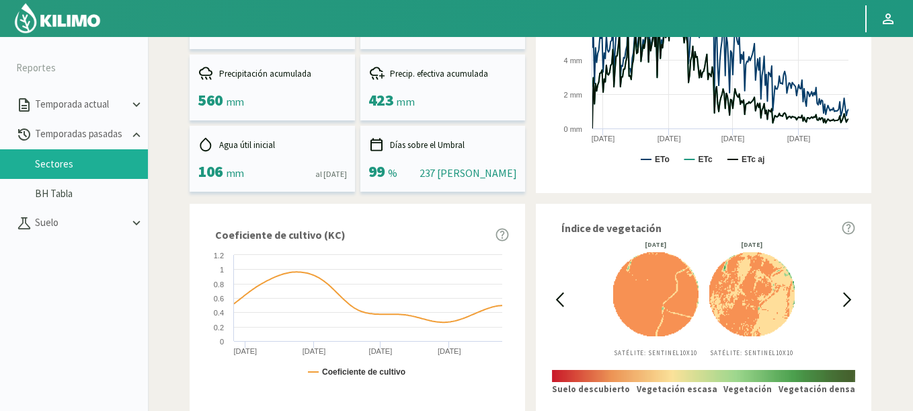
click at [563, 298] on icon at bounding box center [559, 299] width 15 height 15
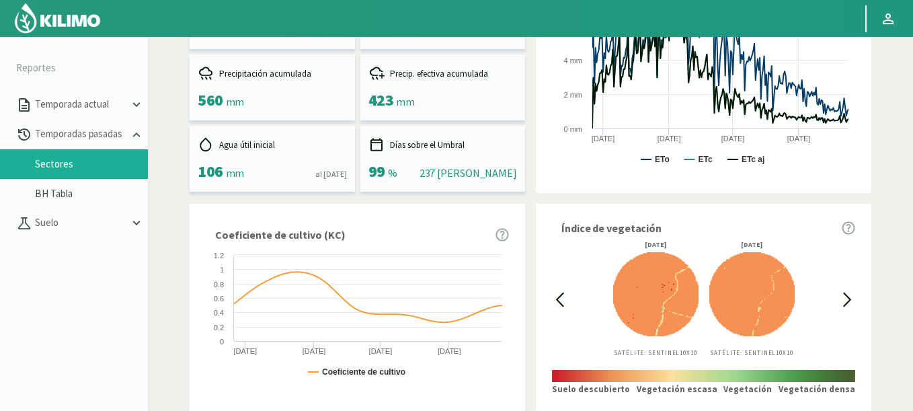
click at [563, 298] on icon at bounding box center [559, 299] width 15 height 15
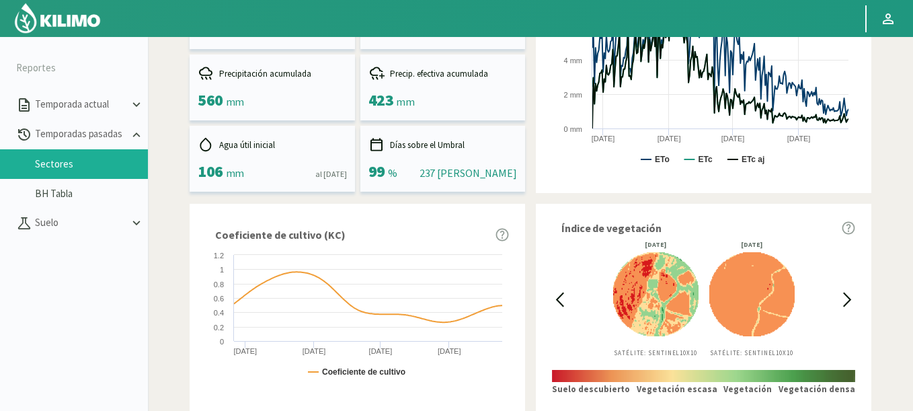
click at [563, 298] on icon at bounding box center [559, 299] width 15 height 15
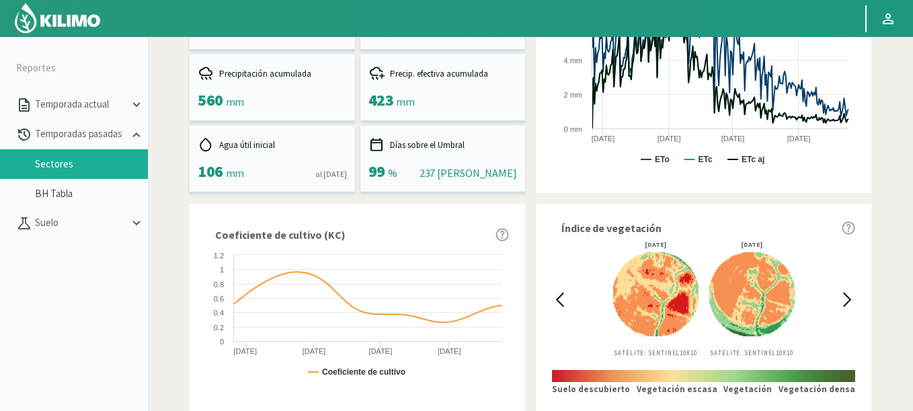
click at [563, 298] on icon at bounding box center [559, 299] width 15 height 15
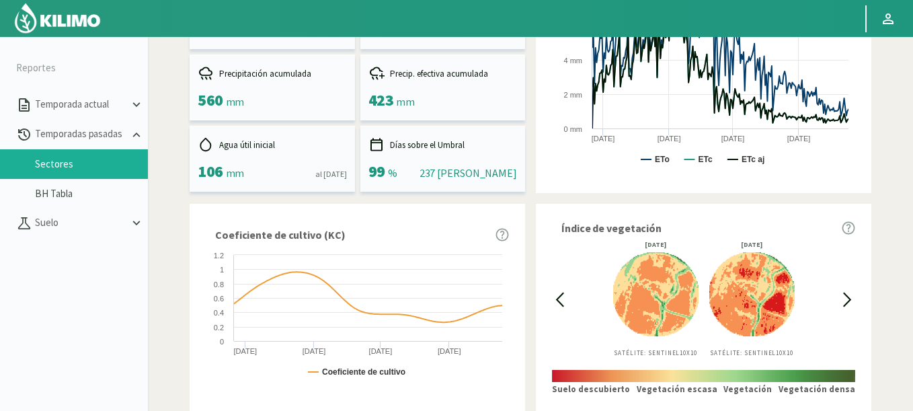
click at [563, 298] on icon at bounding box center [559, 299] width 15 height 15
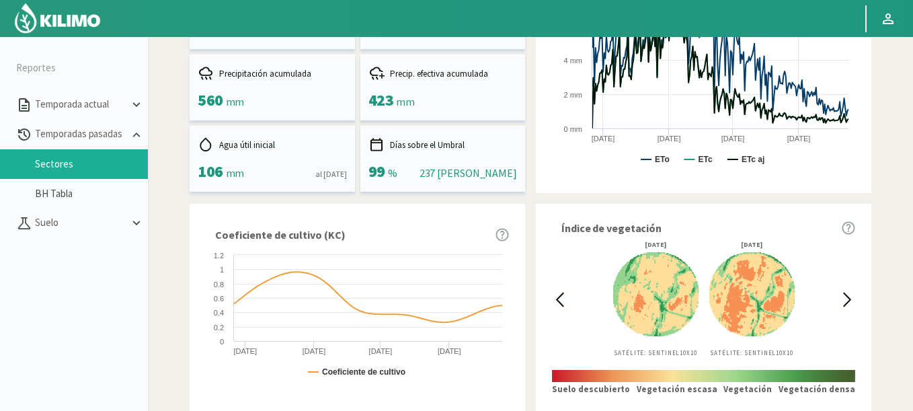
click at [563, 298] on icon at bounding box center [559, 299] width 15 height 15
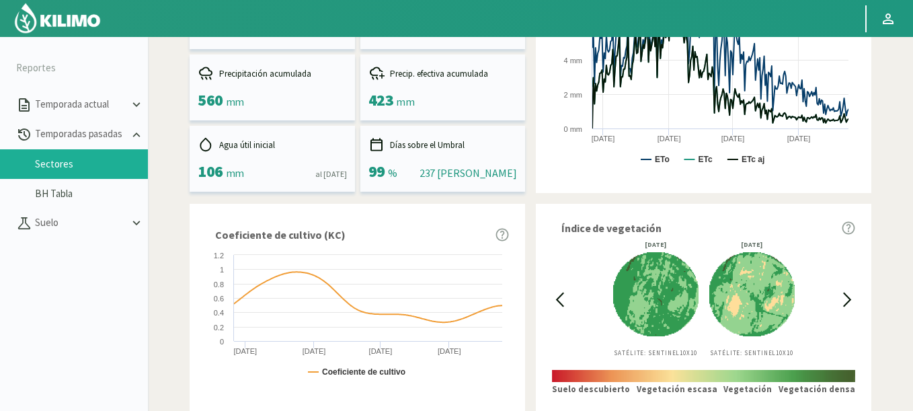
click at [849, 290] on div at bounding box center [846, 299] width 15 height 116
click at [841, 295] on icon at bounding box center [846, 299] width 15 height 15
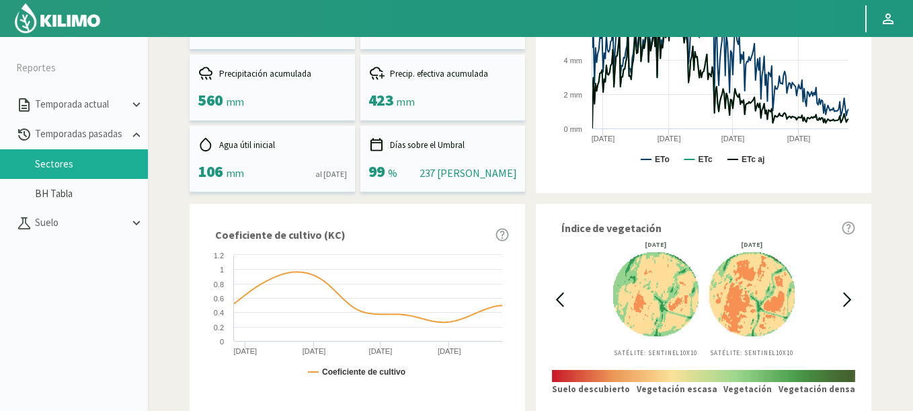
click at [559, 300] on icon at bounding box center [559, 299] width 15 height 15
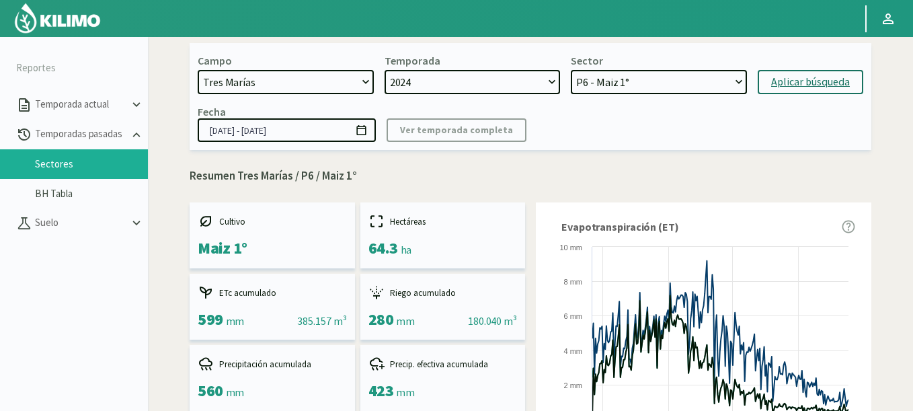
scroll to position [0, 0]
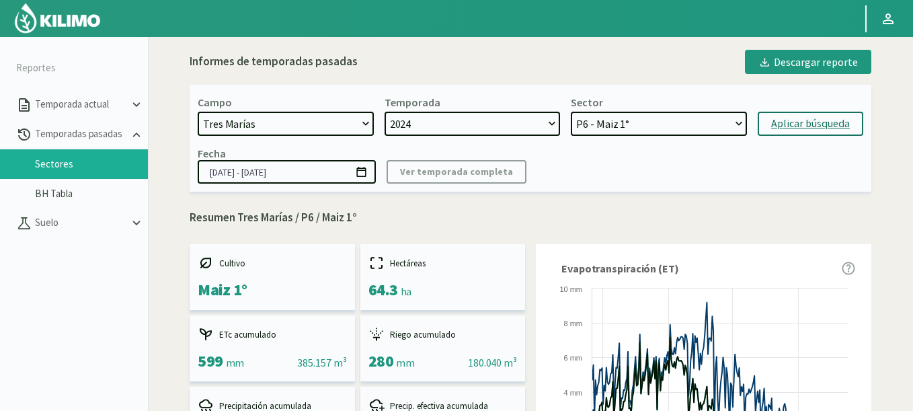
click at [369, 168] on input "22/10/2024 - 18/06/2025" at bounding box center [287, 172] width 178 height 24
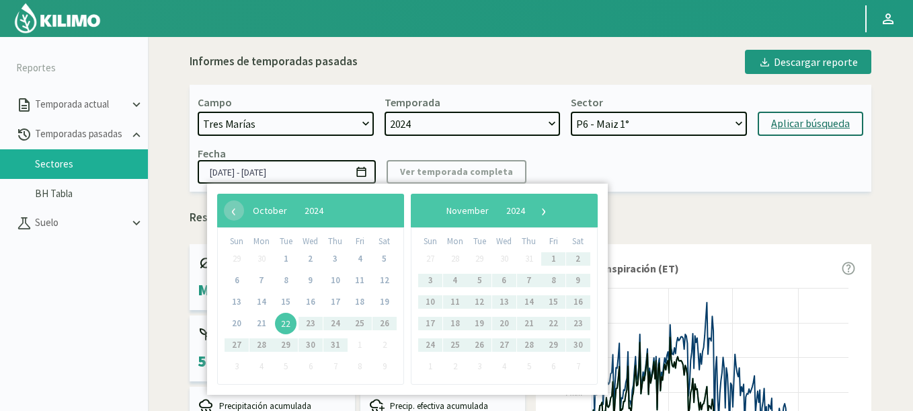
click at [286, 322] on span "22" at bounding box center [286, 324] width 22 height 22
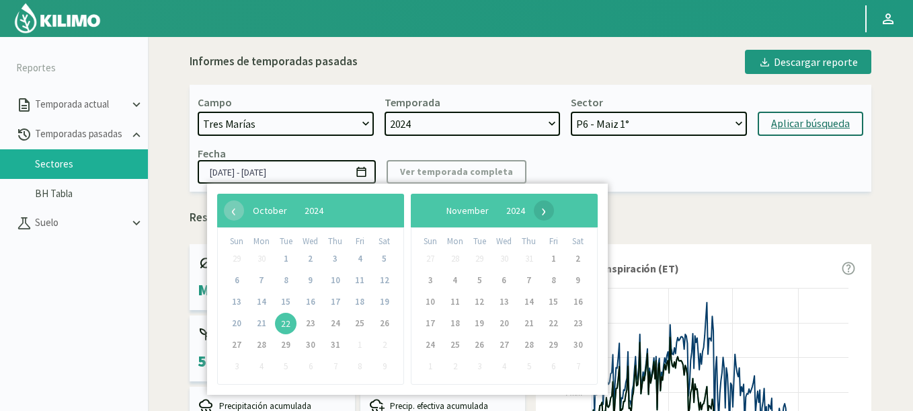
click at [554, 212] on span "›" at bounding box center [544, 210] width 20 height 20
click at [543, 212] on span "›" at bounding box center [533, 210] width 20 height 20
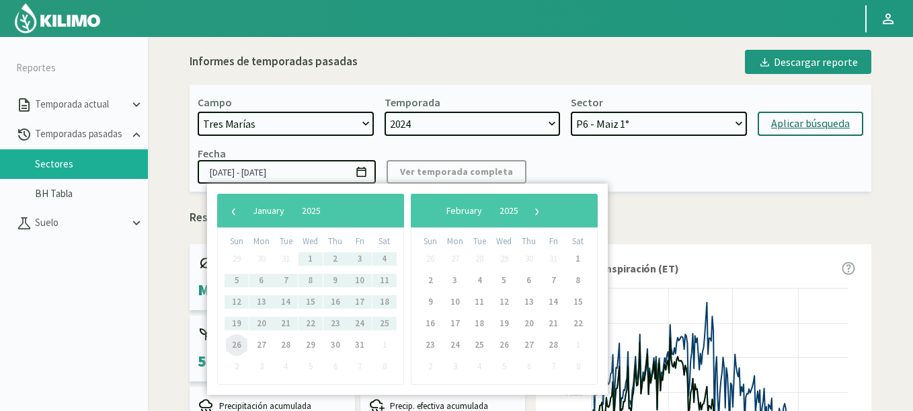
click at [238, 341] on span "26" at bounding box center [237, 345] width 22 height 22
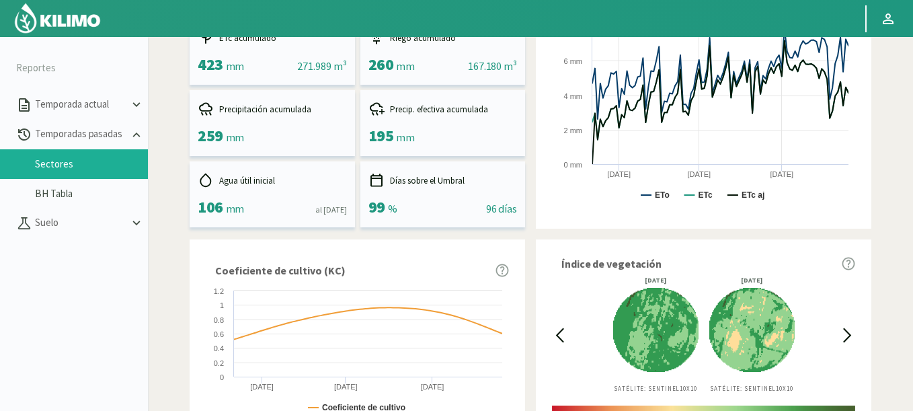
scroll to position [293, 0]
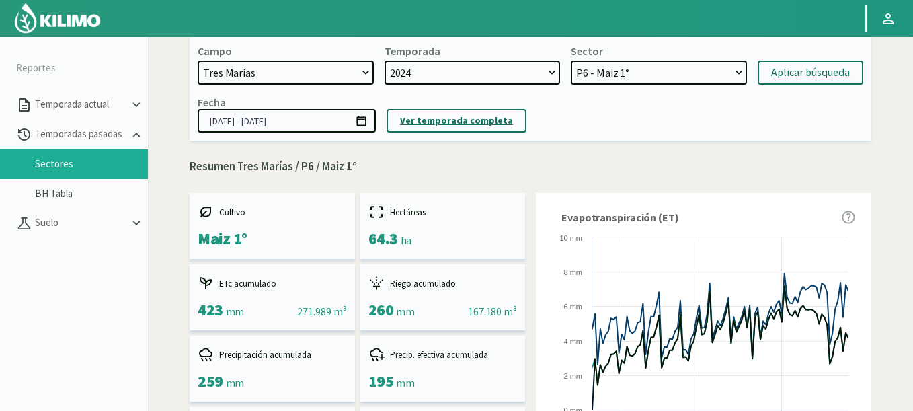
click at [494, 120] on p "Ver temporada completa" at bounding box center [456, 120] width 113 height 15
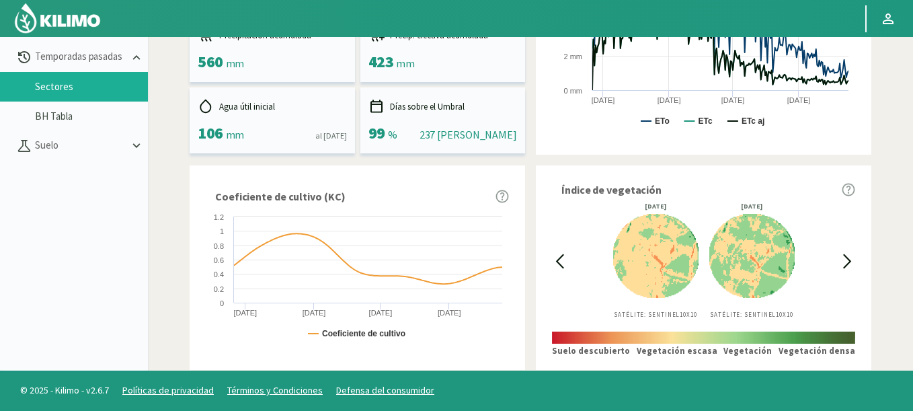
click at [565, 248] on div at bounding box center [559, 261] width 15 height 116
click at [563, 265] on icon at bounding box center [559, 260] width 15 height 15
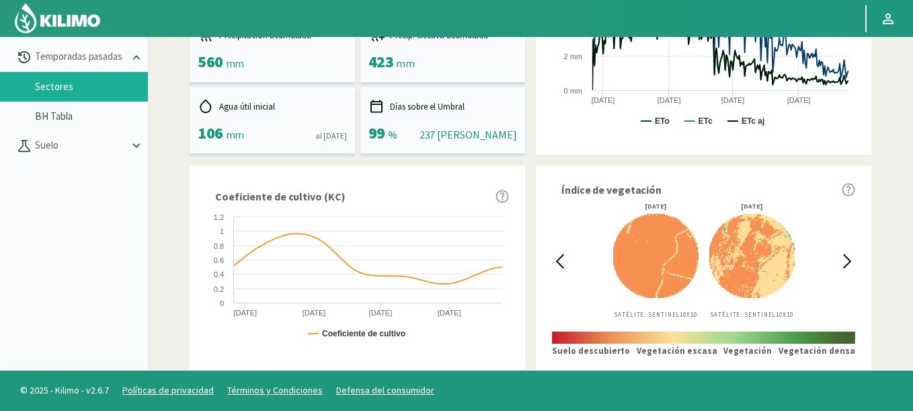
click at [563, 265] on icon at bounding box center [559, 260] width 15 height 15
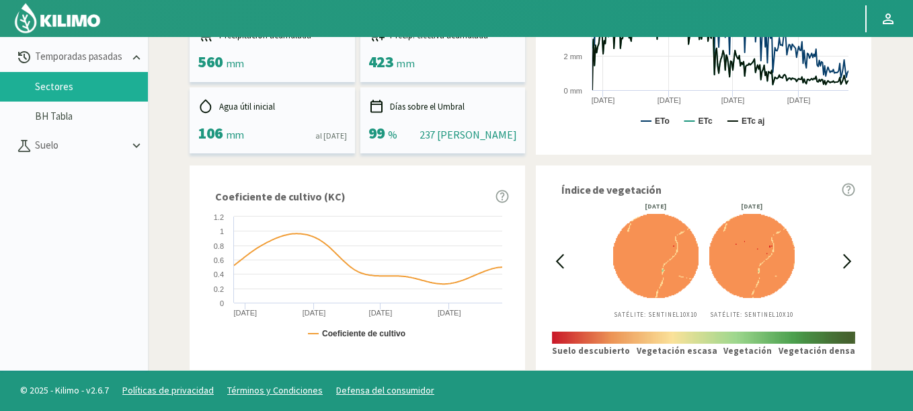
click at [563, 265] on icon at bounding box center [559, 260] width 15 height 15
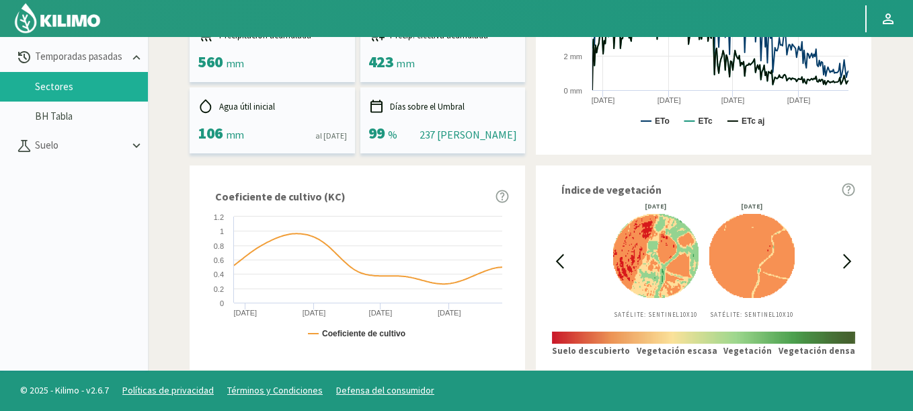
click at [563, 265] on icon at bounding box center [559, 260] width 15 height 15
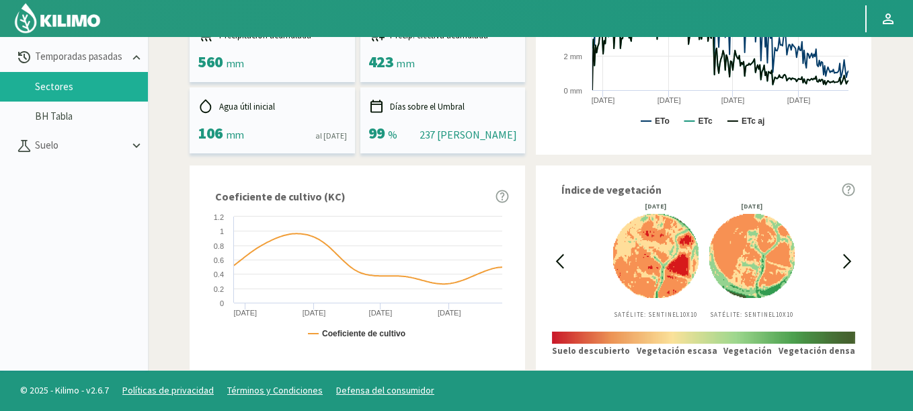
click at [563, 265] on icon at bounding box center [559, 260] width 15 height 15
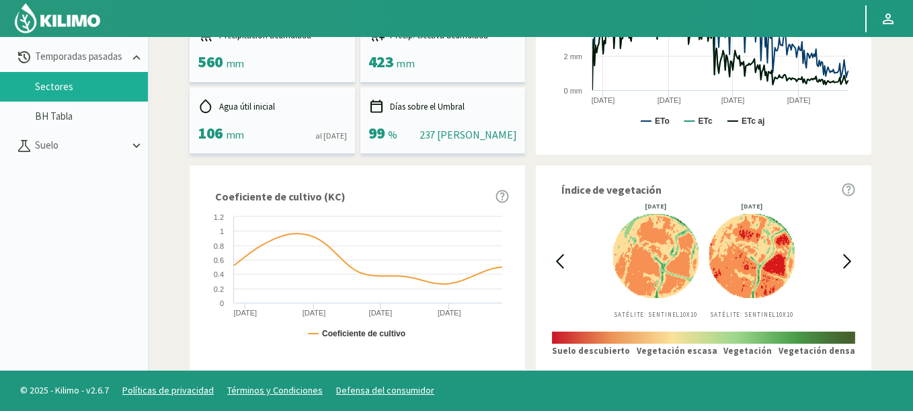
click at [563, 265] on icon at bounding box center [559, 260] width 15 height 15
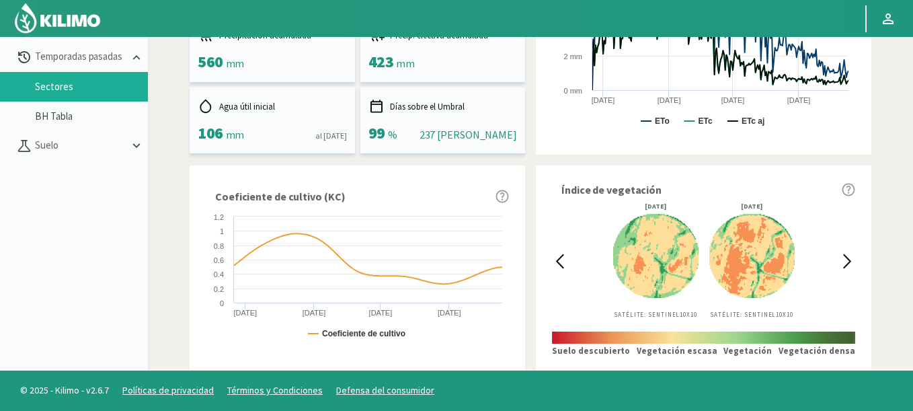
click at [563, 265] on icon at bounding box center [559, 260] width 15 height 15
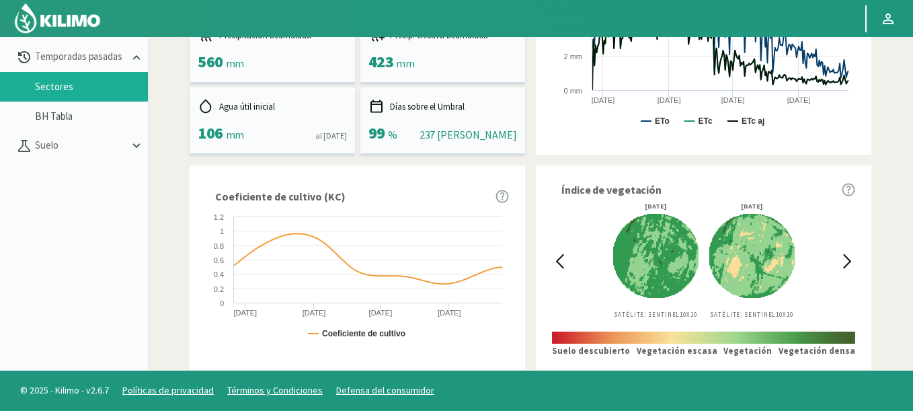
click at [563, 265] on icon at bounding box center [559, 260] width 15 height 15
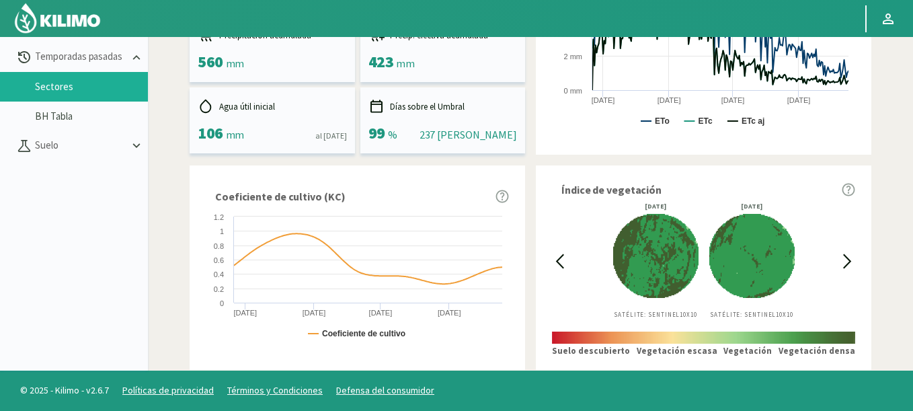
click at [847, 257] on icon at bounding box center [846, 260] width 15 height 15
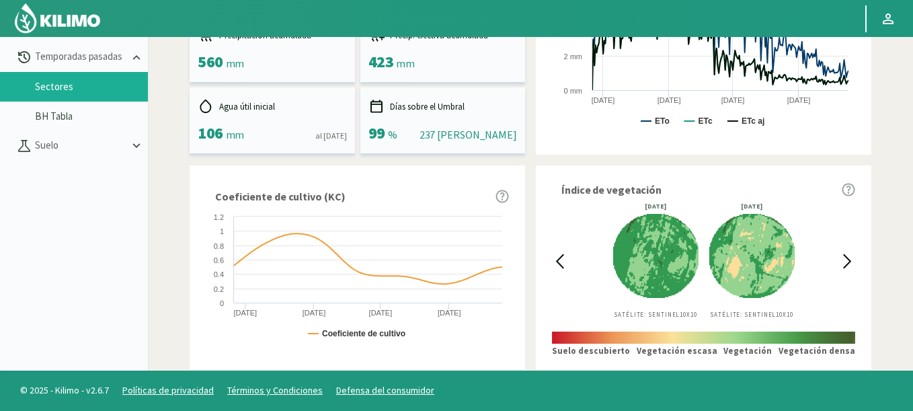
click at [847, 257] on icon at bounding box center [846, 260] width 15 height 15
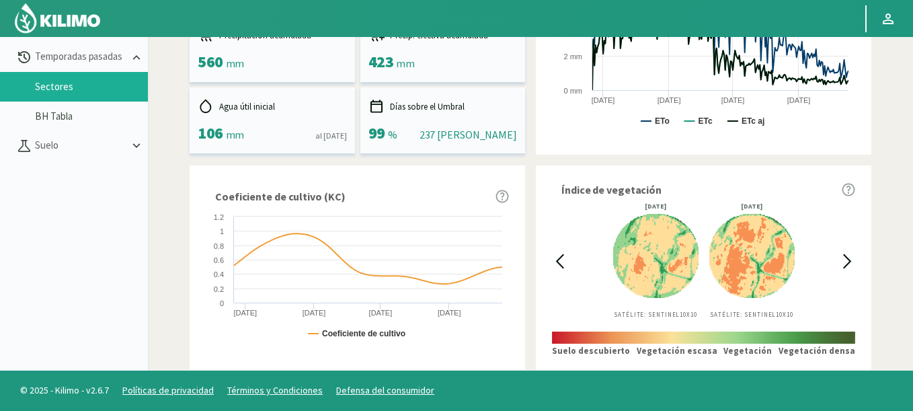
click at [847, 257] on icon at bounding box center [846, 260] width 15 height 15
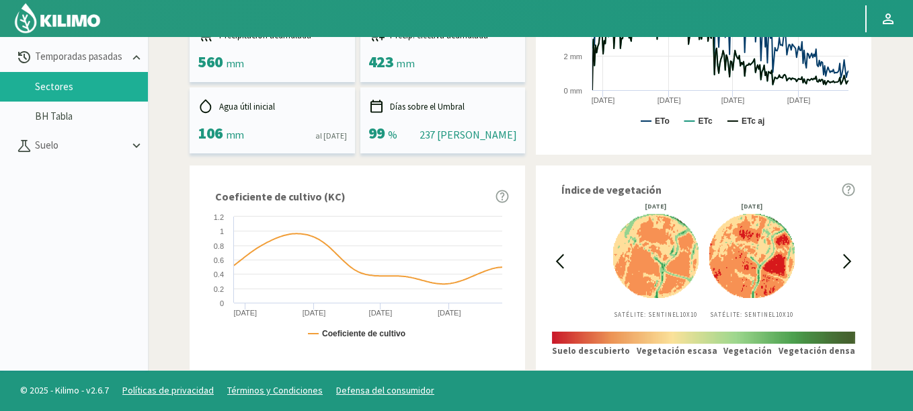
click at [564, 263] on icon at bounding box center [559, 260] width 15 height 15
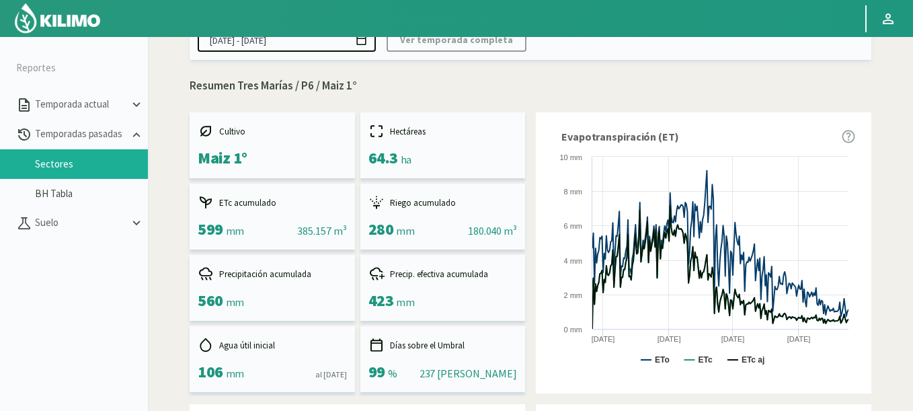
scroll to position [0, 0]
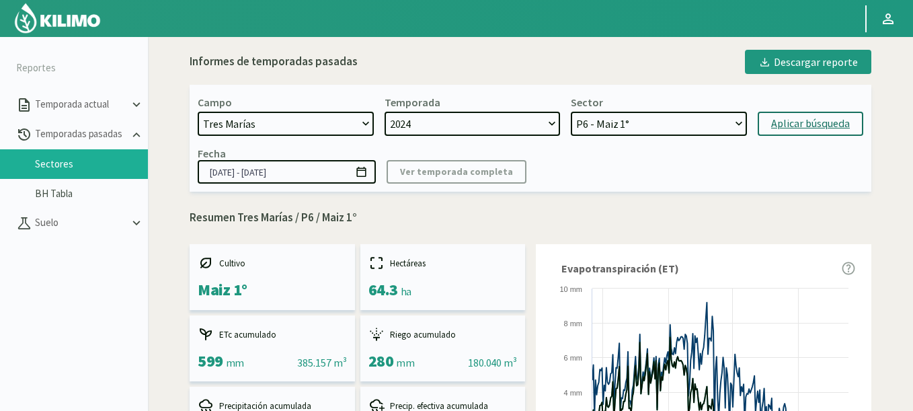
click at [366, 177] on icon at bounding box center [361, 171] width 13 height 13
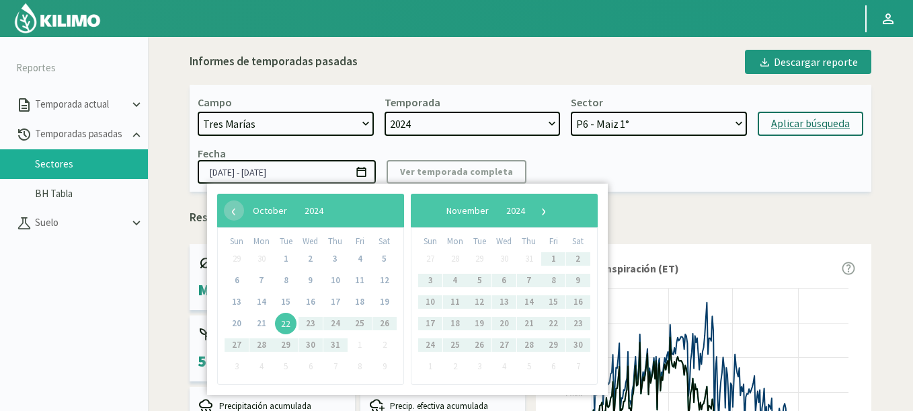
click at [292, 326] on span "22" at bounding box center [286, 324] width 22 height 22
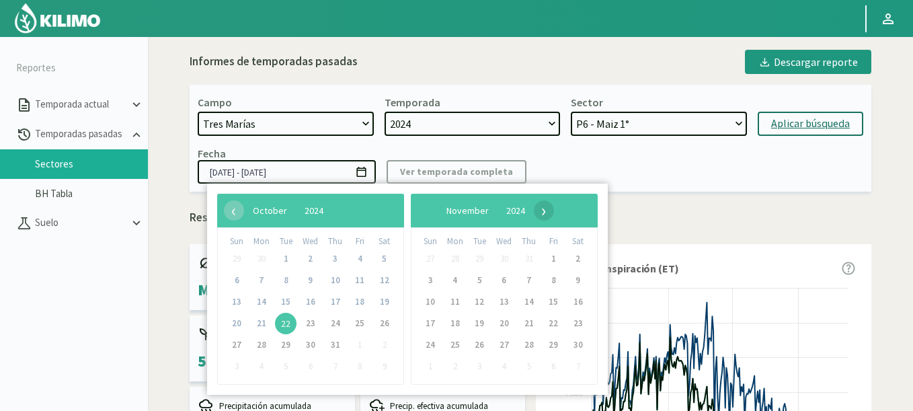
click at [554, 214] on span "›" at bounding box center [544, 210] width 20 height 20
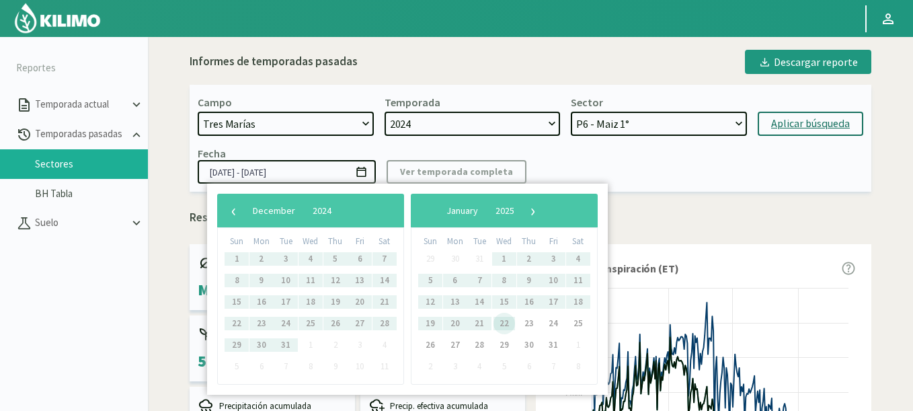
click at [503, 322] on span "22" at bounding box center [504, 324] width 22 height 22
type input "22/10/2024 - 22/01/2025"
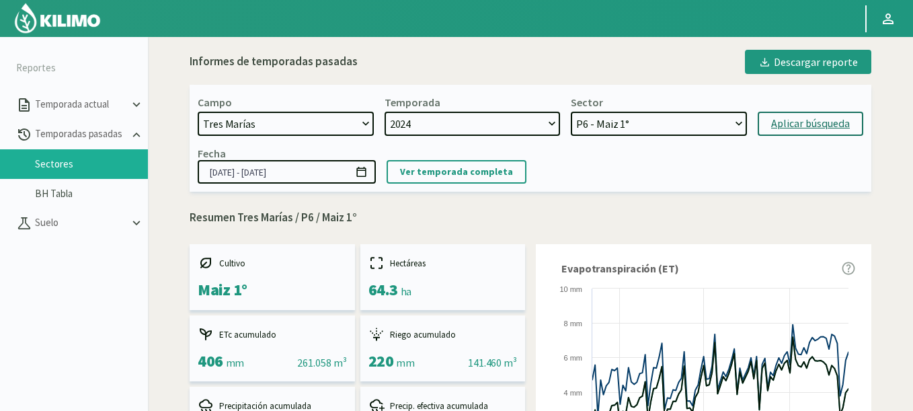
select select "1313: Object"
click at [198, 112] on select "21 de Septiembre 8 Fuegos Acograpes - Ag. Carlos Muñoz Herrera Acograpes - Ag. …" at bounding box center [286, 124] width 176 height 24
click at [820, 124] on div "Aplicar búsqueda" at bounding box center [810, 124] width 79 height 16
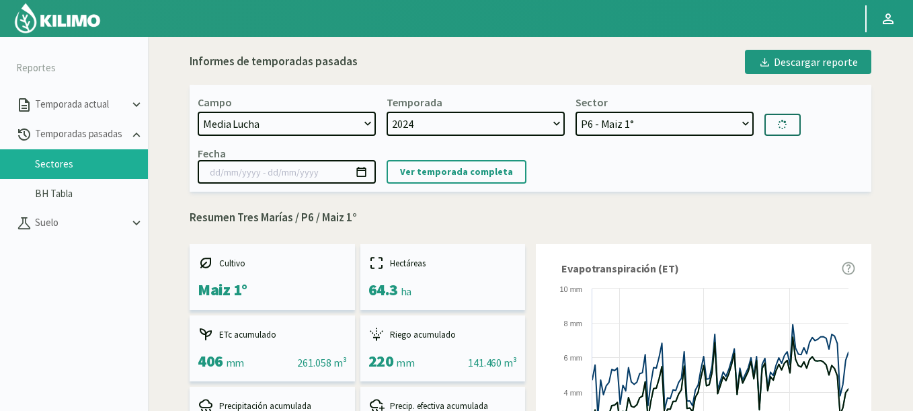
select select "6: Object"
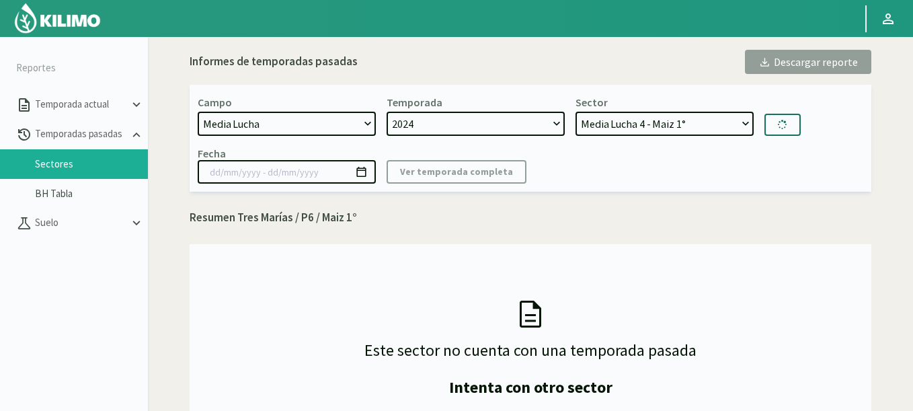
type input "[DATE] - [DATE]"
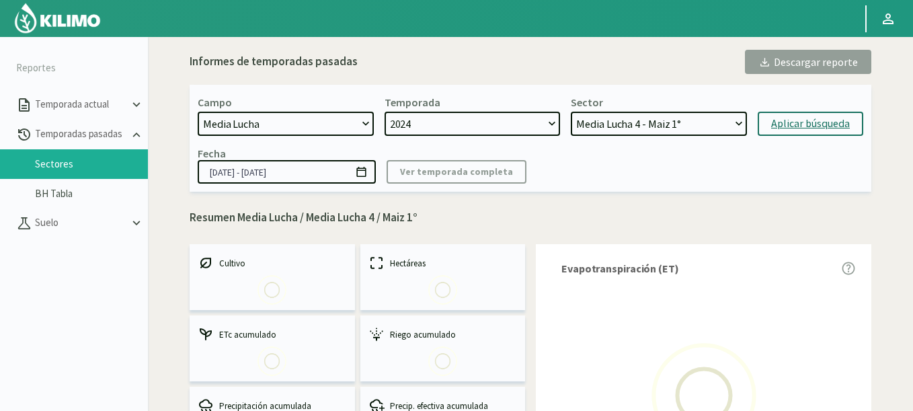
click at [427, 126] on select "2024 2023 2022 2021 2020 2019 2018" at bounding box center [472, 124] width 176 height 24
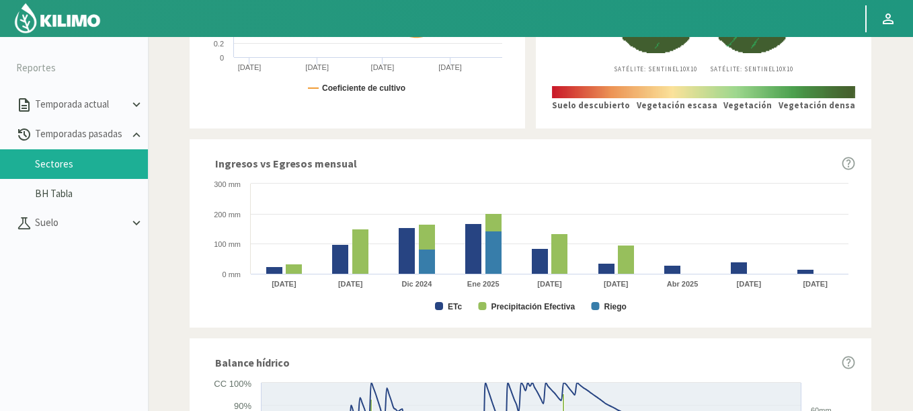
scroll to position [374, 0]
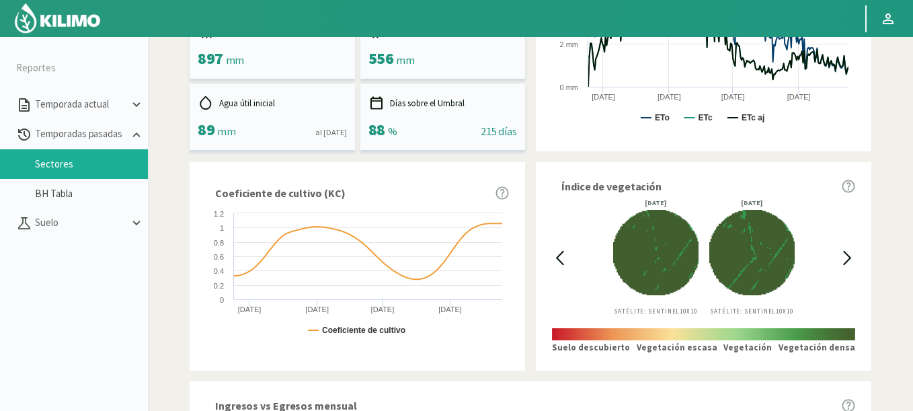
click at [561, 251] on icon at bounding box center [559, 257] width 15 height 15
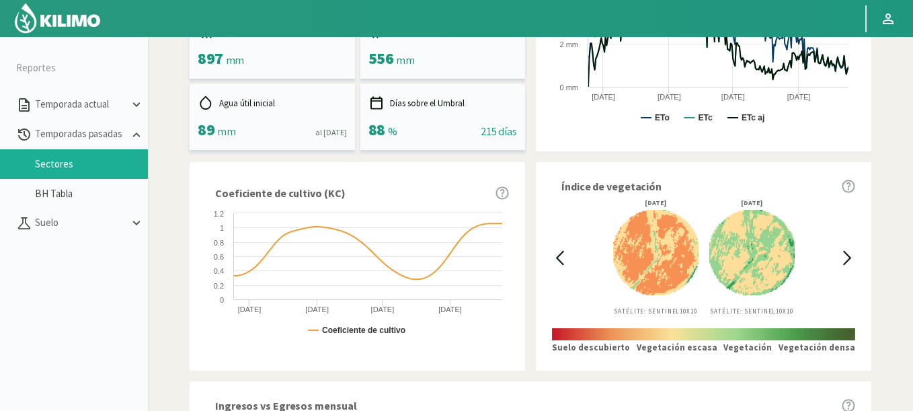
click at [561, 251] on icon at bounding box center [559, 257] width 15 height 15
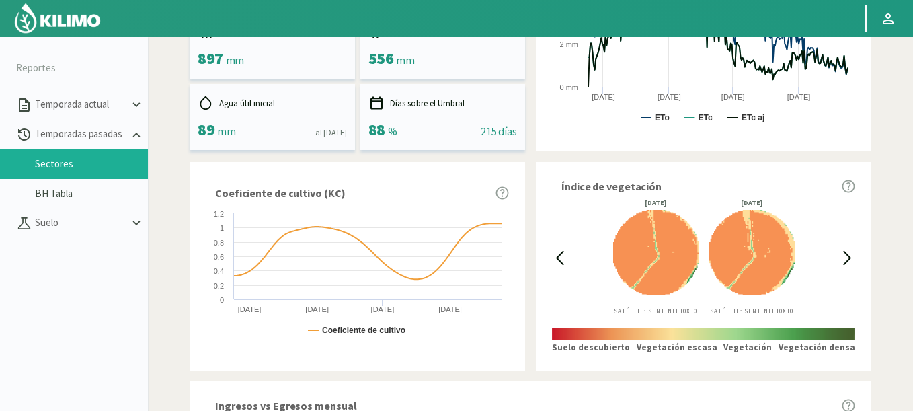
click at [560, 259] on icon at bounding box center [559, 257] width 15 height 15
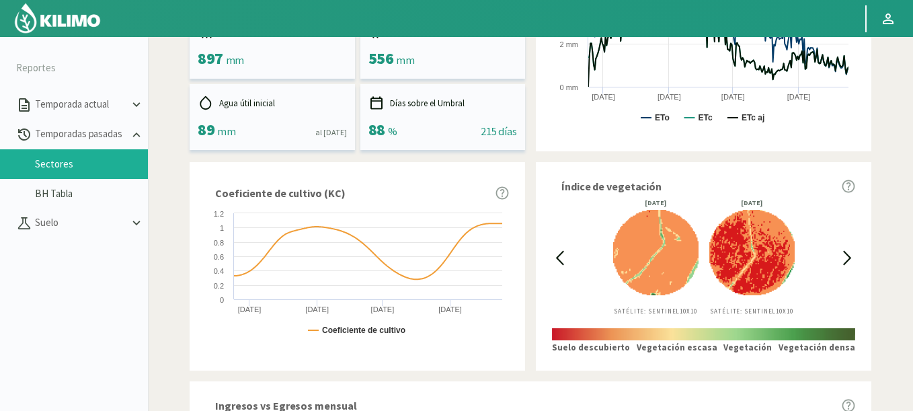
click at [560, 259] on icon at bounding box center [559, 257] width 15 height 15
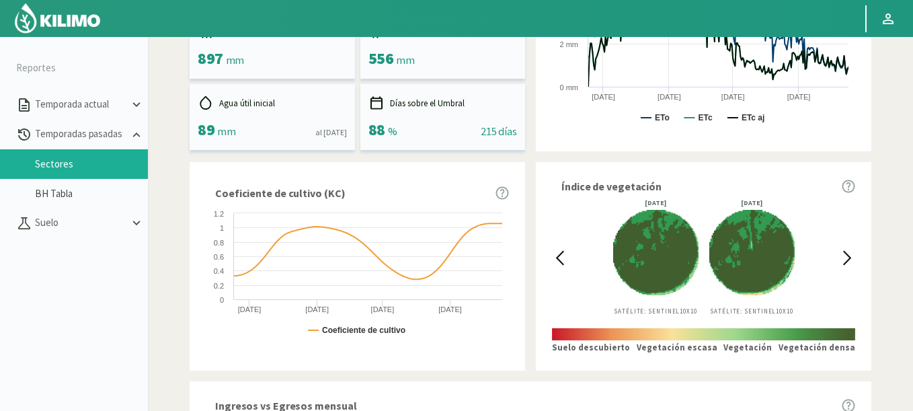
click at [847, 257] on icon at bounding box center [846, 257] width 15 height 15
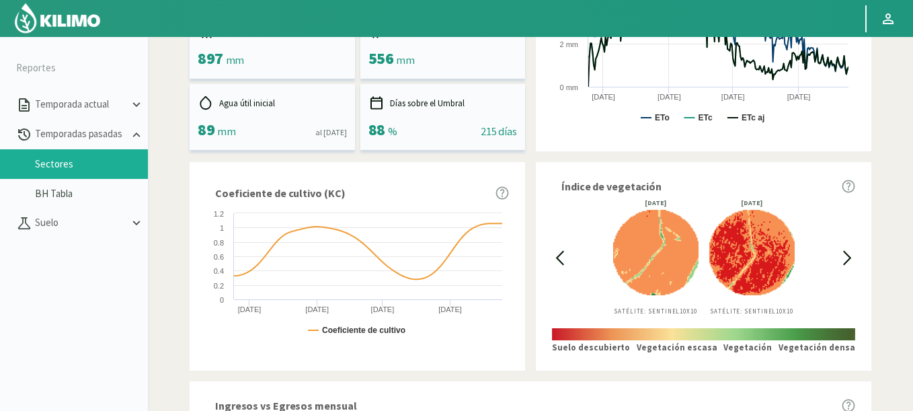
scroll to position [51, 0]
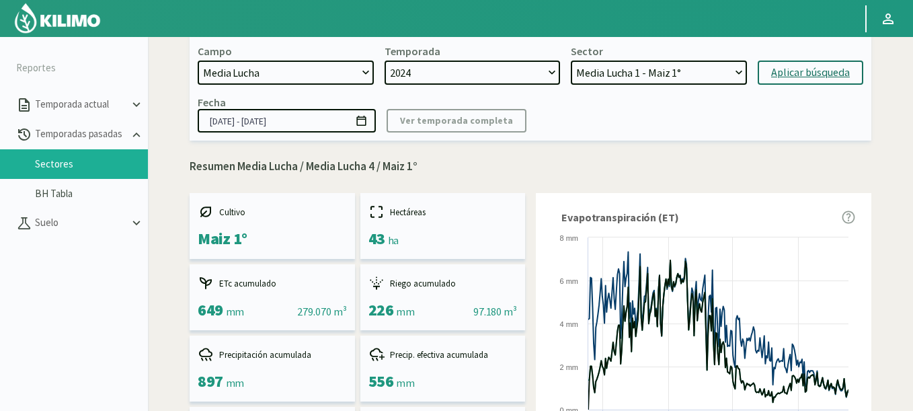
click at [571, 60] on select "Media Lucha 4 - Maiz 1° Media Lucha 3 - Maiz 1° Media Lucha 2 - Maiz 1° Media L…" at bounding box center [659, 72] width 176 height 24
click at [777, 68] on div "Aplicar búsqueda" at bounding box center [810, 73] width 79 height 16
select select "17: Object"
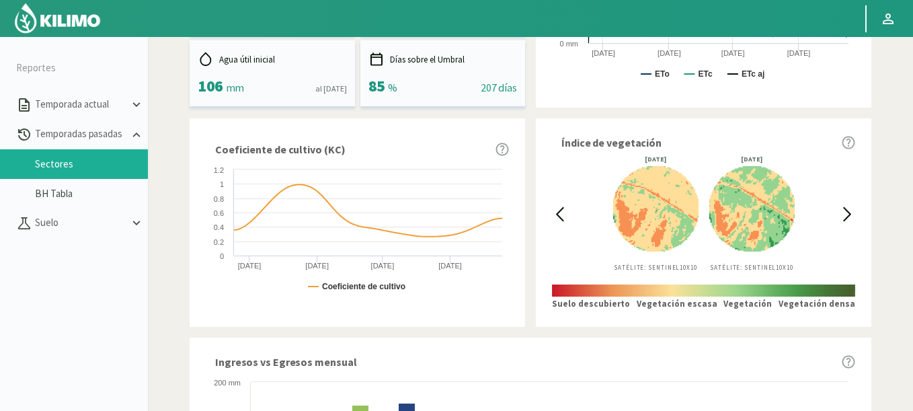
scroll to position [464, 0]
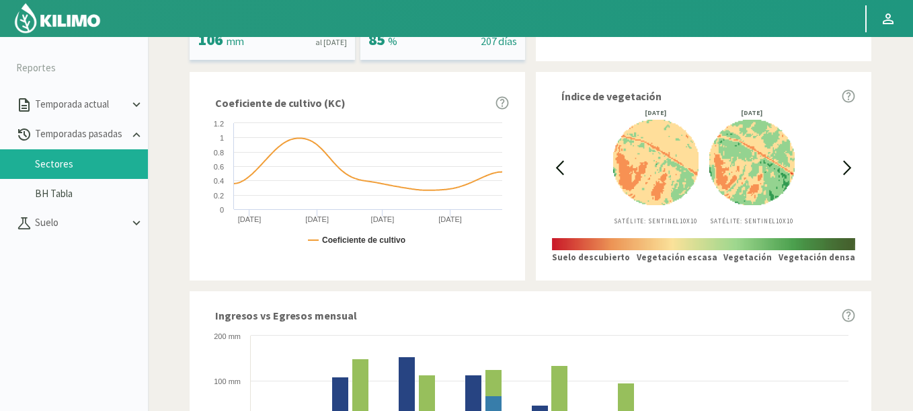
click at [564, 167] on icon at bounding box center [559, 167] width 15 height 15
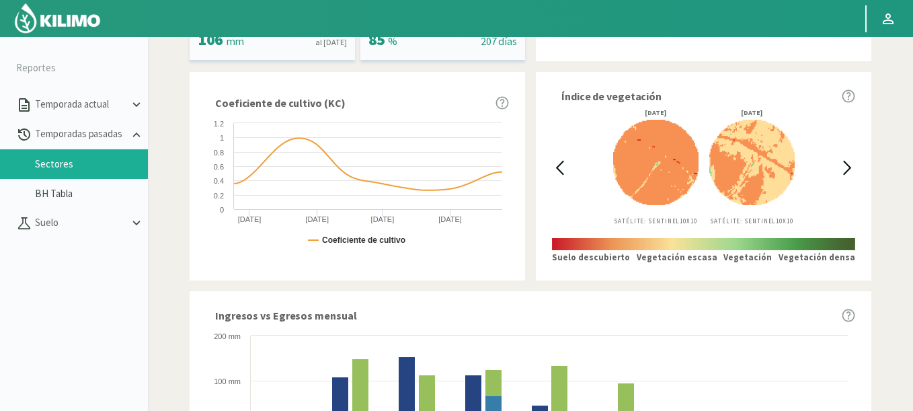
click at [563, 167] on icon at bounding box center [559, 167] width 15 height 15
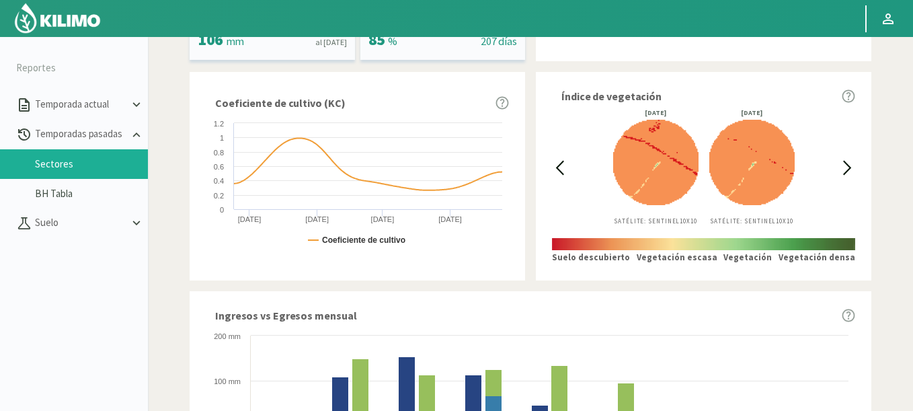
click at [563, 167] on icon at bounding box center [559, 167] width 15 height 15
click at [561, 167] on icon at bounding box center [559, 167] width 15 height 15
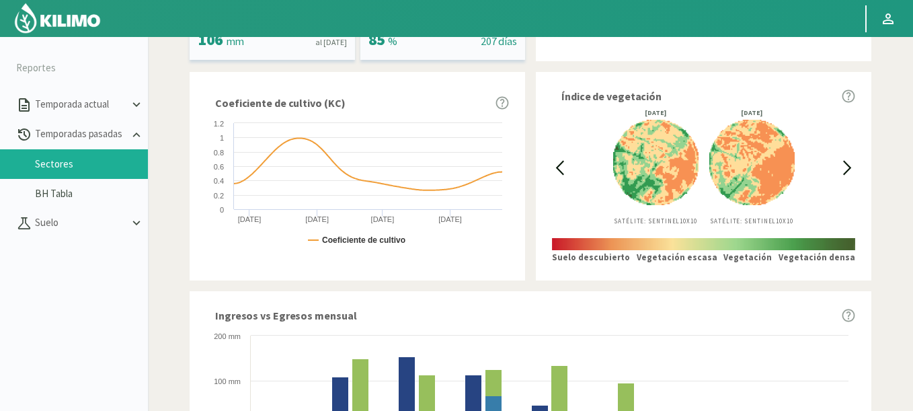
click at [561, 167] on icon at bounding box center [559, 167] width 15 height 15
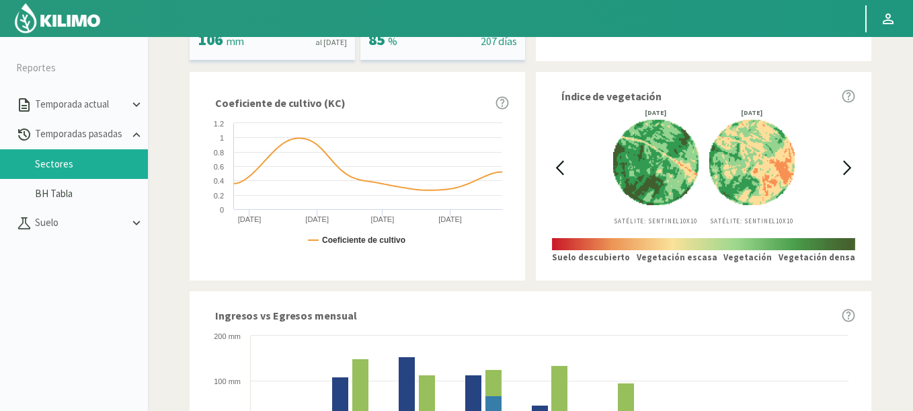
click at [561, 167] on icon at bounding box center [559, 167] width 15 height 15
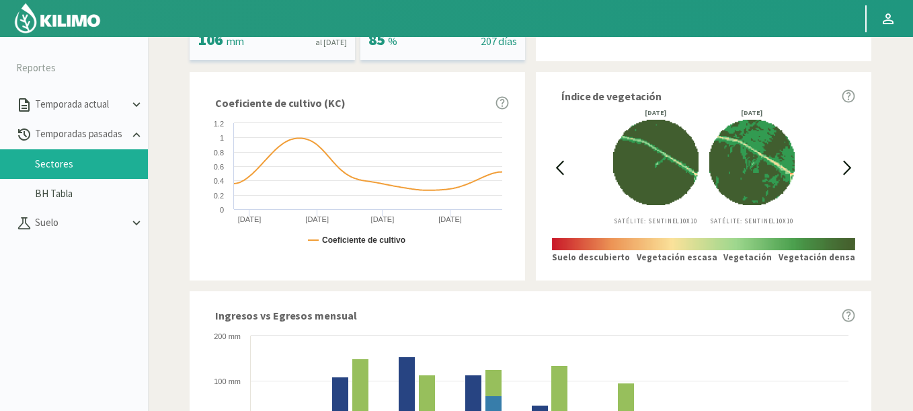
click at [843, 162] on icon at bounding box center [846, 167] width 15 height 15
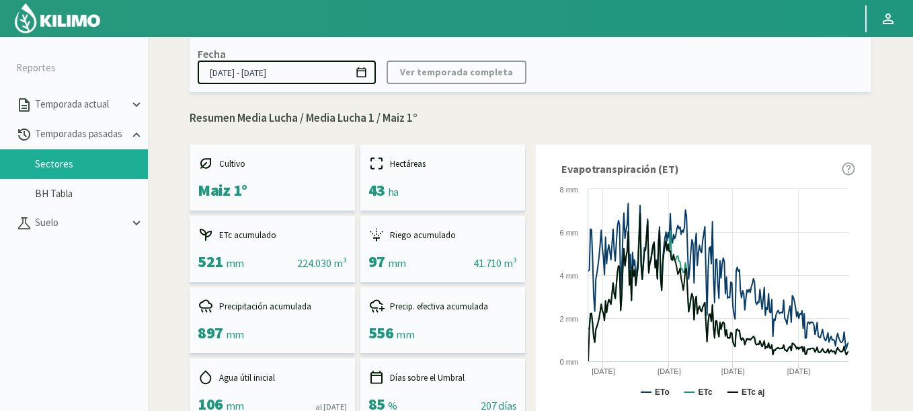
scroll to position [0, 0]
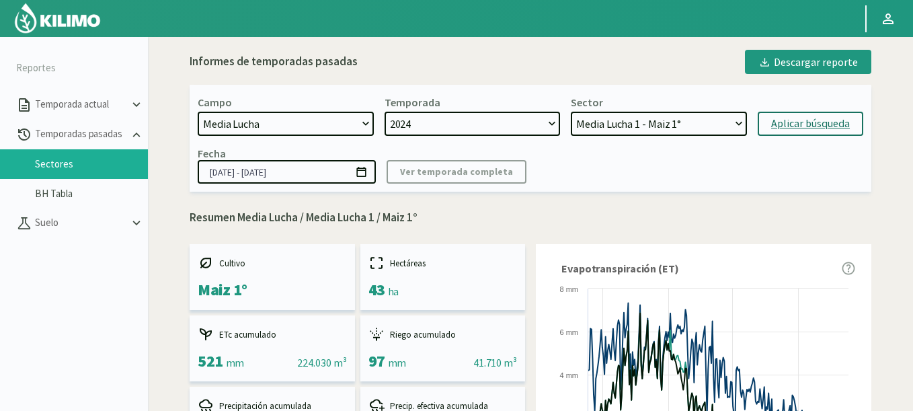
click at [360, 171] on icon at bounding box center [361, 171] width 13 height 13
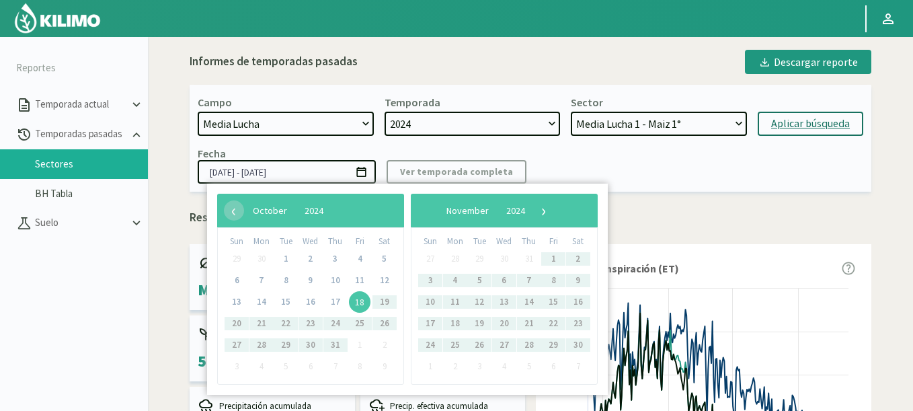
click at [357, 302] on span "18" at bounding box center [360, 302] width 22 height 22
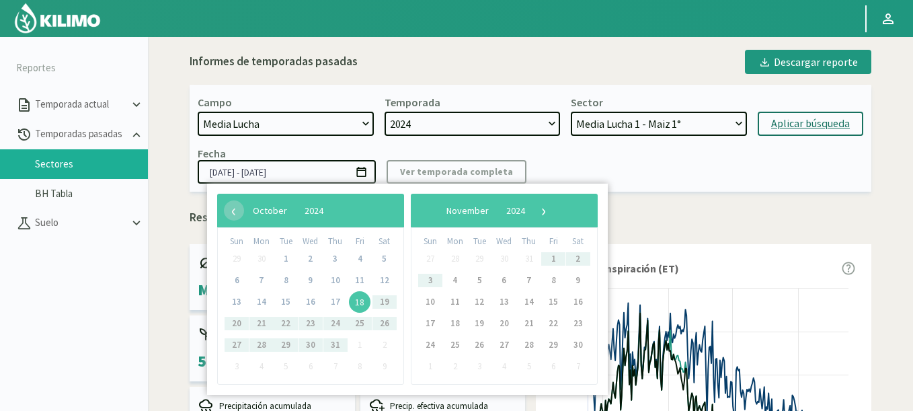
click at [591, 208] on div "‹ ​ November ​ 2024 ​ ›" at bounding box center [504, 211] width 187 height 34
click at [554, 208] on span "›" at bounding box center [544, 210] width 20 height 20
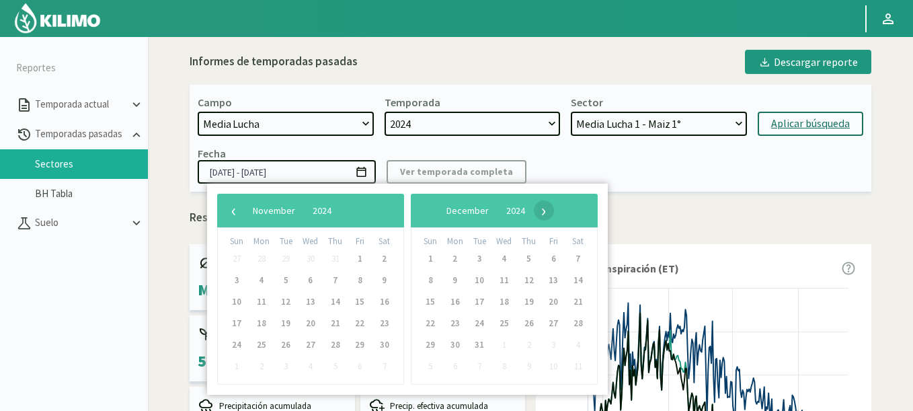
click at [554, 208] on span "›" at bounding box center [544, 210] width 20 height 20
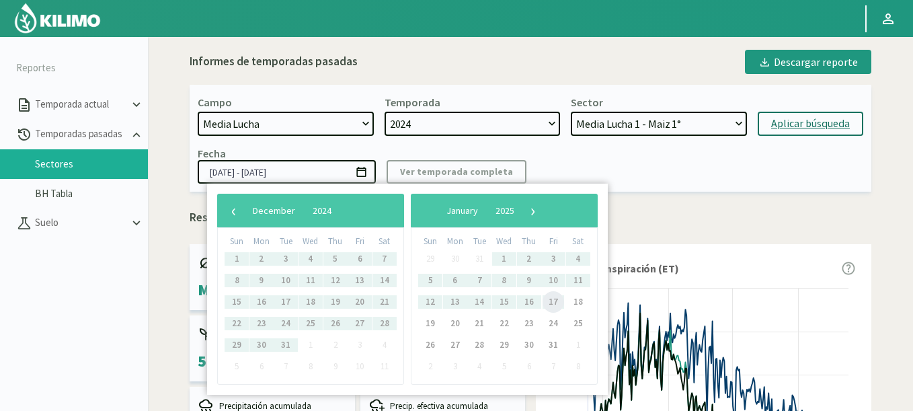
click at [551, 302] on span "17" at bounding box center [553, 302] width 22 height 22
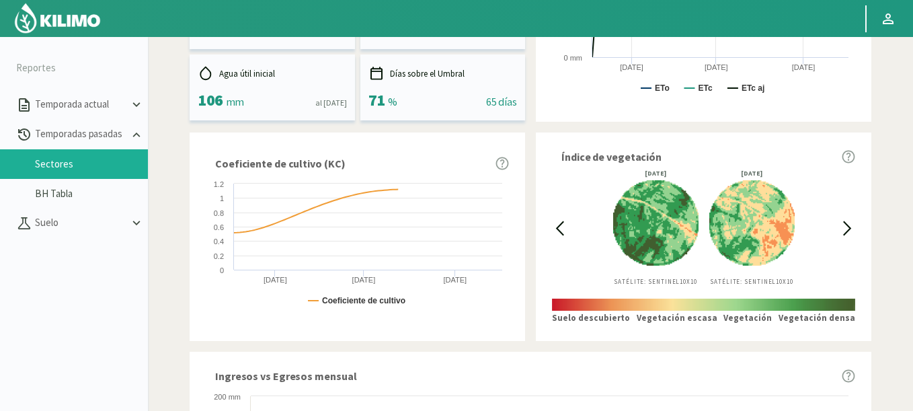
scroll to position [413, 0]
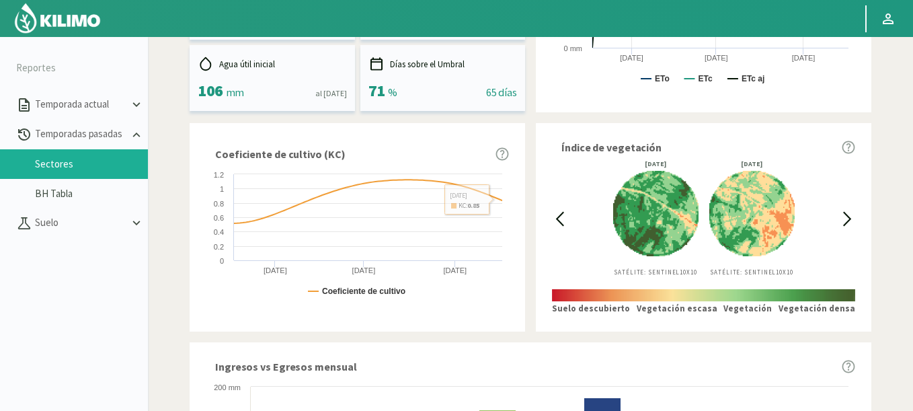
click at [843, 216] on icon at bounding box center [846, 218] width 15 height 15
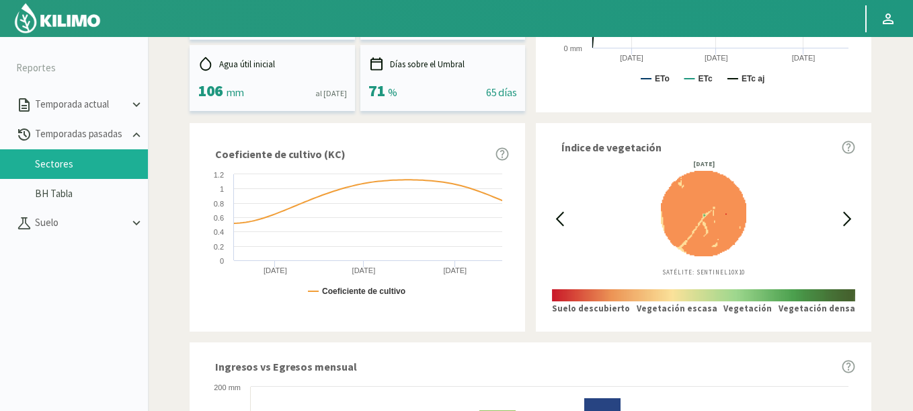
click at [550, 216] on svg-icon at bounding box center [555, 218] width 12 height 15
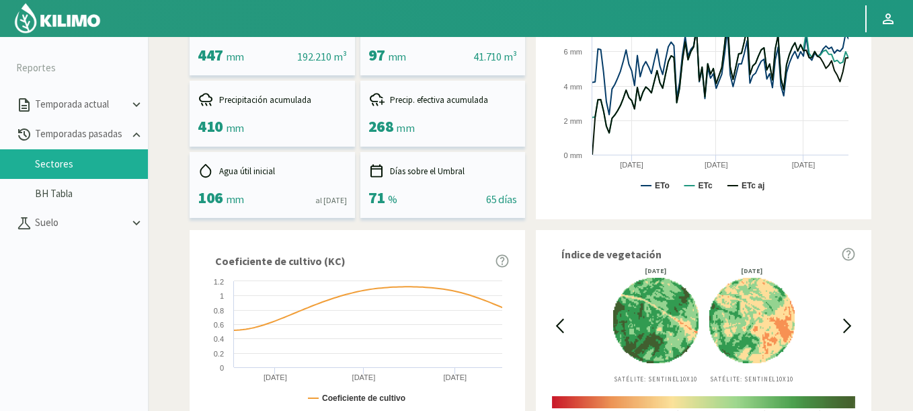
scroll to position [90, 0]
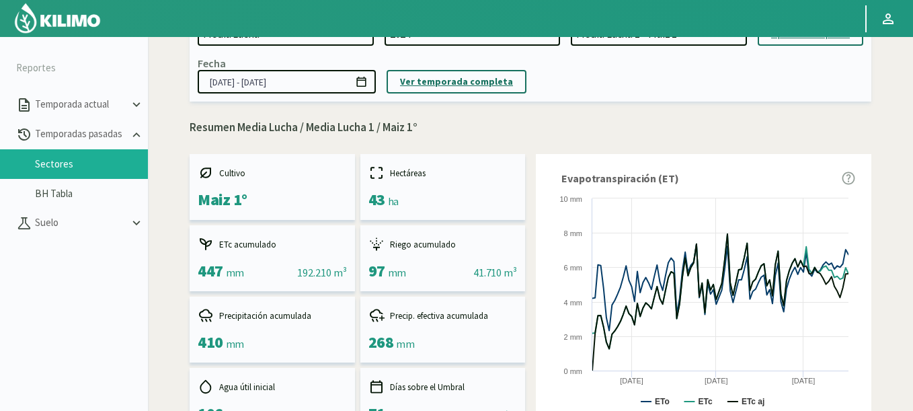
click at [459, 75] on p "Ver temporada completa" at bounding box center [456, 81] width 113 height 15
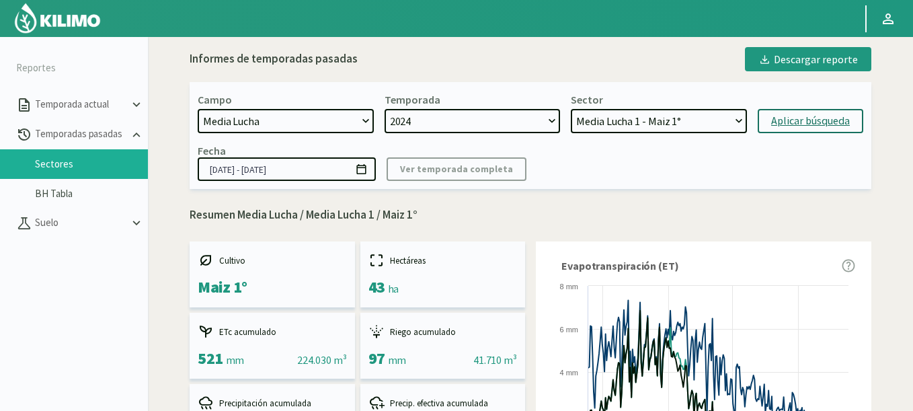
scroll to position [0, 0]
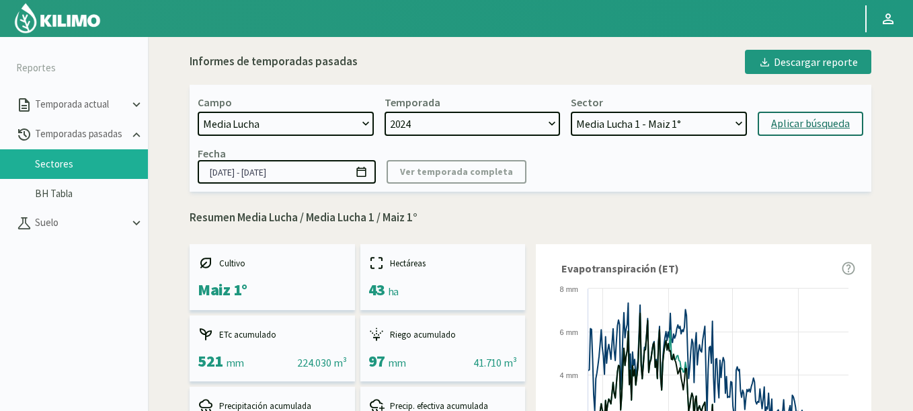
click at [367, 177] on icon at bounding box center [361, 171] width 13 height 13
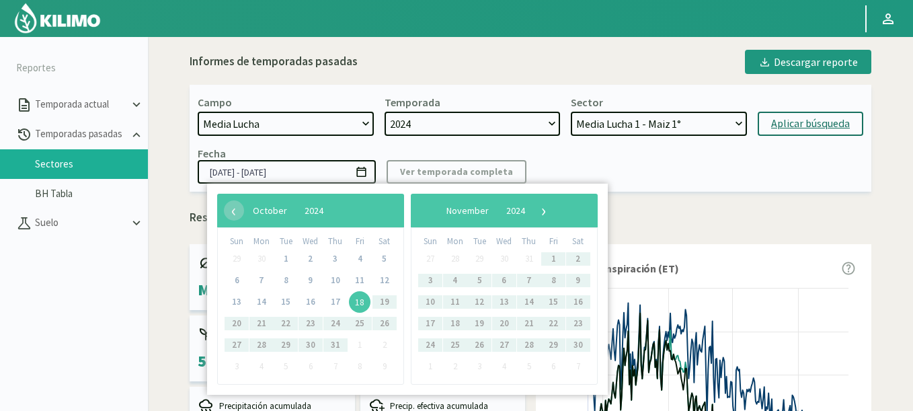
click at [357, 295] on span "18" at bounding box center [360, 302] width 22 height 22
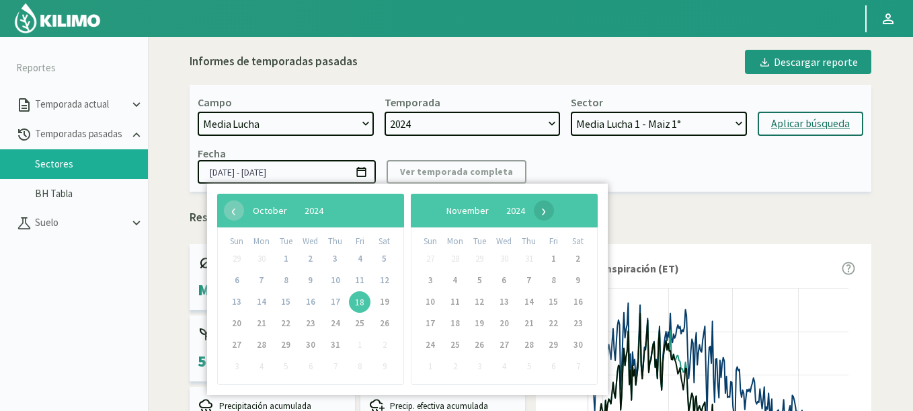
click at [554, 208] on span "›" at bounding box center [544, 210] width 20 height 20
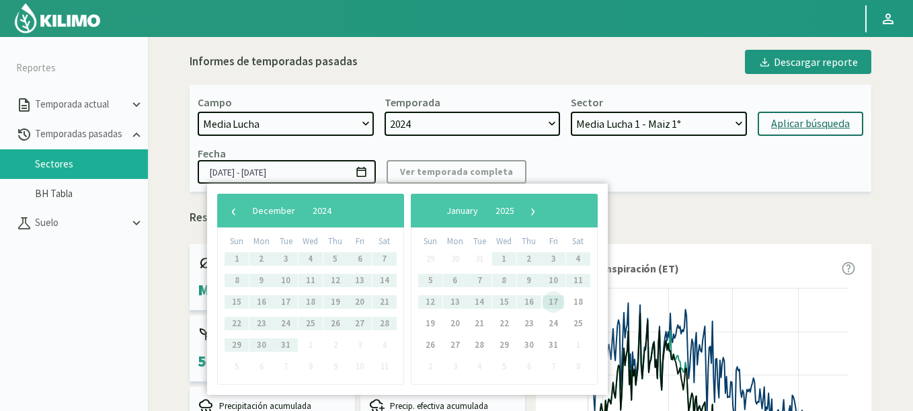
click at [556, 303] on span "17" at bounding box center [553, 302] width 22 height 22
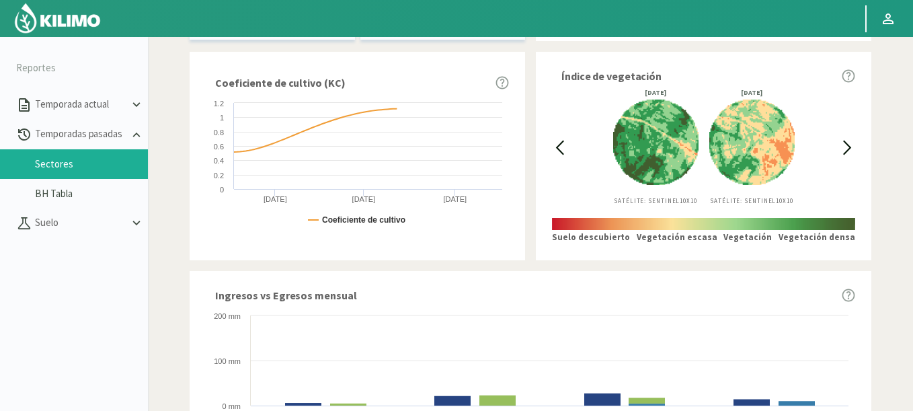
scroll to position [493, 0]
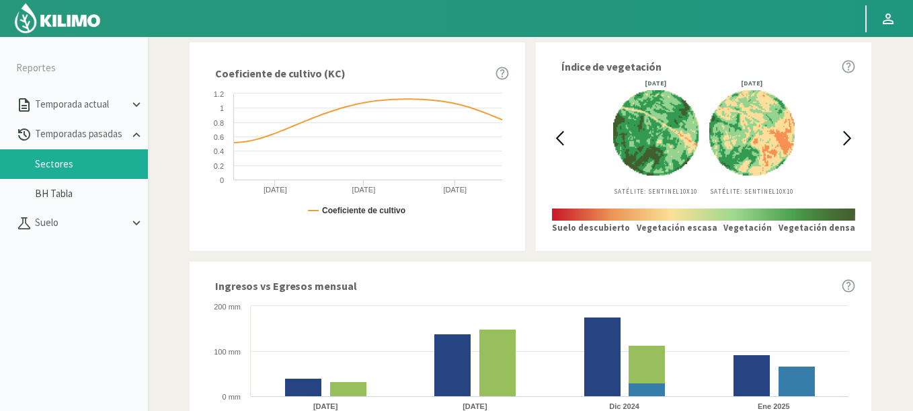
click at [842, 138] on icon at bounding box center [846, 137] width 15 height 15
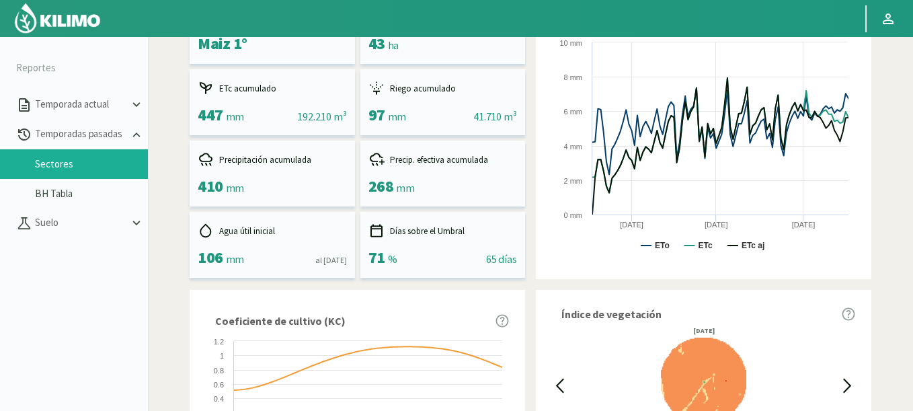
scroll to position [90, 0]
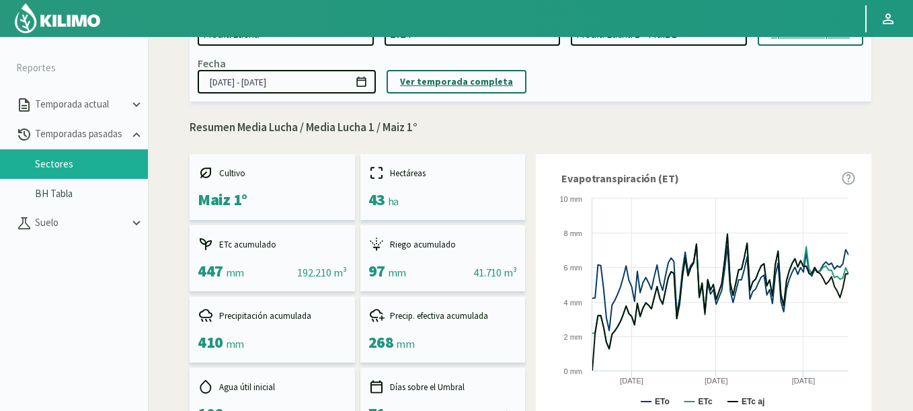
click at [483, 75] on p "Ver temporada completa" at bounding box center [456, 81] width 113 height 15
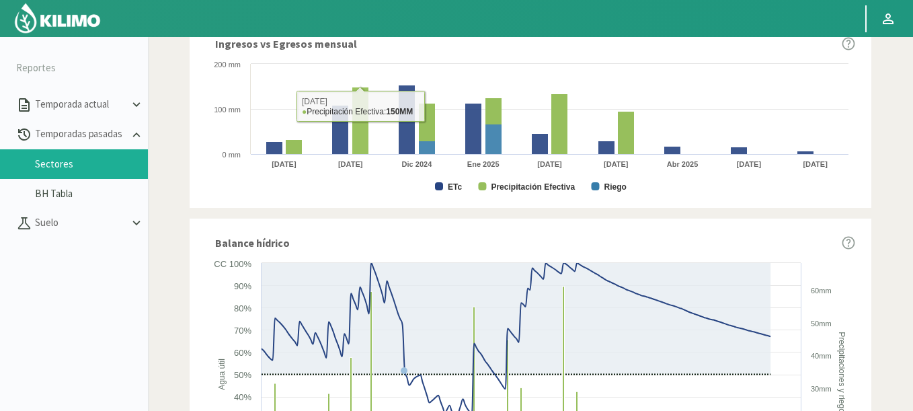
scroll to position [493, 0]
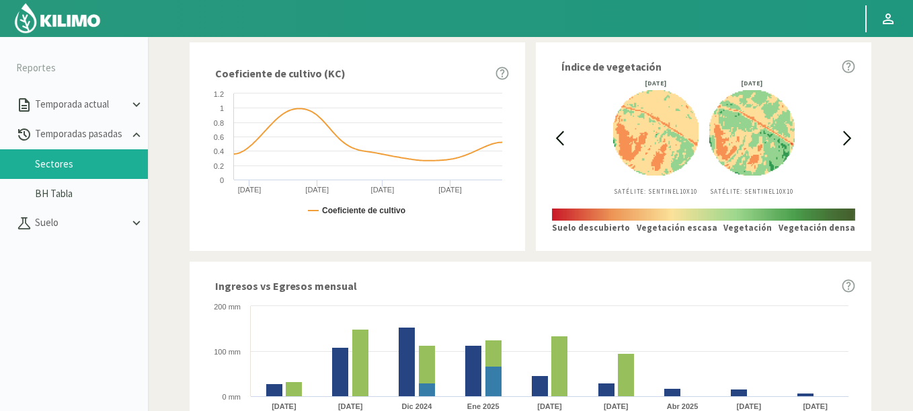
click at [558, 141] on icon at bounding box center [559, 137] width 15 height 15
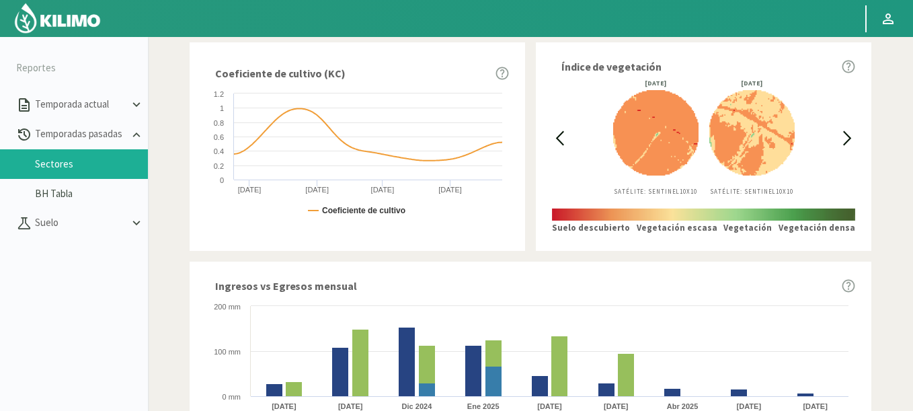
click at [558, 141] on icon at bounding box center [559, 137] width 15 height 15
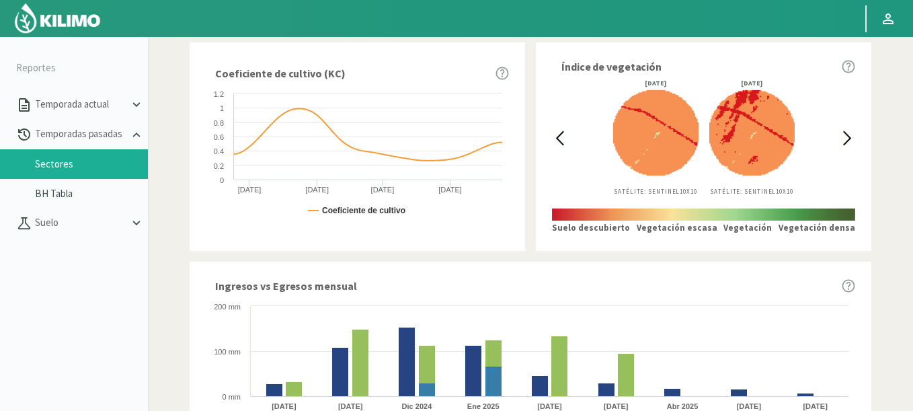
click at [558, 141] on icon at bounding box center [559, 137] width 15 height 15
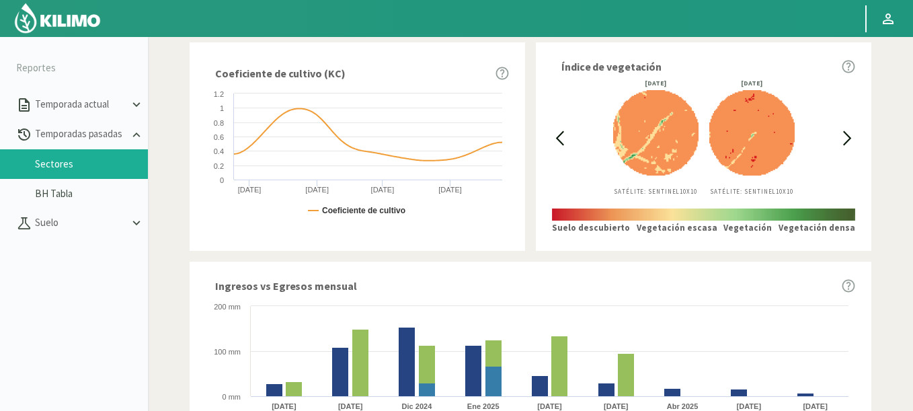
click at [558, 141] on icon at bounding box center [559, 137] width 15 height 15
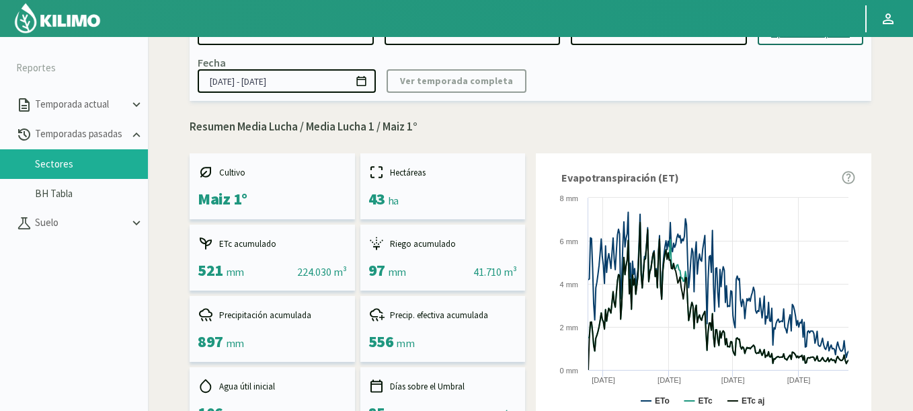
scroll to position [90, 0]
click at [358, 80] on icon at bounding box center [360, 82] width 9 height 10
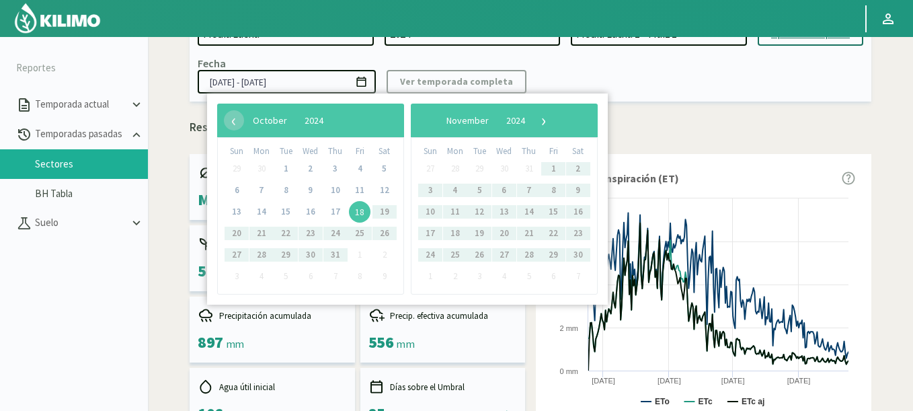
click at [360, 213] on span "18" at bounding box center [360, 212] width 22 height 22
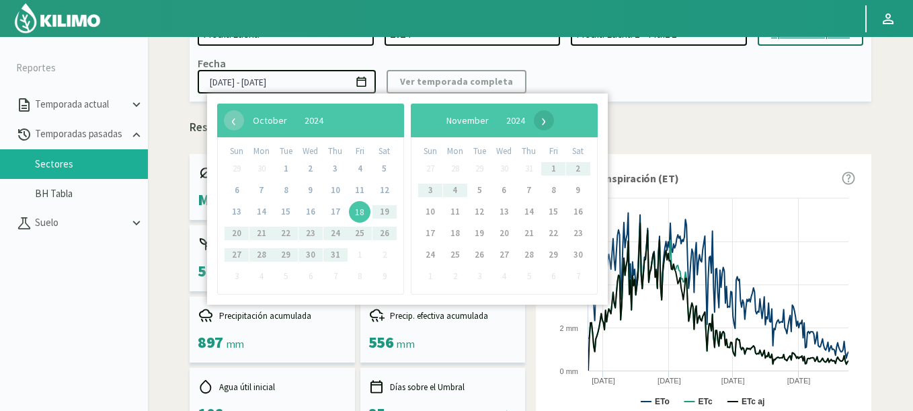
click at [554, 117] on span "›" at bounding box center [544, 120] width 20 height 20
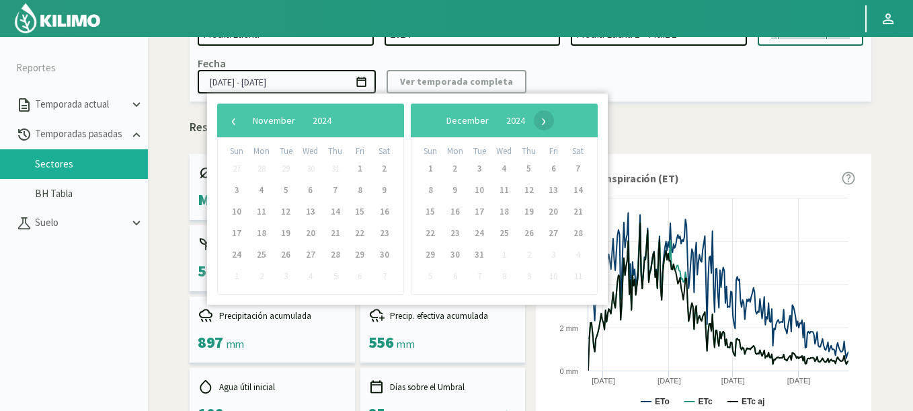
click at [554, 117] on span "›" at bounding box center [544, 120] width 20 height 20
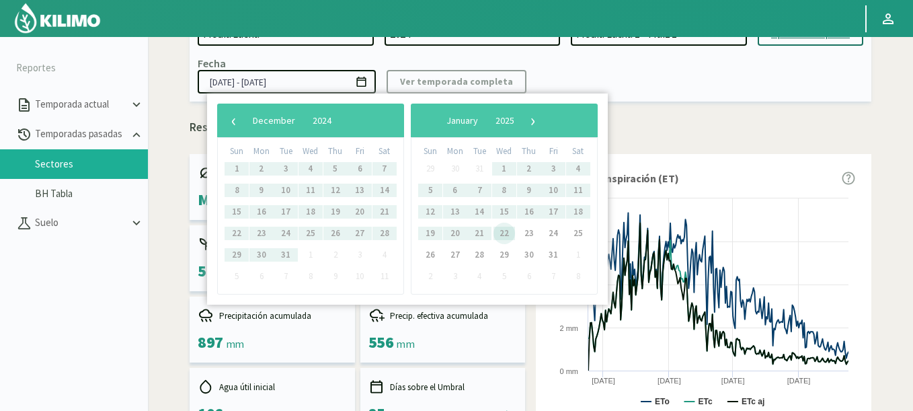
click at [503, 228] on span "22" at bounding box center [504, 233] width 22 height 22
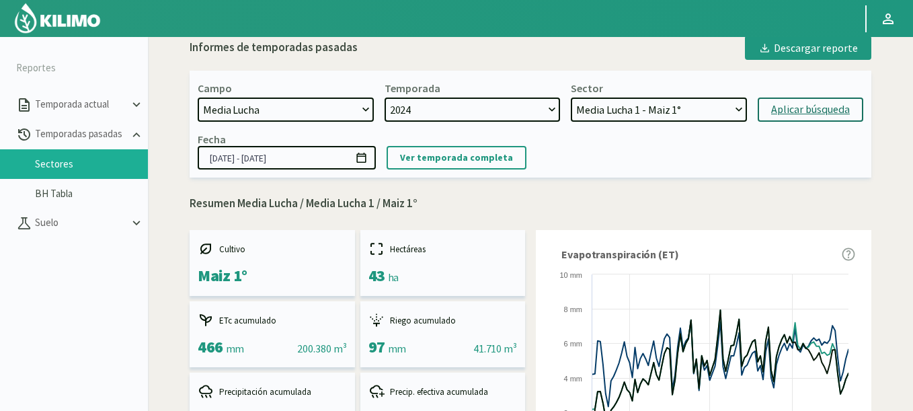
scroll to position [9, 0]
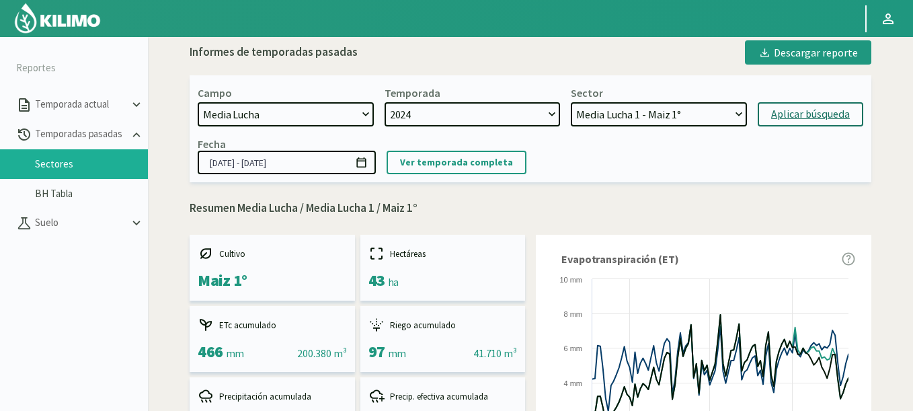
click at [362, 163] on icon at bounding box center [361, 162] width 13 height 13
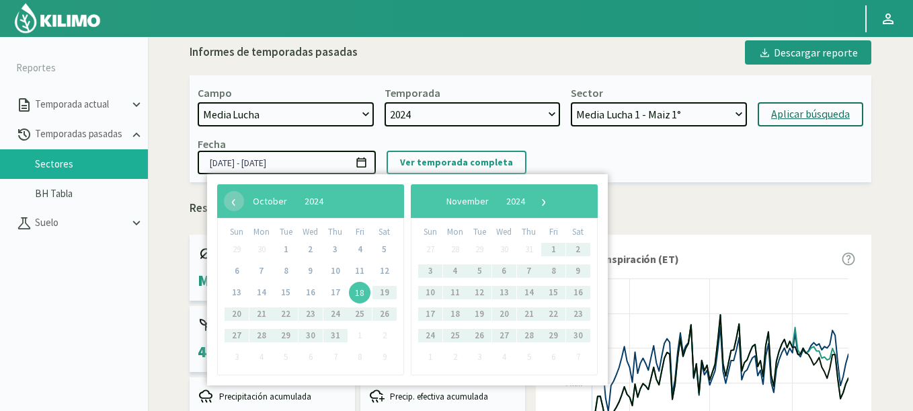
click at [362, 289] on span "18" at bounding box center [360, 293] width 22 height 22
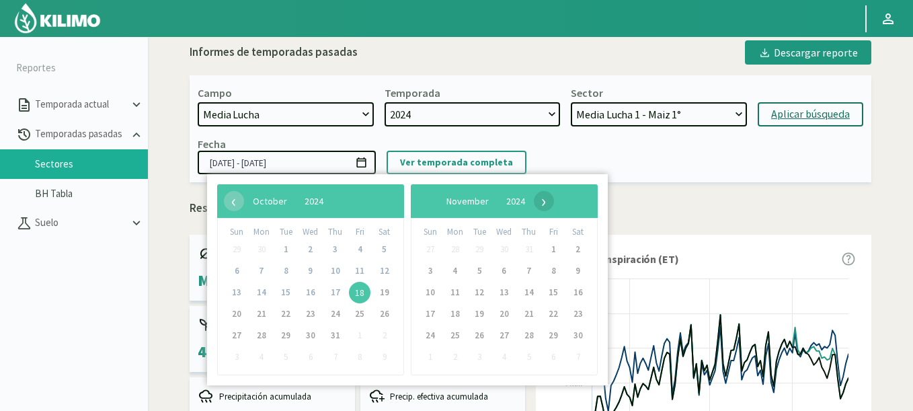
click at [554, 200] on span "›" at bounding box center [544, 201] width 20 height 20
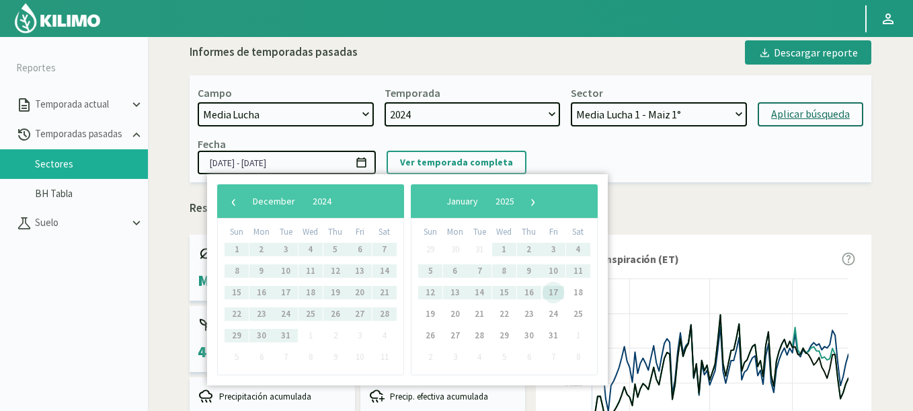
click at [553, 293] on span "17" at bounding box center [553, 293] width 22 height 22
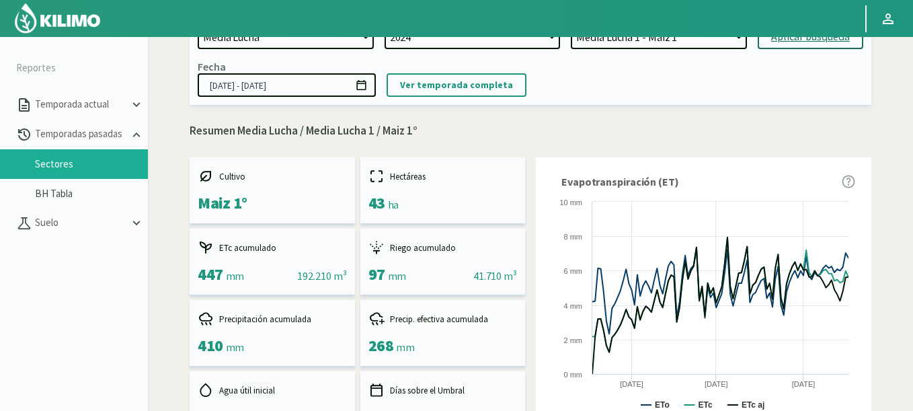
scroll to position [0, 0]
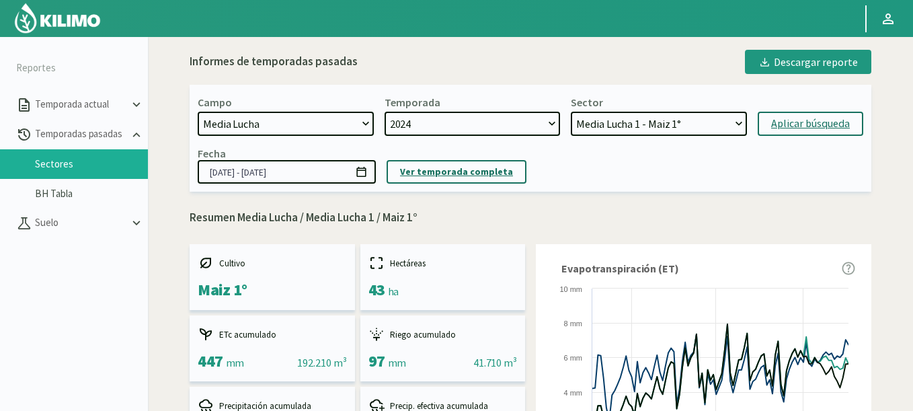
click at [469, 172] on p "Ver temporada completa" at bounding box center [456, 171] width 113 height 15
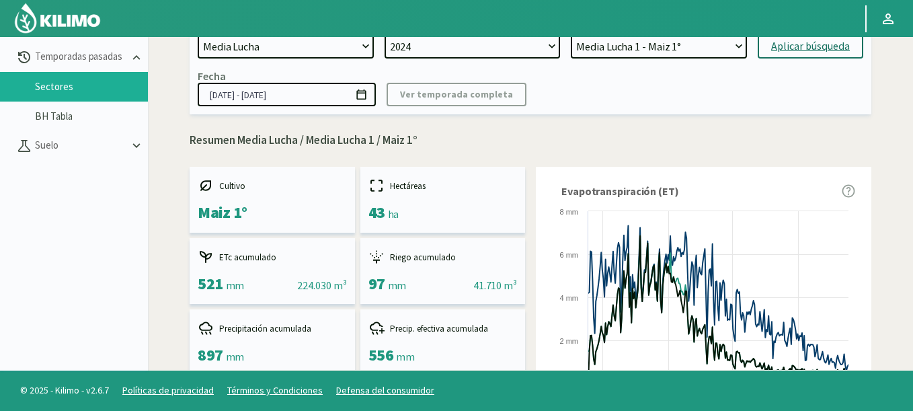
click at [362, 93] on icon at bounding box center [360, 94] width 9 height 10
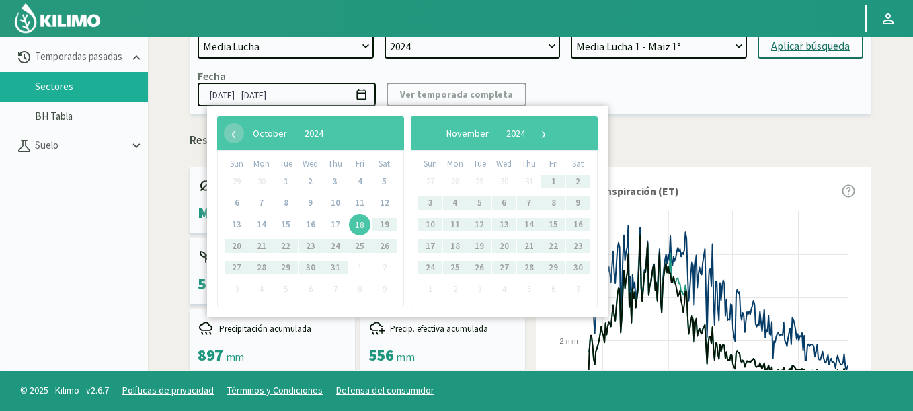
click at [361, 226] on span "18" at bounding box center [360, 225] width 22 height 22
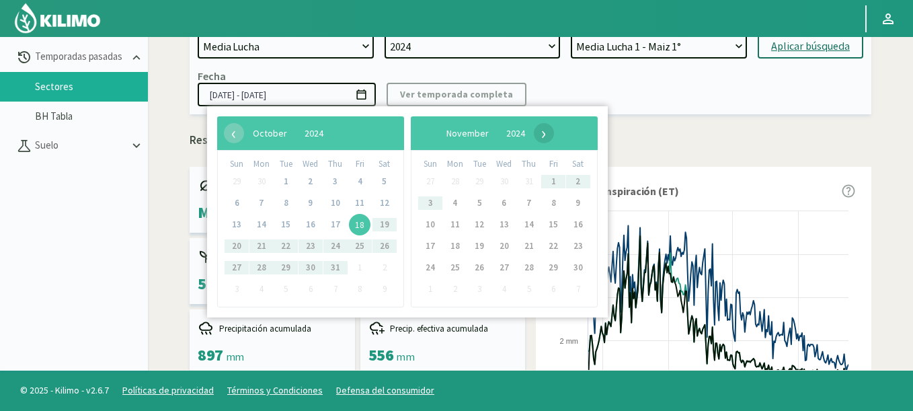
click at [554, 132] on span "›" at bounding box center [544, 133] width 20 height 20
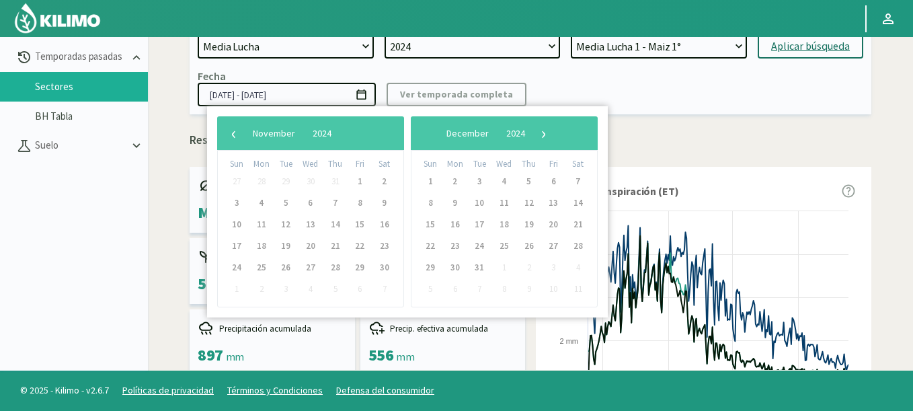
click at [554, 135] on span "›" at bounding box center [544, 133] width 20 height 20
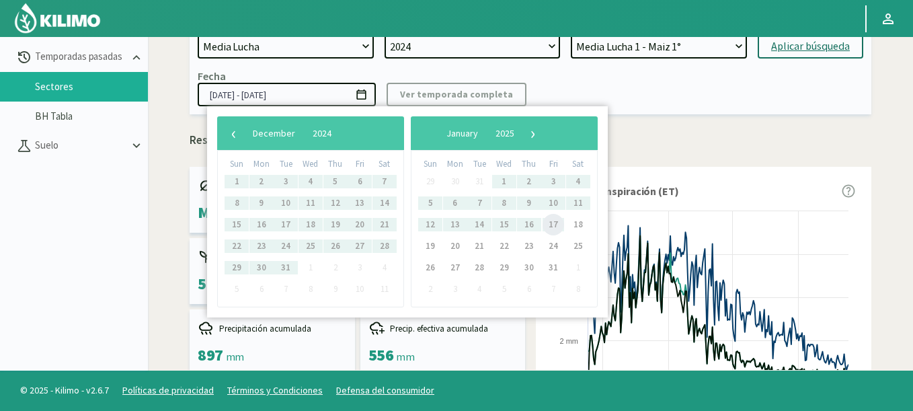
click at [549, 222] on span "17" at bounding box center [553, 225] width 22 height 22
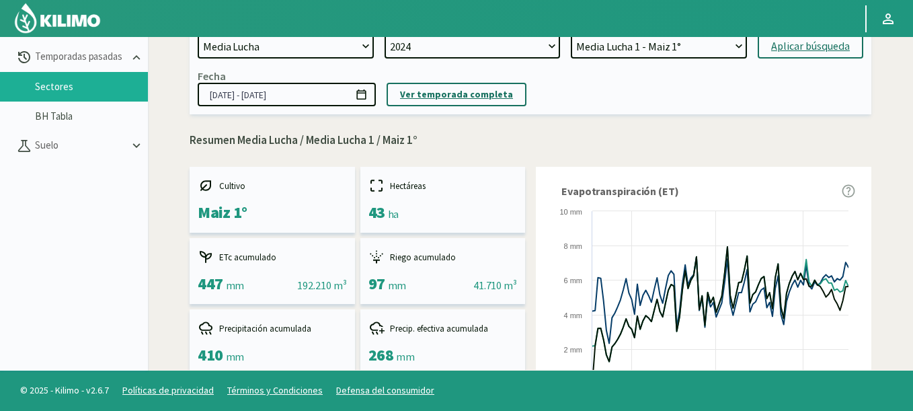
click at [475, 93] on p "Ver temporada completa" at bounding box center [456, 94] width 113 height 15
type input "[DATE] - [DATE]"
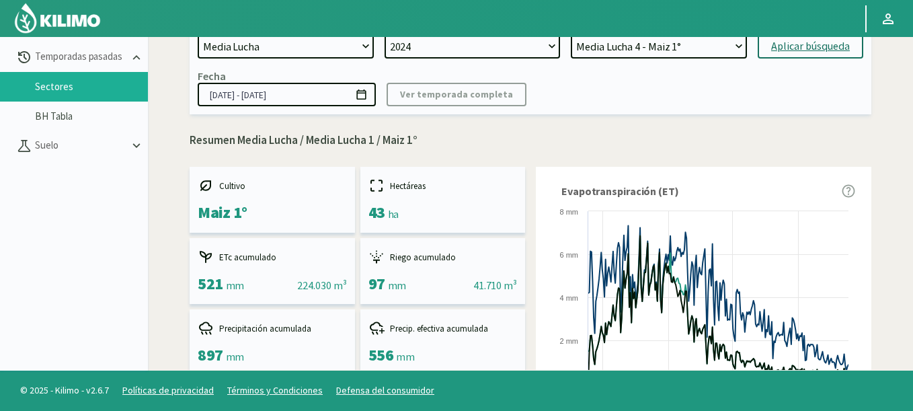
click at [571, 34] on select "Media Lucha 4 - Maiz 1° Media Lucha 3 - Maiz 1° Media Lucha 2 - Maiz 1° Media L…" at bounding box center [659, 46] width 176 height 24
click at [785, 50] on div "Aplicar búsqueda" at bounding box center [810, 46] width 79 height 16
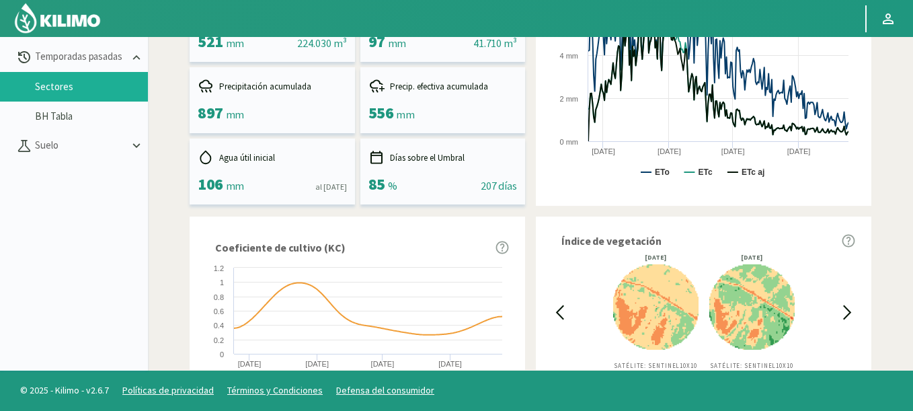
scroll to position [114, 0]
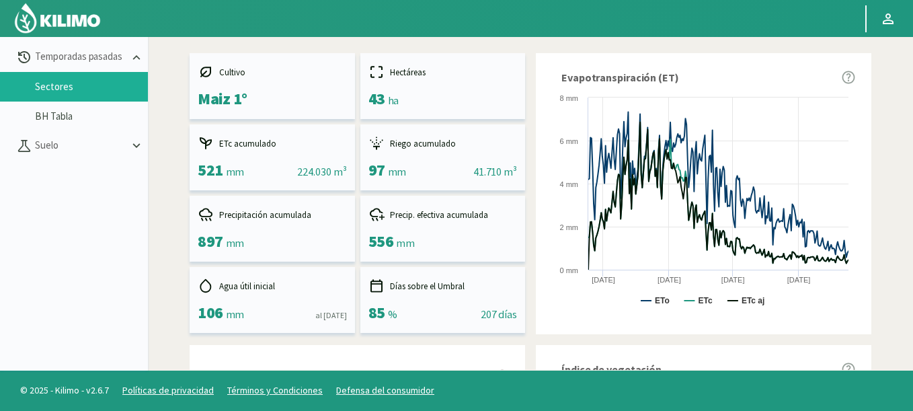
select select "22: Object"
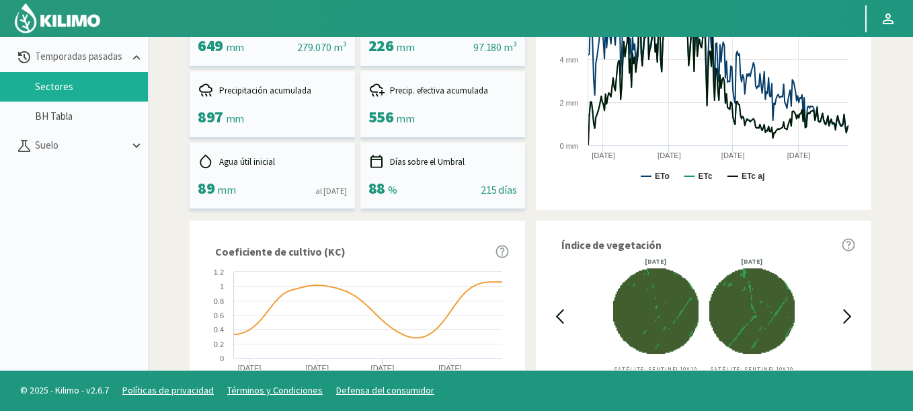
scroll to position [309, 0]
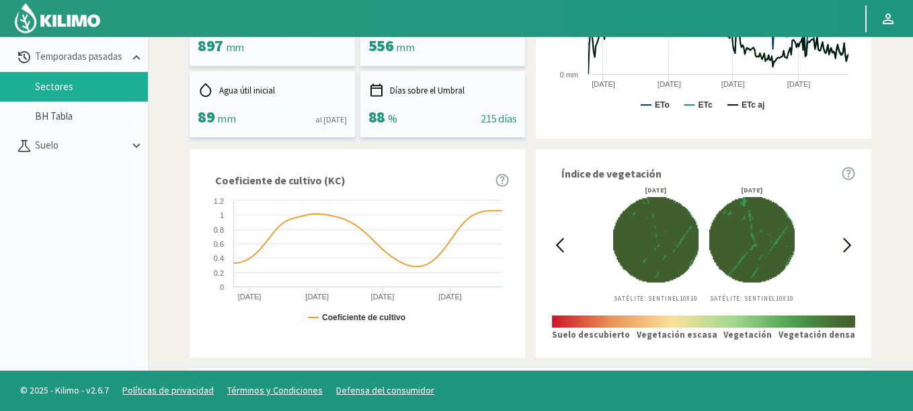
click at [557, 236] on div at bounding box center [559, 245] width 15 height 116
drag, startPoint x: 573, startPoint y: 247, endPoint x: 562, endPoint y: 245, distance: 10.9
click at [569, 247] on div "[DATE] Satélite: Sentinel 10X10 [DATE] Satélite: Sentinel 10X10" at bounding box center [703, 245] width 272 height 116
click at [560, 244] on icon at bounding box center [559, 244] width 15 height 15
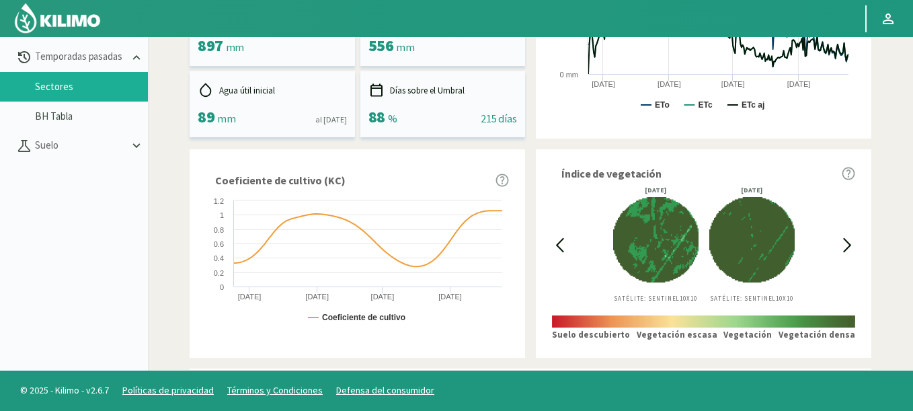
click at [560, 244] on icon at bounding box center [559, 244] width 15 height 15
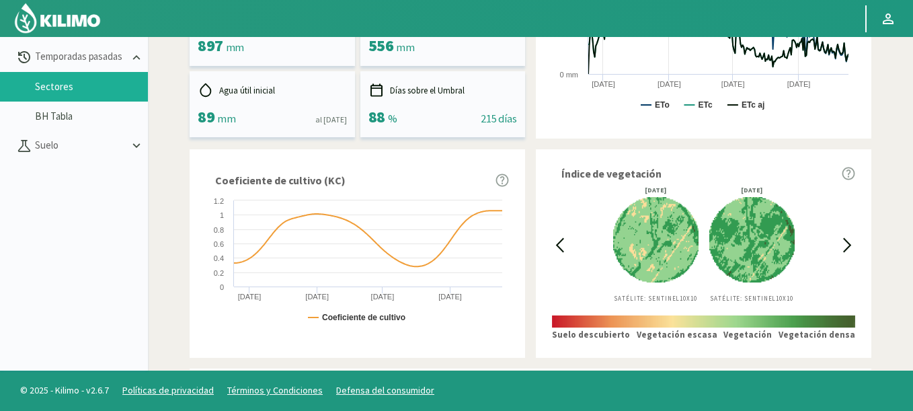
click at [560, 244] on icon at bounding box center [559, 244] width 15 height 15
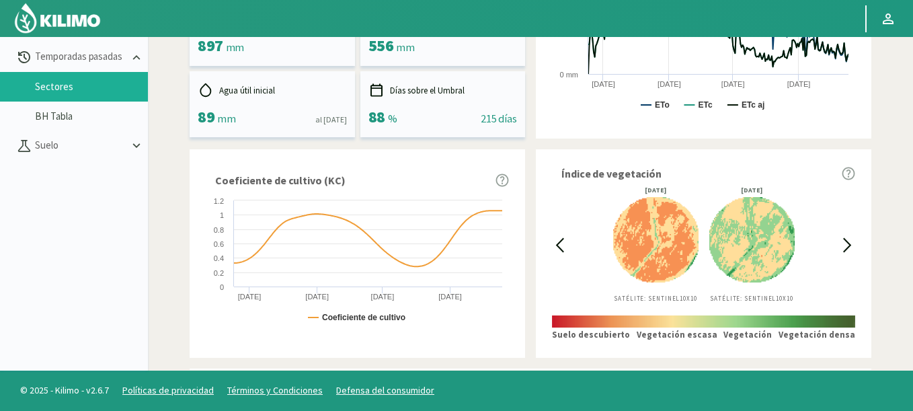
click at [560, 244] on icon at bounding box center [559, 244] width 15 height 15
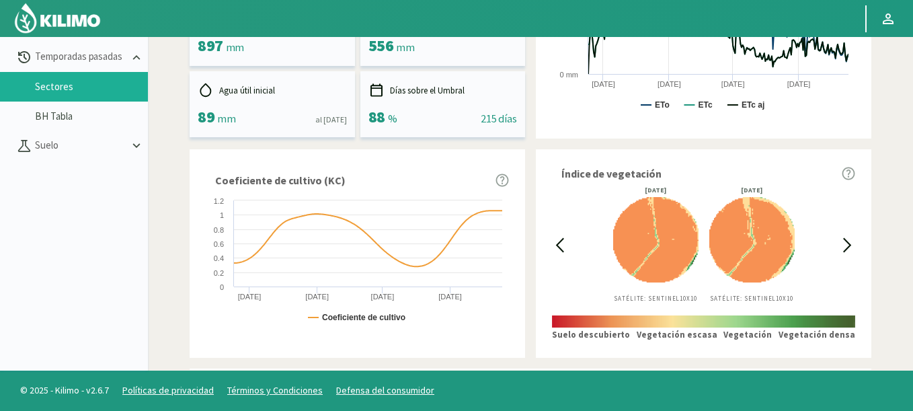
click at [560, 244] on icon at bounding box center [559, 244] width 15 height 15
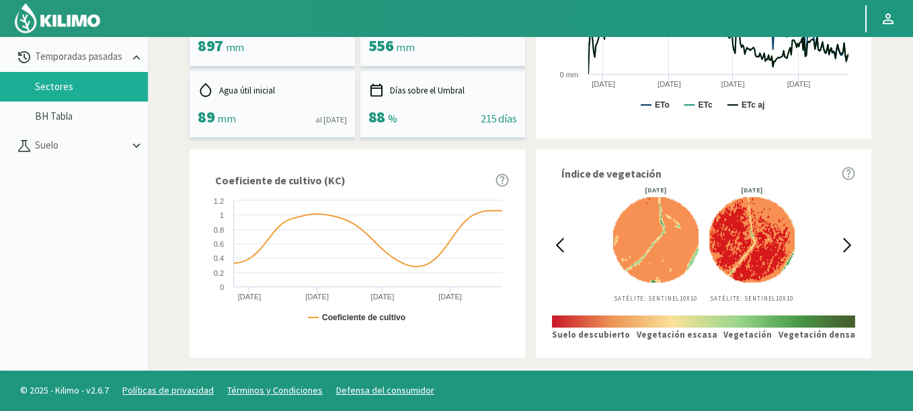
click at [560, 244] on icon at bounding box center [559, 244] width 15 height 15
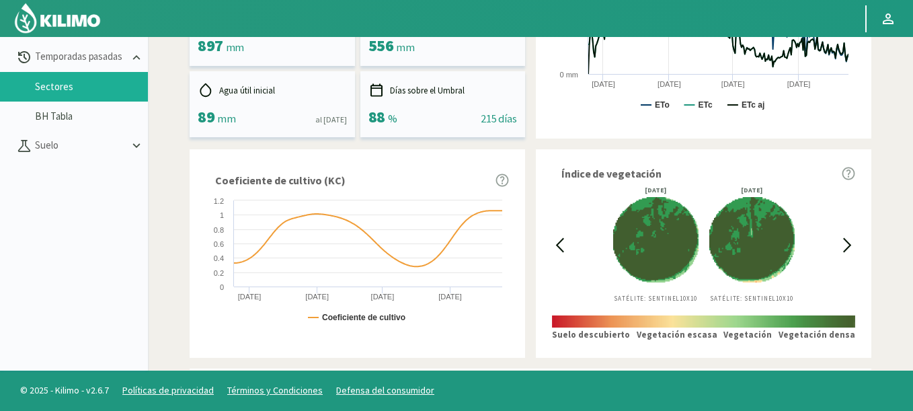
click at [841, 243] on icon at bounding box center [846, 244] width 15 height 15
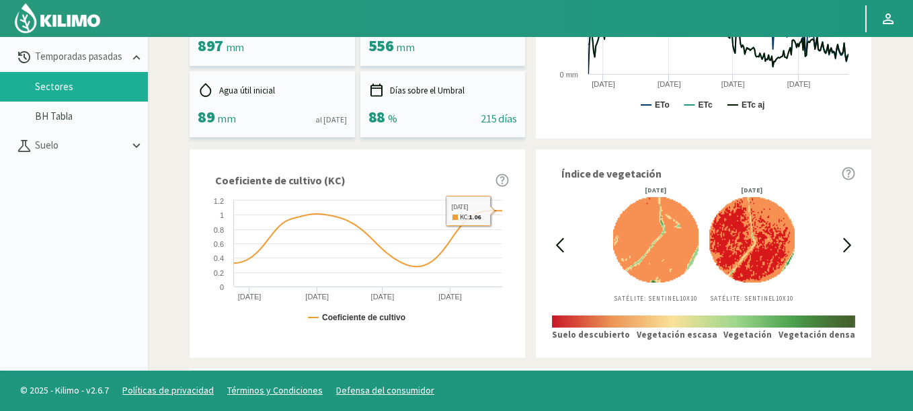
click at [562, 243] on icon at bounding box center [559, 244] width 15 height 15
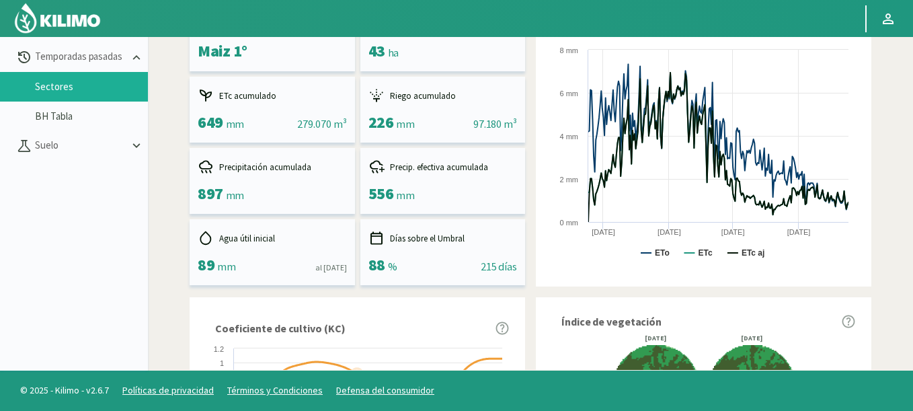
scroll to position [0, 0]
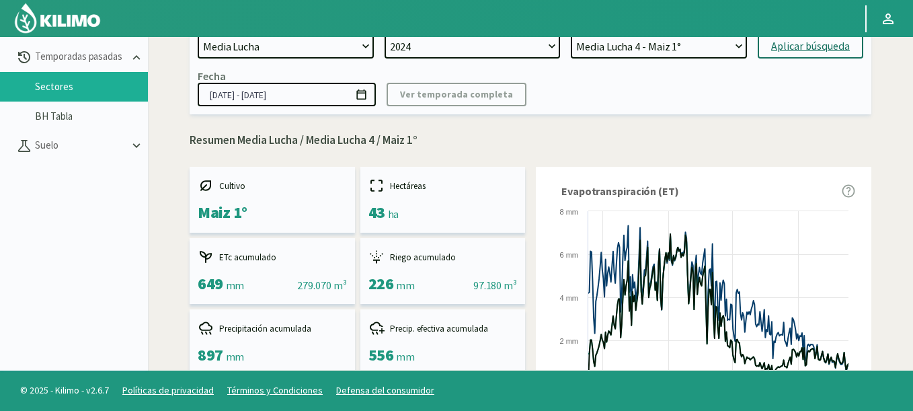
click at [361, 87] on input "[DATE] - [DATE]" at bounding box center [287, 95] width 178 height 24
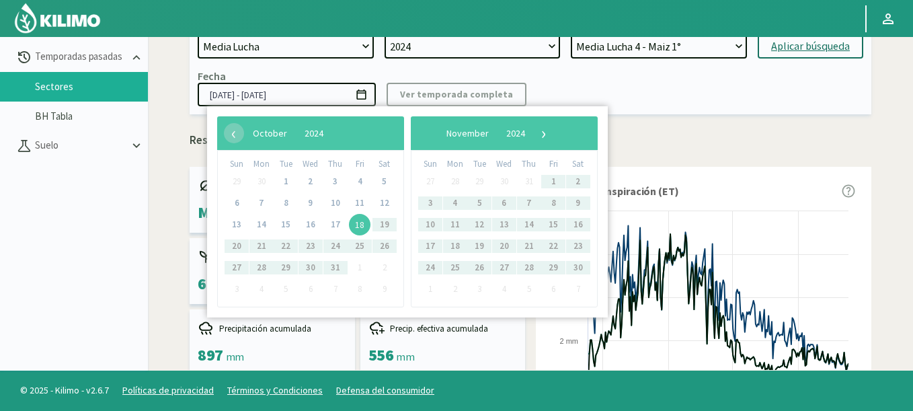
click at [364, 222] on span "18" at bounding box center [360, 225] width 22 height 22
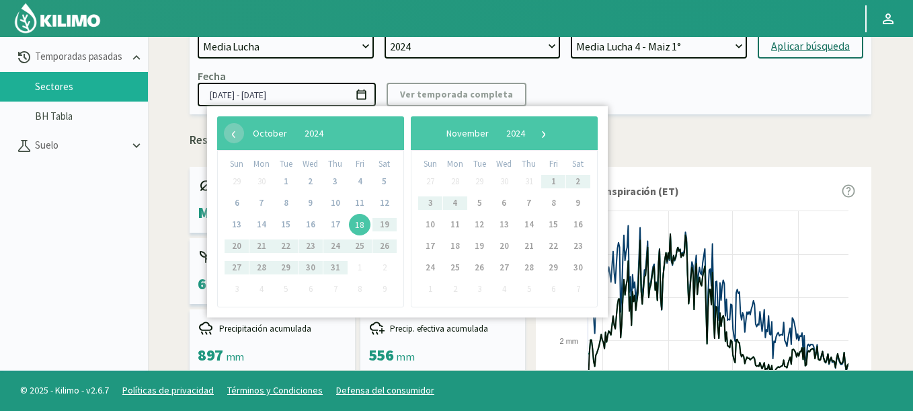
click at [591, 132] on div "‹ ​ November ​ 2024 ​ ›" at bounding box center [504, 133] width 187 height 34
click at [554, 132] on span "›" at bounding box center [544, 133] width 20 height 20
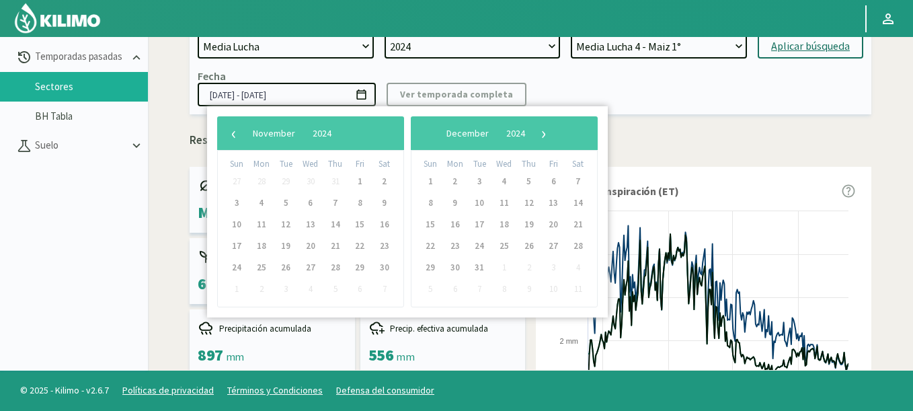
click at [554, 132] on span "›" at bounding box center [544, 133] width 20 height 20
click at [543, 132] on span "›" at bounding box center [533, 133] width 20 height 20
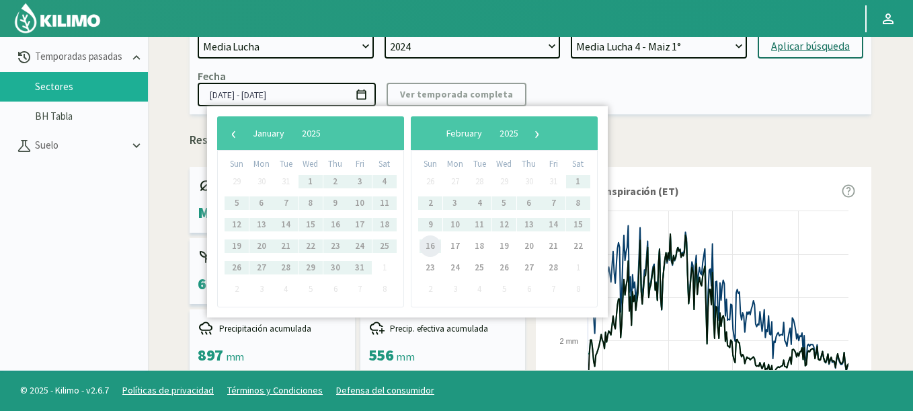
click at [432, 243] on span "16" at bounding box center [430, 246] width 22 height 22
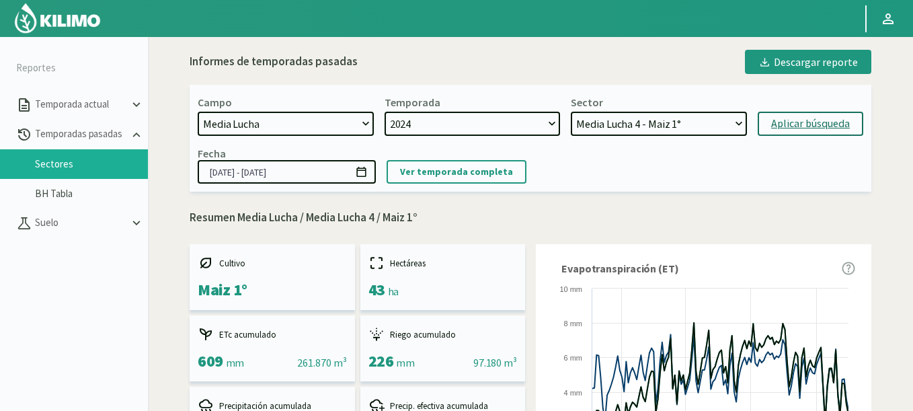
click at [366, 174] on icon at bounding box center [360, 172] width 9 height 10
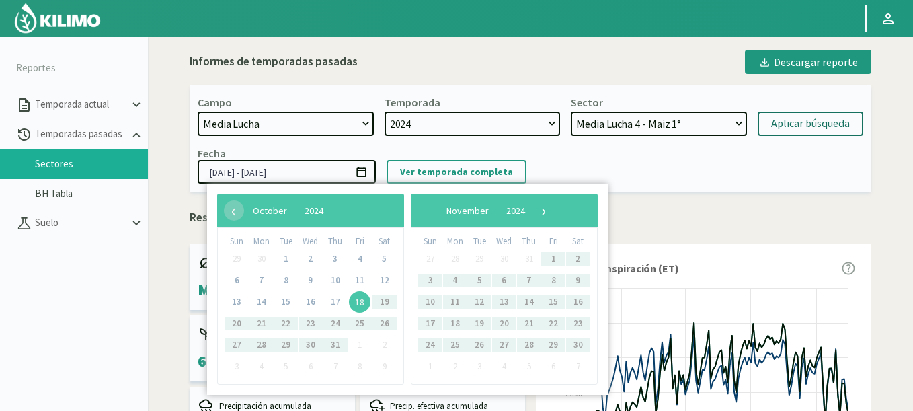
click at [356, 303] on span "18" at bounding box center [360, 302] width 22 height 22
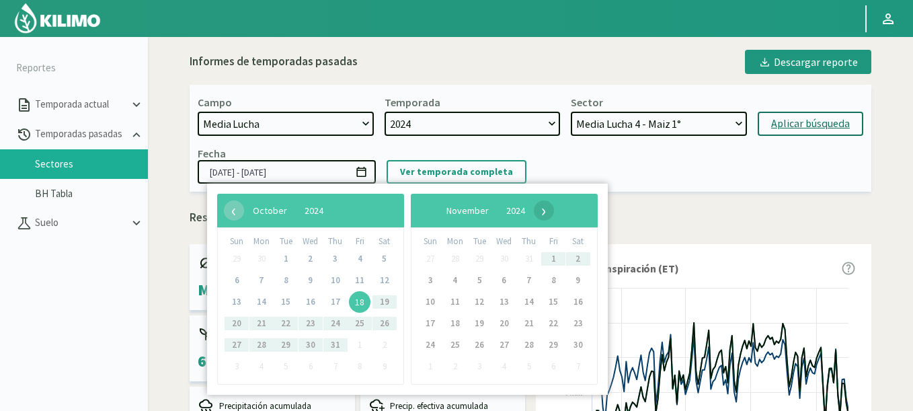
click at [554, 215] on span "›" at bounding box center [544, 210] width 20 height 20
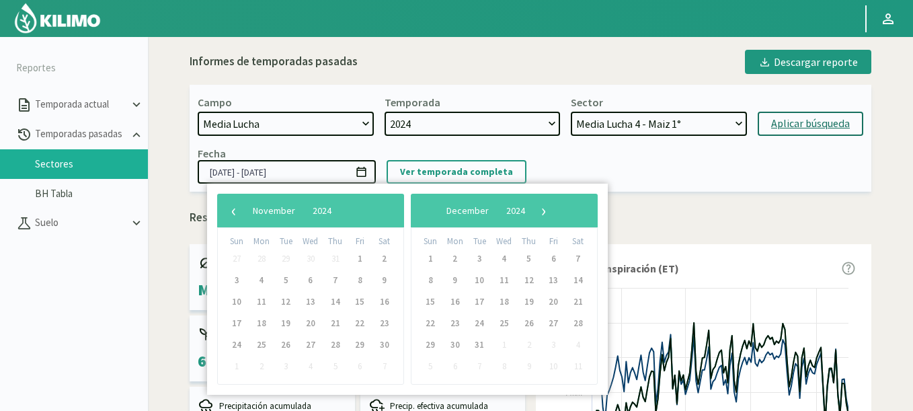
click at [554, 215] on span "›" at bounding box center [544, 210] width 20 height 20
click at [543, 215] on span "›" at bounding box center [533, 210] width 20 height 20
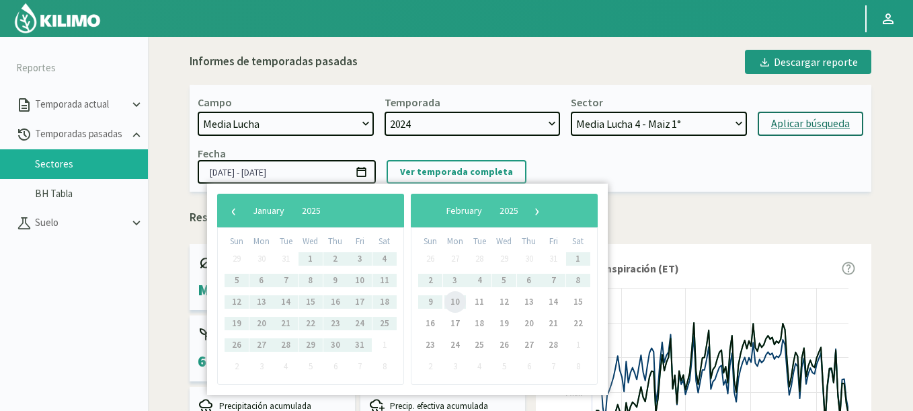
click at [460, 306] on span "10" at bounding box center [455, 302] width 22 height 22
type input "18/10/2024 - 10/02/2025"
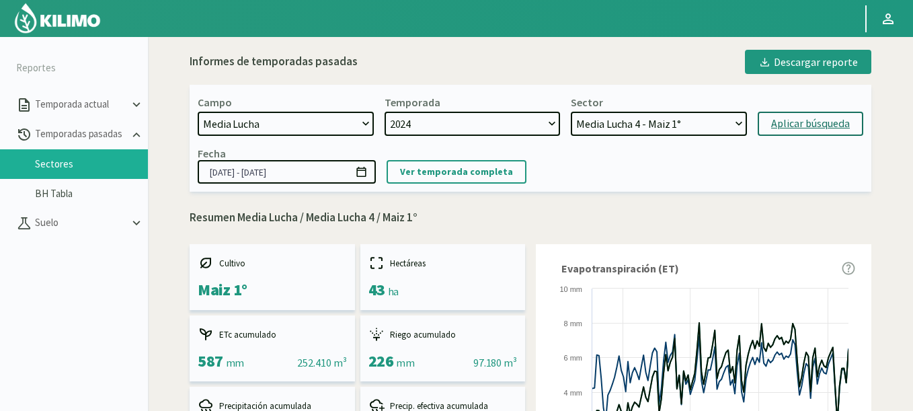
select select "24: Object"
click at [571, 112] on select "Media Lucha 4 - Maiz 1° Media Lucha 3 - Maiz 1° Media Lucha 2 - Maiz 1° Media L…" at bounding box center [659, 124] width 176 height 24
click at [773, 123] on div "Aplicar búsqueda" at bounding box center [810, 124] width 79 height 16
type input "[DATE] - [DATE]"
select select "32: Object"
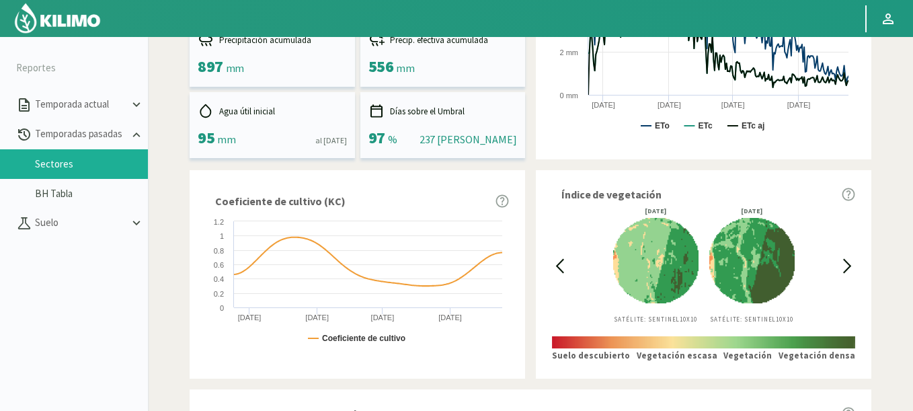
scroll to position [293, 0]
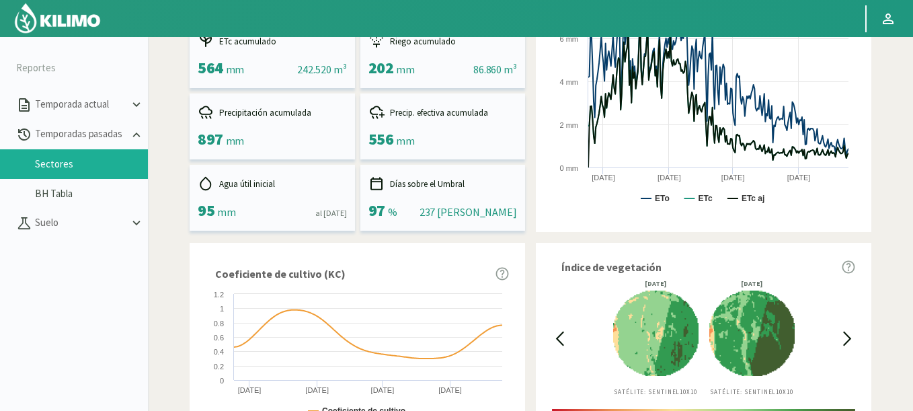
click at [562, 339] on icon at bounding box center [559, 338] width 15 height 15
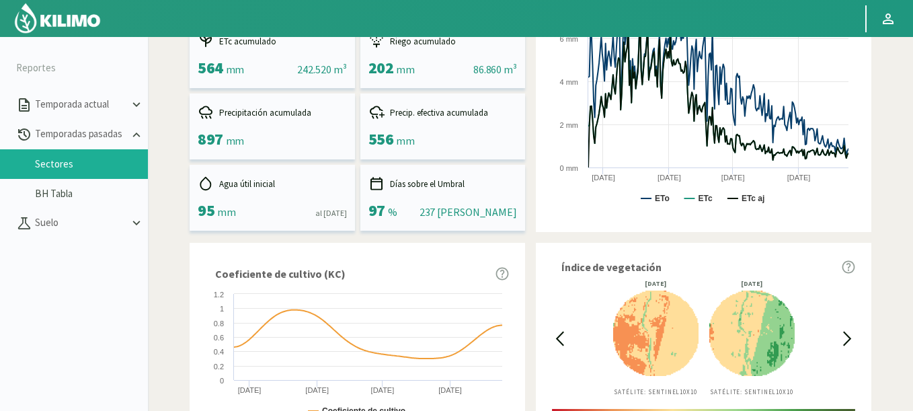
click at [561, 339] on icon at bounding box center [559, 338] width 15 height 15
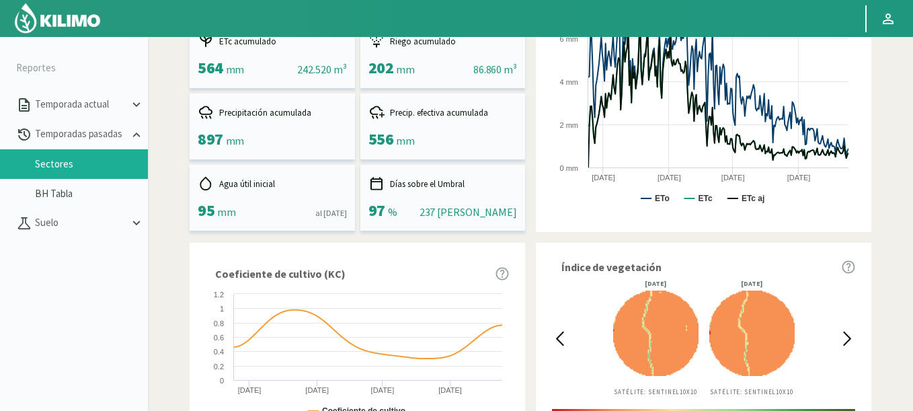
click at [843, 335] on icon at bounding box center [846, 338] width 15 height 15
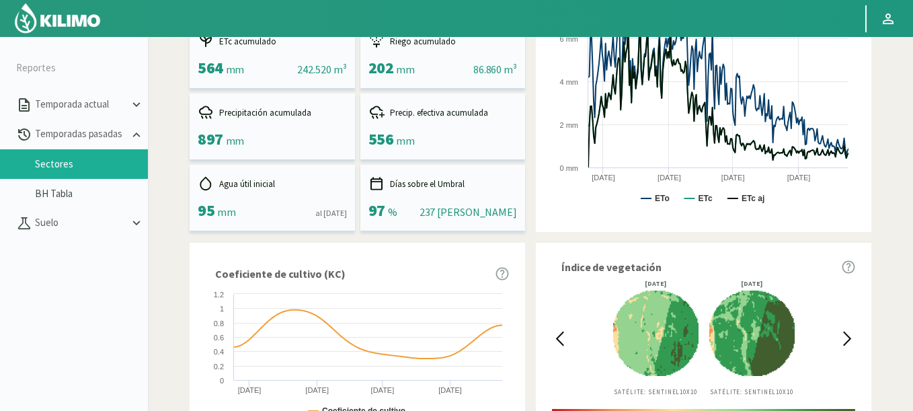
click at [843, 335] on icon at bounding box center [846, 338] width 15 height 15
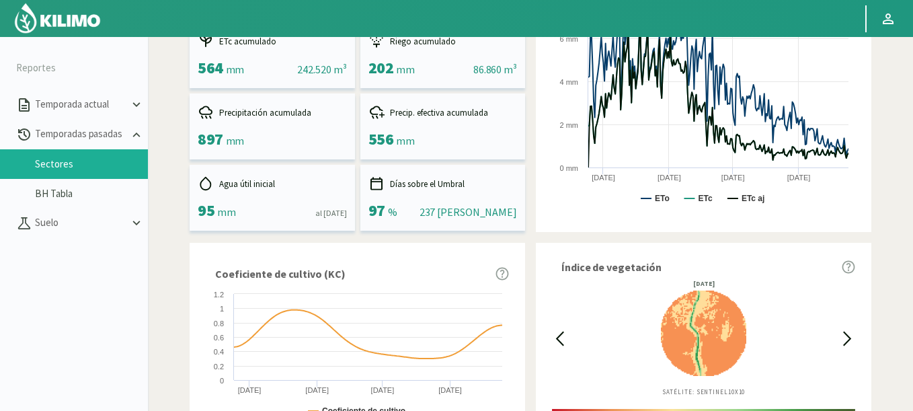
click at [843, 335] on icon at bounding box center [846, 338] width 15 height 15
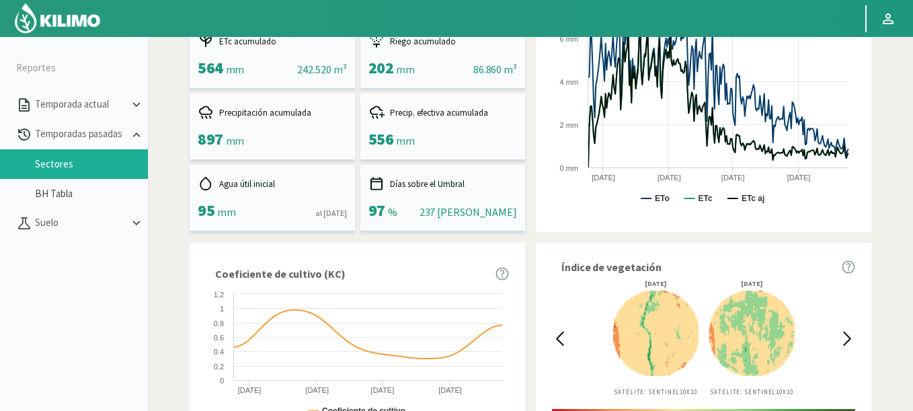
click at [843, 335] on icon at bounding box center [846, 338] width 15 height 15
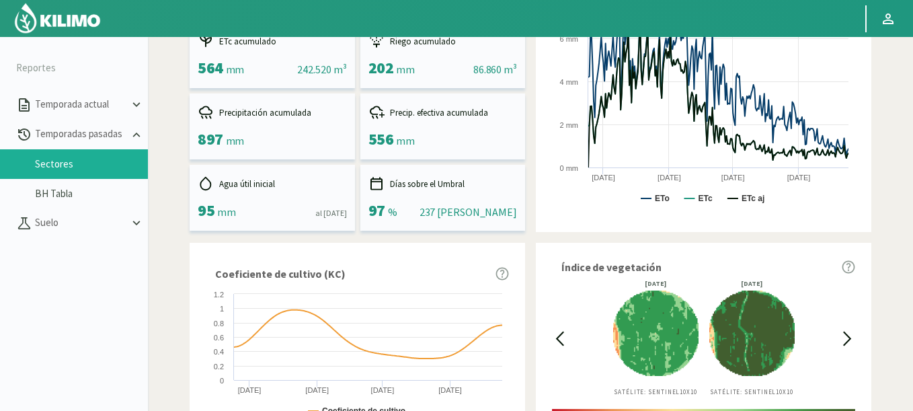
click at [845, 333] on icon at bounding box center [846, 338] width 7 height 13
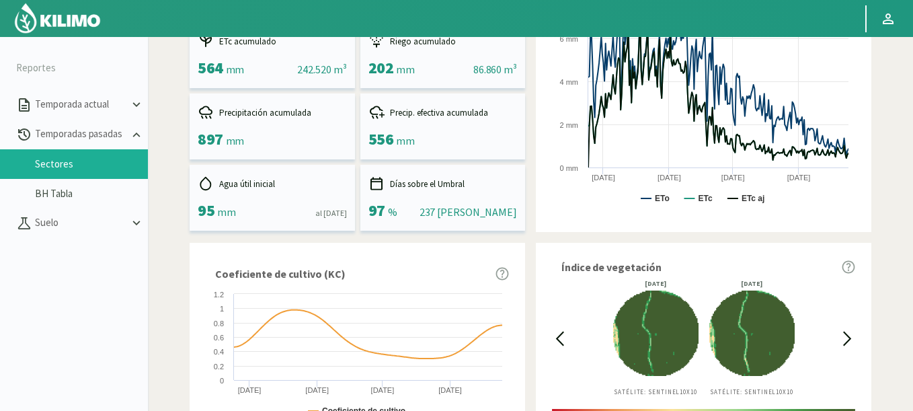
click at [845, 333] on icon at bounding box center [846, 338] width 7 height 13
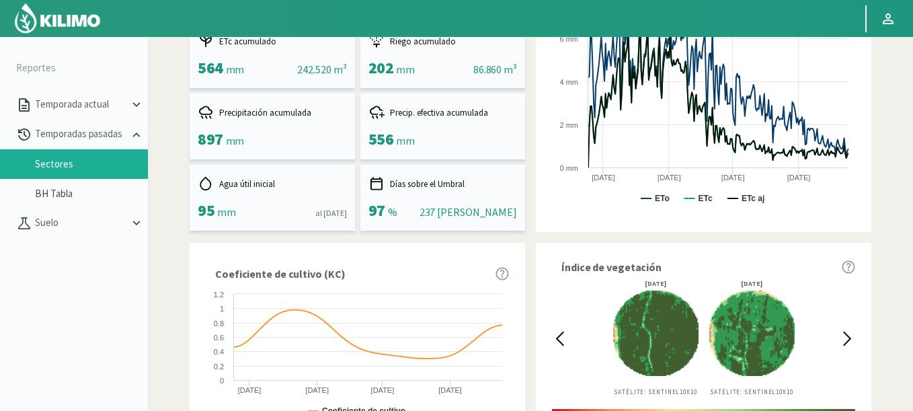
click at [845, 333] on icon at bounding box center [846, 338] width 7 height 13
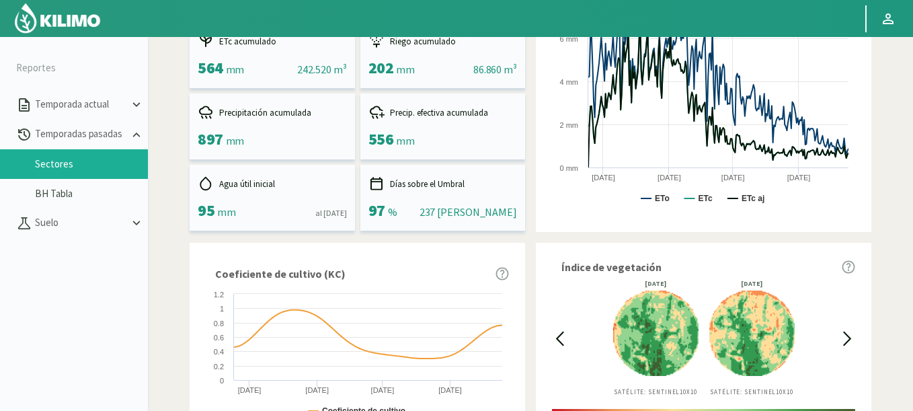
click at [556, 339] on icon at bounding box center [559, 338] width 15 height 15
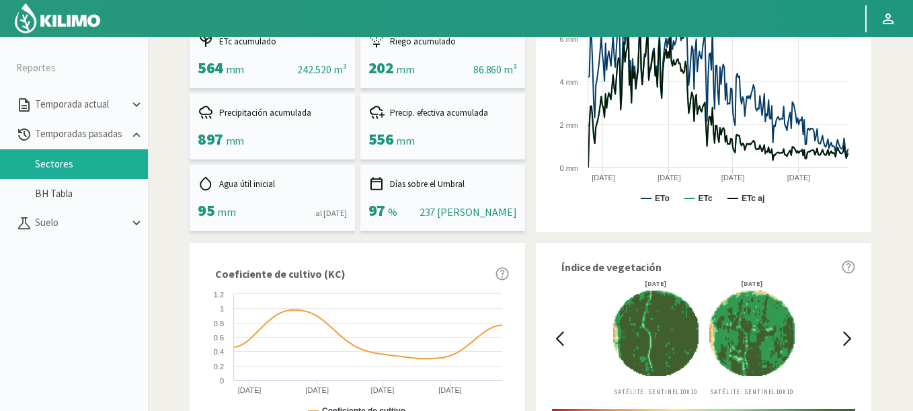
click at [844, 330] on div at bounding box center [846, 338] width 15 height 116
click at [841, 332] on icon at bounding box center [846, 338] width 15 height 15
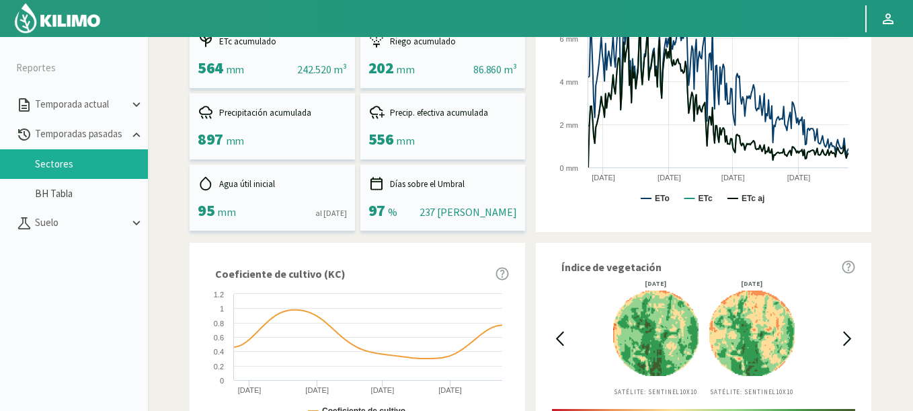
scroll to position [0, 0]
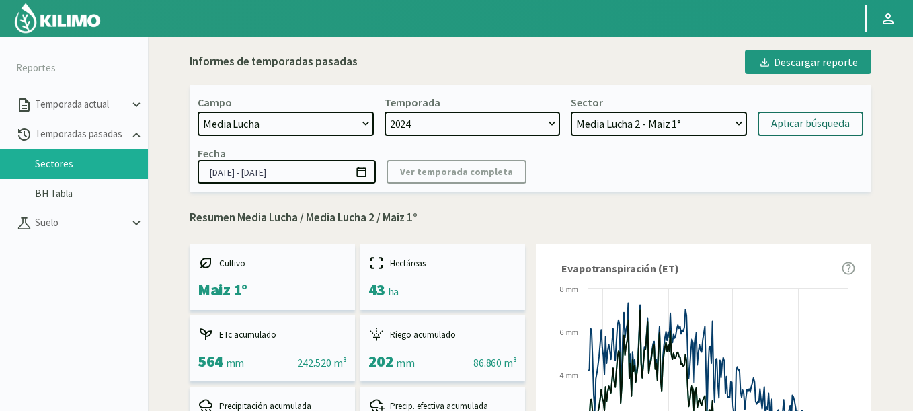
click at [373, 179] on input "[DATE] - [DATE]" at bounding box center [287, 172] width 178 height 24
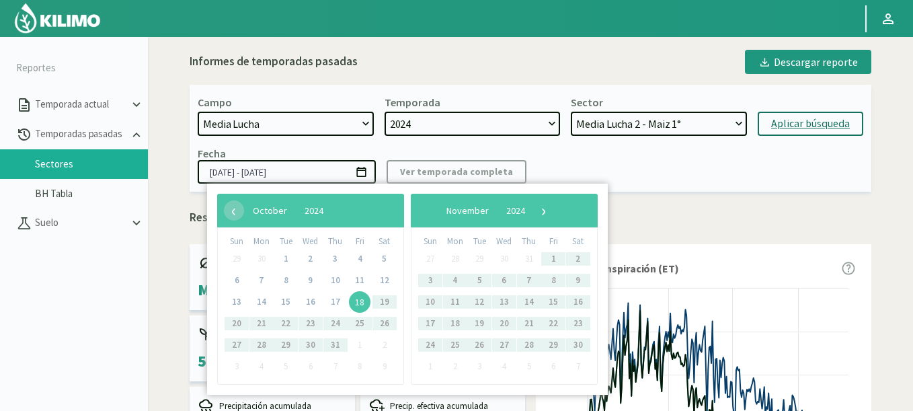
click at [357, 302] on span "18" at bounding box center [360, 302] width 22 height 22
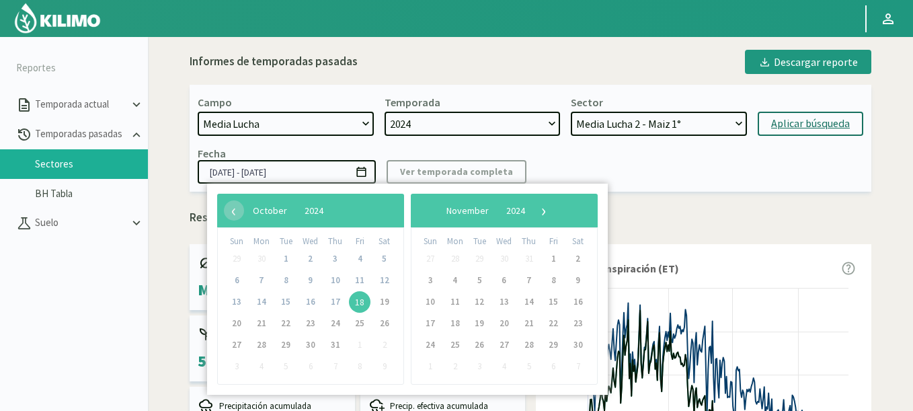
click at [592, 213] on div "‹ ​ November ​ 2024 ​ ›" at bounding box center [504, 211] width 187 height 34
click at [554, 213] on span "›" at bounding box center [544, 210] width 20 height 20
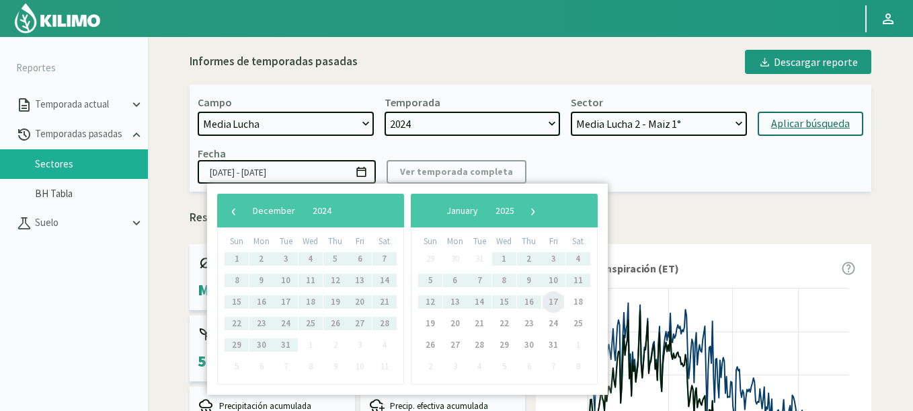
click at [554, 306] on span "17" at bounding box center [553, 302] width 22 height 22
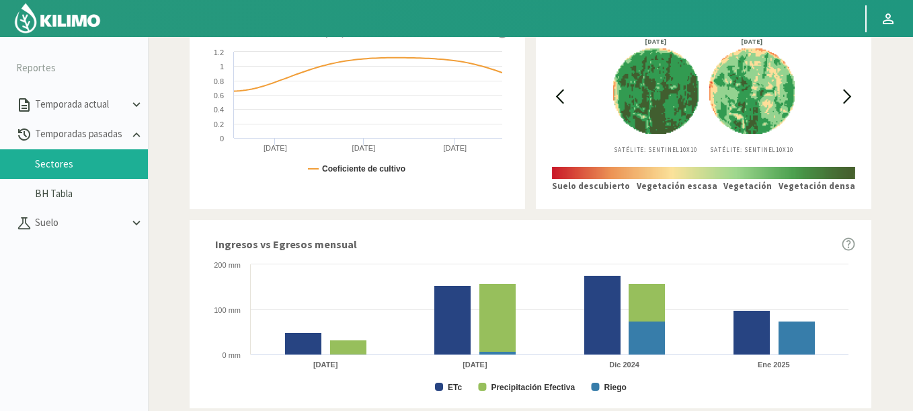
scroll to position [132, 0]
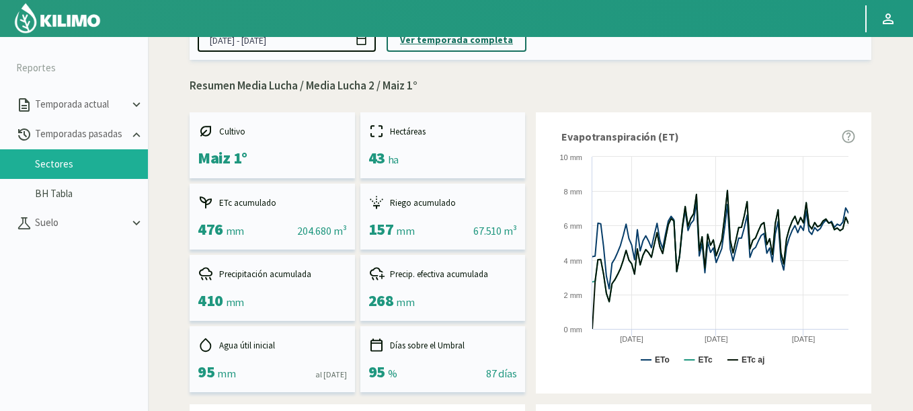
click at [483, 43] on p "Ver temporada completa" at bounding box center [456, 39] width 113 height 15
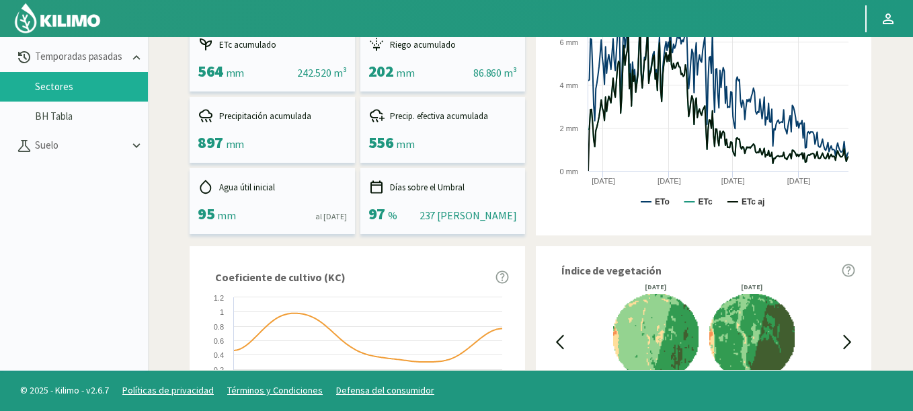
scroll to position [293, 0]
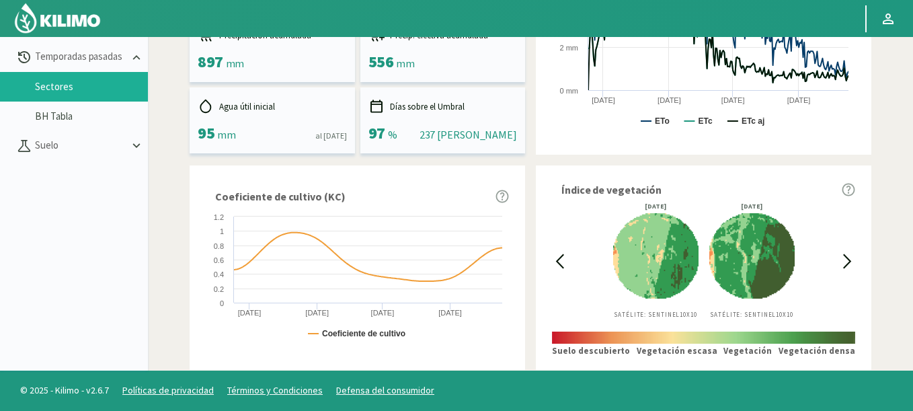
click at [554, 254] on icon at bounding box center [559, 260] width 15 height 15
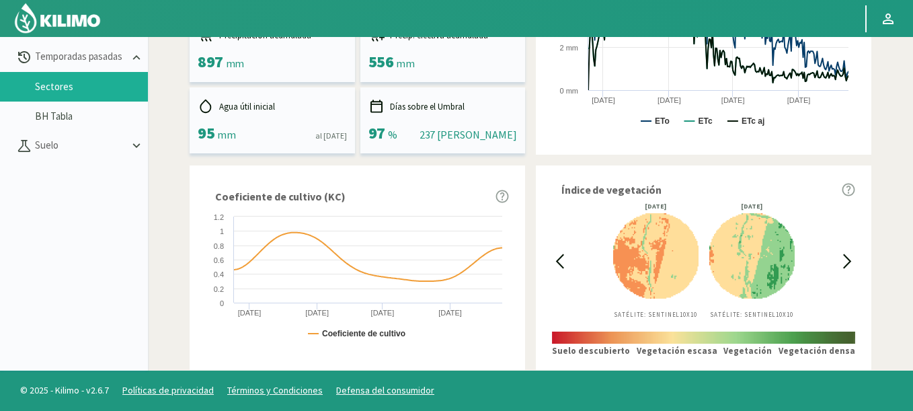
click at [849, 256] on icon at bounding box center [846, 260] width 15 height 15
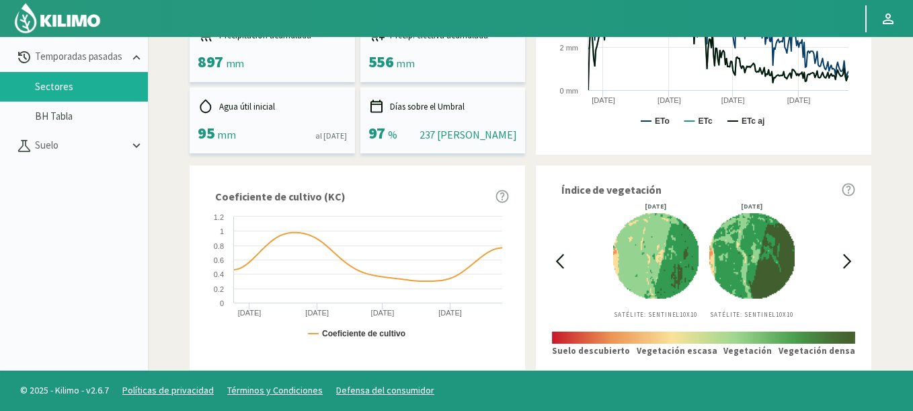
click at [849, 256] on icon at bounding box center [846, 260] width 15 height 15
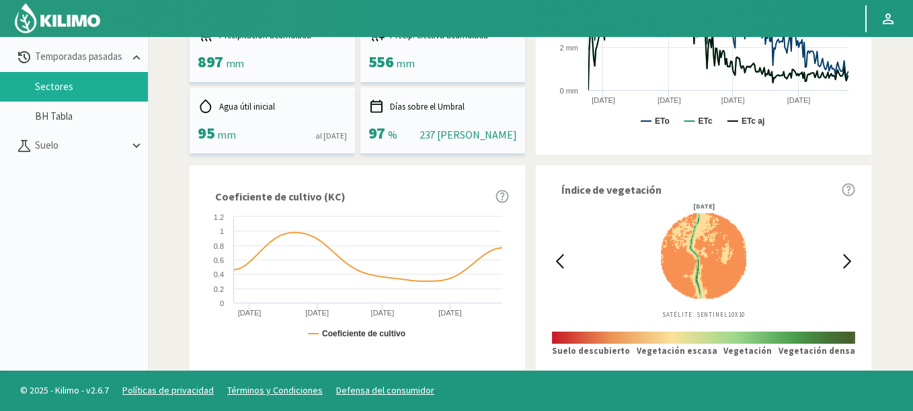
click at [849, 256] on icon at bounding box center [846, 260] width 15 height 15
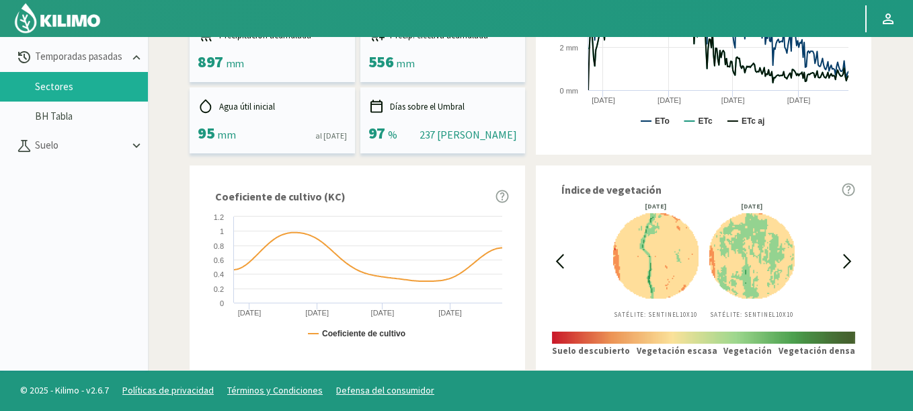
click at [569, 259] on div "29/10/2024 Satélite: Sentinel 10X10 03/11/2024 Satélite: Sentinel 10X10" at bounding box center [703, 261] width 272 height 116
click at [561, 261] on icon at bounding box center [559, 260] width 15 height 15
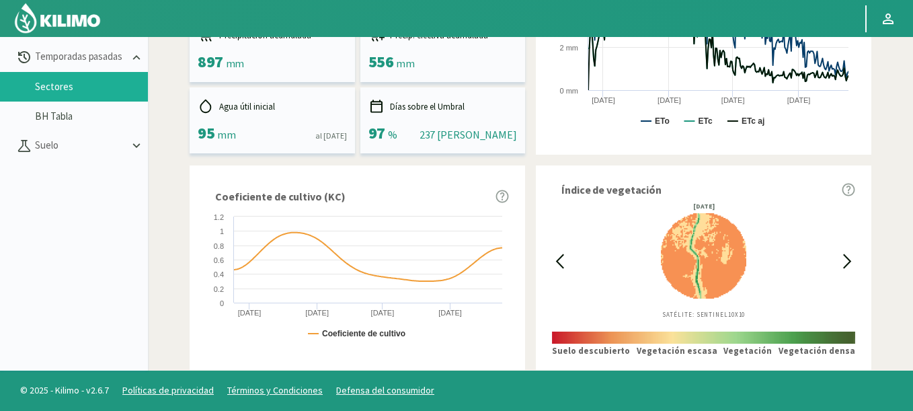
click at [561, 261] on icon at bounding box center [559, 260] width 15 height 15
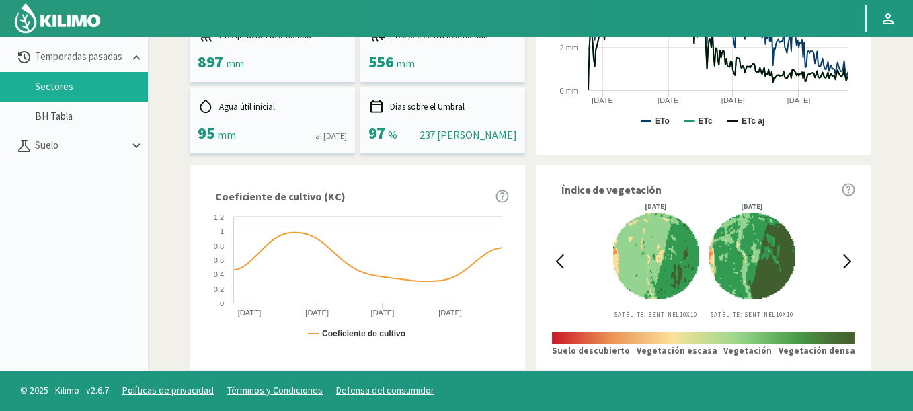
click at [561, 261] on icon at bounding box center [559, 260] width 15 height 15
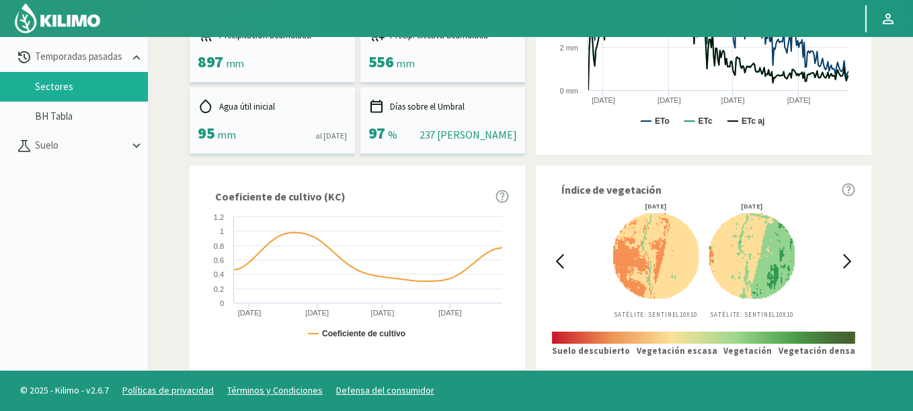
click at [561, 261] on icon at bounding box center [559, 260] width 15 height 15
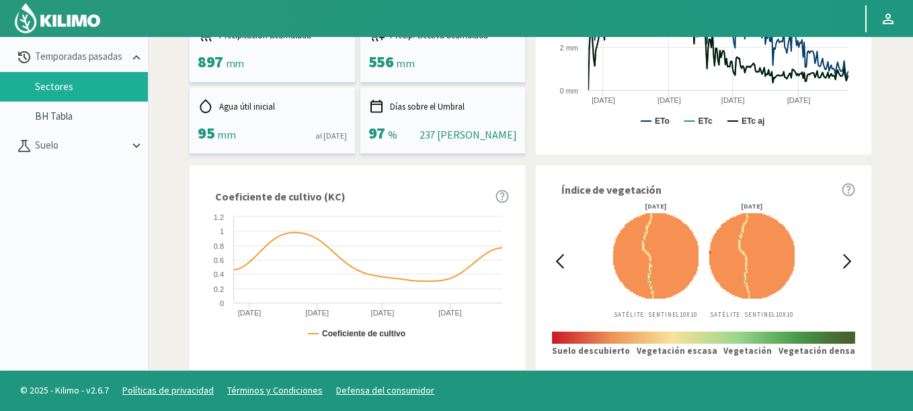
click at [561, 261] on icon at bounding box center [559, 260] width 15 height 15
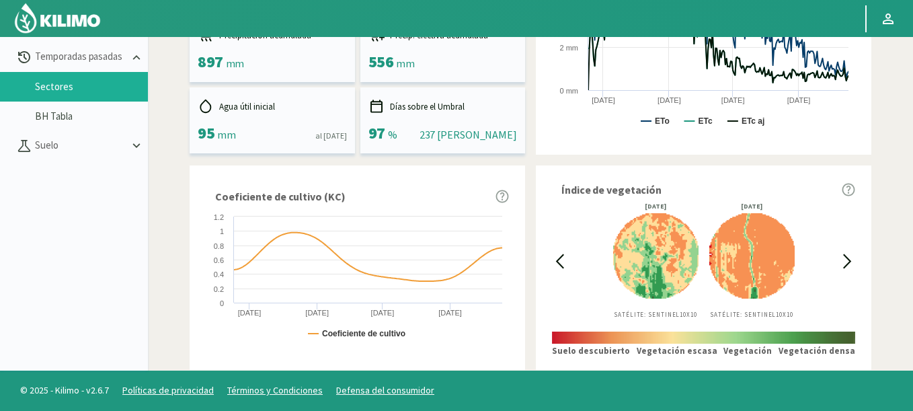
click at [561, 261] on icon at bounding box center [559, 260] width 15 height 15
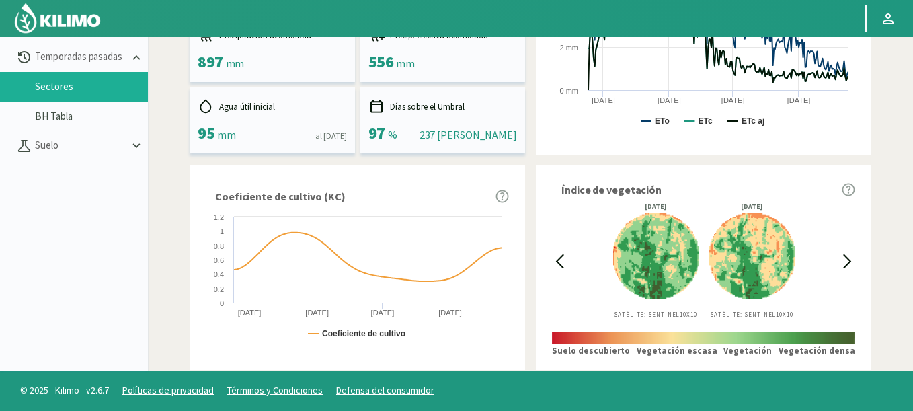
click at [849, 257] on icon at bounding box center [846, 260] width 15 height 15
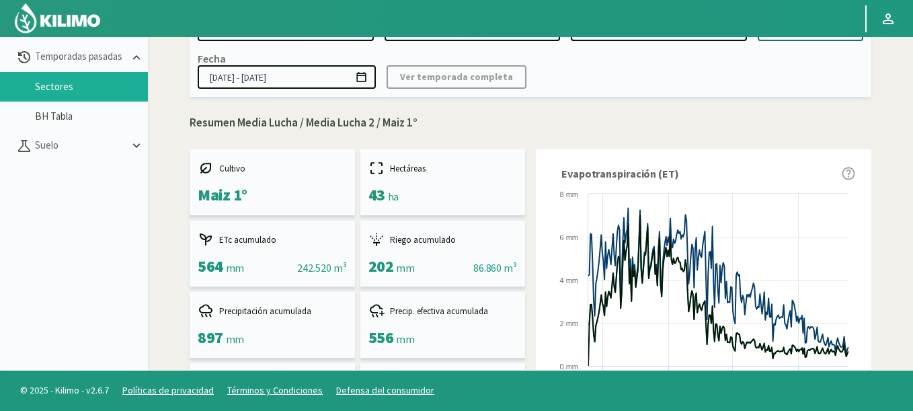
scroll to position [0, 0]
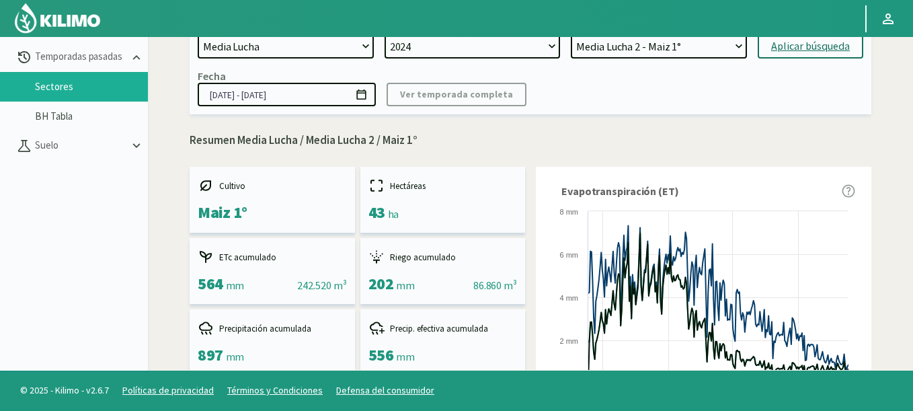
click at [365, 101] on icon at bounding box center [361, 94] width 13 height 13
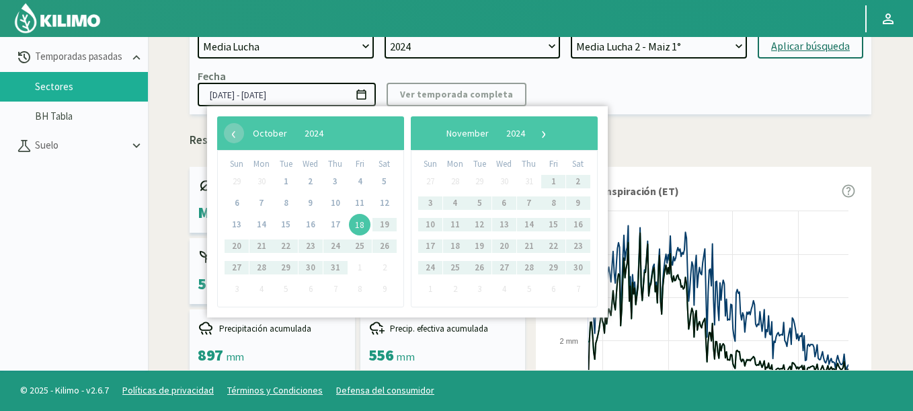
click at [354, 224] on span "18" at bounding box center [360, 225] width 22 height 22
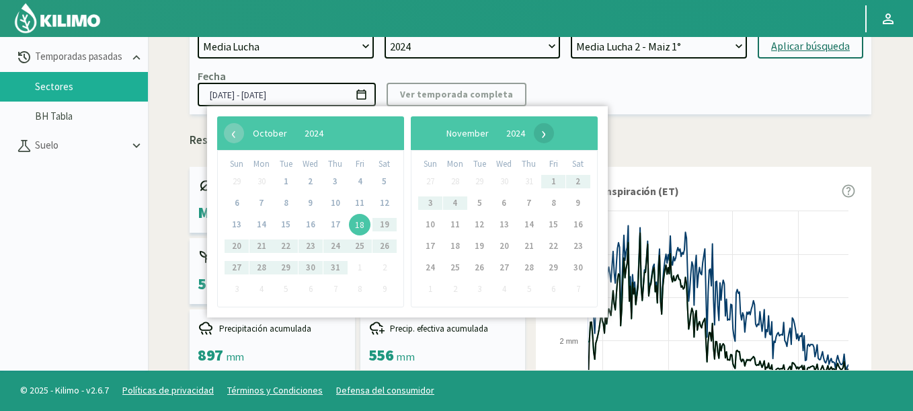
click at [554, 135] on span "›" at bounding box center [544, 133] width 20 height 20
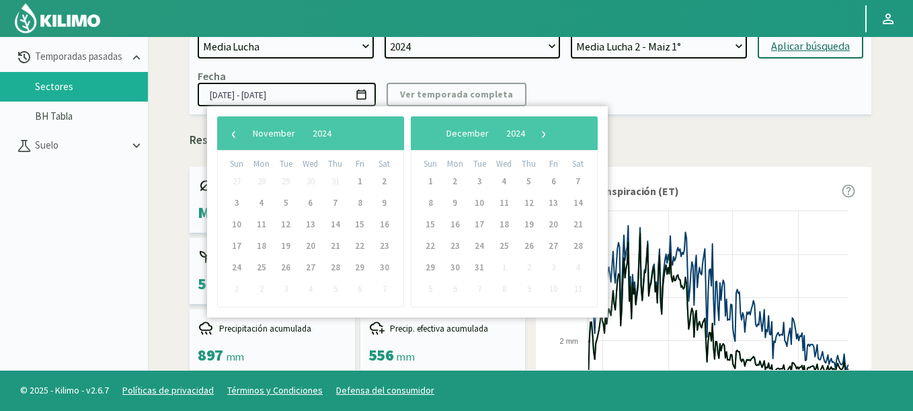
click at [554, 135] on span "›" at bounding box center [544, 133] width 20 height 20
click at [543, 135] on span "›" at bounding box center [533, 133] width 20 height 20
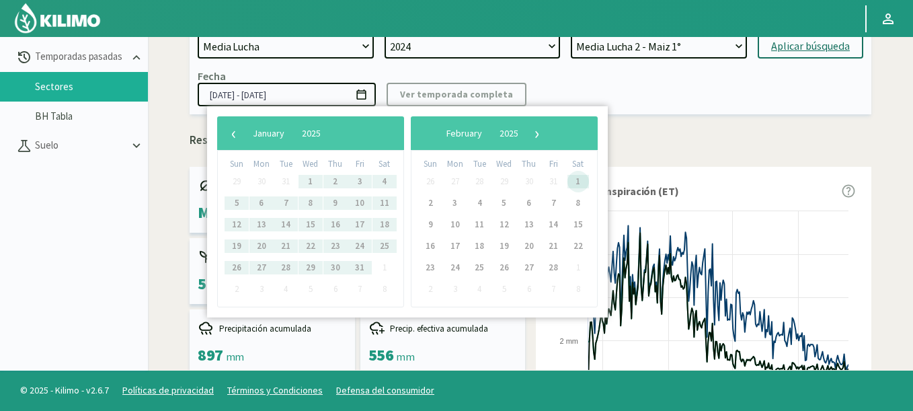
click at [575, 181] on span "1" at bounding box center [578, 182] width 22 height 22
type input "[DATE] - [DATE]"
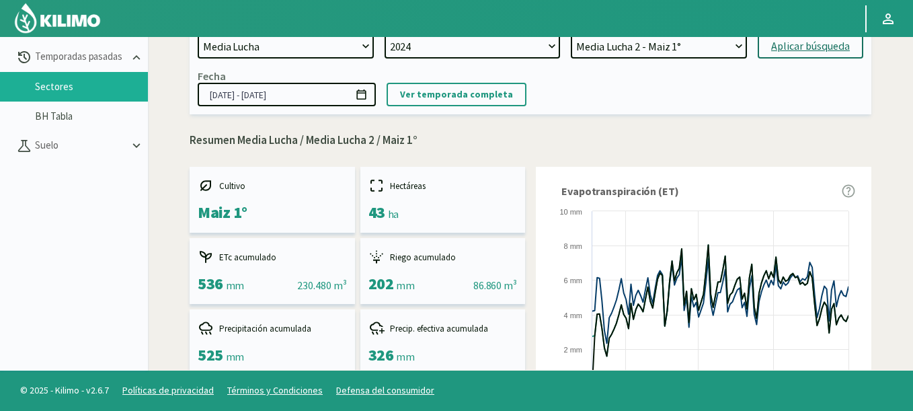
click at [370, 185] on icon at bounding box center [376, 185] width 16 height 16
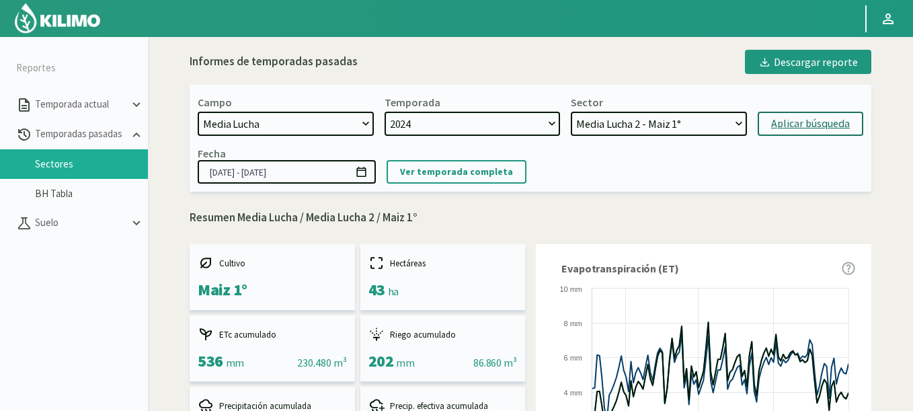
select select "31: Object"
click at [571, 112] on select "Media Lucha 4 - Maiz 1° Media Lucha 3 - Maiz 1° Media Lucha 2 - Maiz 1° Media L…" at bounding box center [659, 124] width 176 height 24
click at [776, 122] on div "Aplicar búsqueda" at bounding box center [810, 124] width 79 height 16
type input "[DATE] - [DATE]"
select select "39: Object"
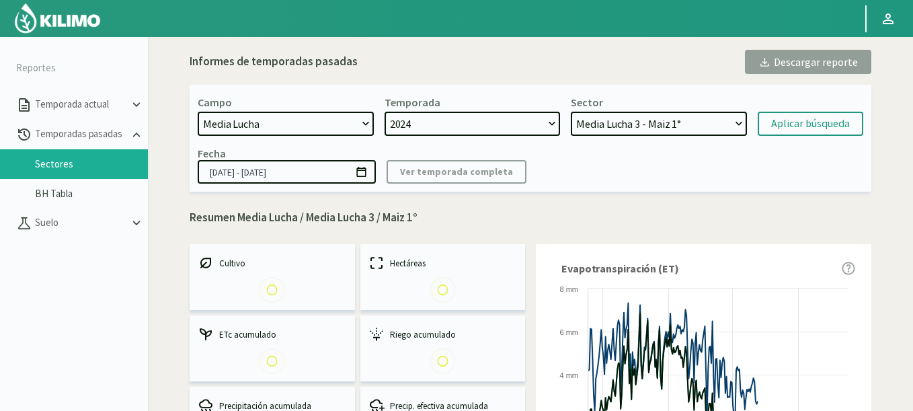
select select "1313: Object"
select select "39: Object"
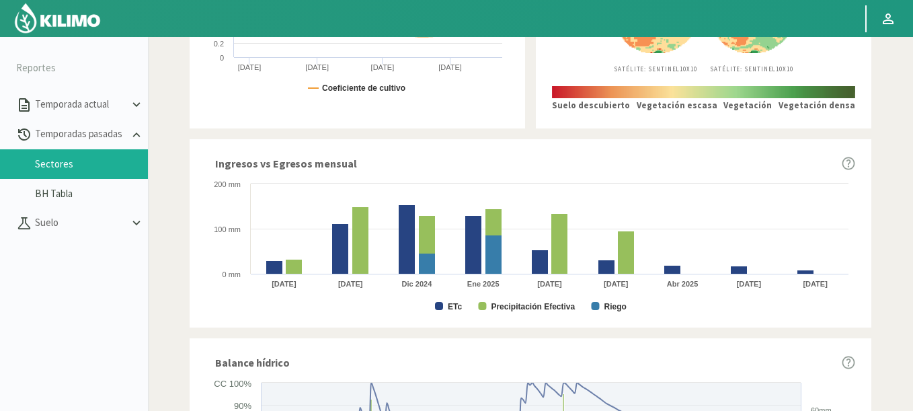
scroll to position [293, 0]
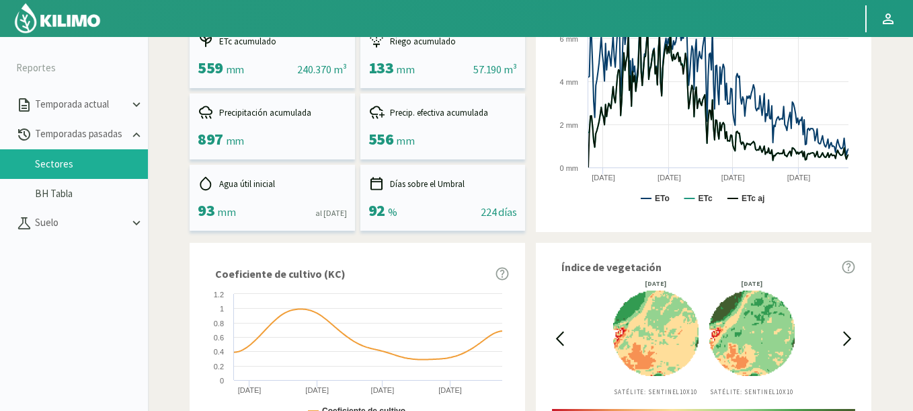
click at [554, 337] on icon at bounding box center [559, 338] width 15 height 15
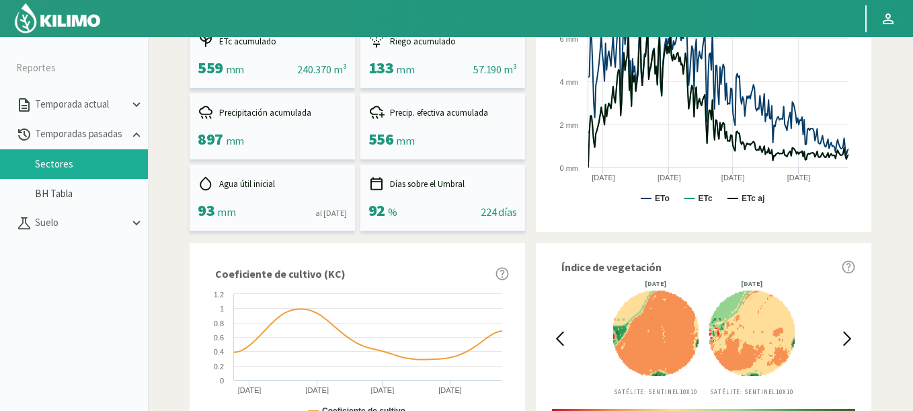
click at [558, 337] on icon at bounding box center [559, 338] width 15 height 15
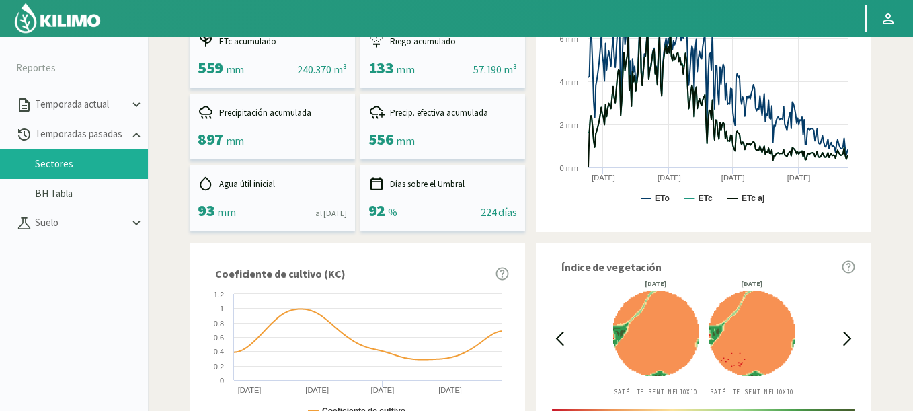
click at [558, 337] on icon at bounding box center [559, 338] width 7 height 13
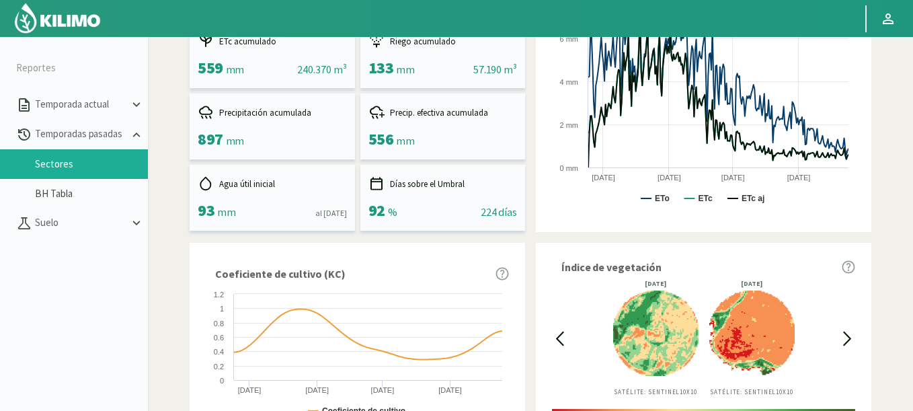
click at [558, 337] on icon at bounding box center [559, 338] width 7 height 13
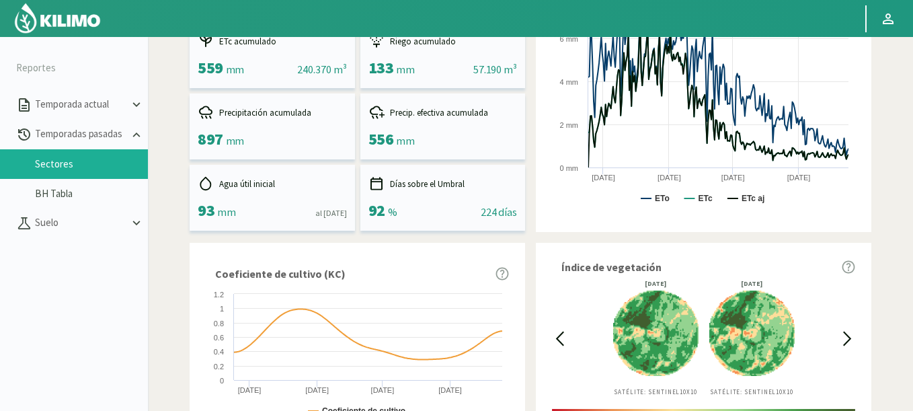
click at [558, 337] on icon at bounding box center [559, 338] width 7 height 13
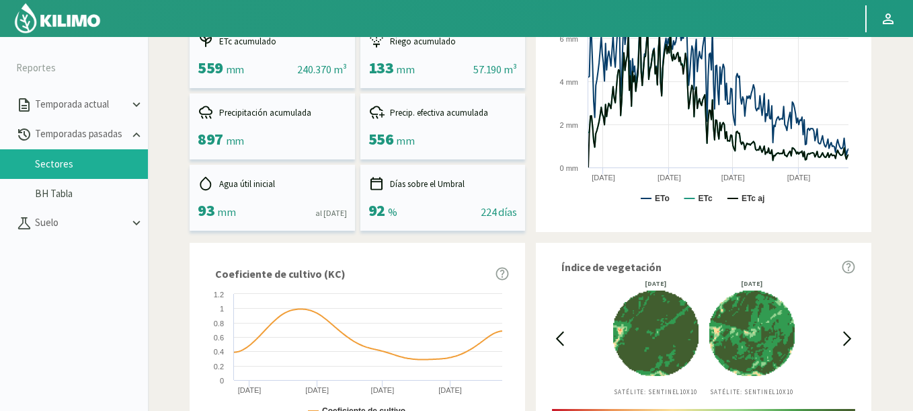
click at [558, 337] on icon at bounding box center [559, 338] width 7 height 13
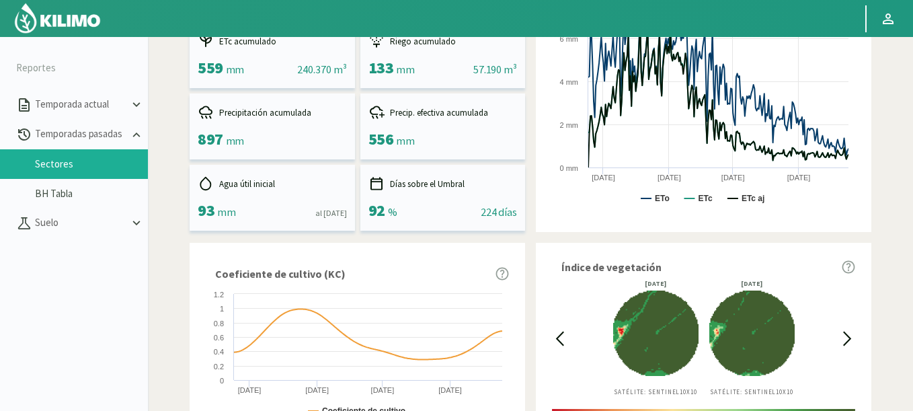
click at [840, 341] on icon at bounding box center [846, 338] width 15 height 15
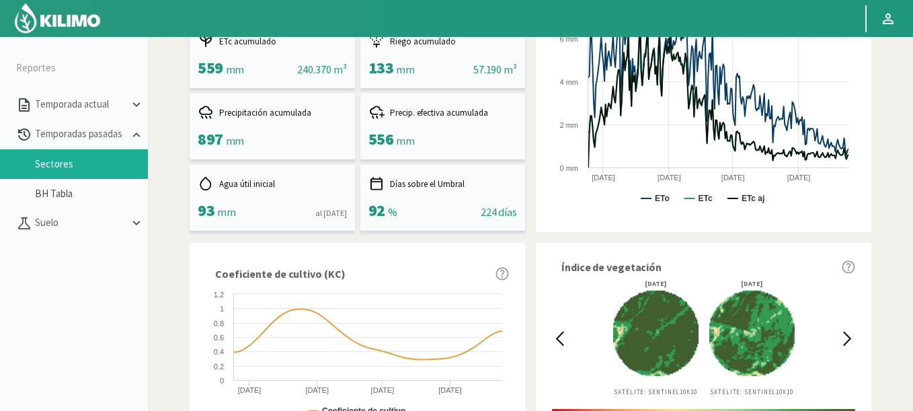
click at [843, 340] on icon at bounding box center [846, 338] width 15 height 15
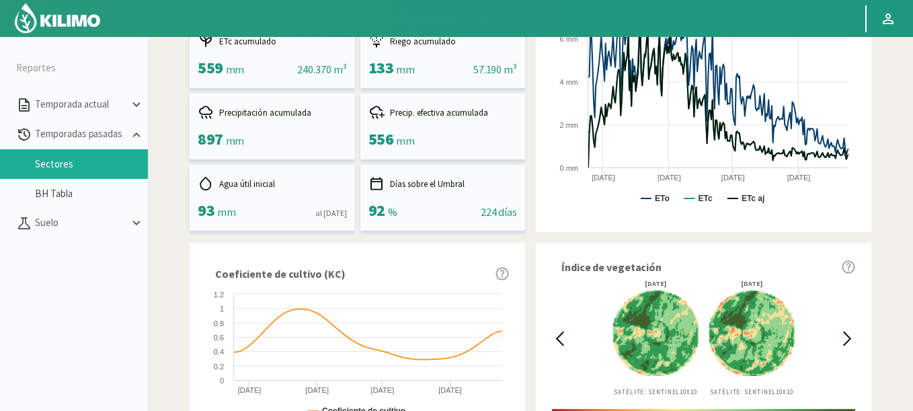
click at [843, 340] on icon at bounding box center [846, 338] width 15 height 15
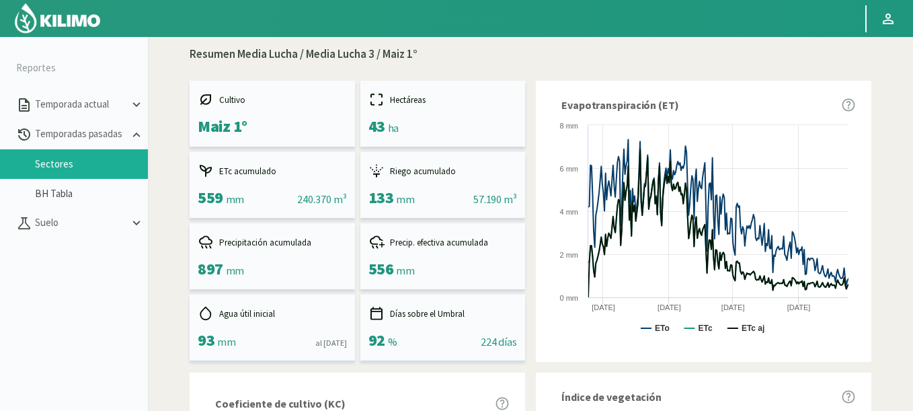
scroll to position [0, 0]
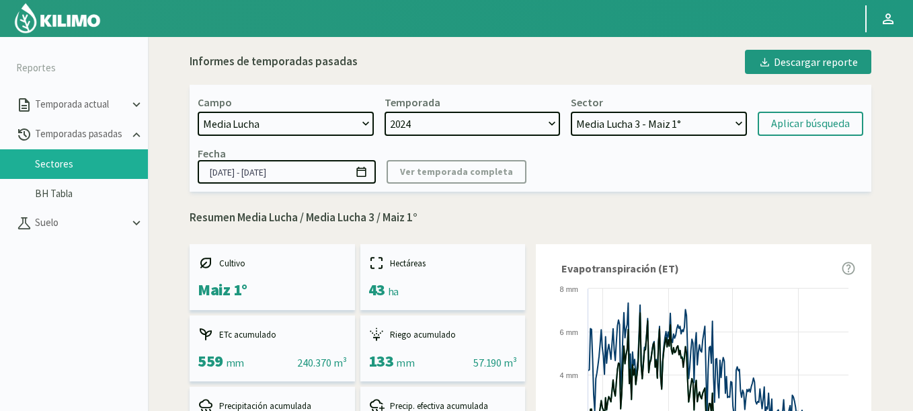
click at [365, 177] on icon at bounding box center [361, 171] width 13 height 13
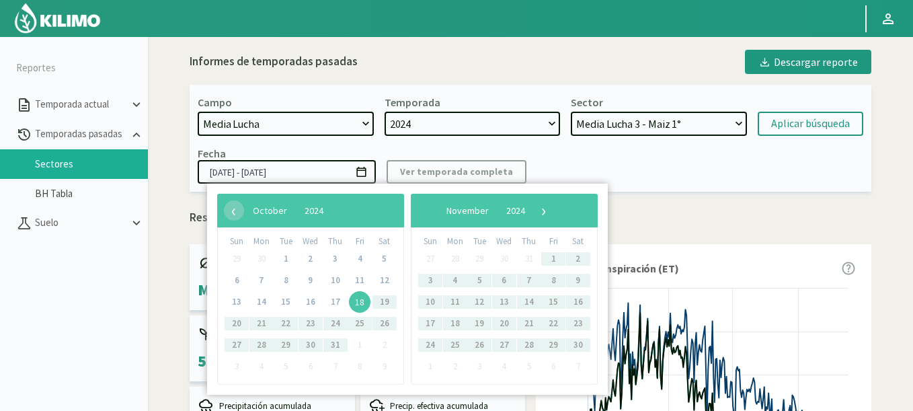
click at [365, 302] on span "18" at bounding box center [360, 302] width 22 height 22
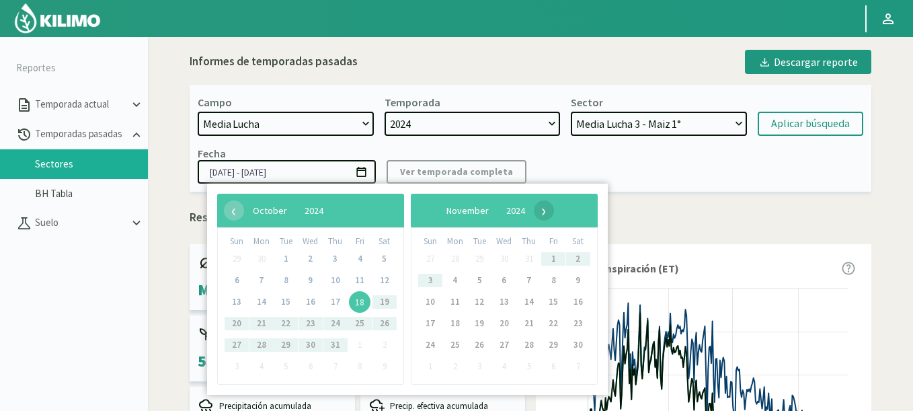
click at [554, 204] on span "›" at bounding box center [544, 210] width 20 height 20
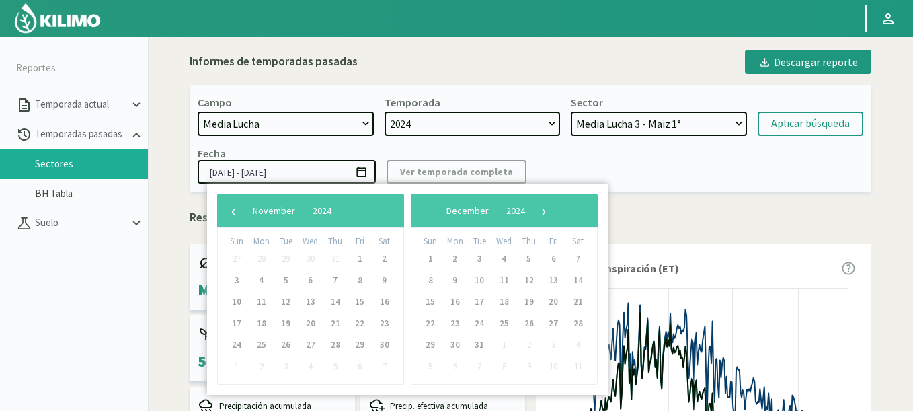
click at [554, 210] on span "›" at bounding box center [544, 210] width 20 height 20
click at [543, 210] on span "›" at bounding box center [533, 210] width 20 height 20
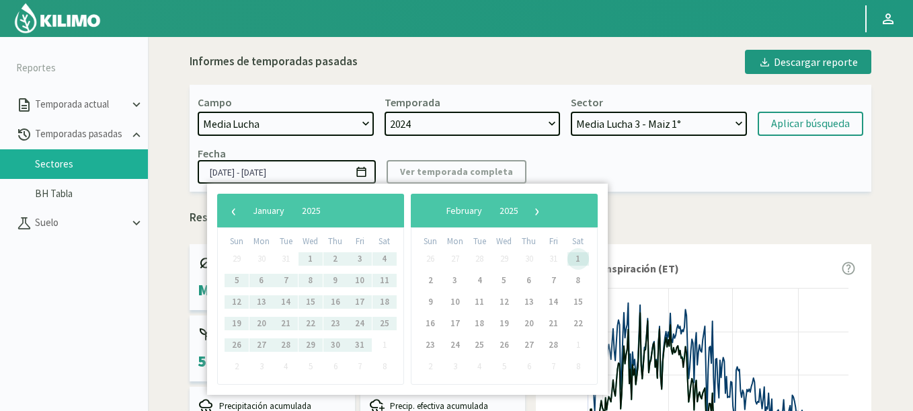
click at [577, 256] on span "1" at bounding box center [578, 259] width 22 height 22
type input "[DATE] - [DATE]"
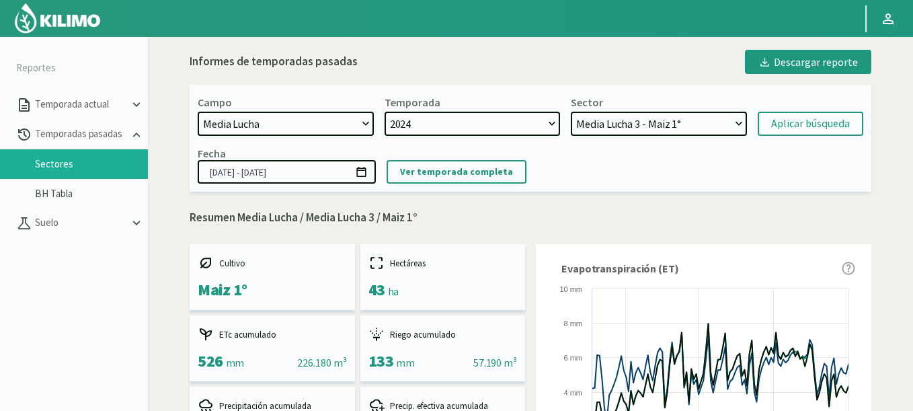
select select "38: Object"
click at [571, 112] on select "Media Lucha 4 - Maiz 1° Media Lucha 3 - Maiz 1° Media Lucha 2 - Maiz 1° Media L…" at bounding box center [659, 124] width 176 height 24
click at [806, 124] on div "Aplicar búsqueda" at bounding box center [810, 124] width 79 height 16
type input "[DATE] - [DATE]"
select select "46: Object"
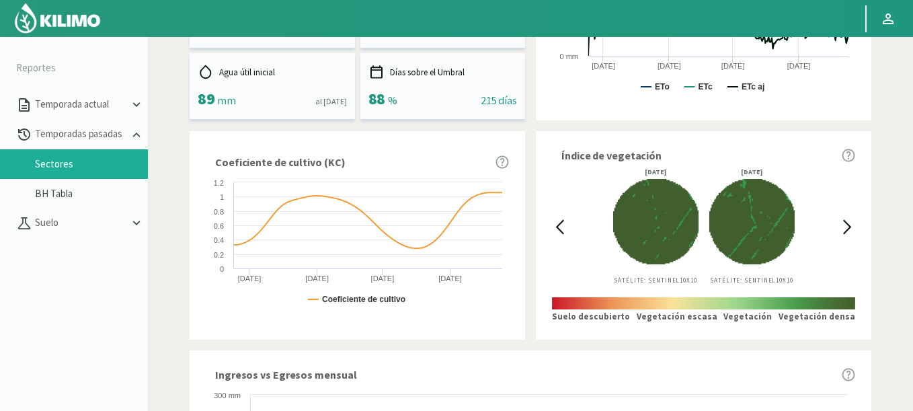
scroll to position [403, 0]
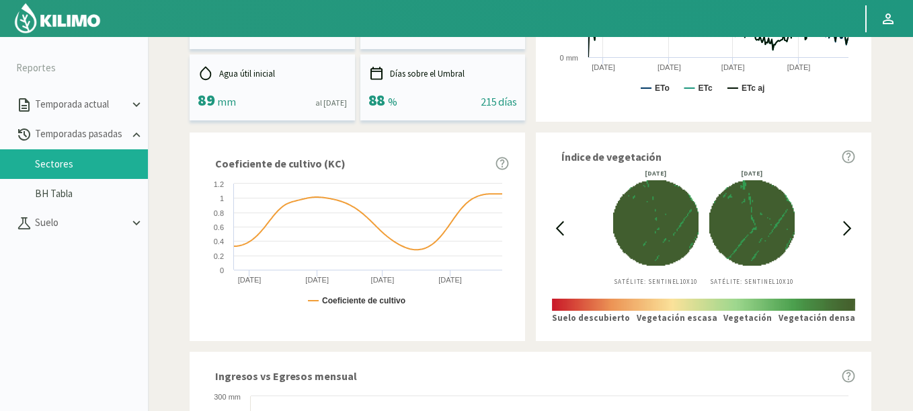
click at [569, 229] on div "[DATE] Satélite: Sentinel 10X10 [DATE] Satélite: Sentinel 10X10" at bounding box center [703, 228] width 272 height 116
click at [561, 224] on icon at bounding box center [559, 228] width 7 height 13
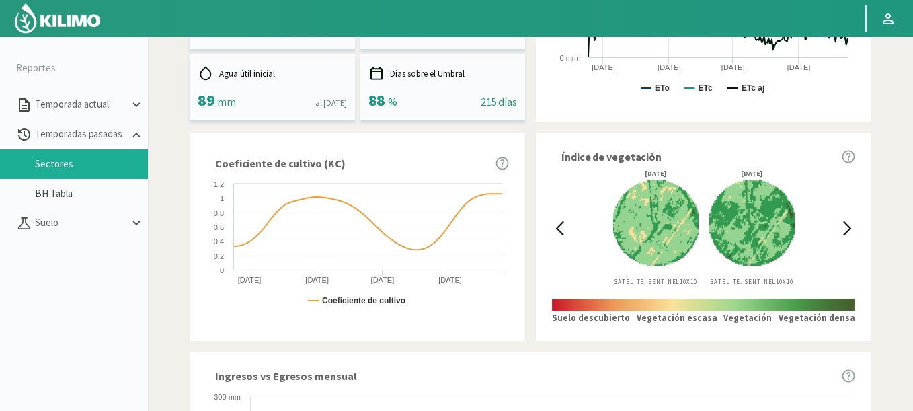
click at [561, 224] on icon at bounding box center [559, 228] width 7 height 13
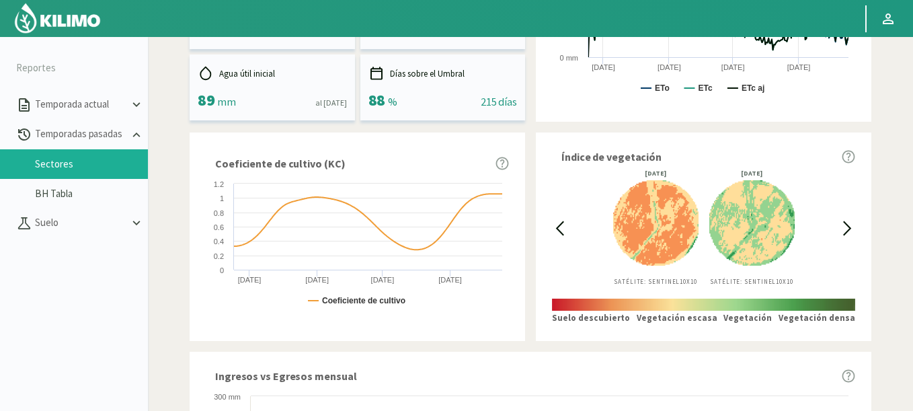
click at [561, 224] on icon at bounding box center [559, 228] width 7 height 13
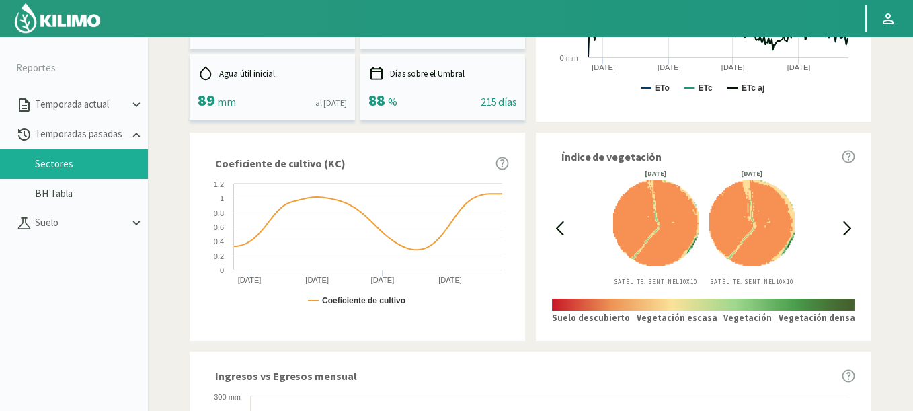
click at [561, 224] on icon at bounding box center [559, 228] width 7 height 13
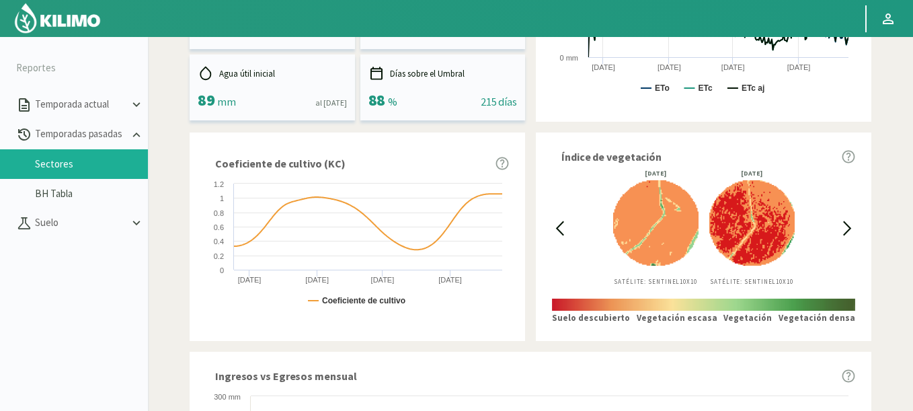
click at [561, 224] on icon at bounding box center [559, 228] width 7 height 13
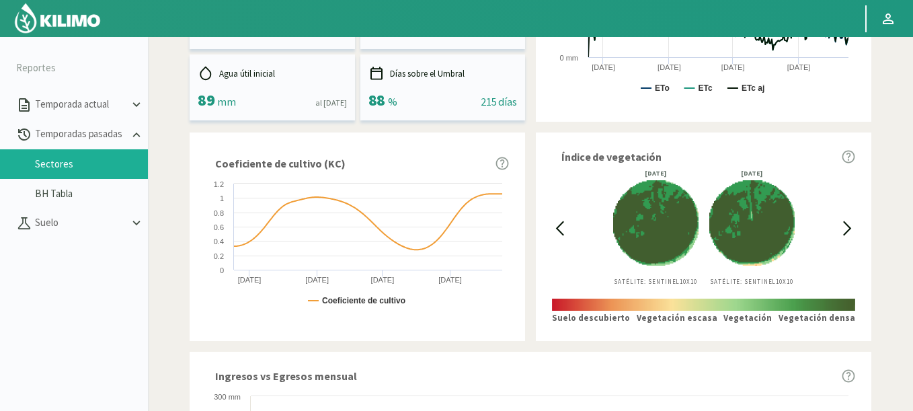
click at [847, 225] on icon at bounding box center [846, 228] width 7 height 13
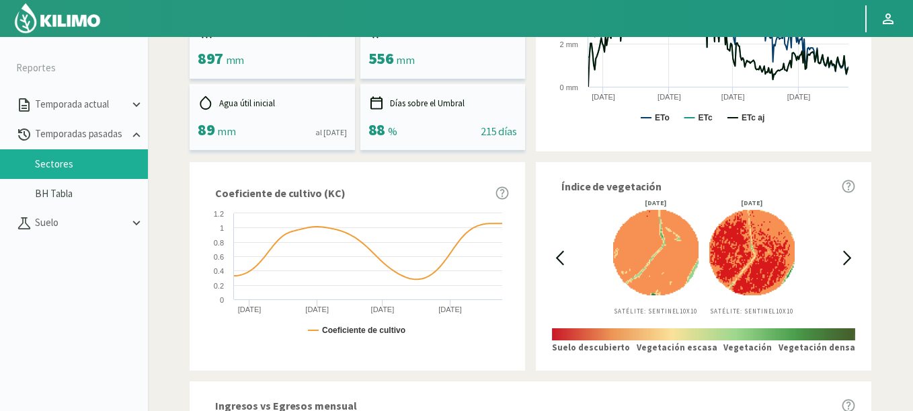
scroll to position [0, 0]
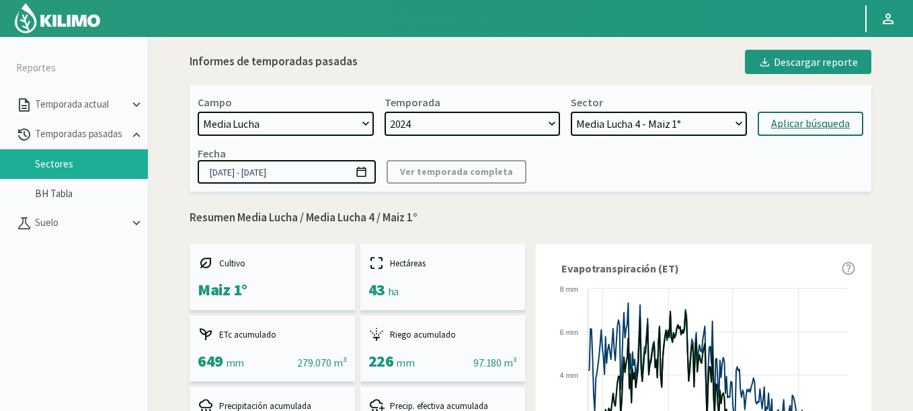
click at [364, 178] on icon at bounding box center [361, 171] width 13 height 13
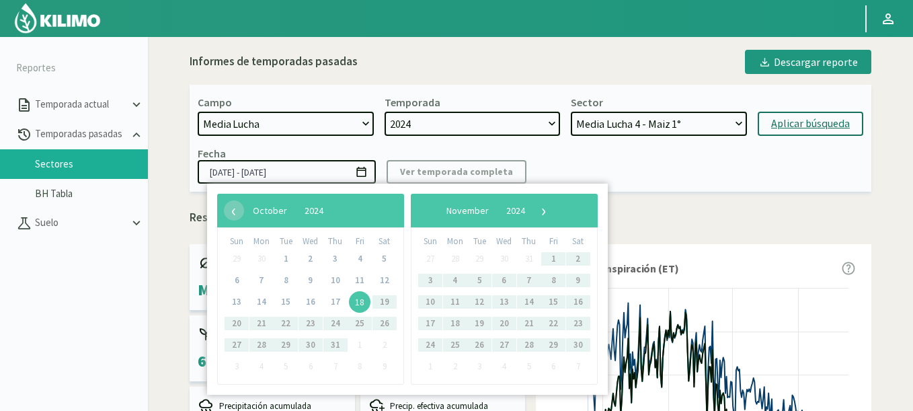
click at [356, 300] on span "18" at bounding box center [360, 302] width 22 height 22
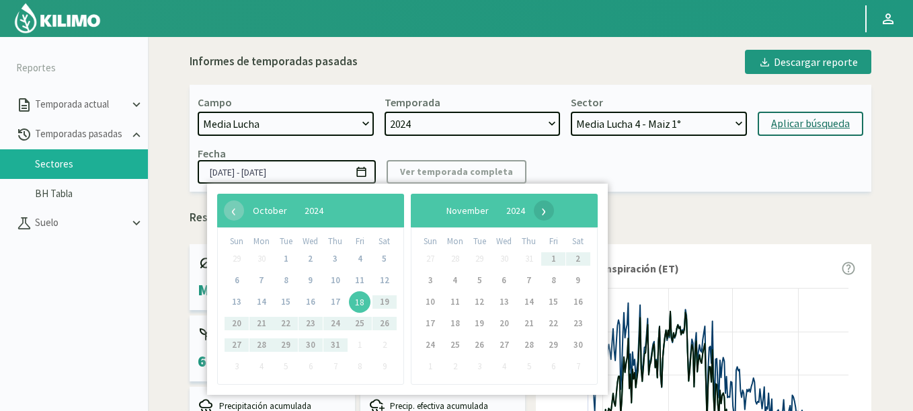
click at [554, 209] on span "›" at bounding box center [544, 210] width 20 height 20
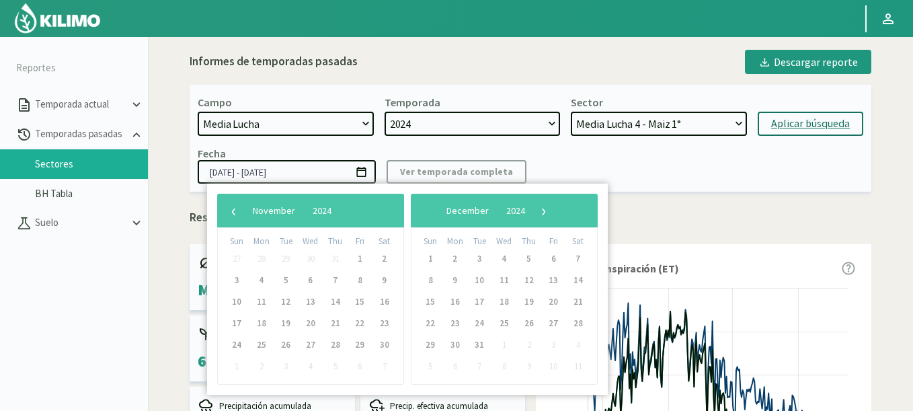
click at [554, 209] on span "›" at bounding box center [544, 210] width 20 height 20
click at [543, 209] on span "›" at bounding box center [533, 210] width 20 height 20
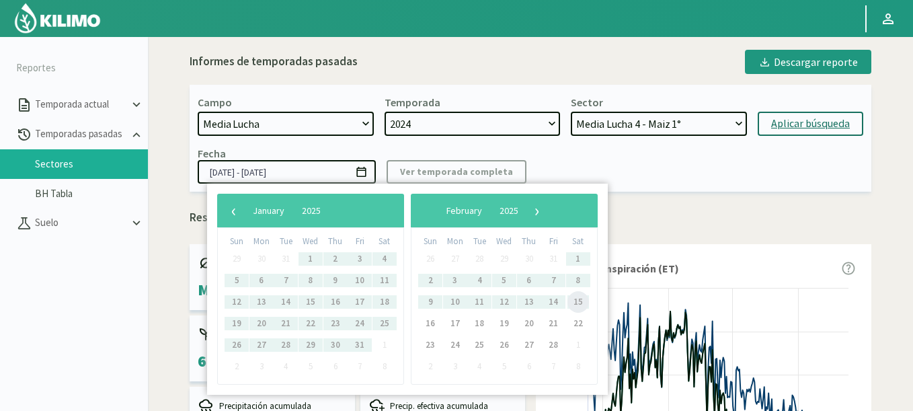
click at [580, 302] on span "15" at bounding box center [578, 302] width 22 height 22
type input "[DATE] - [DATE]"
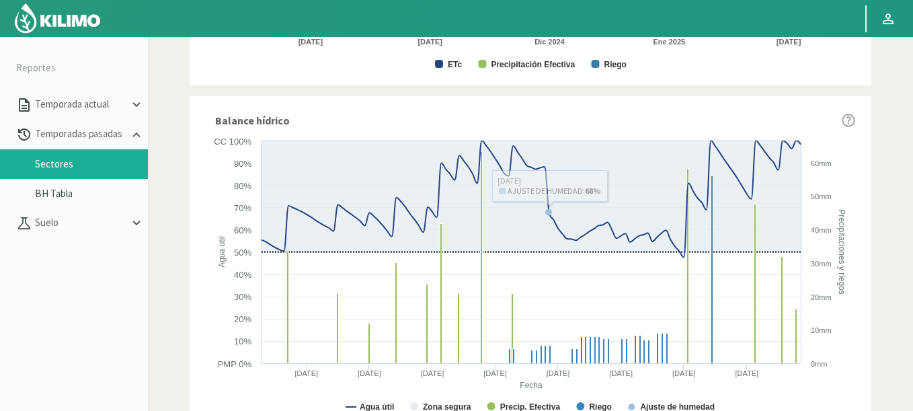
scroll to position [20, 0]
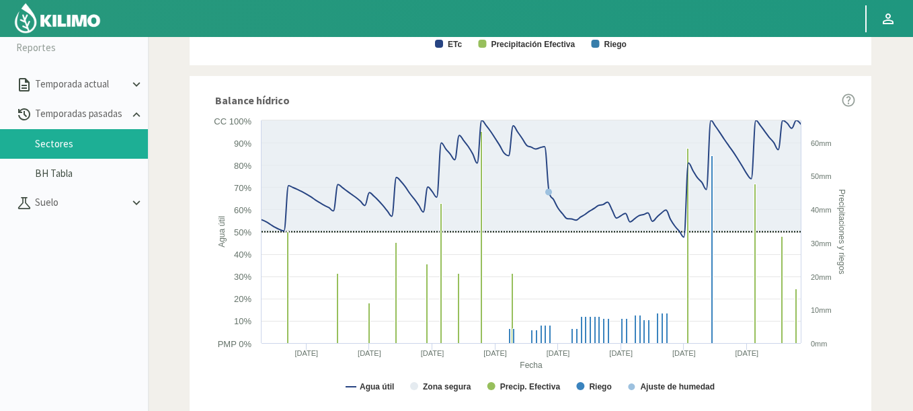
click at [128, 245] on aside "Reportes Temporada actual Temporadas pasadas Sectores BH Tabla [GEOGRAPHIC_DATA]" at bounding box center [74, 222] width 148 height 411
